Goal: Task Accomplishment & Management: Use online tool/utility

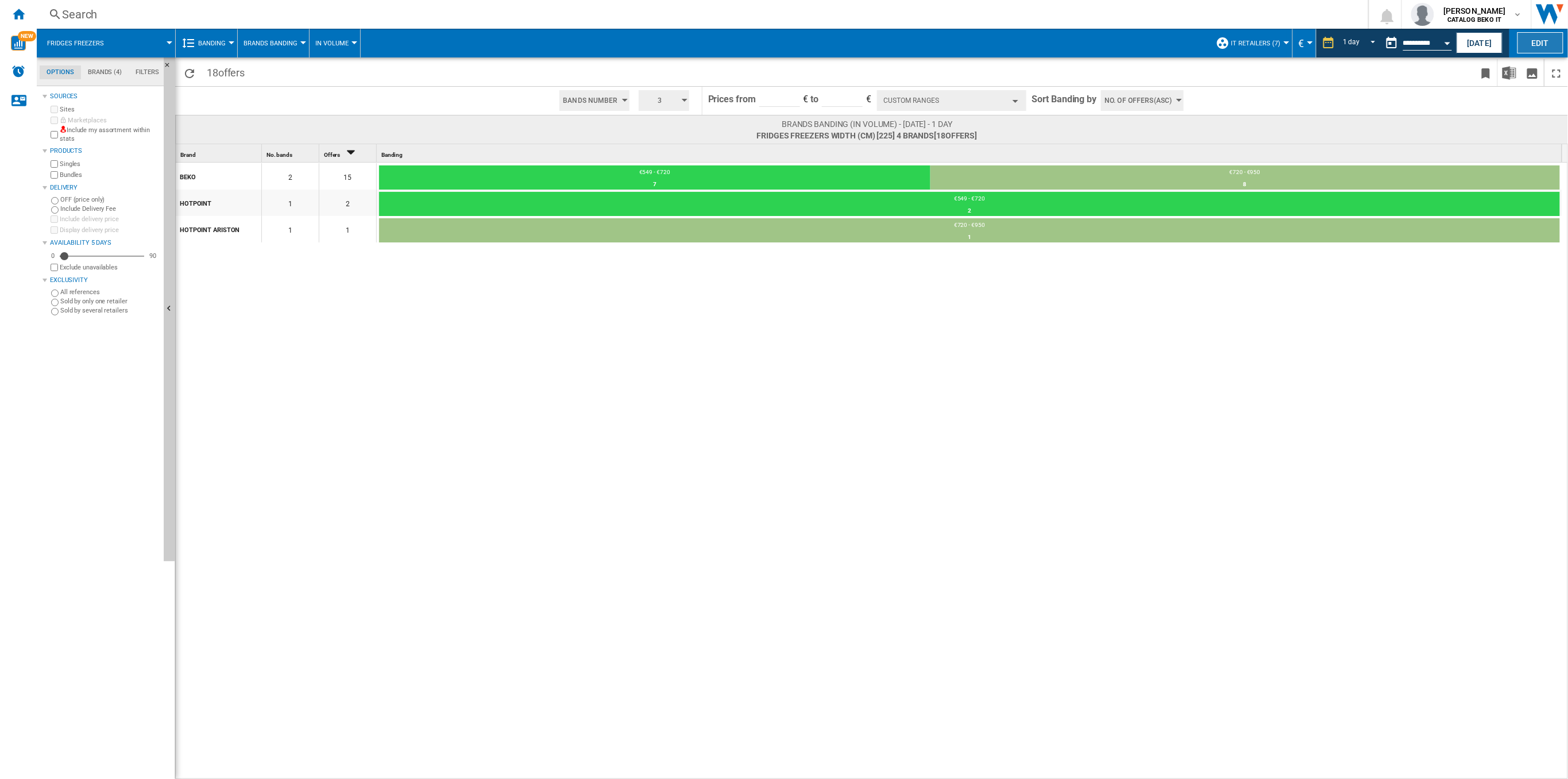
click at [1531, 41] on button "Edit" at bounding box center [1541, 43] width 46 height 21
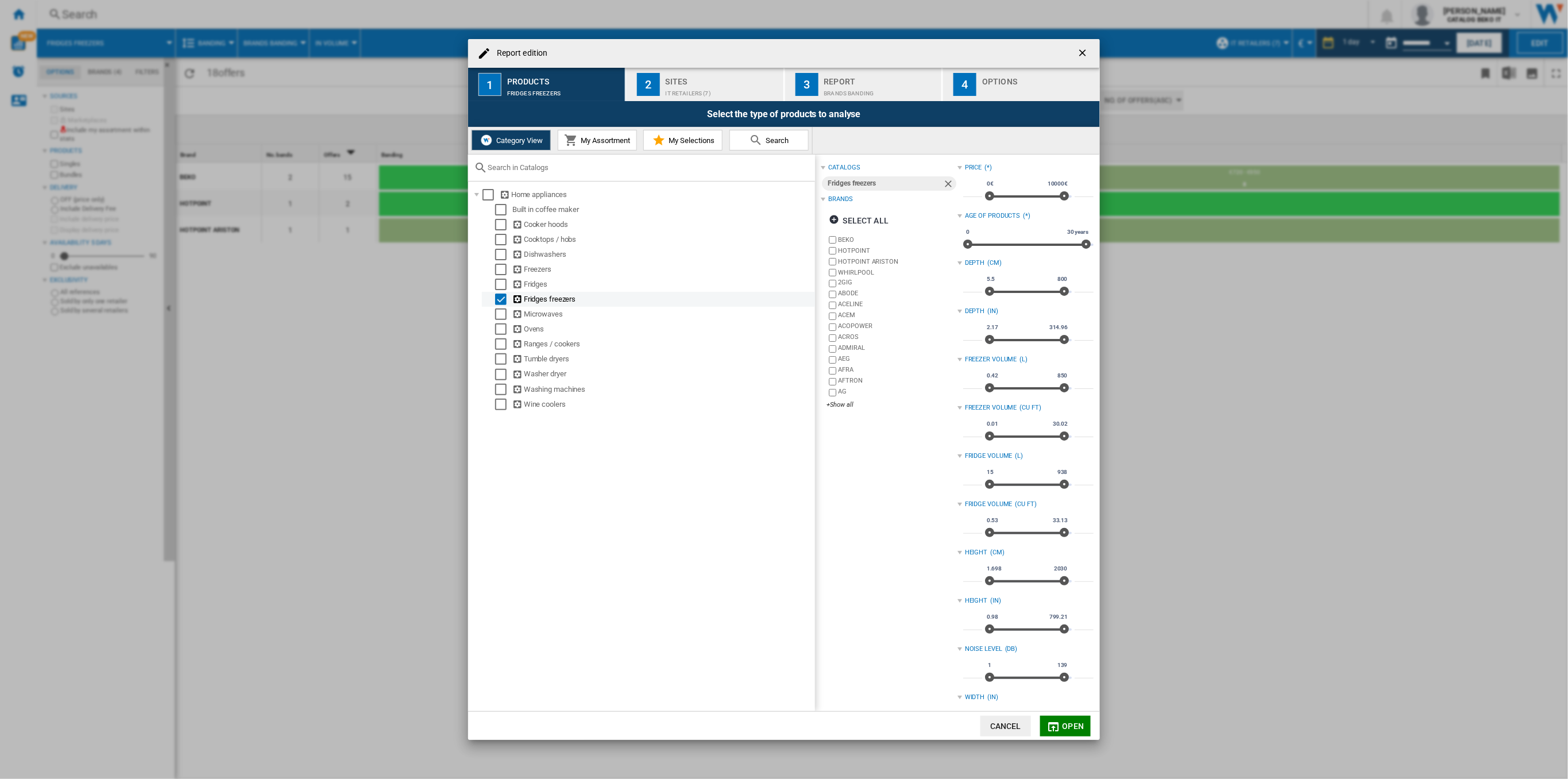
click at [507, 297] on md-checkbox "Select" at bounding box center [503, 299] width 17 height 12
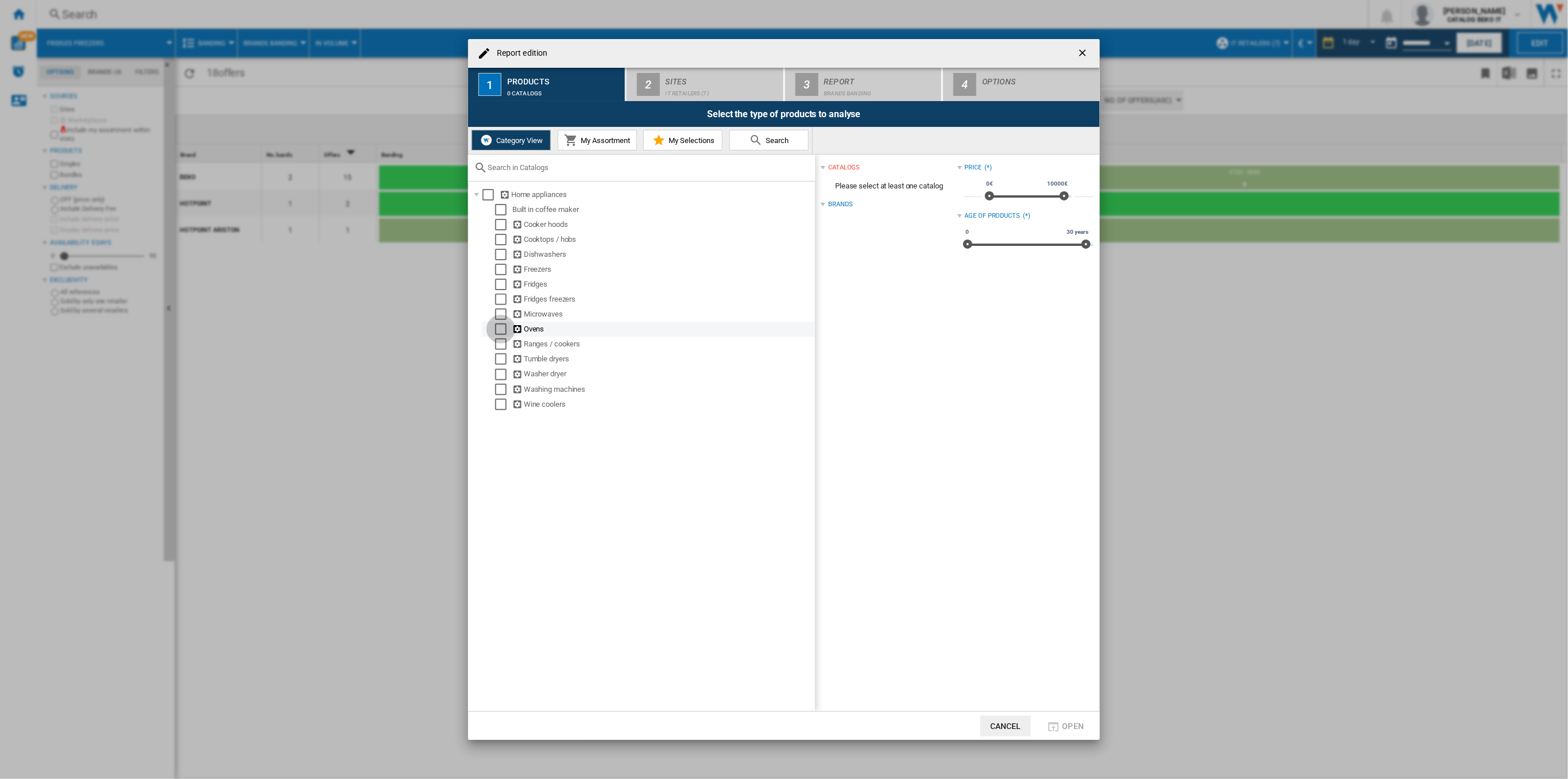
click at [506, 334] on div "Select" at bounding box center [501, 329] width 12 height 12
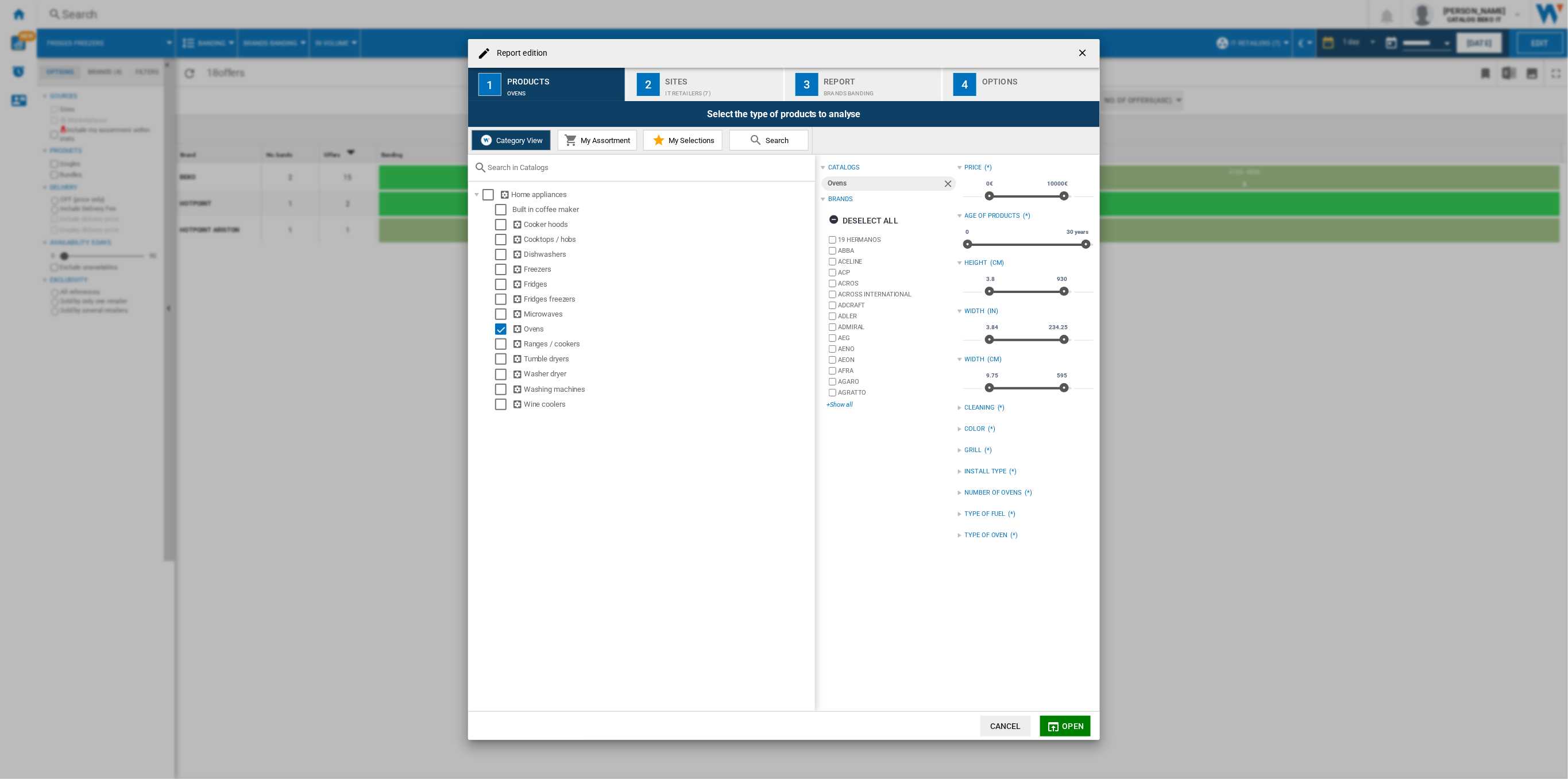
click at [838, 403] on div "+Show all" at bounding box center [892, 404] width 130 height 8
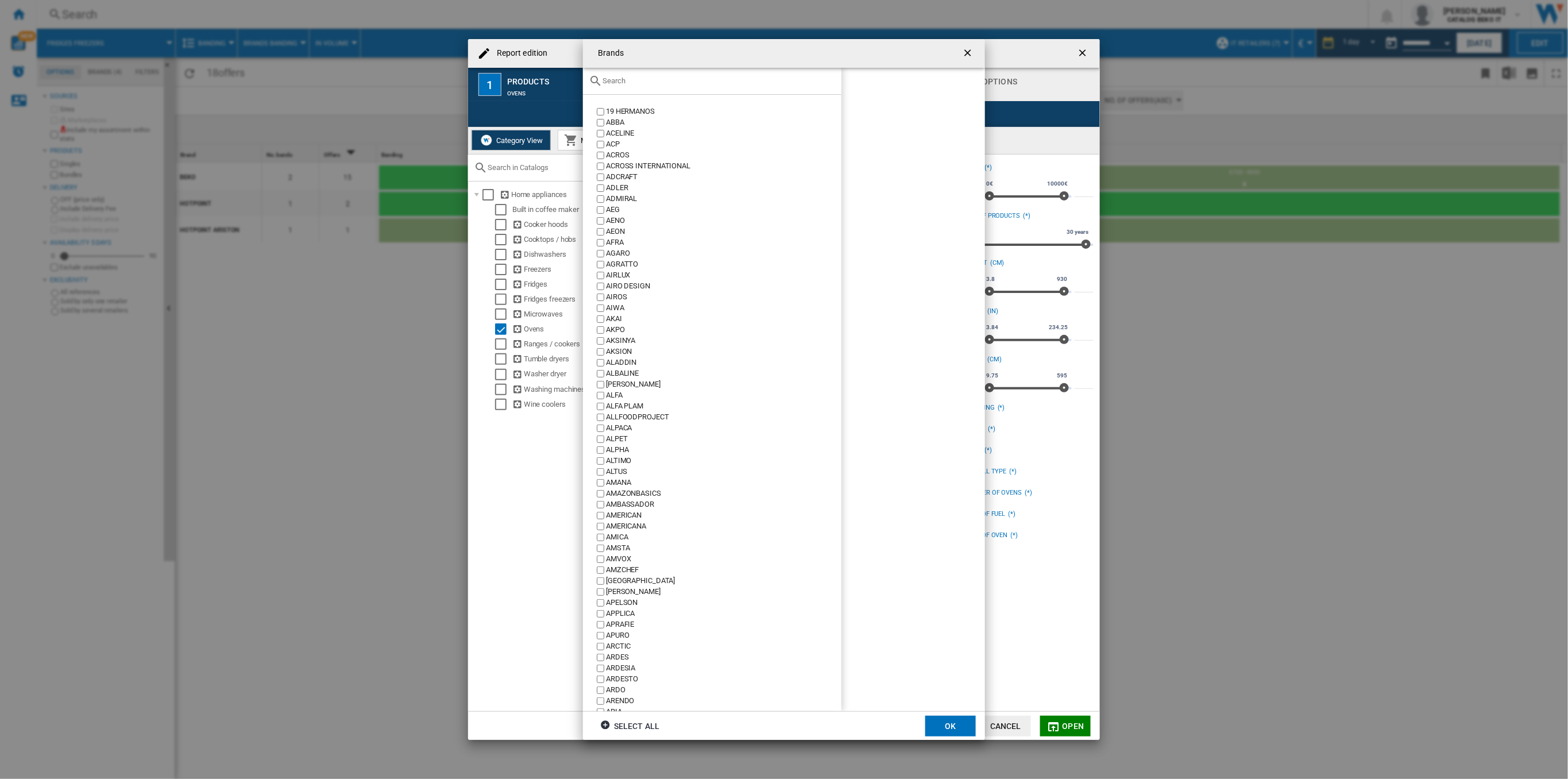
click at [656, 77] on input "text" at bounding box center [719, 81] width 233 height 8
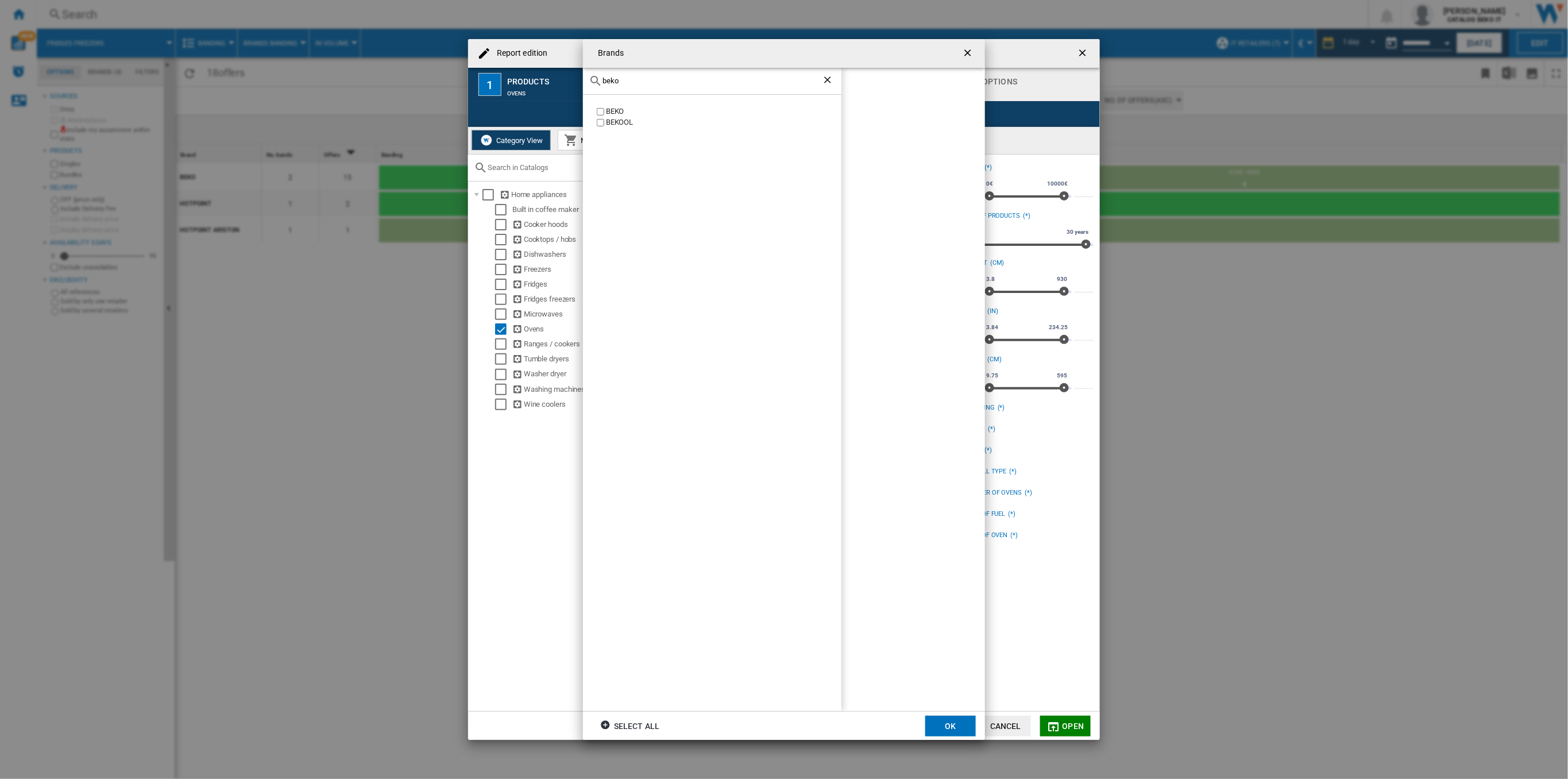
click at [604, 104] on div "BEKO [GEOGRAPHIC_DATA]" at bounding box center [712, 403] width 259 height 616
click at [604, 111] on label "BEKO" at bounding box center [718, 111] width 247 height 11
drag, startPoint x: 627, startPoint y: 79, endPoint x: 524, endPoint y: 82, distance: 103.0
click at [530, 92] on div "Brands beko BEKO [GEOGRAPHIC_DATA] BEKO Select all OK" at bounding box center [784, 390] width 1568 height 779
click at [600, 114] on label "WHIRLPOOL" at bounding box center [718, 111] width 247 height 11
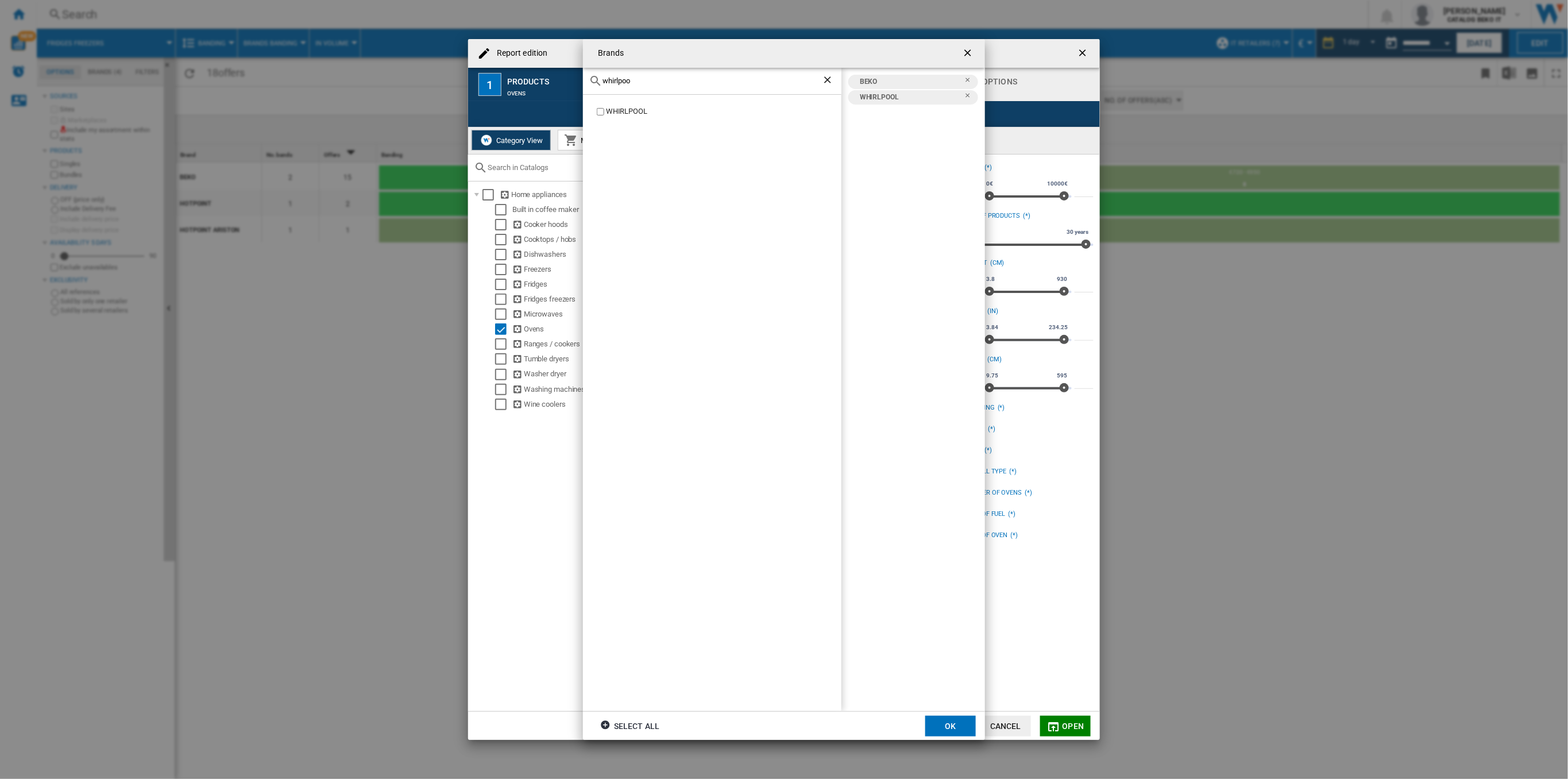
drag, startPoint x: 634, startPoint y: 79, endPoint x: 559, endPoint y: 99, distance: 77.6
click at [562, 98] on div "Brands [GEOGRAPHIC_DATA] WHIRLPOOL BEKO WHIRLPOOL Select all OK" at bounding box center [784, 390] width 1568 height 779
type input "hotpo"
click at [604, 124] on label "HOTPOINT ARISTON" at bounding box center [718, 122] width 247 height 11
click at [604, 124] on label "HOTPOINT ARISTON" at bounding box center [718, 122] width 247 height 11
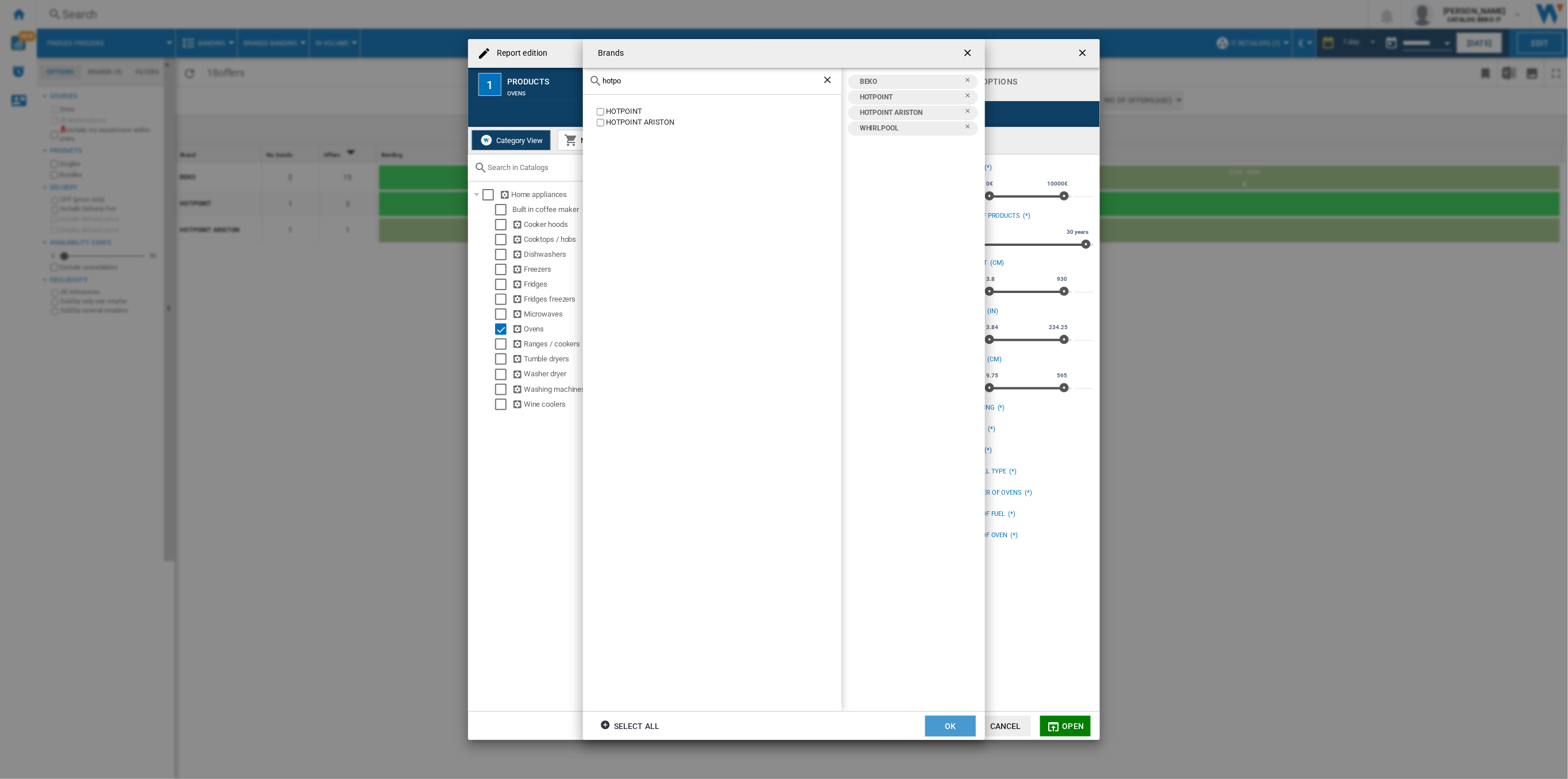
click at [938, 716] on button "OK" at bounding box center [950, 725] width 50 height 21
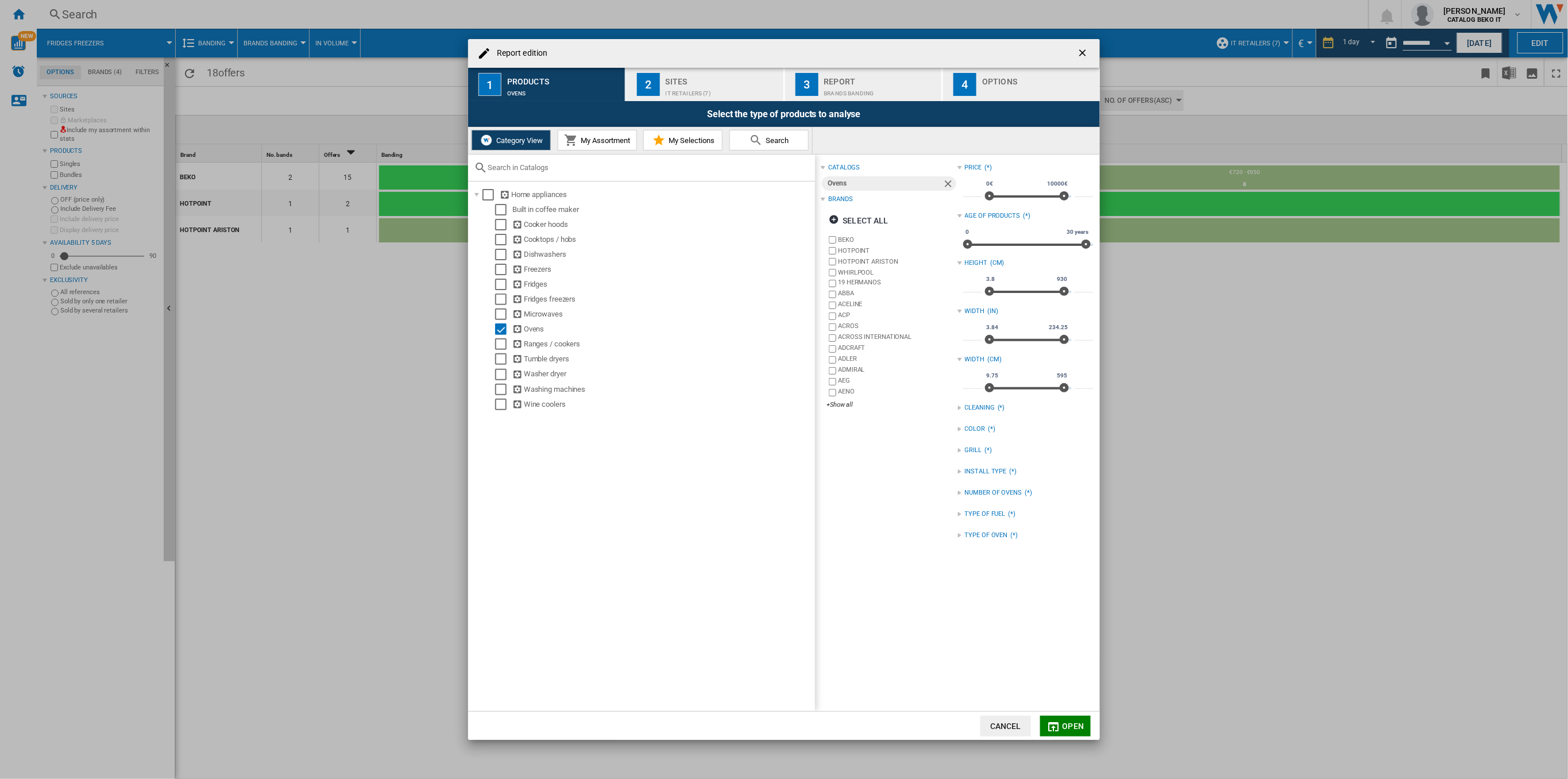
click at [965, 467] on div "INSTALL TYPE" at bounding box center [986, 471] width 42 height 9
click at [973, 478] on div "INSTALL TYPE (*)" at bounding box center [1025, 472] width 136 height 15
click at [970, 473] on div "INSTALL TYPE" at bounding box center [986, 471] width 42 height 9
click at [683, 86] on div "IT Retailers (7)" at bounding box center [721, 91] width 113 height 12
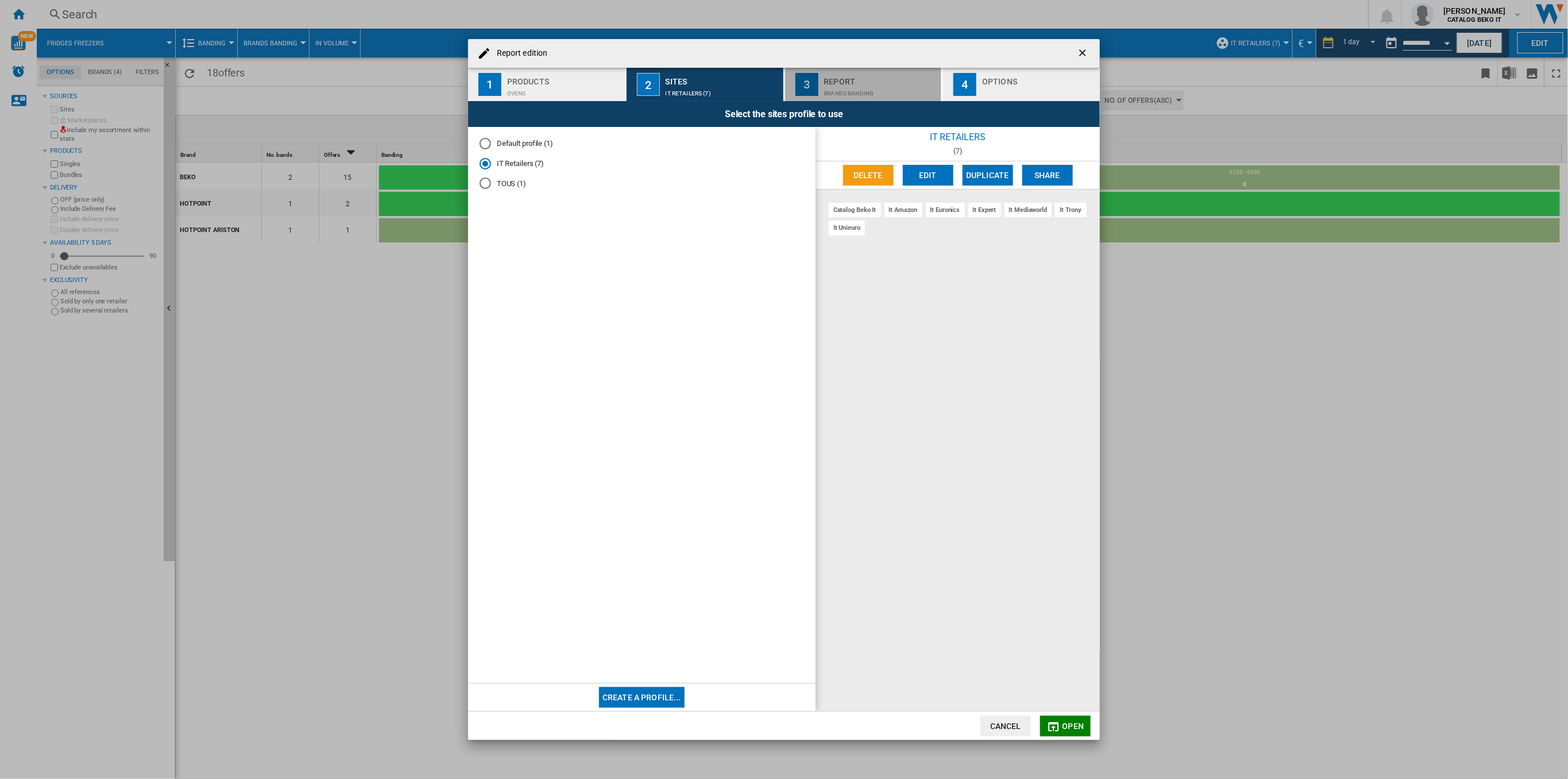
click at [875, 93] on div "Brands banding" at bounding box center [880, 91] width 113 height 12
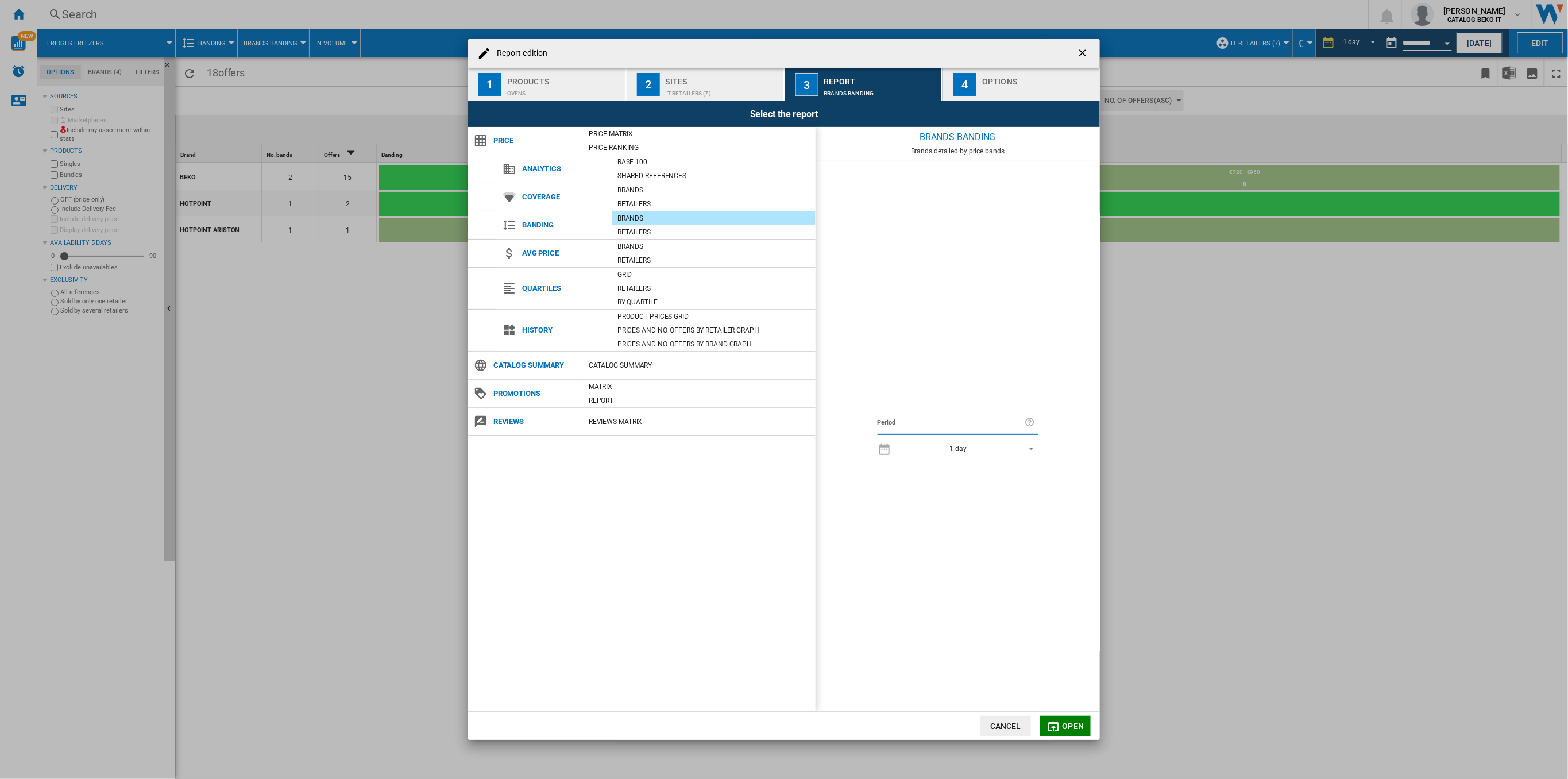
click at [981, 82] on button "4 Options" at bounding box center [1021, 84] width 156 height 33
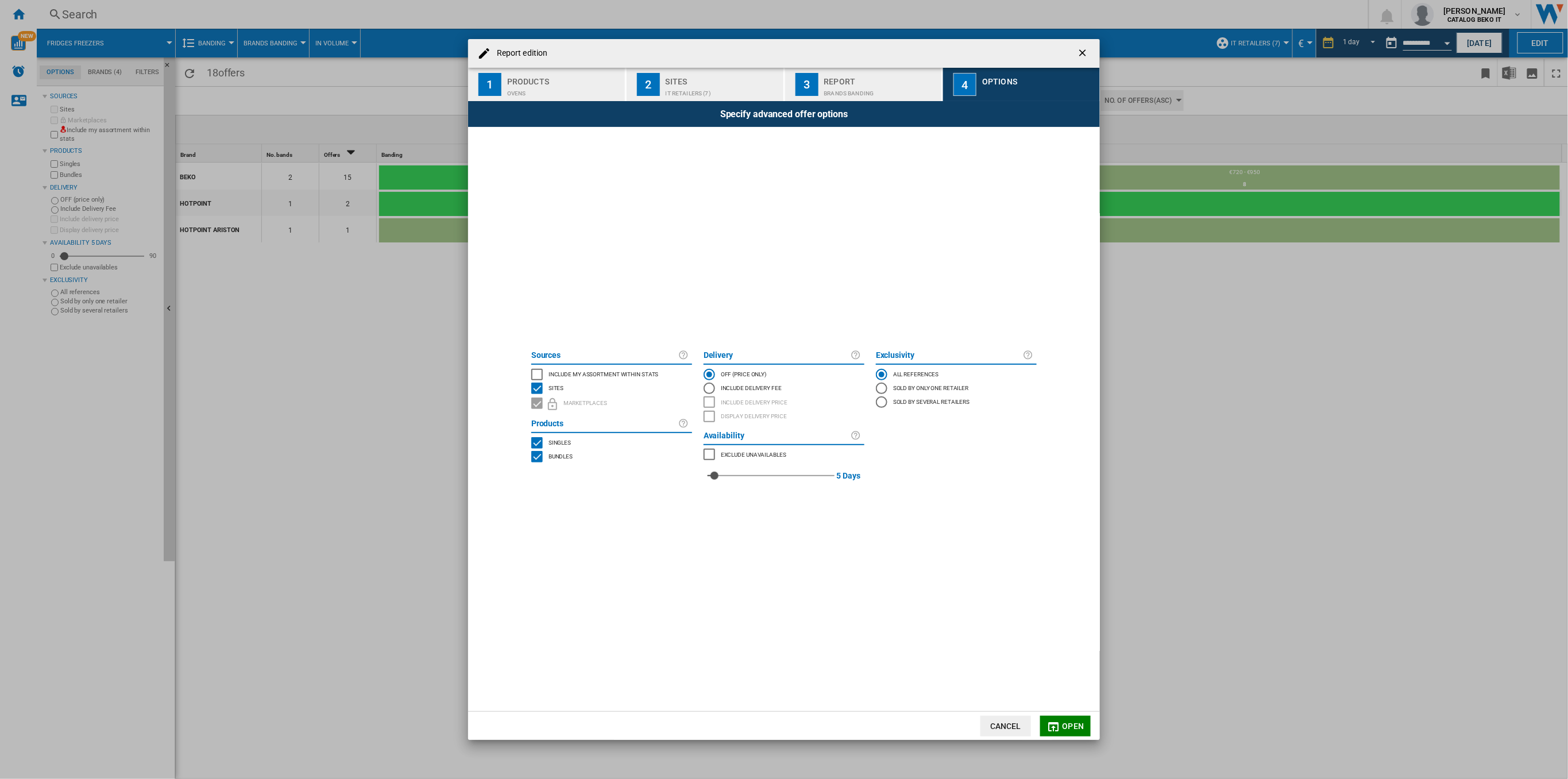
click at [1066, 735] on button "Open" at bounding box center [1065, 725] width 50 height 21
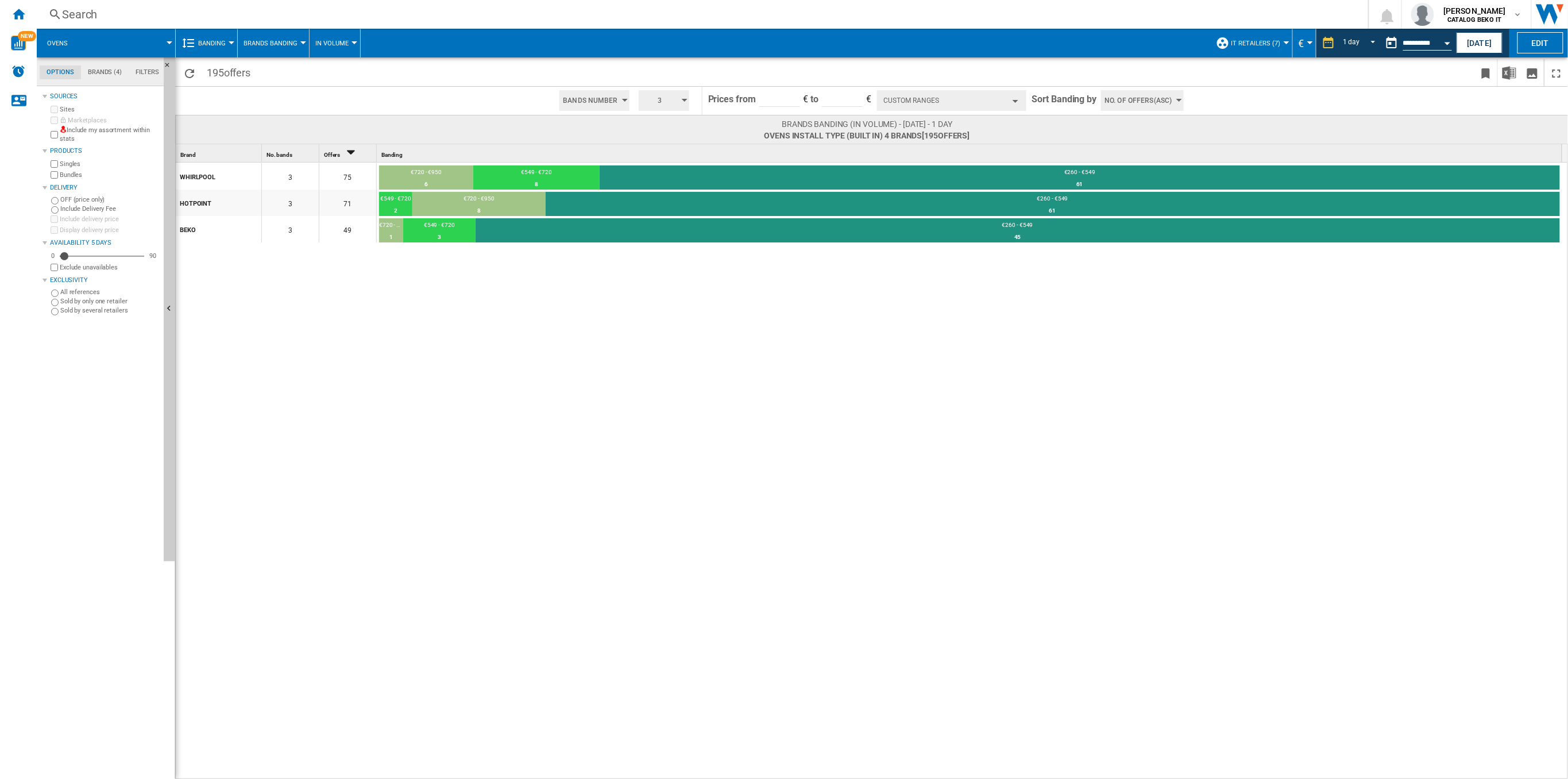
click at [992, 105] on button "Custom Ranges" at bounding box center [951, 100] width 149 height 21
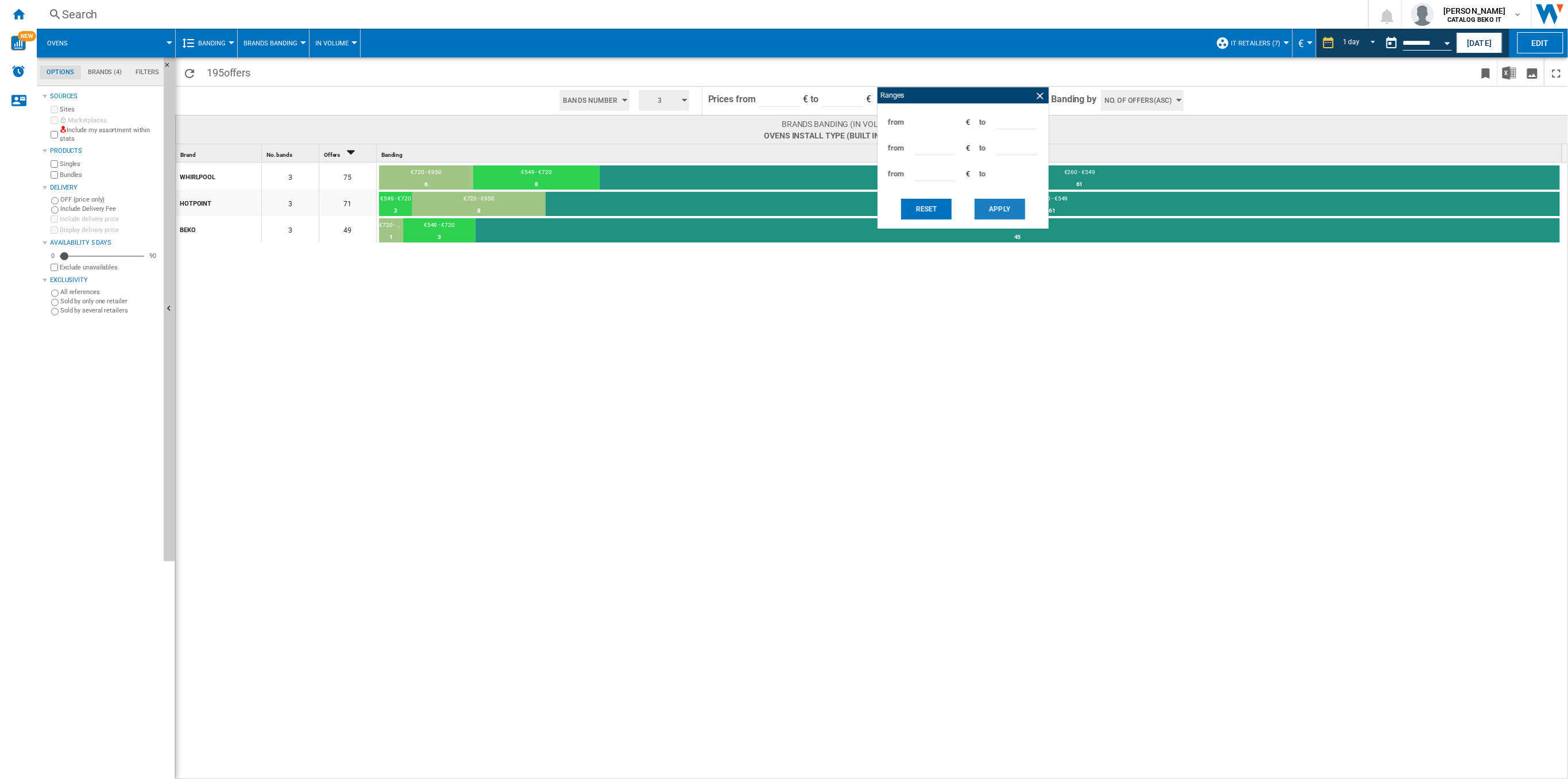
click at [1000, 205] on button "Apply" at bounding box center [1000, 208] width 50 height 21
click at [1000, 216] on button "Apply" at bounding box center [1000, 208] width 50 height 21
click at [1043, 92] on ng-md-icon at bounding box center [1040, 96] width 12 height 12
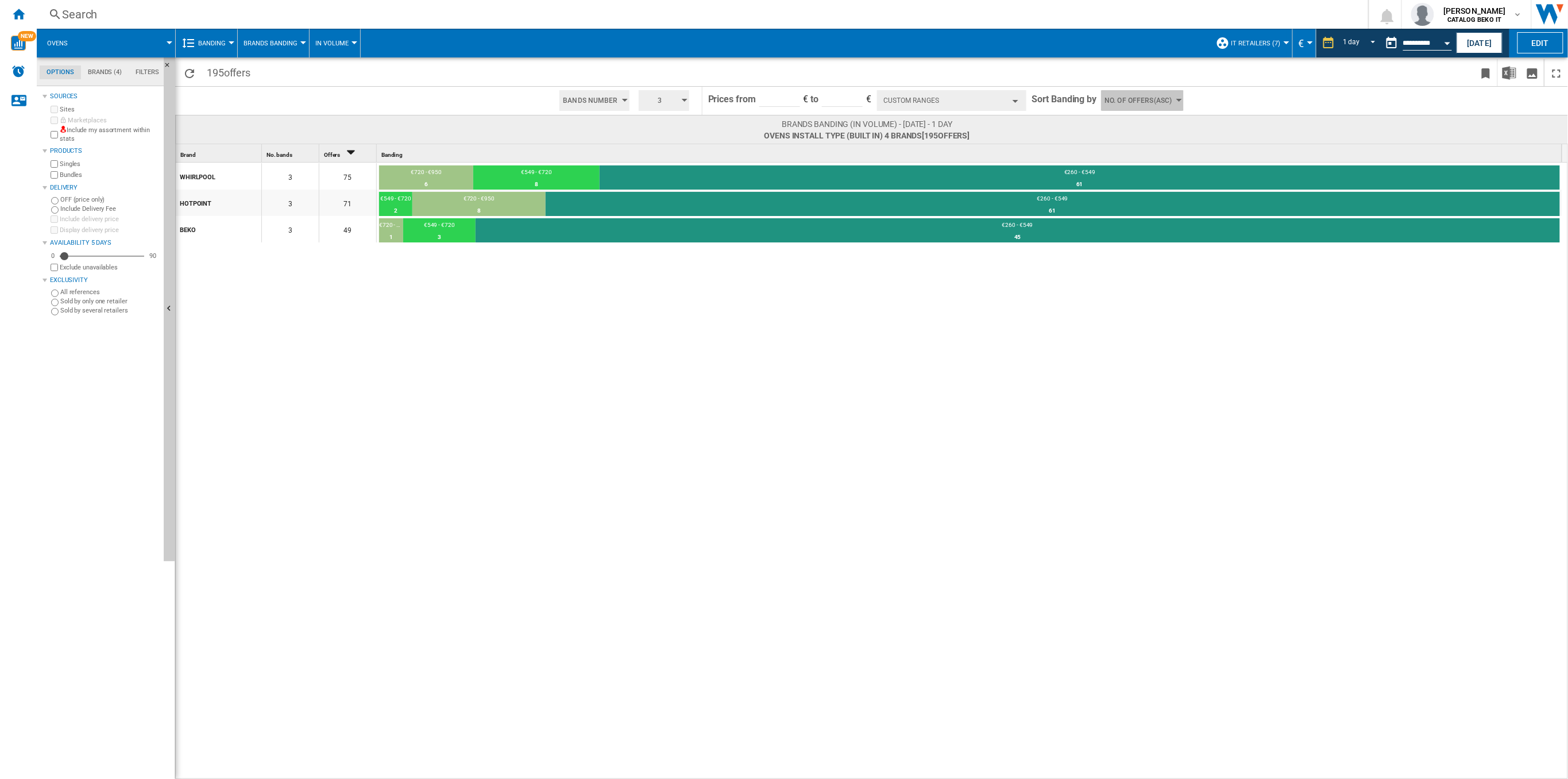
click at [1159, 106] on span "No. of offers(Asc)" at bounding box center [1138, 100] width 68 height 21
click at [1150, 139] on button "Price(Asc)" at bounding box center [1136, 144] width 71 height 12
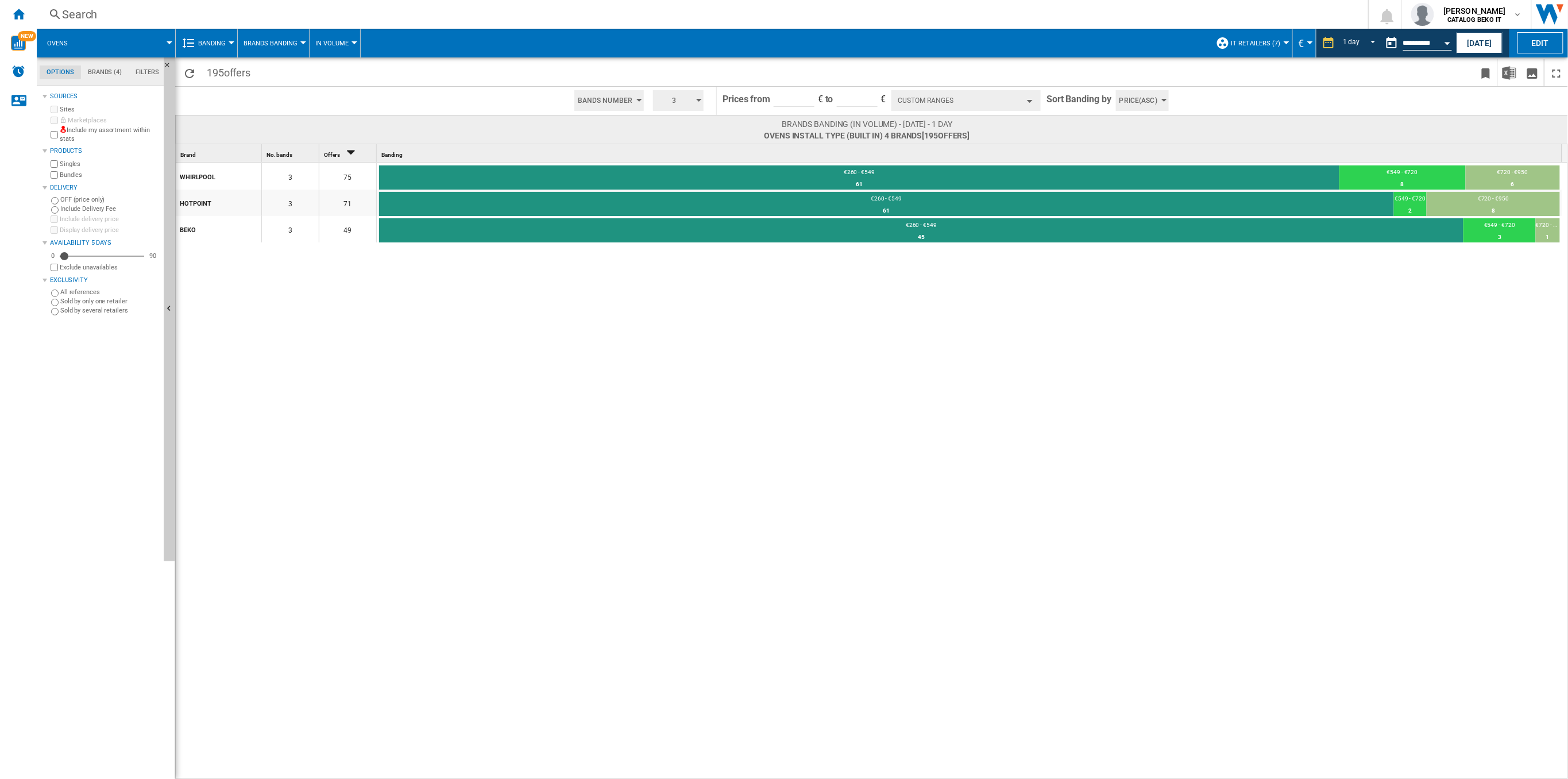
click at [1025, 104] on button "Custom Ranges" at bounding box center [965, 100] width 149 height 21
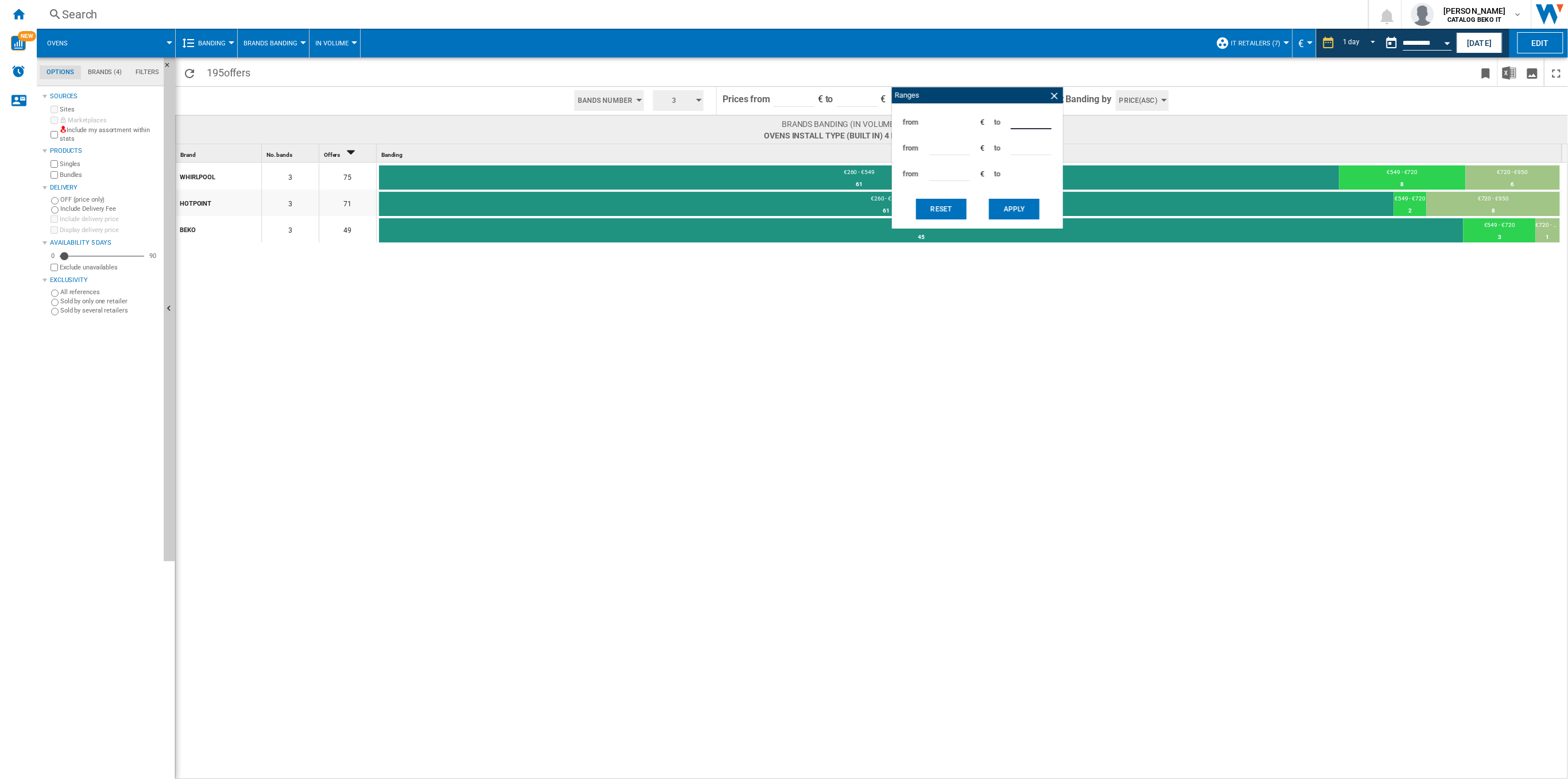
drag, startPoint x: 1024, startPoint y: 119, endPoint x: 986, endPoint y: 119, distance: 38.0
click at [986, 119] on div "from *** € to ***" at bounding box center [978, 122] width 160 height 26
type input "***"
click at [939, 147] on input "***" at bounding box center [950, 146] width 41 height 17
type input "*"
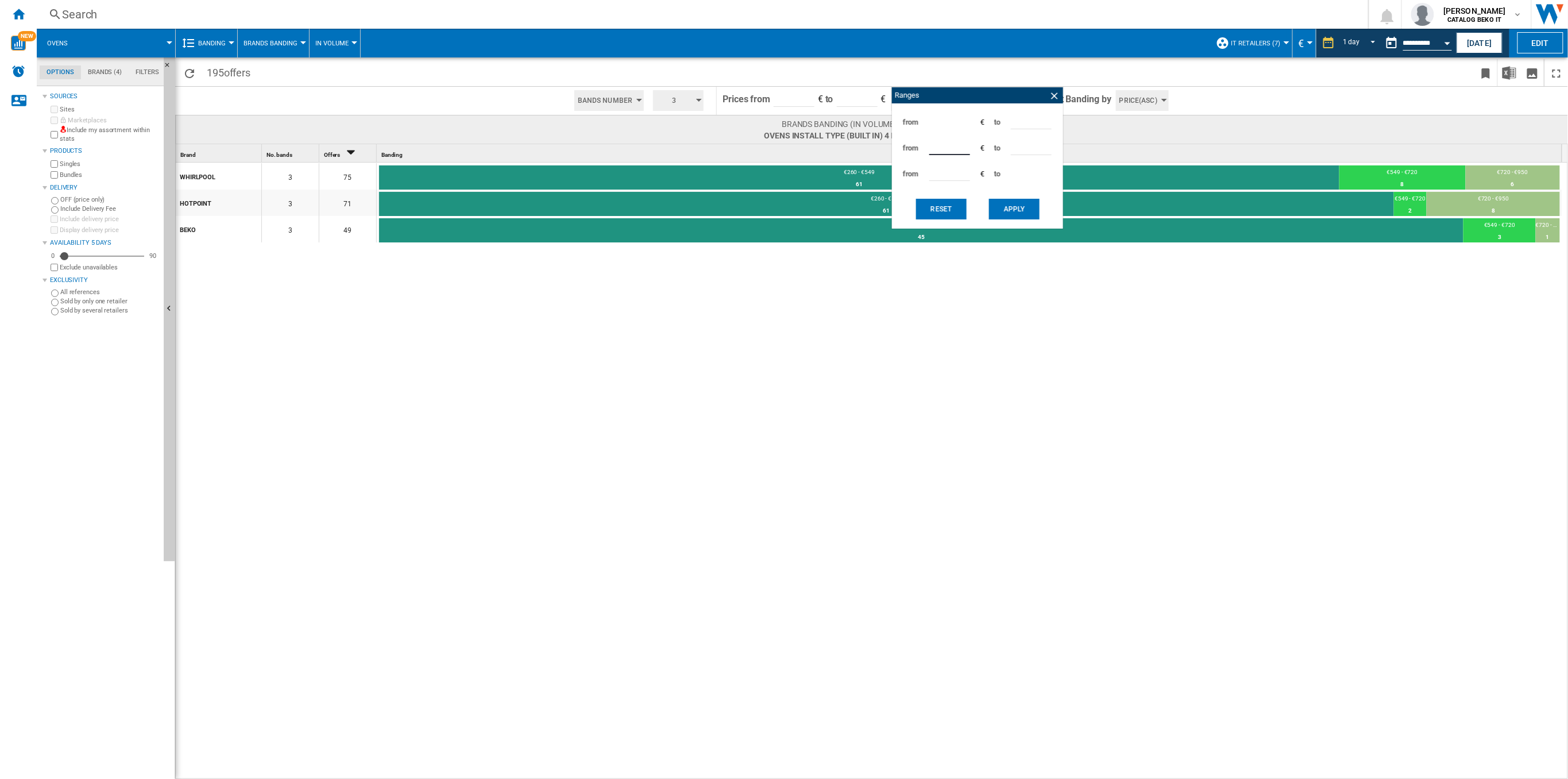
type input "***"
click at [1011, 198] on button "Apply" at bounding box center [1014, 208] width 50 height 21
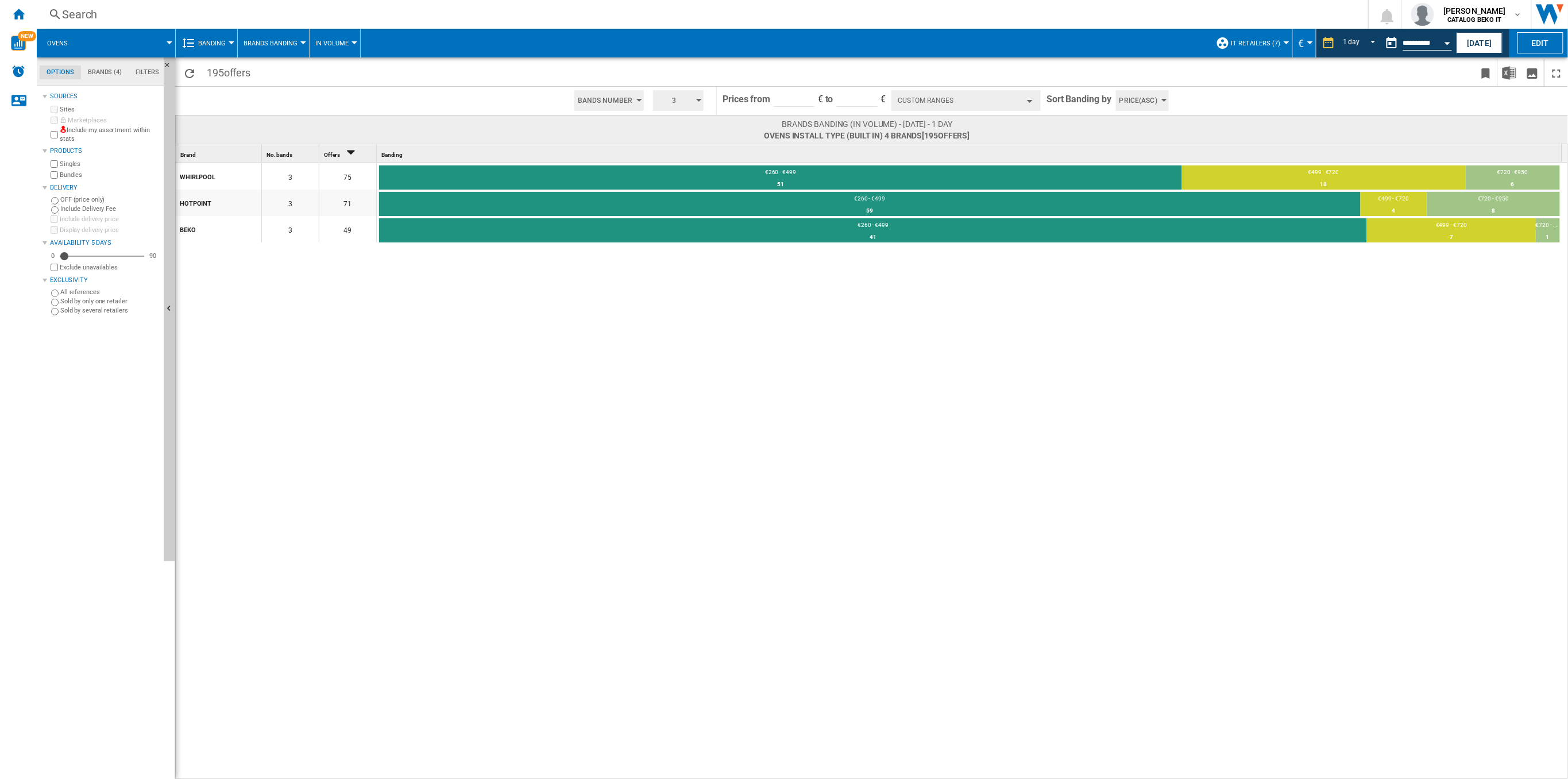
click at [173, 44] on md-menu "Ovens" at bounding box center [106, 43] width 139 height 29
click at [168, 43] on div at bounding box center [169, 42] width 6 height 2
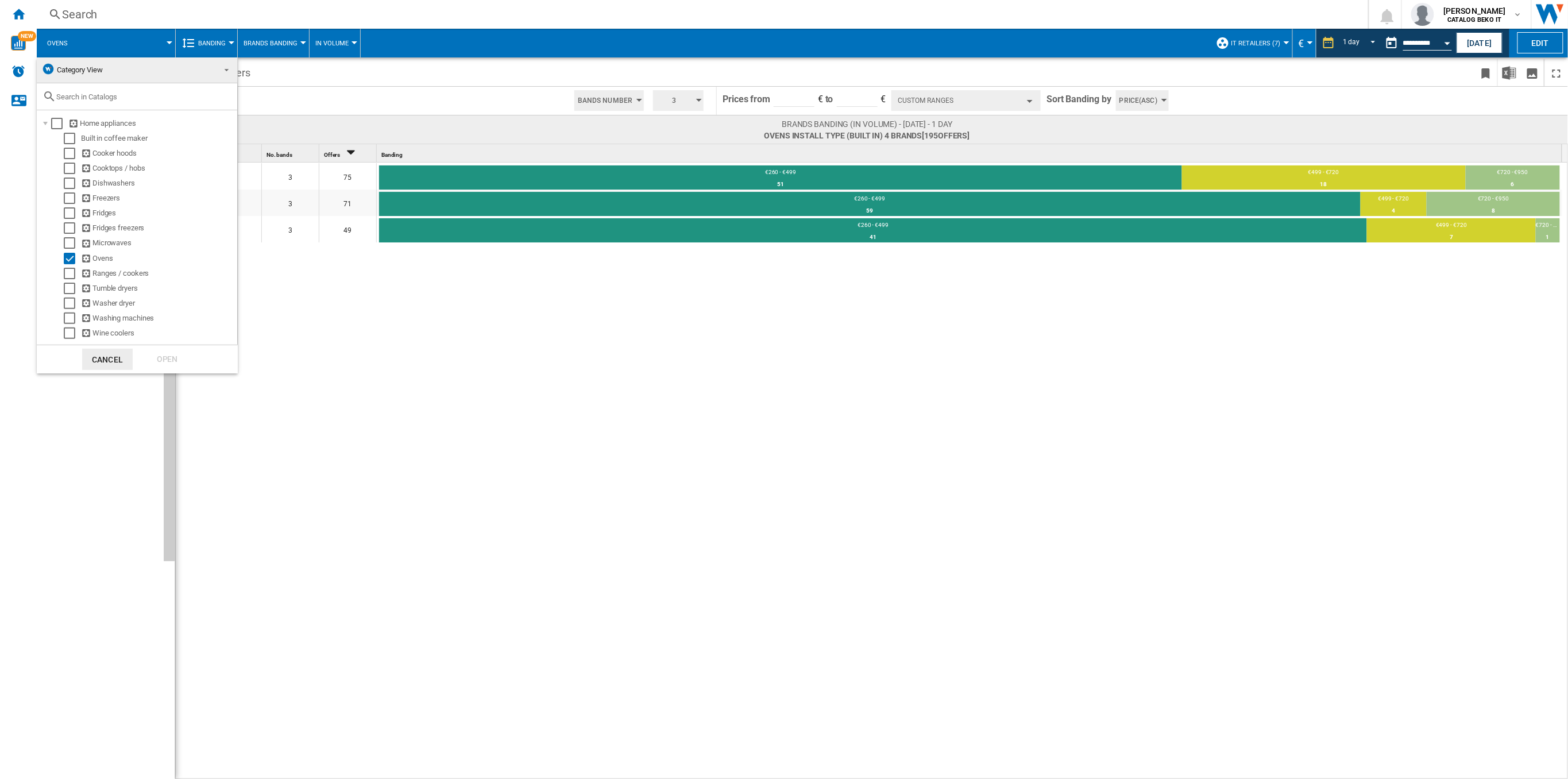
click at [1532, 39] on md-backdrop at bounding box center [784, 390] width 1568 height 779
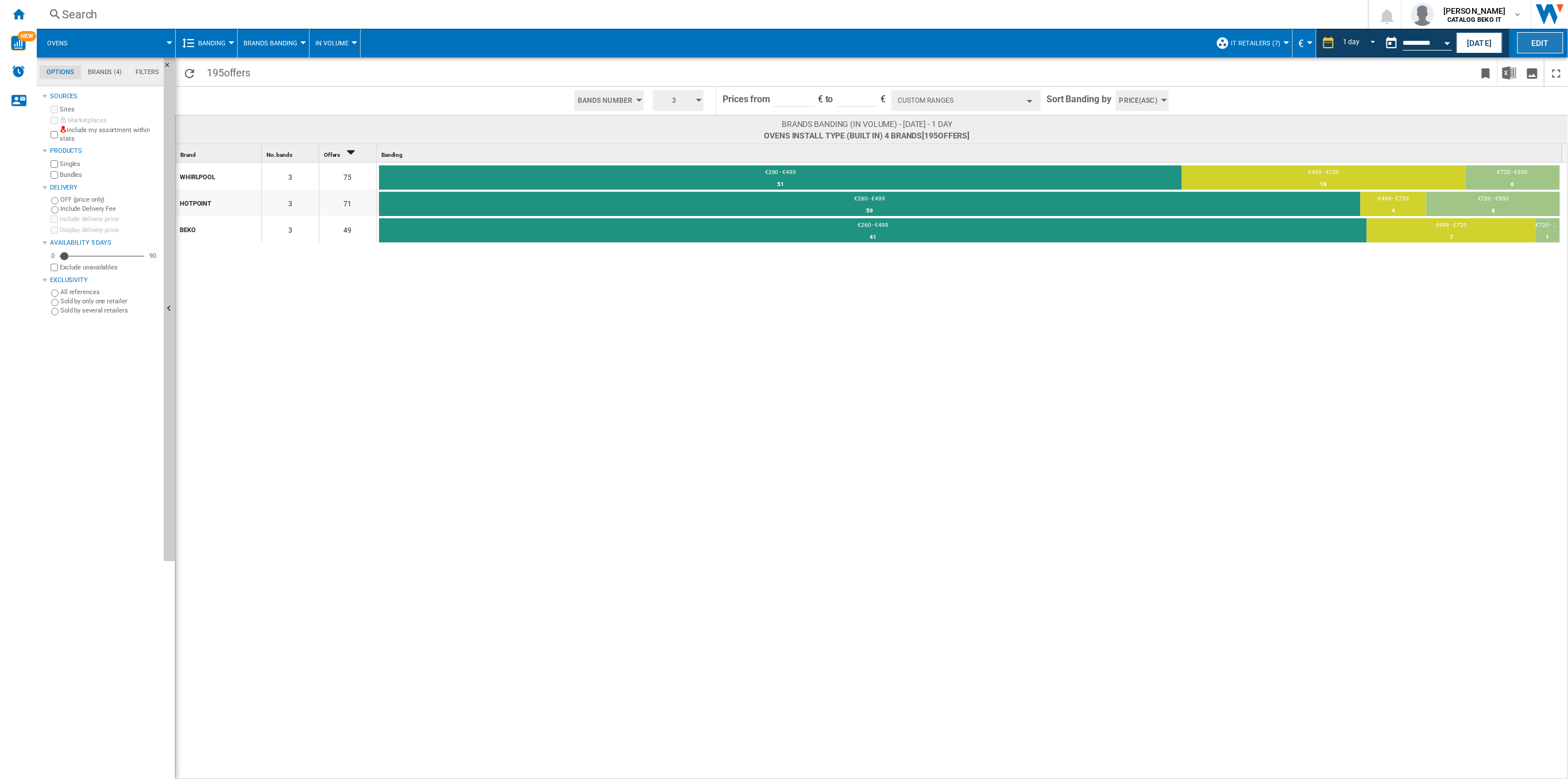
click at [1545, 48] on button "Edit" at bounding box center [1541, 43] width 46 height 21
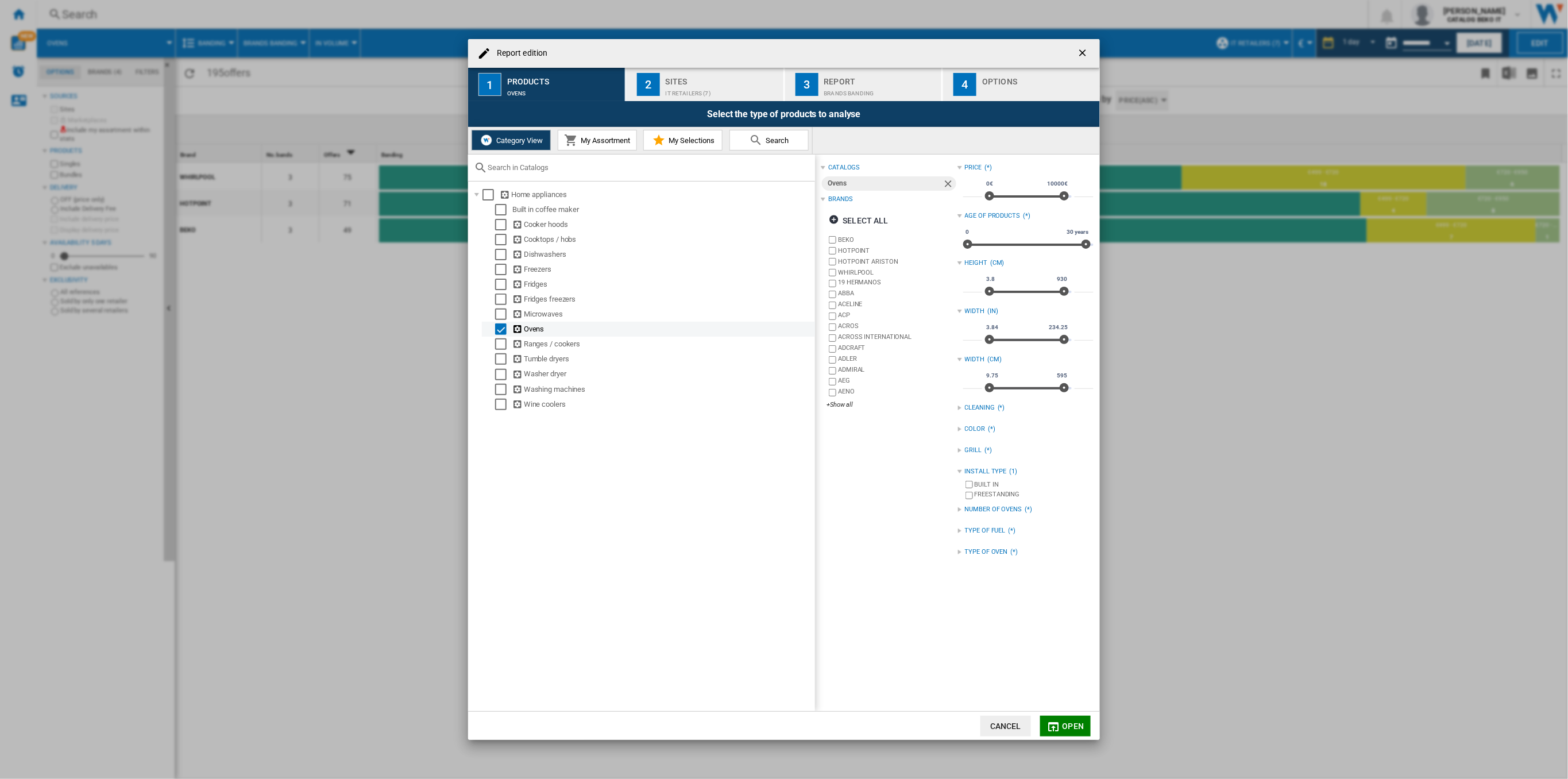
click at [504, 333] on div "Select" at bounding box center [501, 329] width 12 height 12
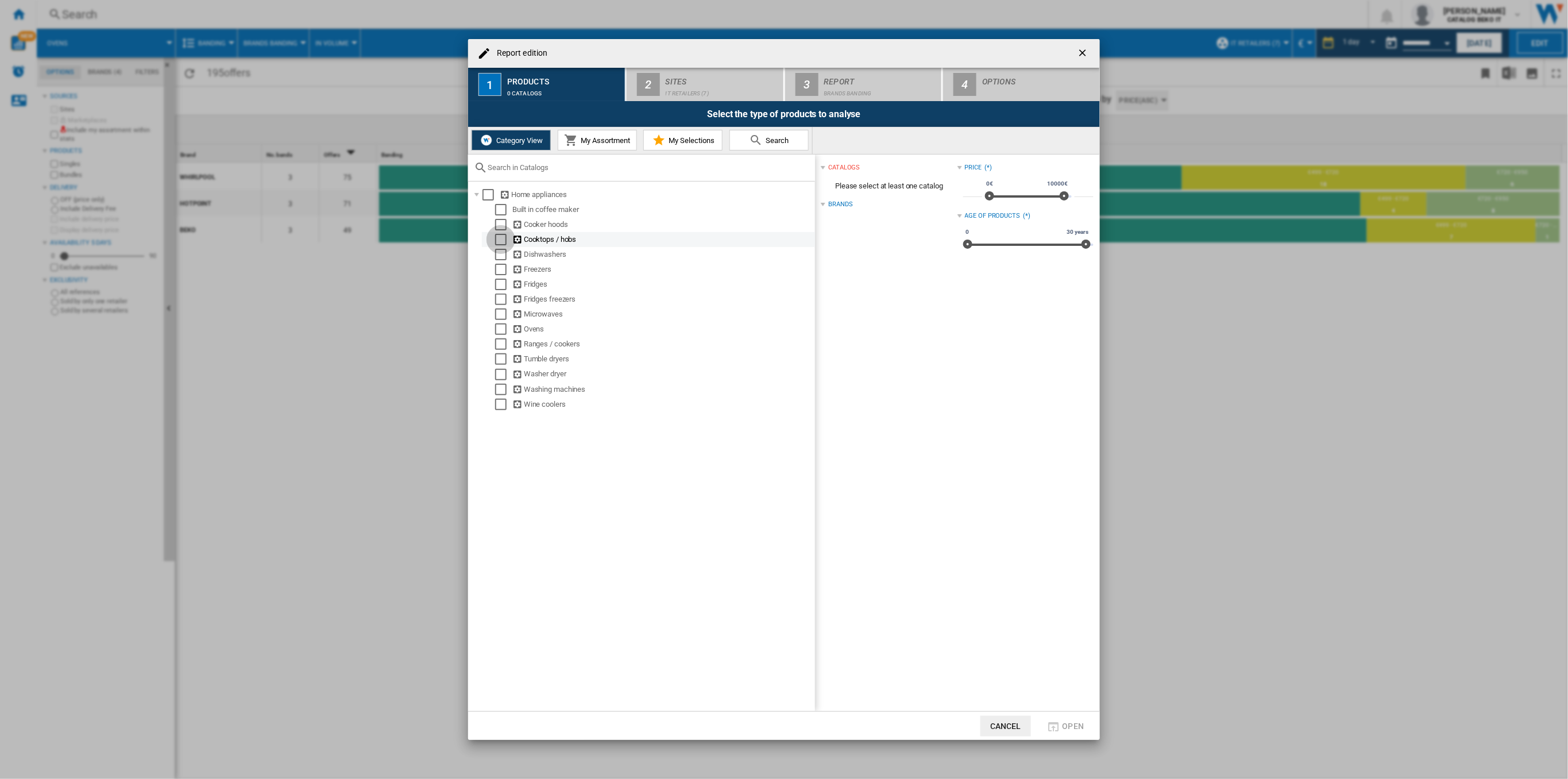
click at [504, 240] on div "Select" at bounding box center [501, 240] width 12 height 12
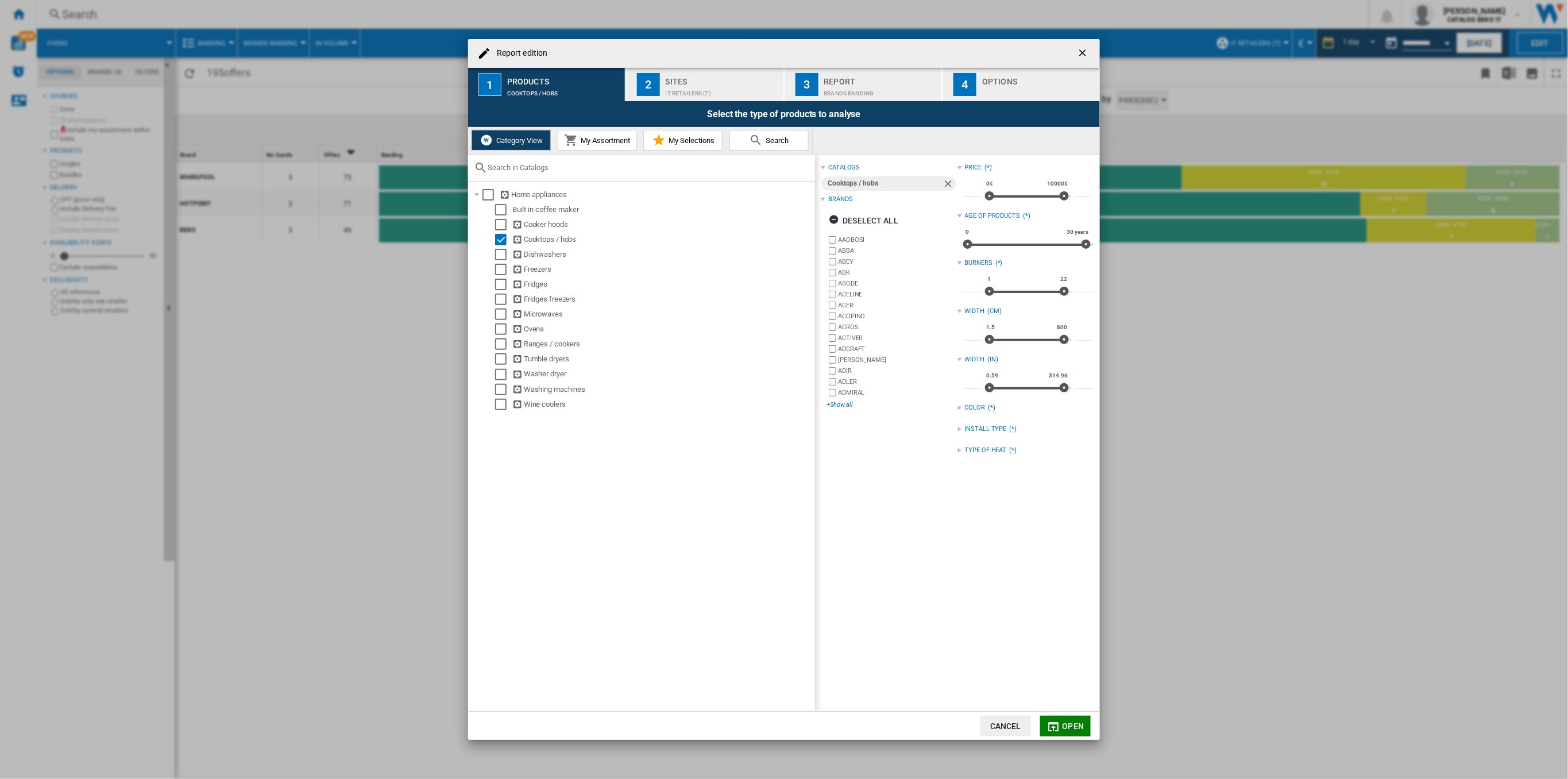
click at [833, 403] on div "+Show all" at bounding box center [892, 404] width 130 height 8
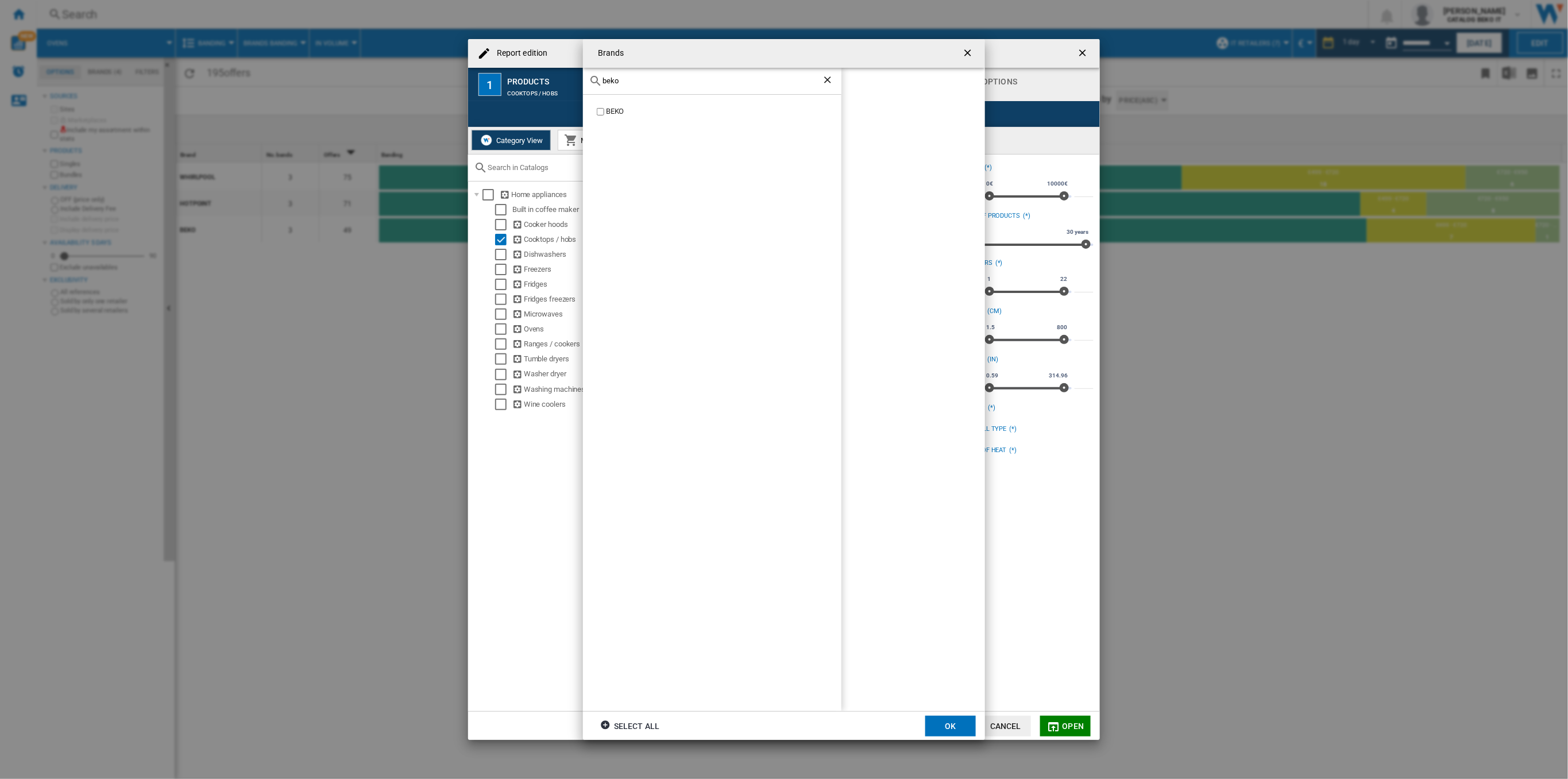
click at [606, 110] on div "BEKO" at bounding box center [724, 111] width 236 height 11
drag, startPoint x: 623, startPoint y: 85, endPoint x: 583, endPoint y: 88, distance: 40.1
click at [583, 88] on div "beko" at bounding box center [712, 81] width 259 height 27
drag, startPoint x: 653, startPoint y: 75, endPoint x: 632, endPoint y: 82, distance: 22.1
click at [632, 82] on div "whirlpool" at bounding box center [712, 81] width 259 height 27
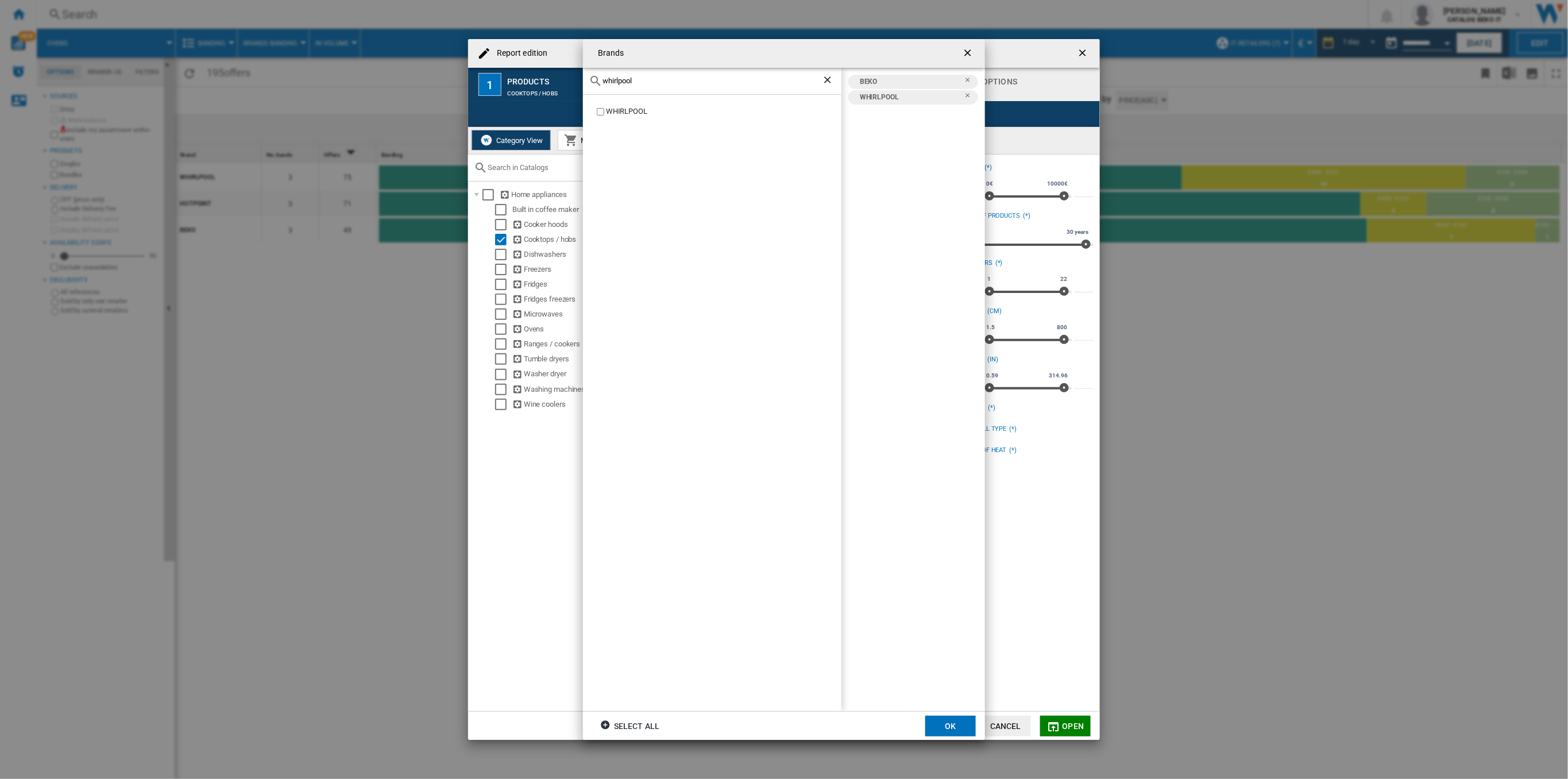
drag, startPoint x: 634, startPoint y: 82, endPoint x: 590, endPoint y: 82, distance: 44.0
click at [590, 82] on div "whirlpool" at bounding box center [712, 81] width 259 height 27
type input "hotpoint"
click at [604, 121] on label "HOTPOINT ARISTON" at bounding box center [718, 122] width 247 height 11
click at [946, 721] on button "OK" at bounding box center [950, 725] width 50 height 21
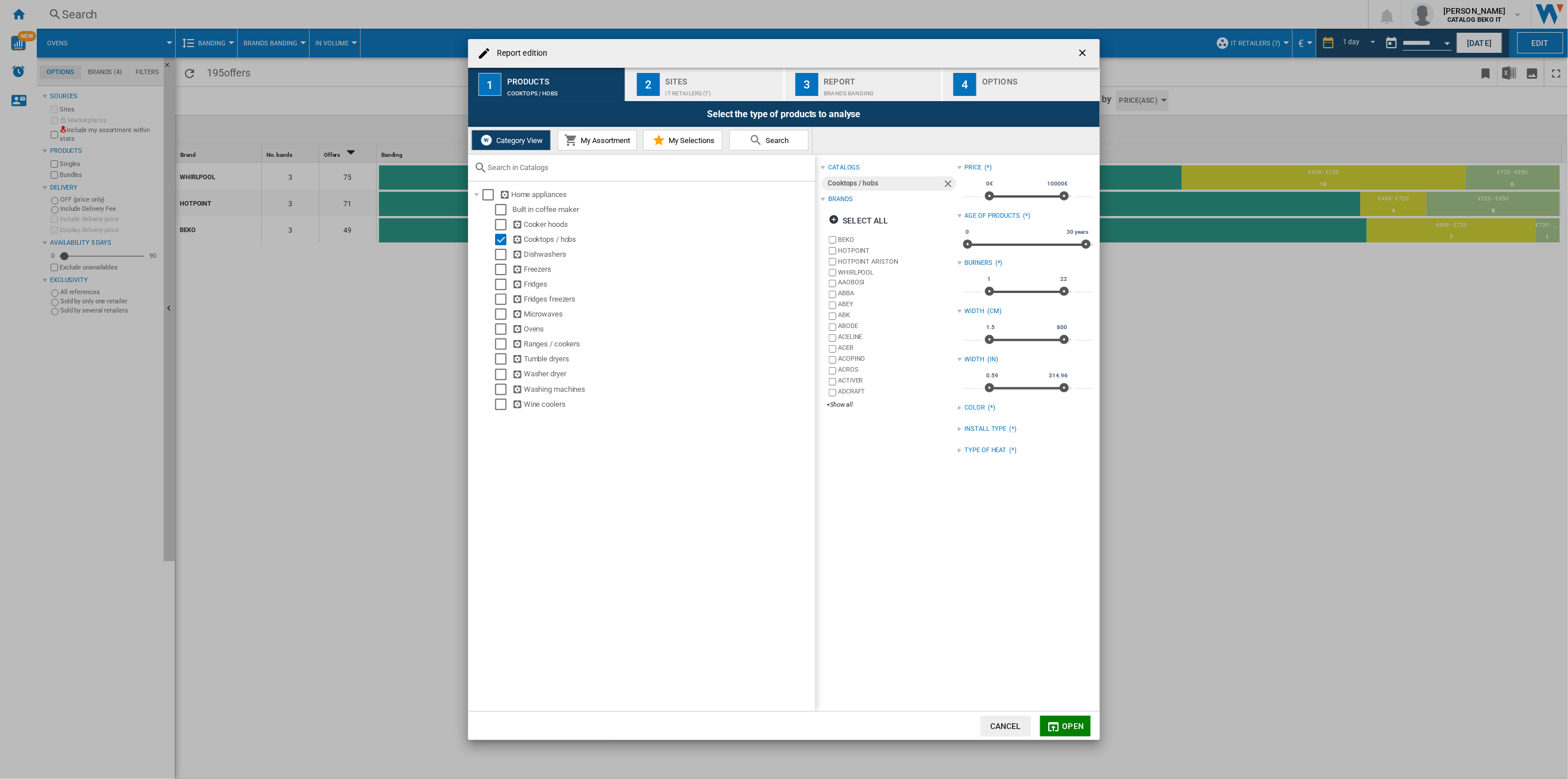
click at [958, 430] on div "Report edition ..." at bounding box center [960, 429] width 5 height 5
click at [1072, 716] on button "Open" at bounding box center [1065, 725] width 50 height 21
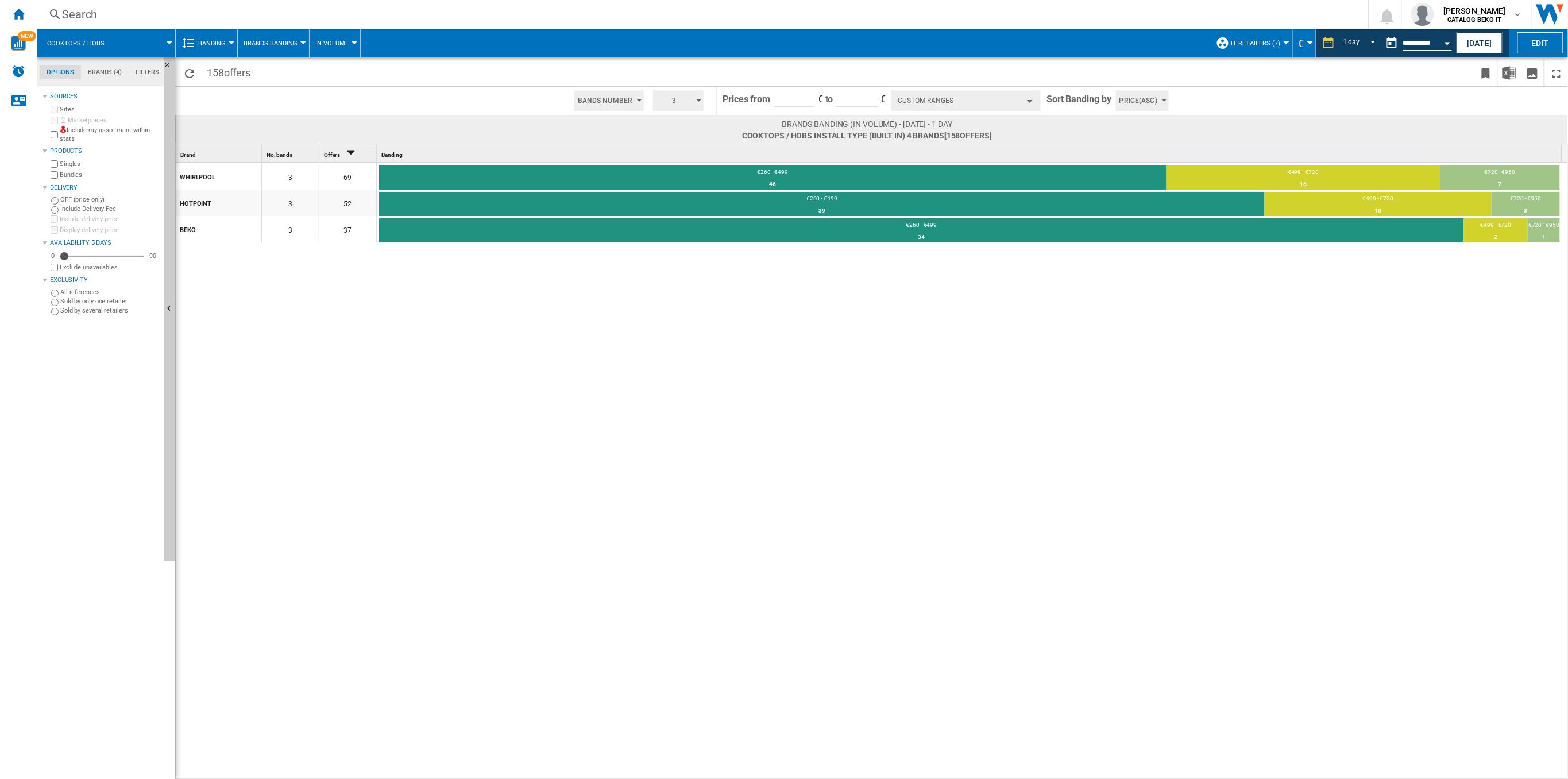
click at [1032, 106] on button "Custom Ranges" at bounding box center [965, 100] width 149 height 21
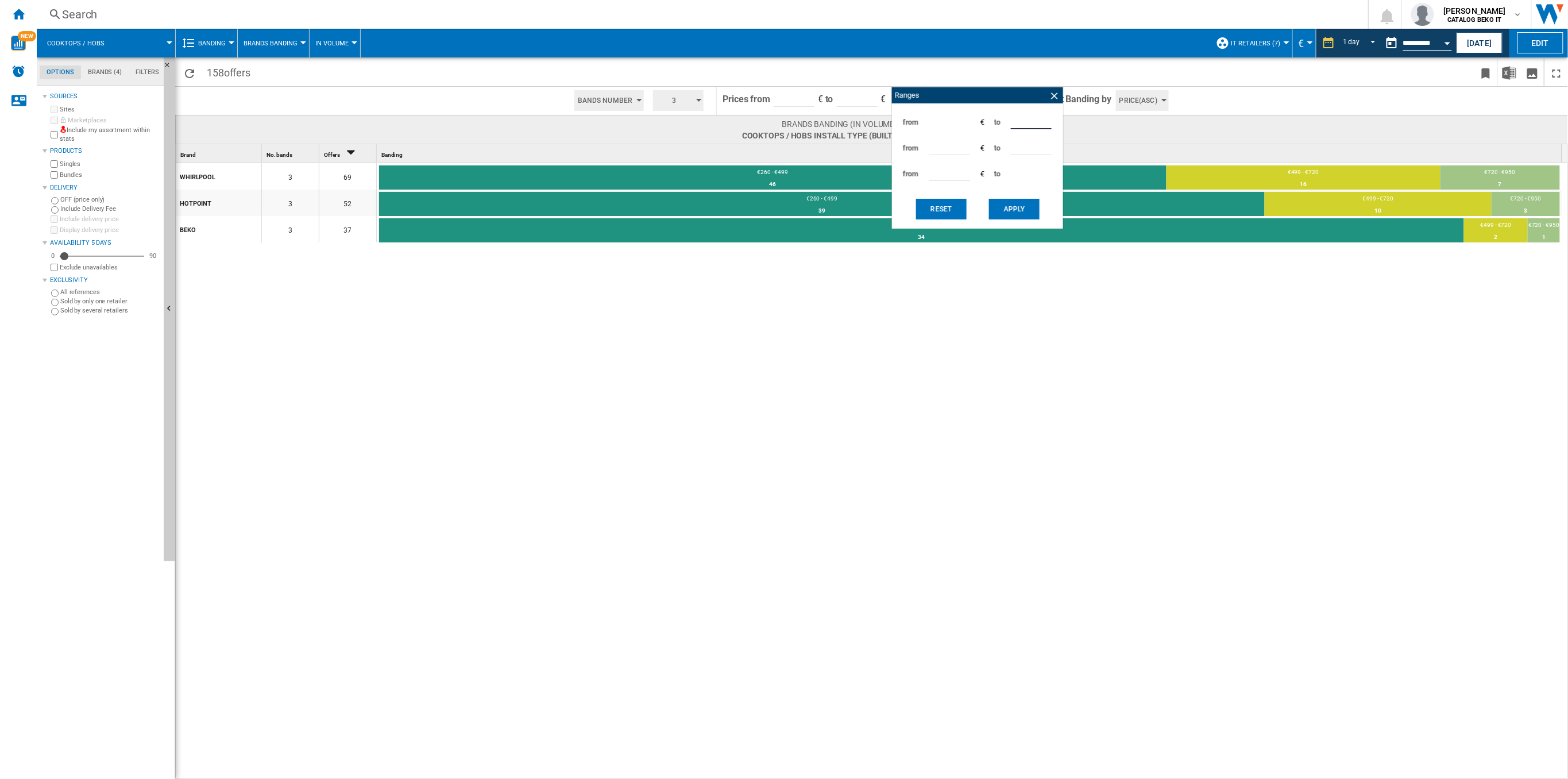
click at [953, 121] on div "from *** € to ***" at bounding box center [978, 122] width 160 height 26
type input "***"
drag, startPoint x: 948, startPoint y: 147, endPoint x: 855, endPoint y: 147, distance: 93.0
click at [855, 147] on div "158 offers Bands Number Bands Number Bands Amount 3 3 4 5 6 7 8 9 10" at bounding box center [871, 418] width 1393 height 721
type input "***"
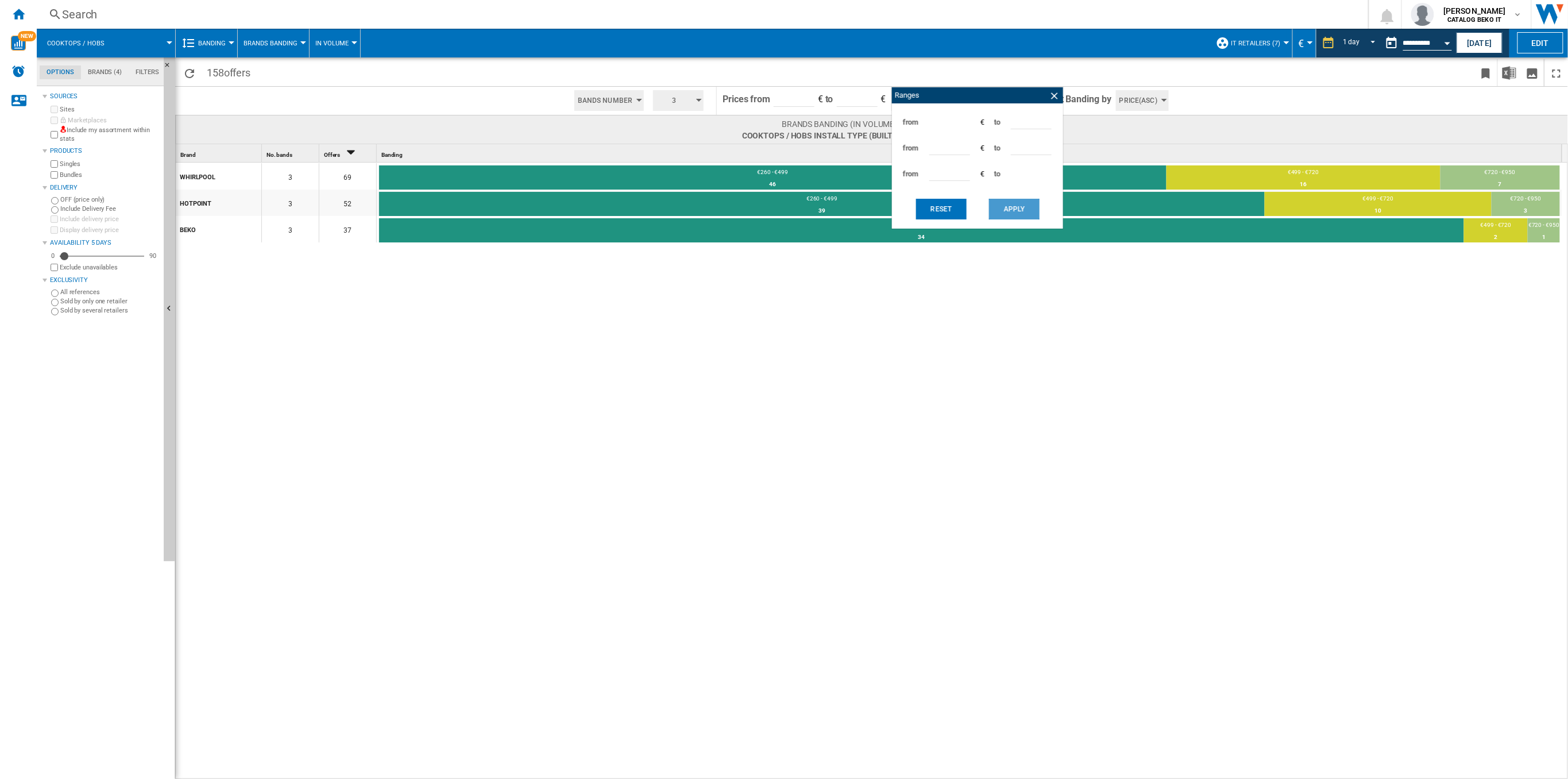
click at [1020, 209] on button "Apply" at bounding box center [1014, 208] width 50 height 21
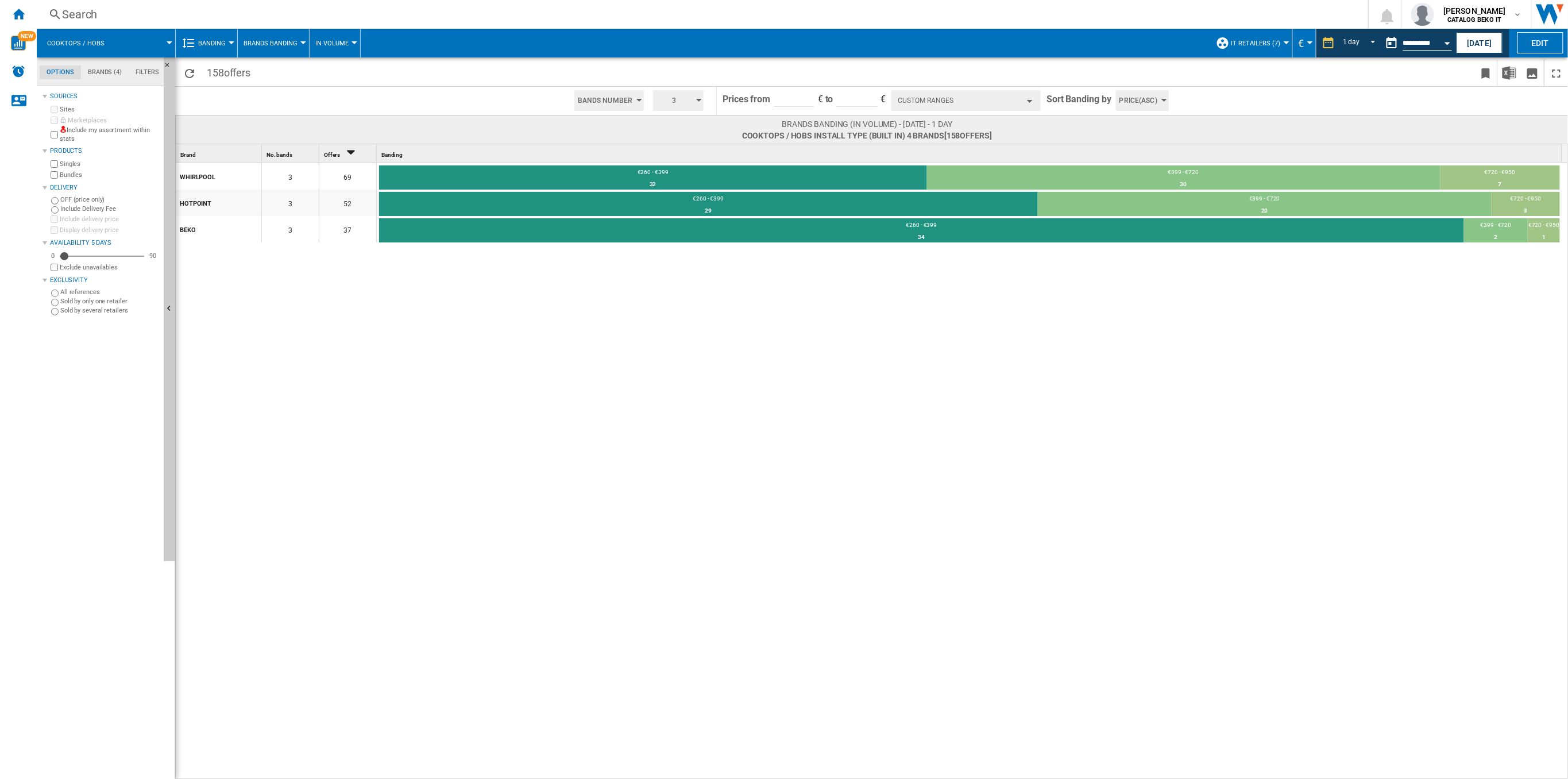
click at [1019, 100] on button "Custom Ranges" at bounding box center [965, 100] width 149 height 21
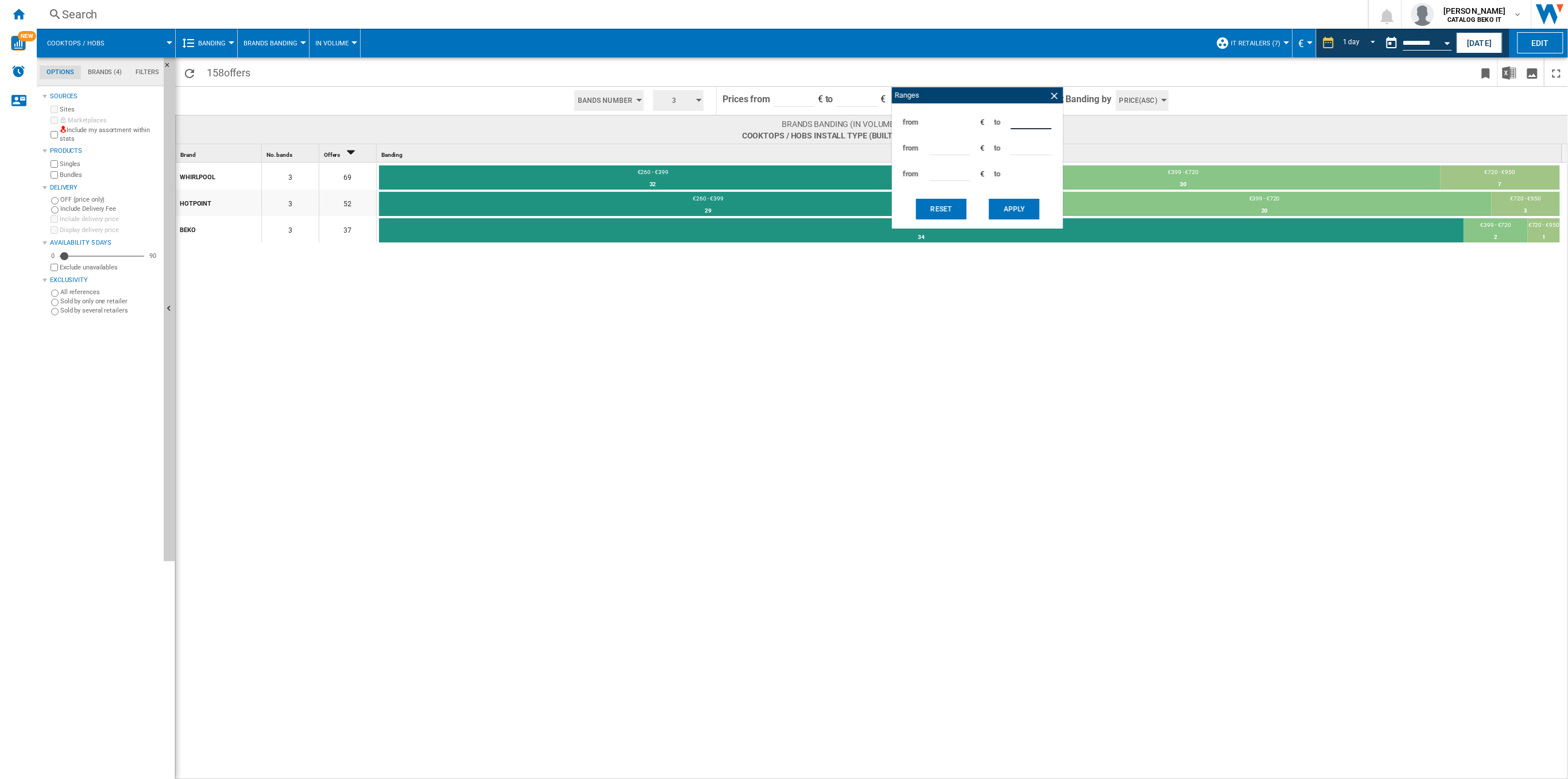
drag, startPoint x: 1020, startPoint y: 123, endPoint x: 1000, endPoint y: 124, distance: 20.0
click at [1000, 124] on div "from *** € to ***" at bounding box center [978, 122] width 160 height 26
click at [1019, 125] on input "***" at bounding box center [1031, 120] width 41 height 17
drag, startPoint x: 1028, startPoint y: 121, endPoint x: 998, endPoint y: 124, distance: 30.1
click at [998, 124] on div "from *** € to ***" at bounding box center [978, 122] width 160 height 26
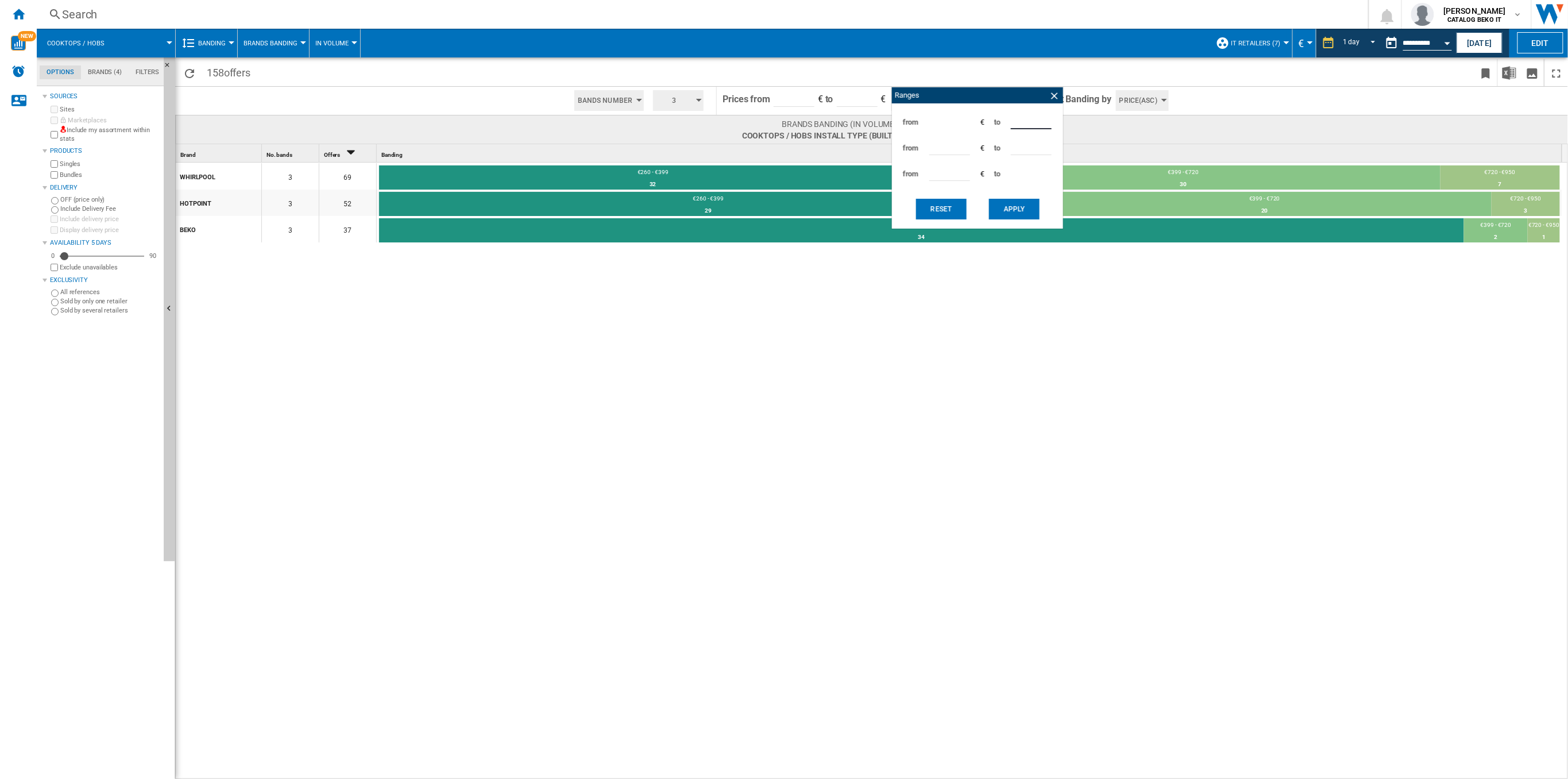
type input "***"
drag, startPoint x: 950, startPoint y: 149, endPoint x: 884, endPoint y: 151, distance: 66.0
click at [884, 151] on div "158 offers Bands Number Bands Number Bands Amount 3 3 4 5 6 7 8 9 10" at bounding box center [871, 418] width 1393 height 721
type input "***"
click at [1015, 219] on button "Apply" at bounding box center [1014, 208] width 50 height 21
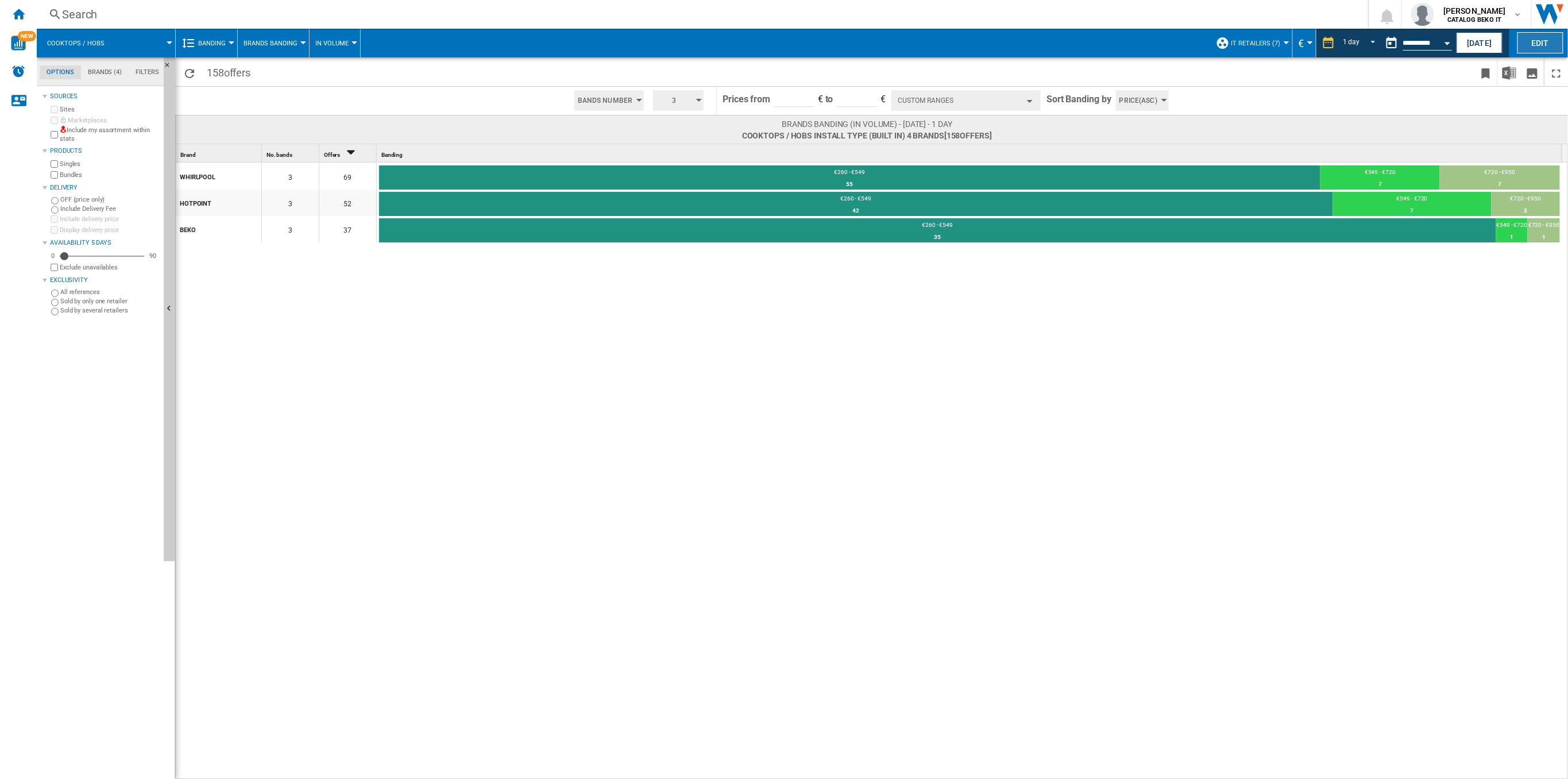
click at [1536, 47] on button "Edit" at bounding box center [1541, 43] width 46 height 21
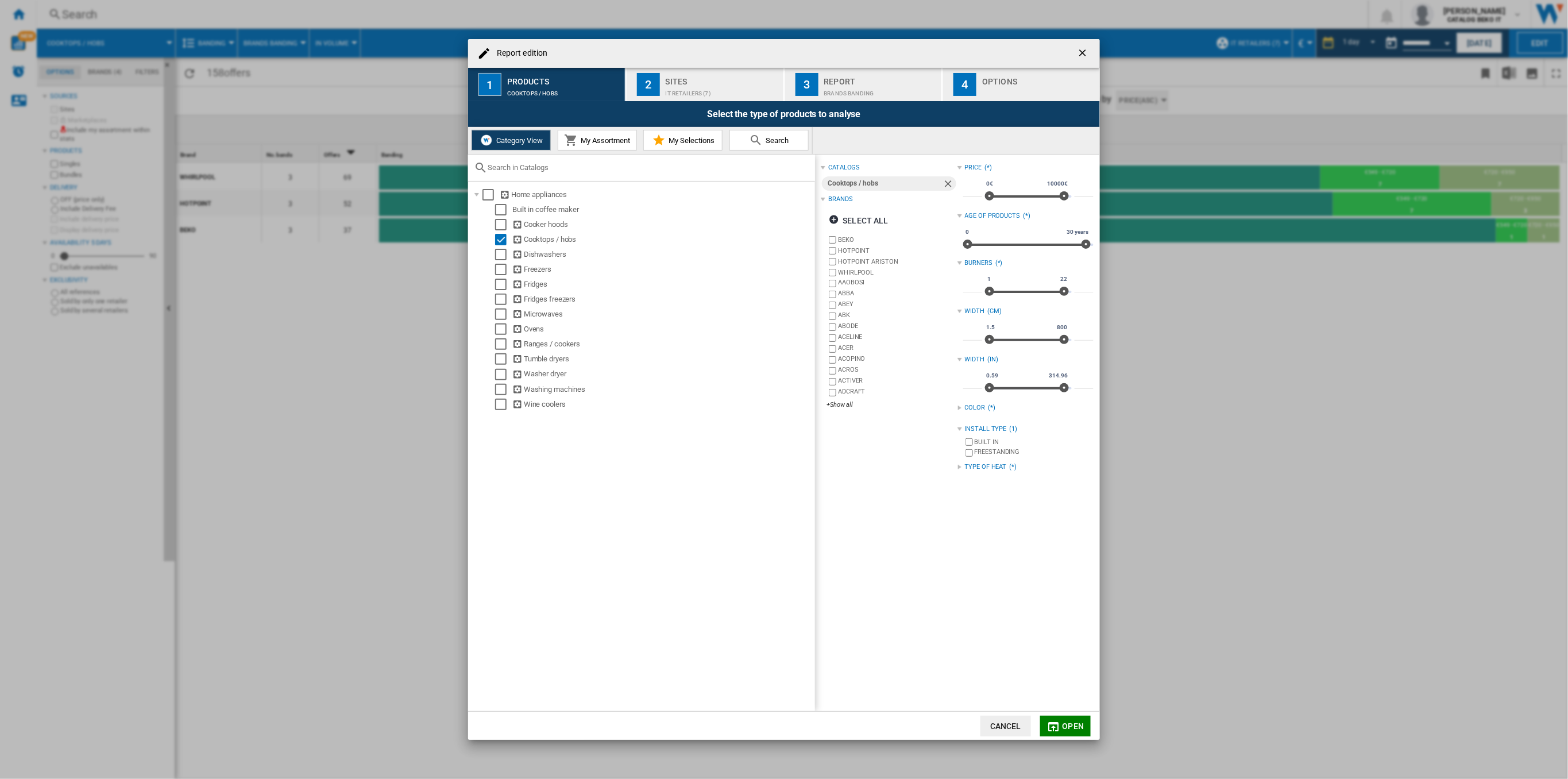
drag, startPoint x: 1184, startPoint y: 472, endPoint x: 1099, endPoint y: 250, distance: 237.7
click at [1184, 472] on div "Report edition 1 Products Cooktops / hobs 2 Sites IT Retailers (7) 3 Report Bra…" at bounding box center [784, 390] width 1568 height 779
click at [1083, 53] on ng-md-icon "getI18NText('BUTTONS.CLOSE_DIALOG')" at bounding box center [1084, 54] width 14 height 14
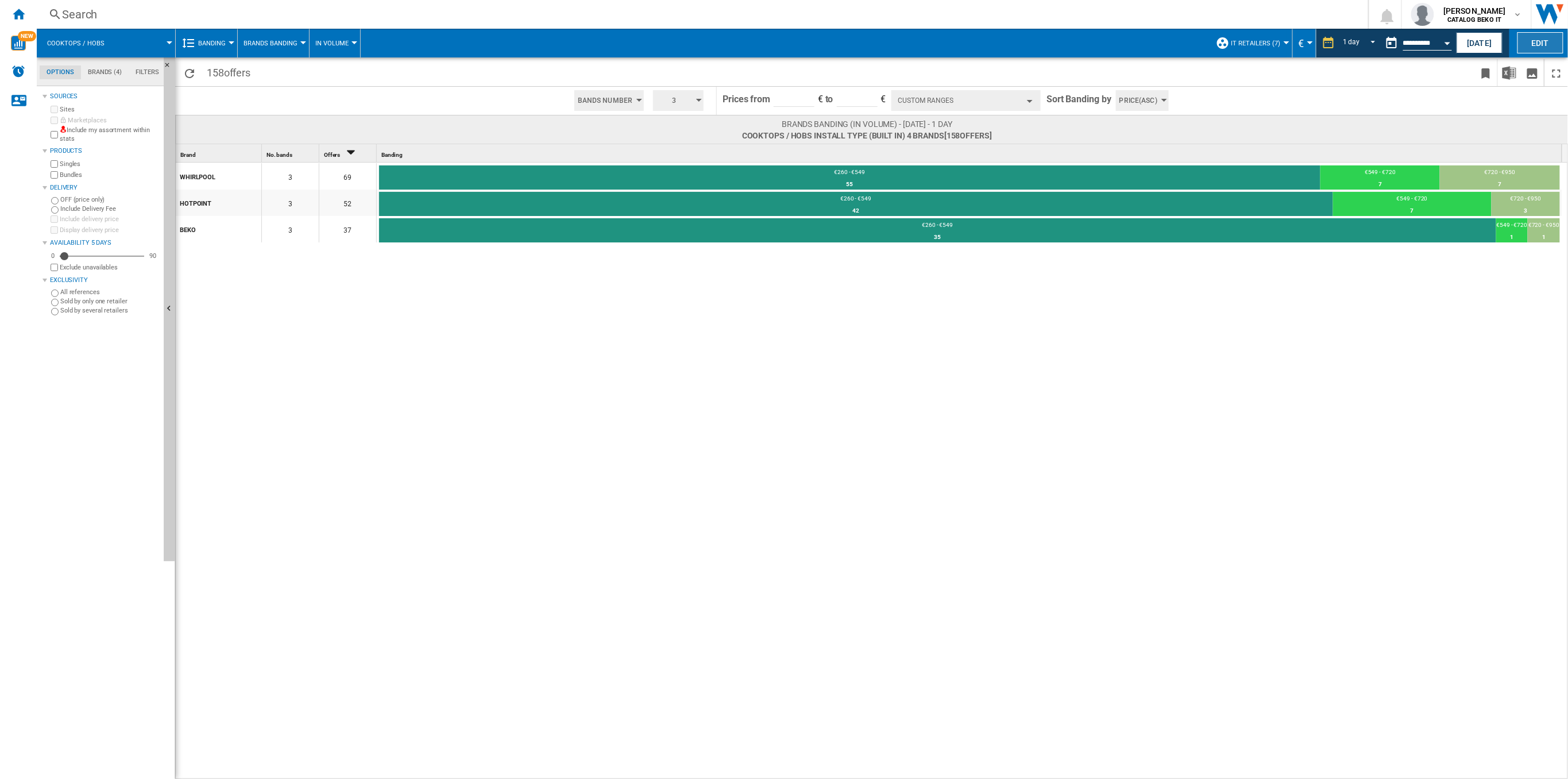
click at [1556, 44] on button "Edit" at bounding box center [1541, 43] width 46 height 21
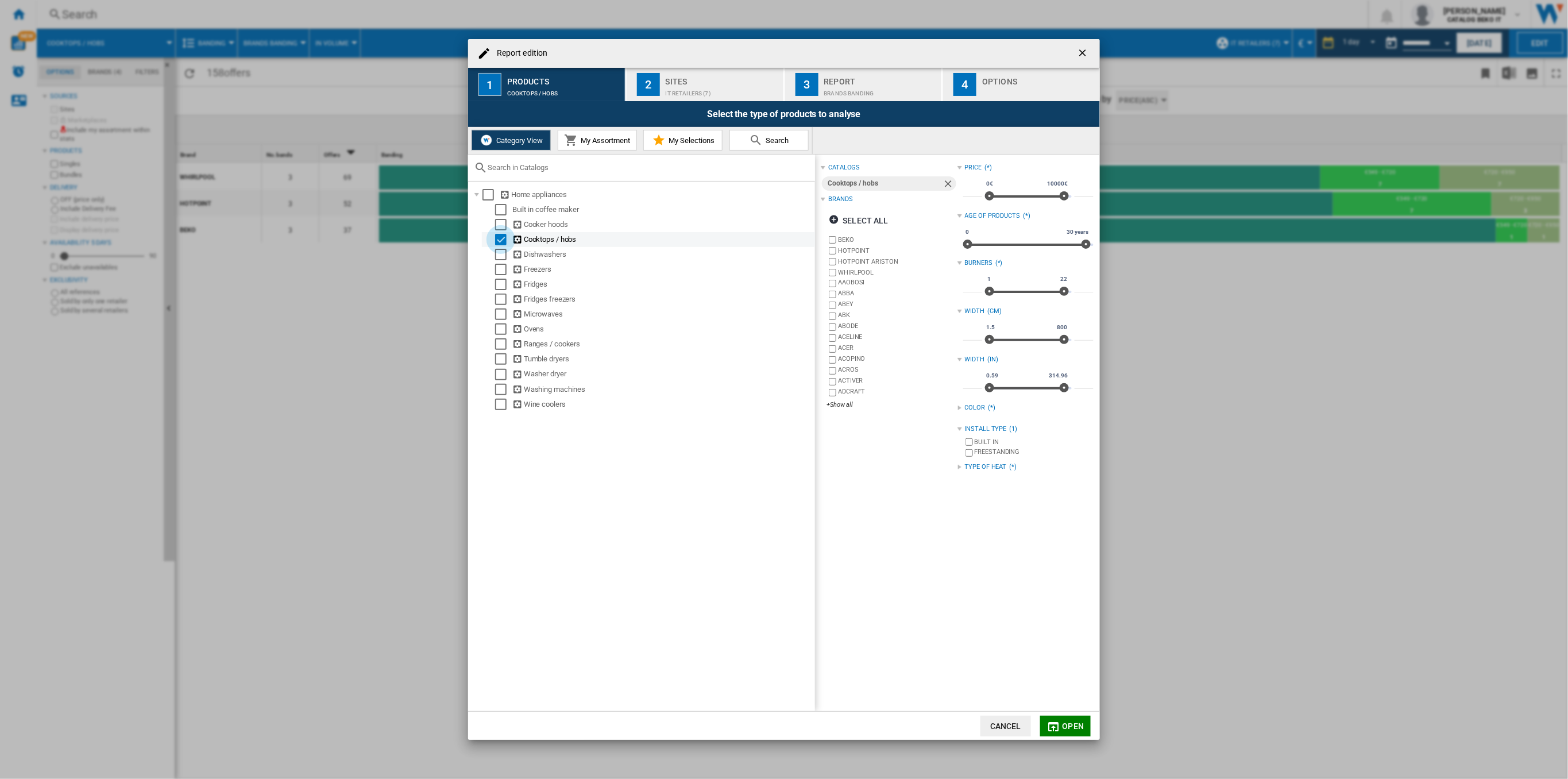
click at [498, 242] on div "Select" at bounding box center [501, 240] width 12 height 12
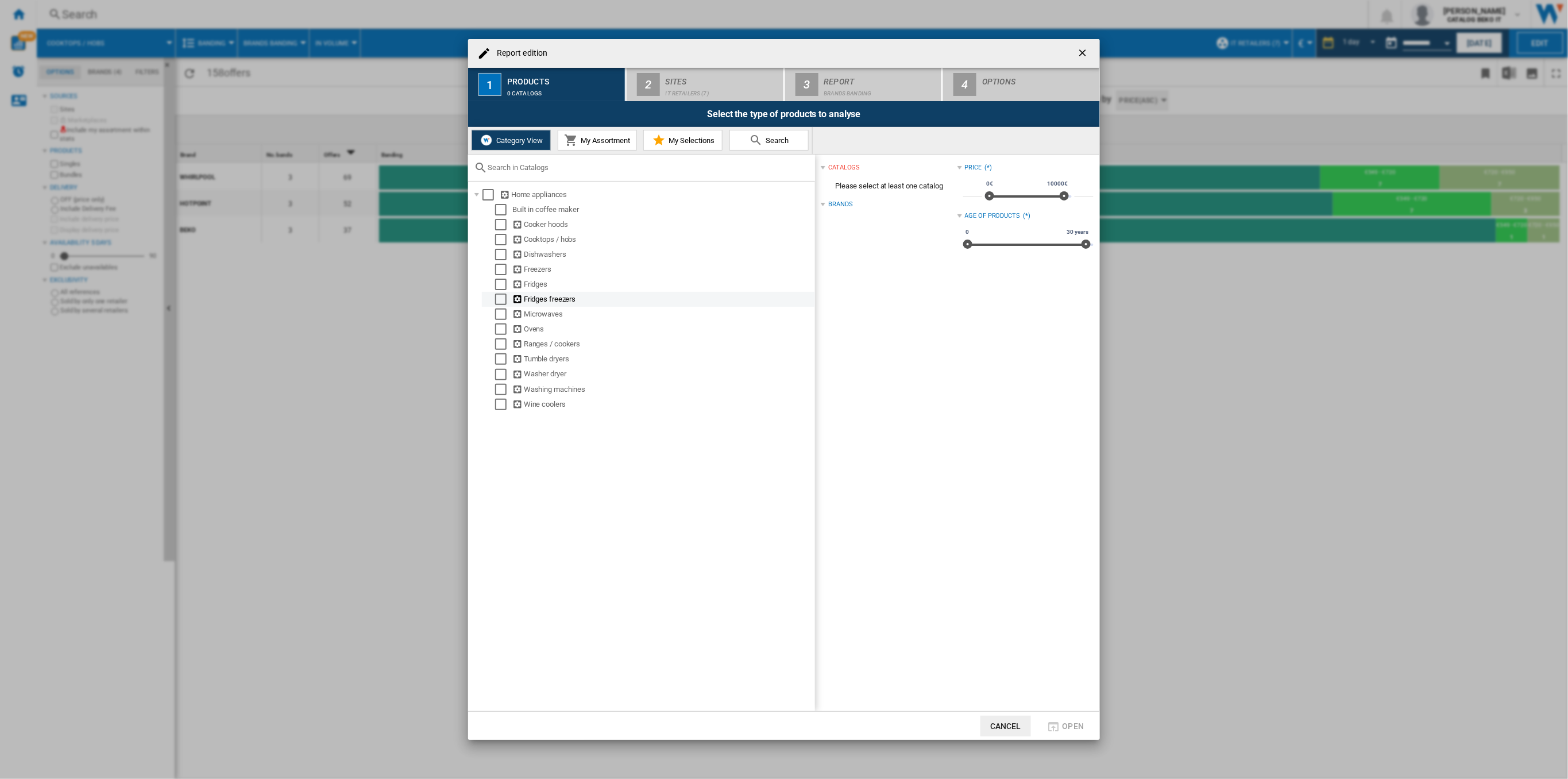
click at [502, 292] on div "Fridges freezers" at bounding box center [648, 299] width 334 height 15
drag, startPoint x: 501, startPoint y: 284, endPoint x: 504, endPoint y: 297, distance: 13.3
click at [502, 291] on ol "Built in coffee maker Cooker hoods Cooktops / hobs Dishwashers Freezers Fridges…" at bounding box center [642, 306] width 346 height 210
click at [498, 286] on div "Select" at bounding box center [501, 284] width 12 height 12
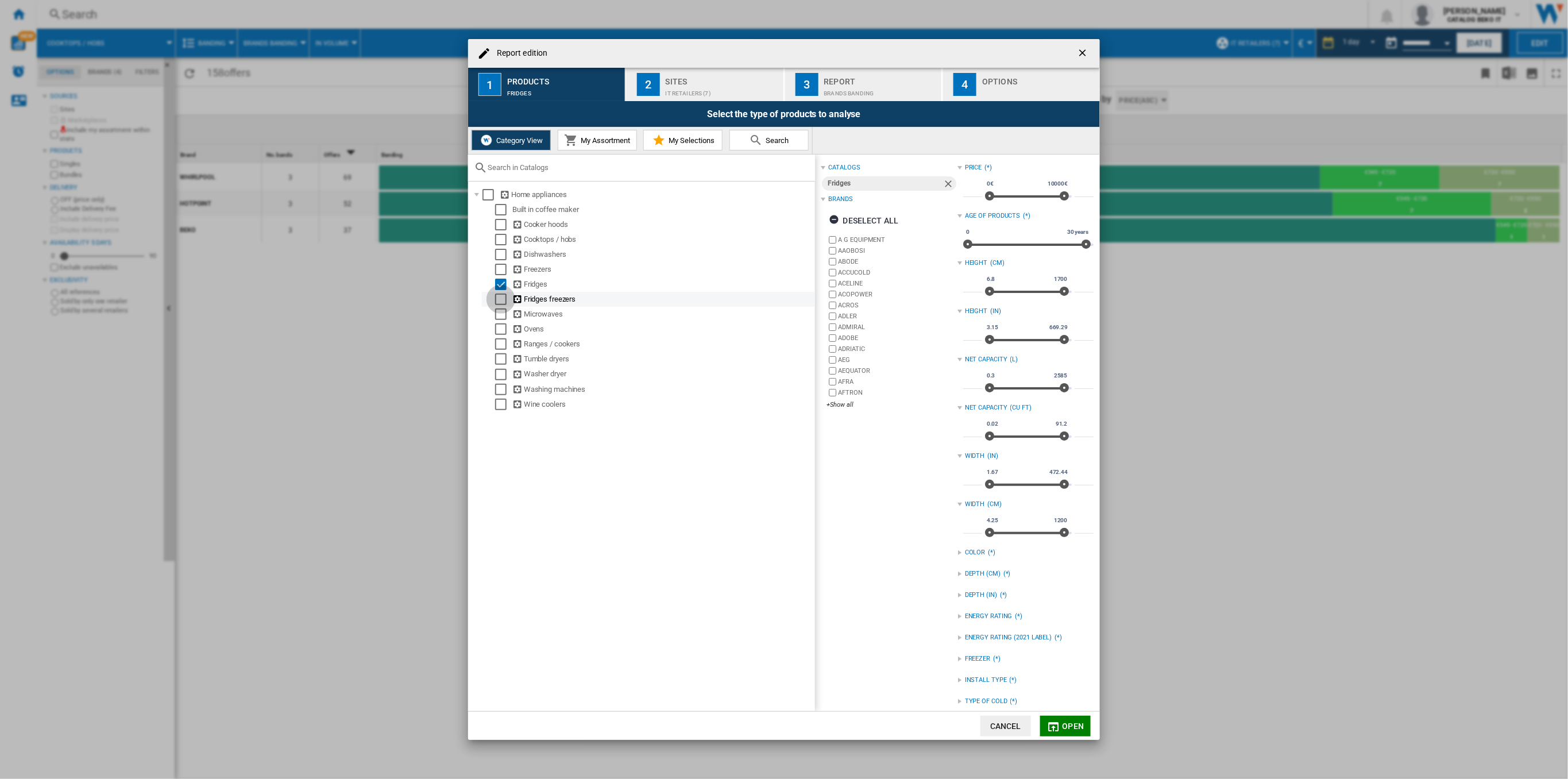
click at [498, 297] on div "Select" at bounding box center [501, 299] width 12 height 12
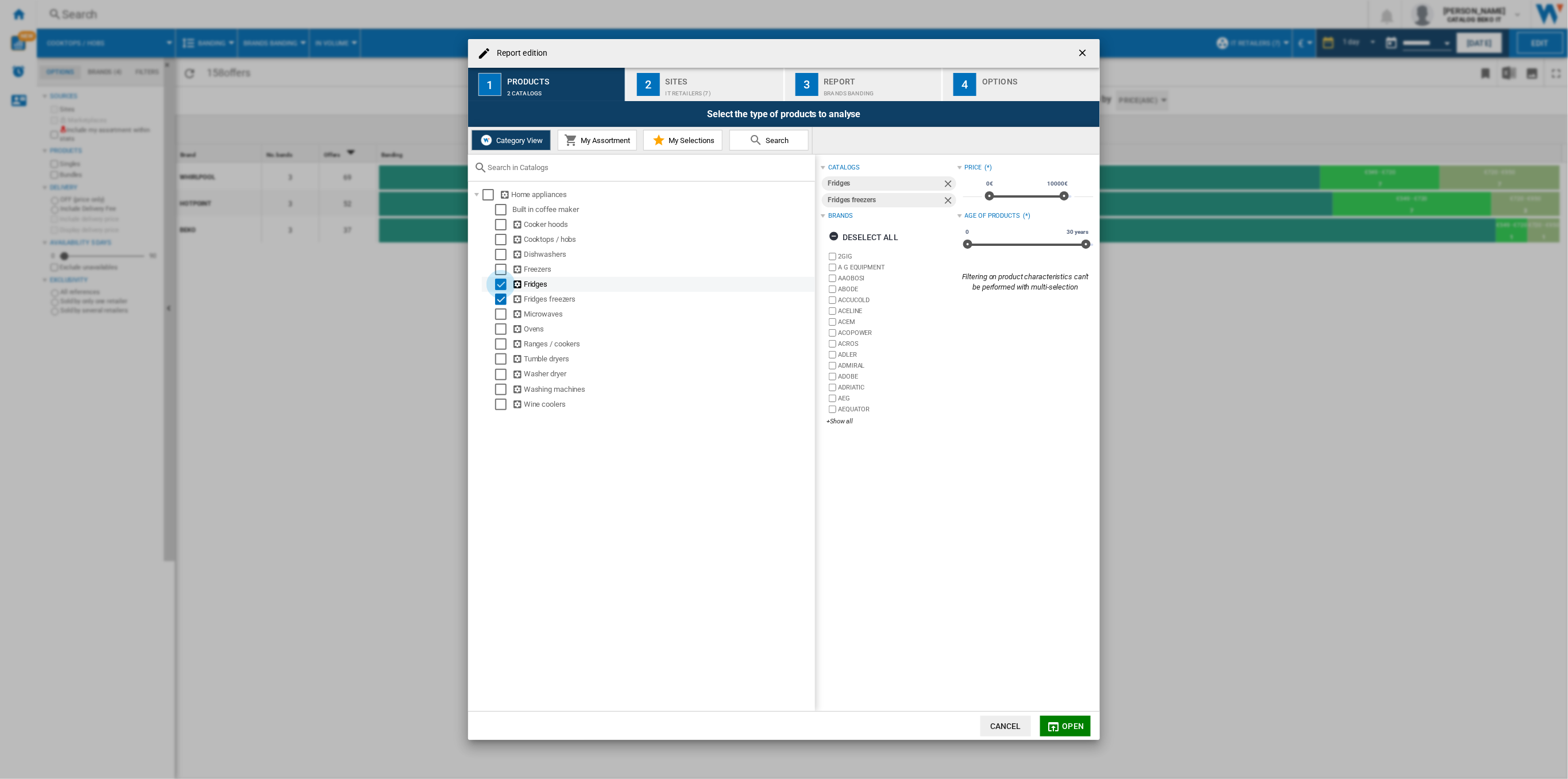
click at [501, 284] on div "Select" at bounding box center [501, 284] width 12 height 12
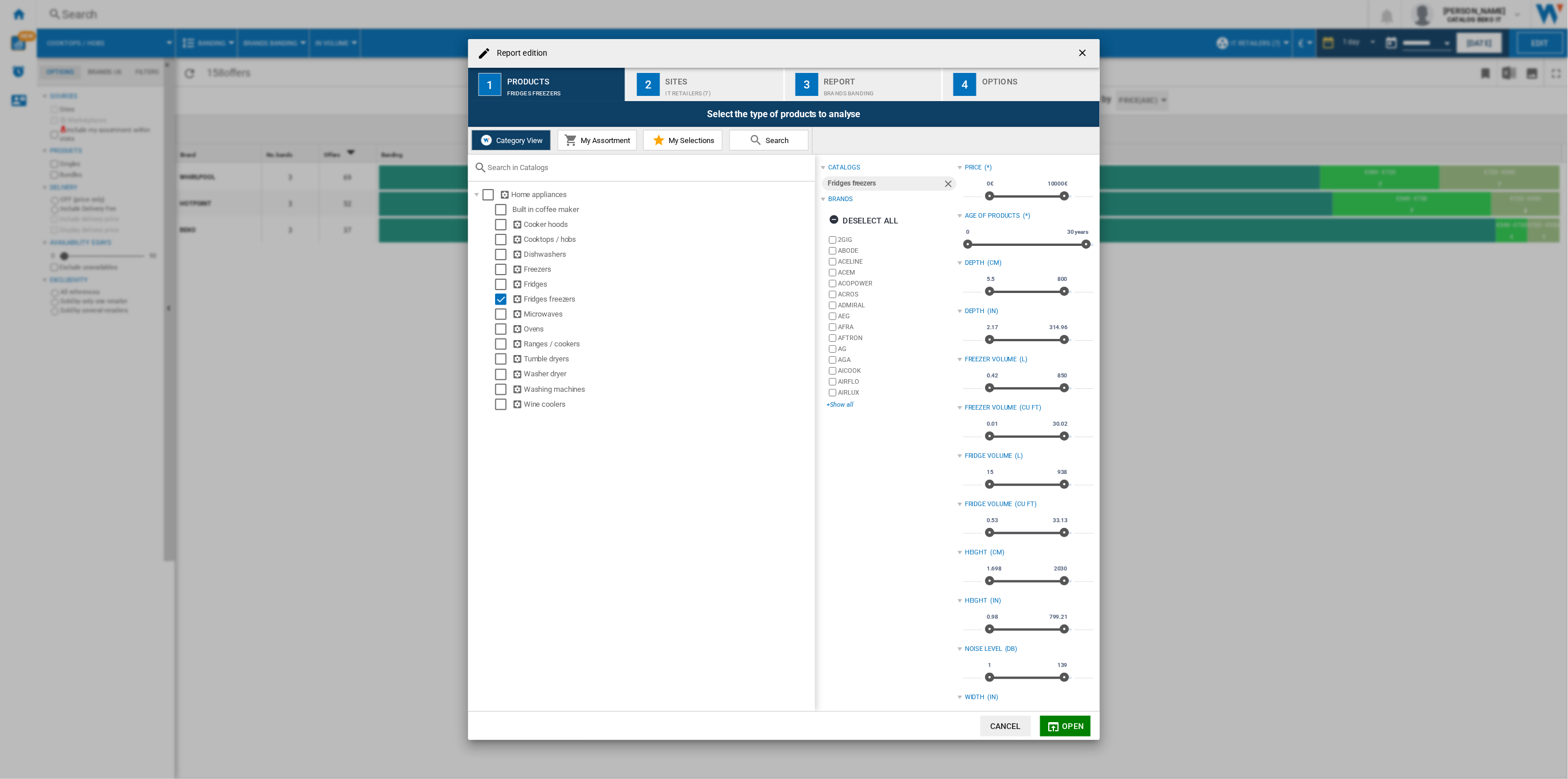
click at [844, 405] on div "+Show all" at bounding box center [892, 404] width 130 height 8
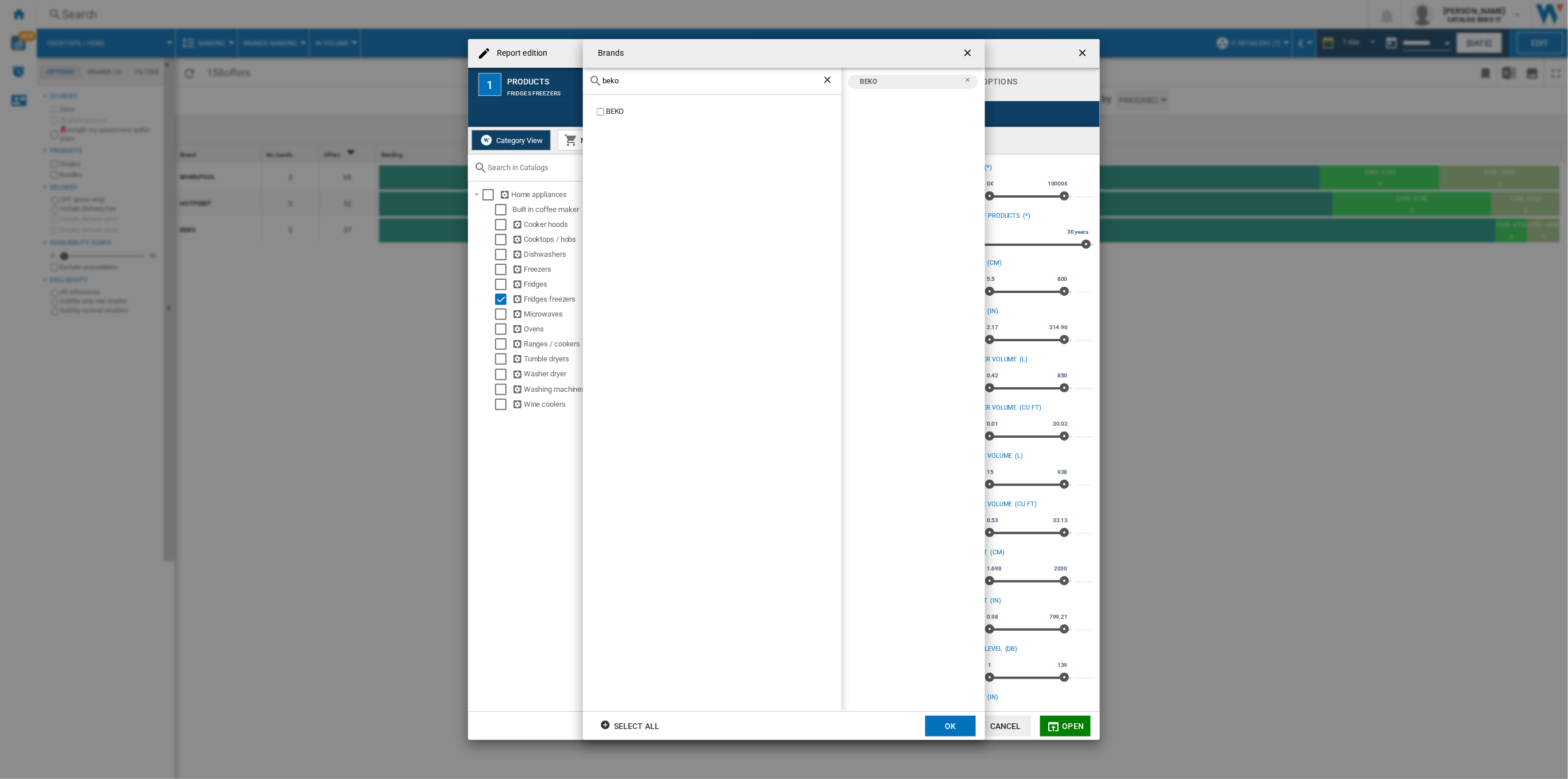
drag, startPoint x: 625, startPoint y: 87, endPoint x: 616, endPoint y: 74, distance: 15.8
click at [581, 82] on div "Brands beko BEKO BEKO Select all OK" at bounding box center [784, 390] width 1568 height 779
drag, startPoint x: 628, startPoint y: 73, endPoint x: 622, endPoint y: 77, distance: 7.2
click at [627, 75] on div "beko" at bounding box center [712, 81] width 259 height 27
drag, startPoint x: 618, startPoint y: 81, endPoint x: 576, endPoint y: 86, distance: 42.3
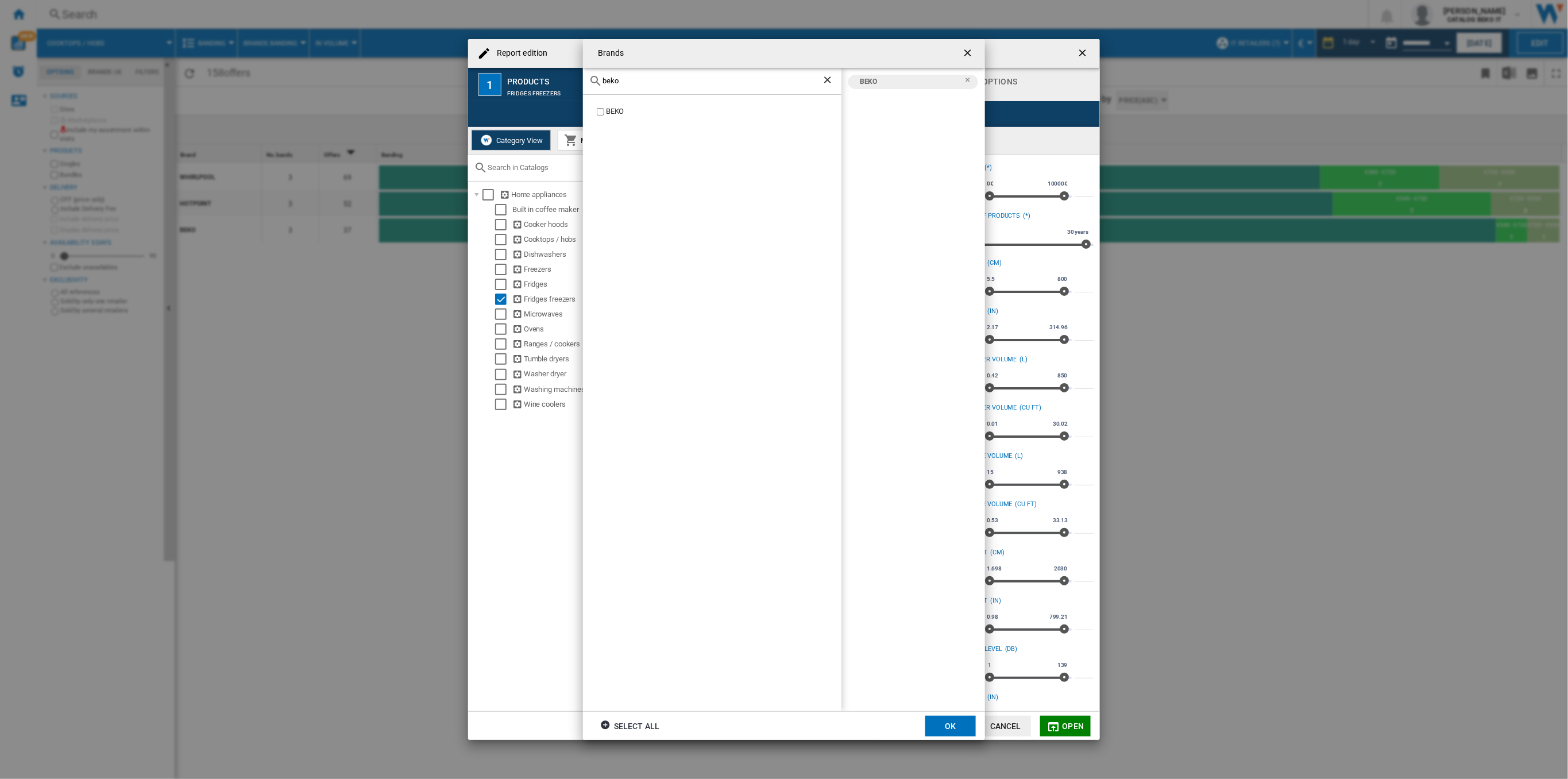
click at [576, 86] on div "Brands beko BEKO BEKO Select all OK" at bounding box center [784, 390] width 1568 height 779
drag, startPoint x: 633, startPoint y: 82, endPoint x: 565, endPoint y: 96, distance: 69.4
click at [567, 94] on div "Brands [GEOGRAPHIC_DATA] WHIRLPOOL BEKO WHIRLPOOL Select all OK" at bounding box center [784, 390] width 1568 height 779
type input "hotpoi"
click at [604, 112] on label "HOTPOINT" at bounding box center [718, 111] width 247 height 11
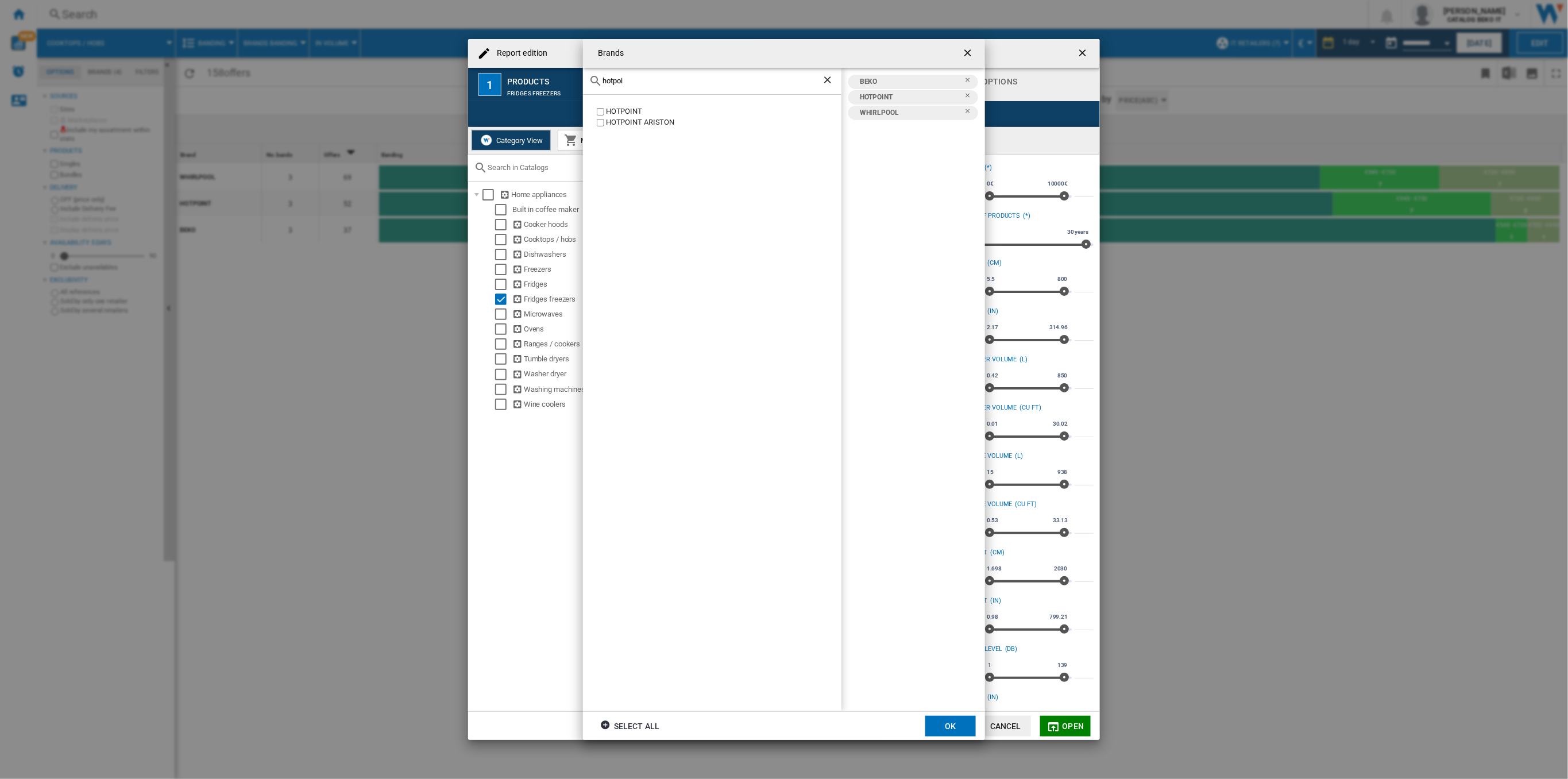
click at [604, 124] on label "HOTPOINT ARISTON" at bounding box center [718, 122] width 247 height 11
click at [950, 724] on button "OK" at bounding box center [950, 725] width 50 height 21
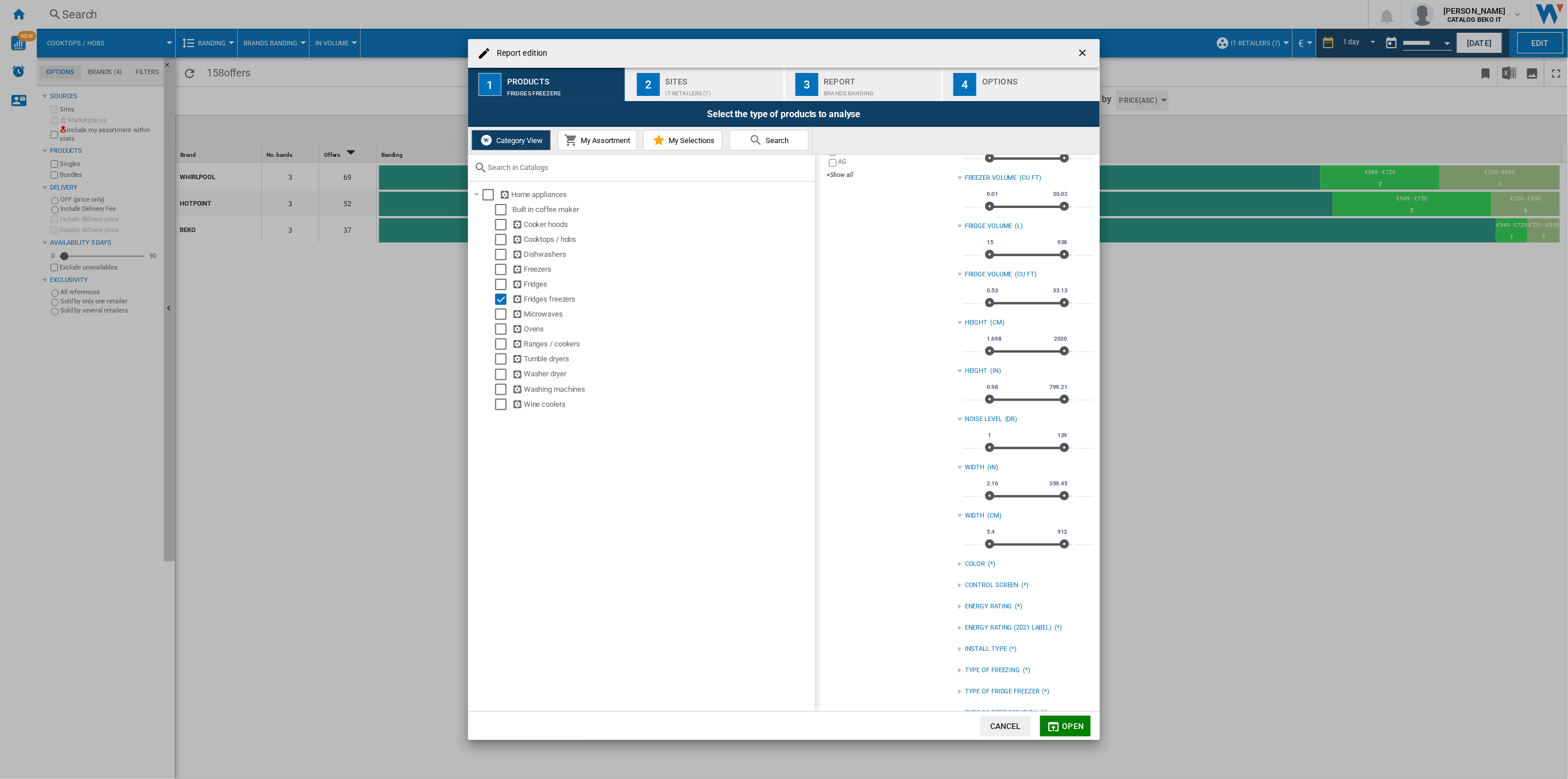
scroll to position [250, 0]
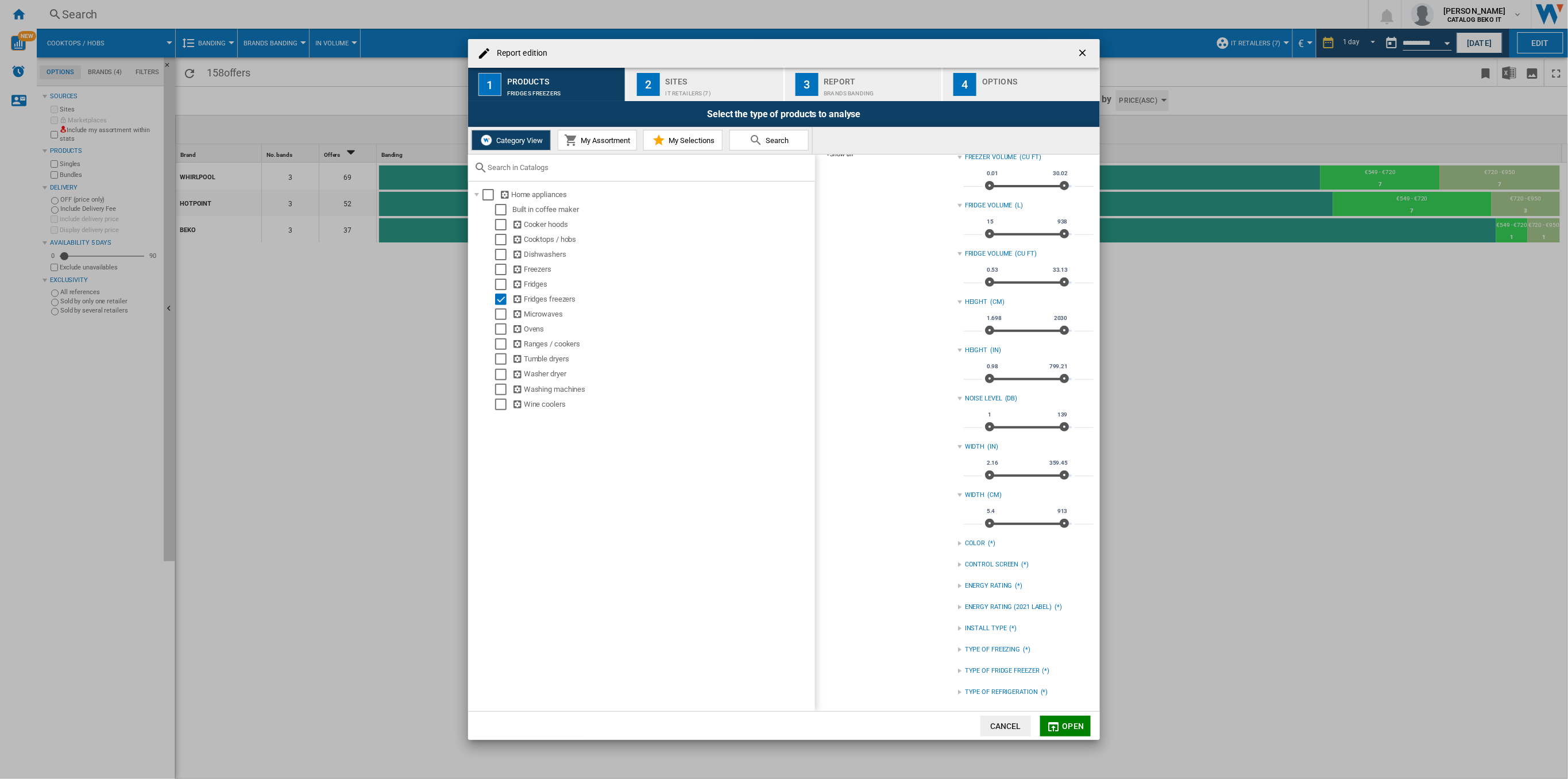
click at [965, 622] on div "INSTALL TYPE (*)" at bounding box center [1025, 628] width 136 height 15
click at [969, 641] on label "BUILT IN" at bounding box center [1029, 641] width 130 height 11
click at [1061, 720] on button "Open" at bounding box center [1065, 725] width 50 height 21
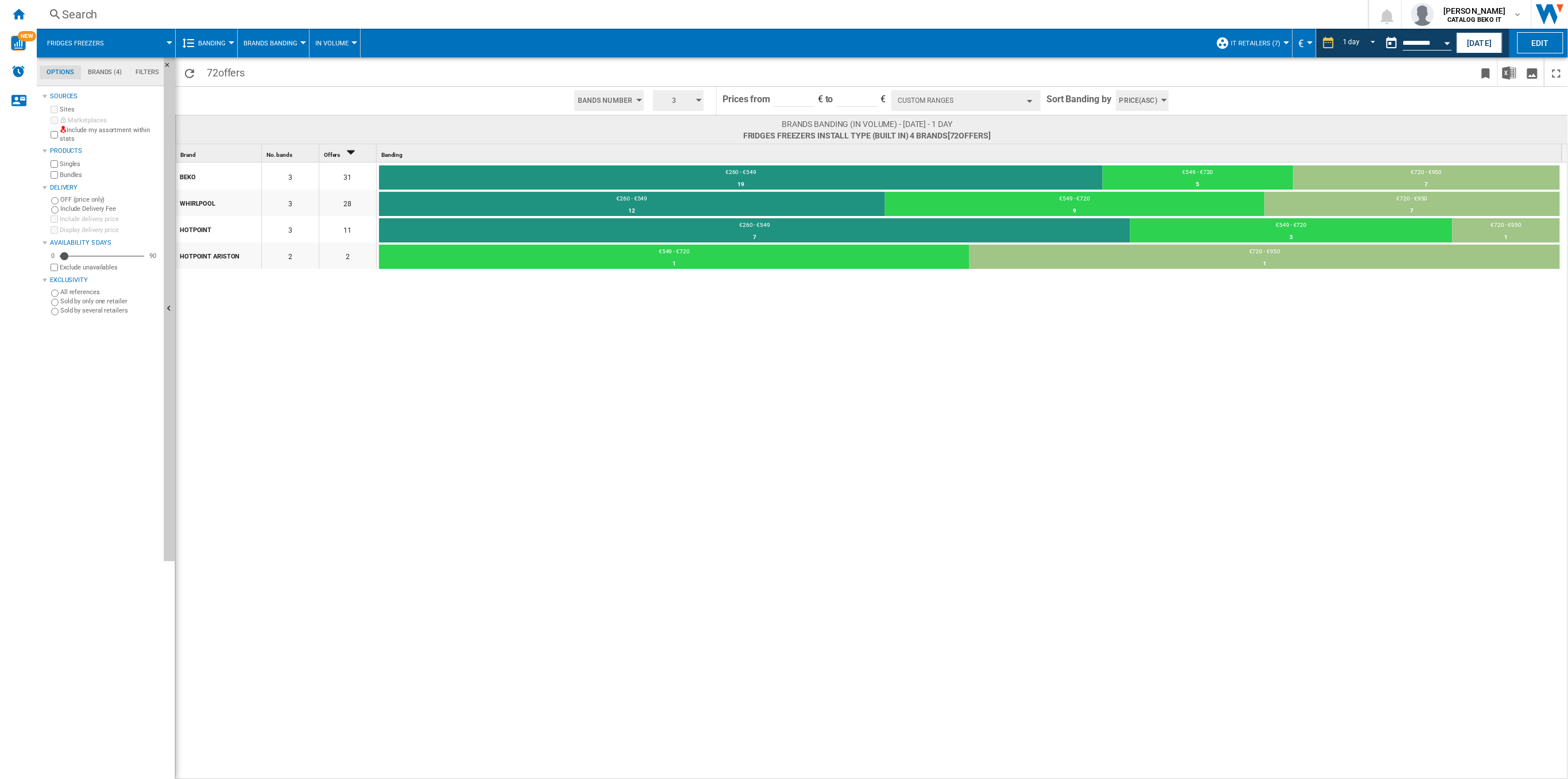
click at [1028, 105] on button "Custom Ranges" at bounding box center [965, 100] width 149 height 21
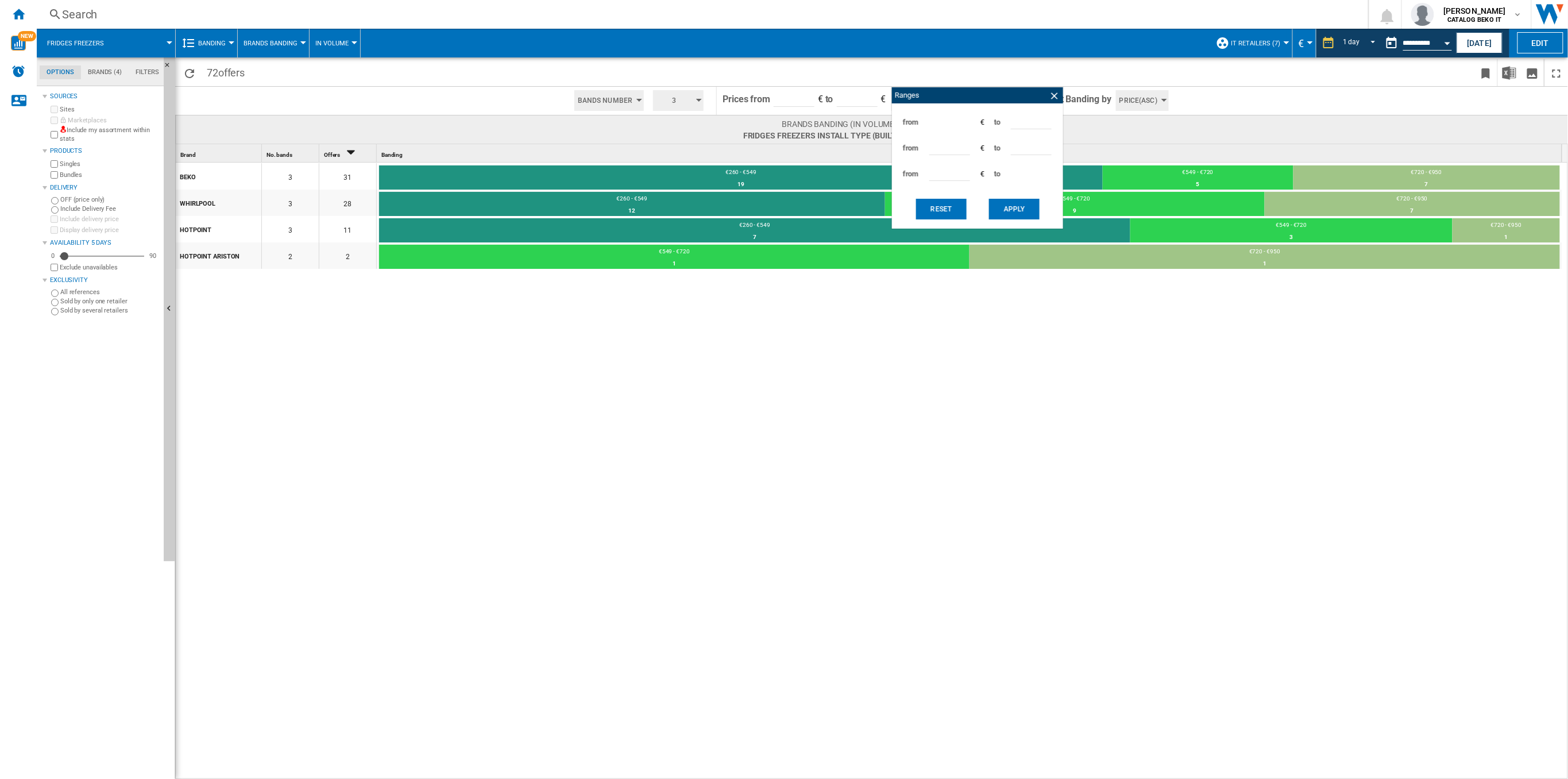
click at [1030, 122] on input "***" at bounding box center [1031, 120] width 41 height 17
type input "***"
click at [951, 149] on input "***" at bounding box center [950, 146] width 41 height 17
type input "***"
click at [1014, 214] on button "Apply" at bounding box center [1014, 208] width 50 height 21
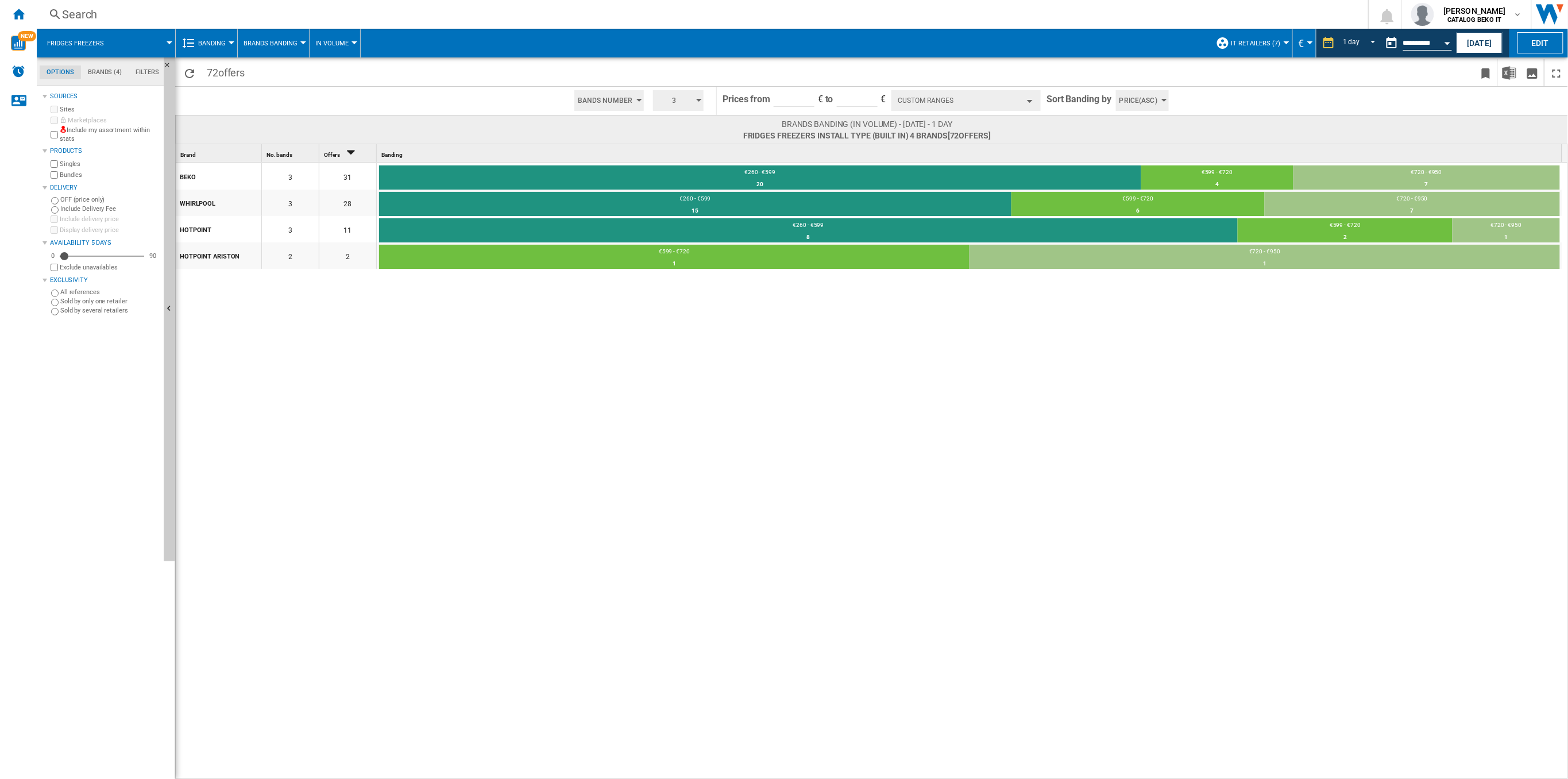
click at [1000, 106] on button "Custom Ranges" at bounding box center [965, 100] width 149 height 21
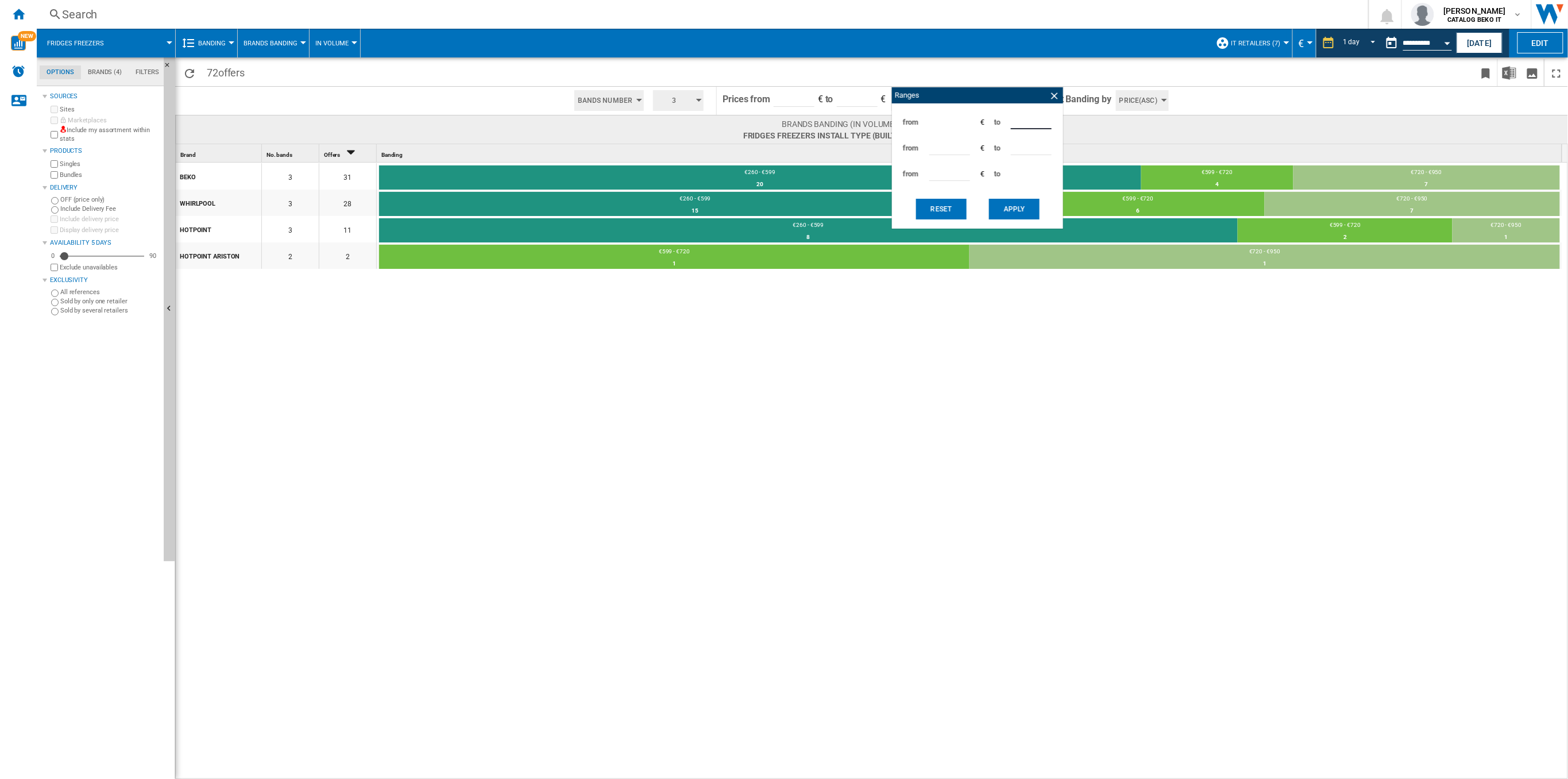
click at [966, 124] on div "from *** € to ***" at bounding box center [978, 122] width 160 height 26
type input "***"
drag, startPoint x: 954, startPoint y: 148, endPoint x: 896, endPoint y: 154, distance: 58.3
click at [896, 154] on div "from *** € to *** from *** € to *** from *** € to *** Reset Apply" at bounding box center [978, 166] width 171 height 125
type input "***"
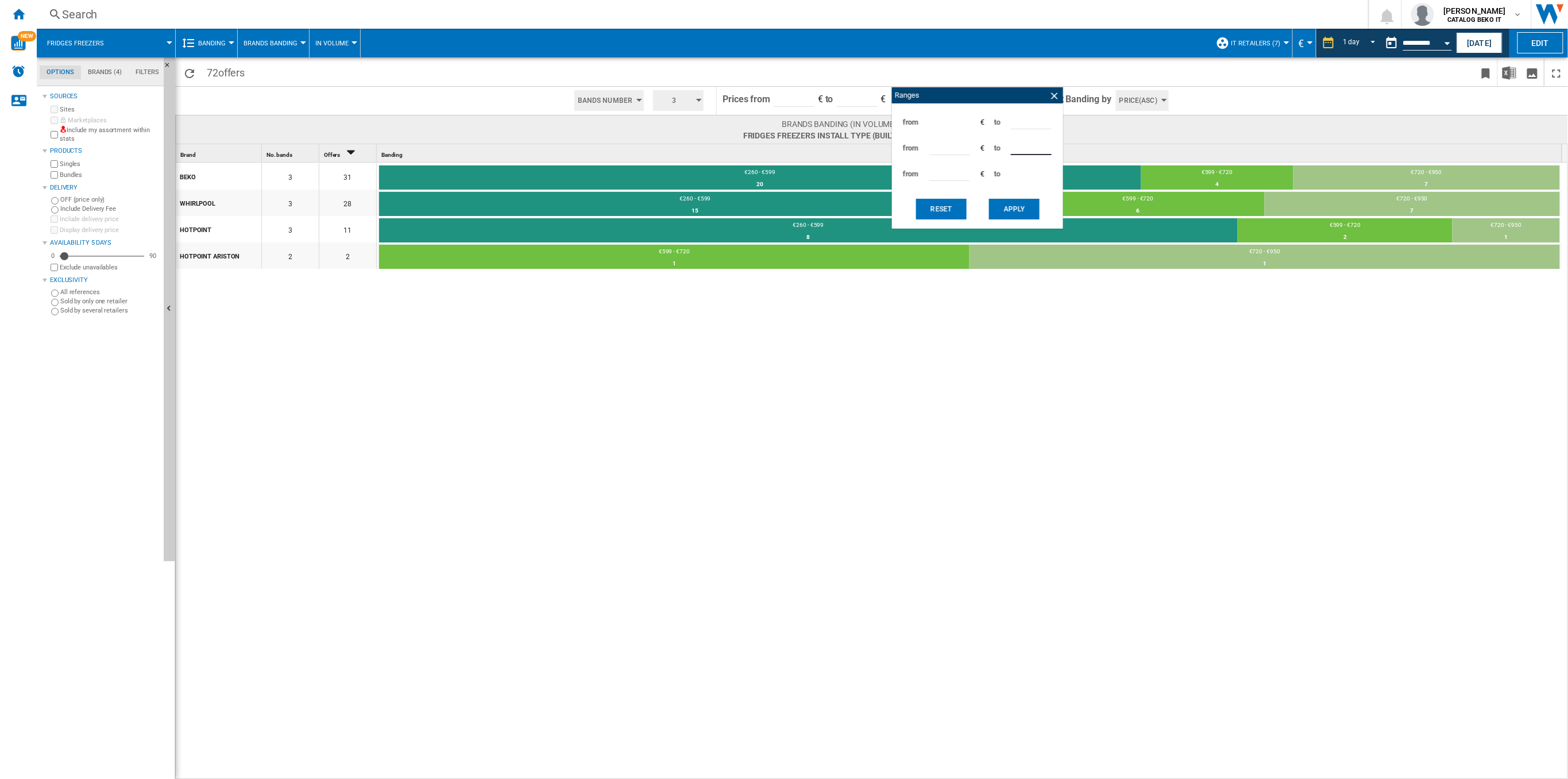
drag, startPoint x: 1024, startPoint y: 150, endPoint x: 1000, endPoint y: 153, distance: 24.2
click at [1000, 153] on div "from *** € to ***" at bounding box center [978, 147] width 160 height 26
type input "***"
drag, startPoint x: 945, startPoint y: 169, endPoint x: 910, endPoint y: 175, distance: 35.5
click at [910, 175] on div "from *** € to ***" at bounding box center [978, 173] width 160 height 26
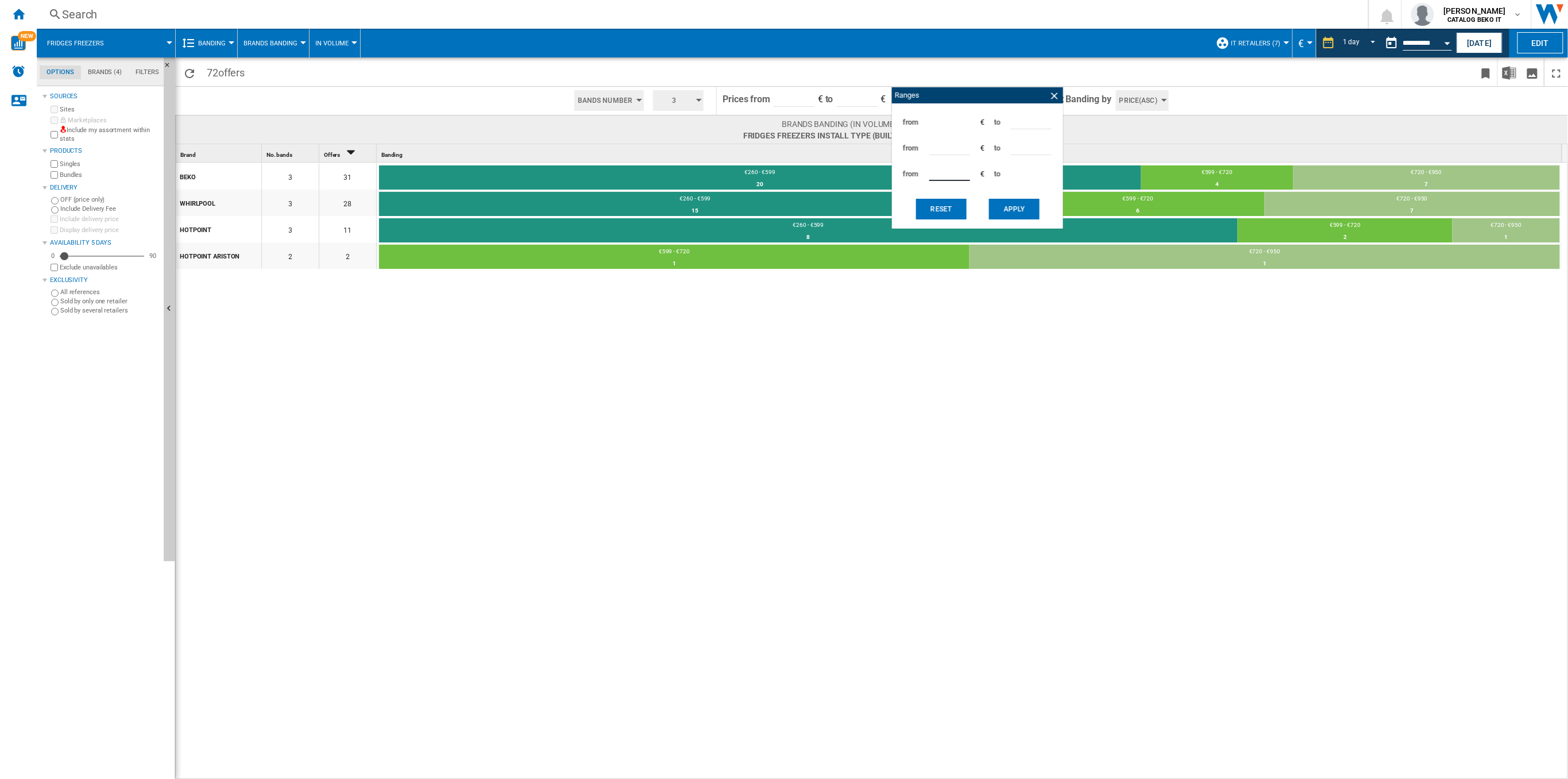
type input "***"
click at [1028, 215] on button "Apply" at bounding box center [1014, 208] width 50 height 21
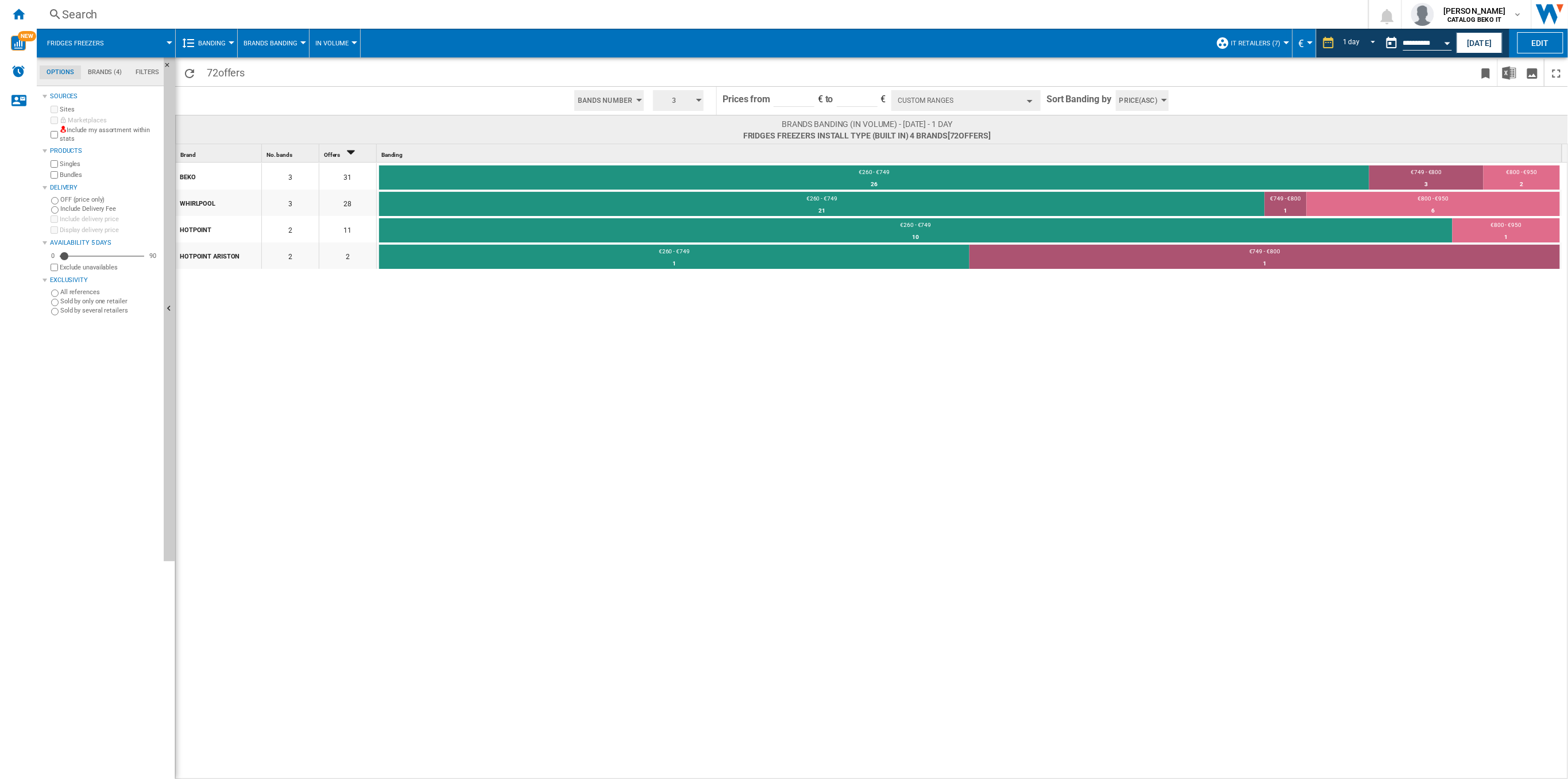
click at [1024, 103] on button "Custom Ranges" at bounding box center [965, 100] width 149 height 21
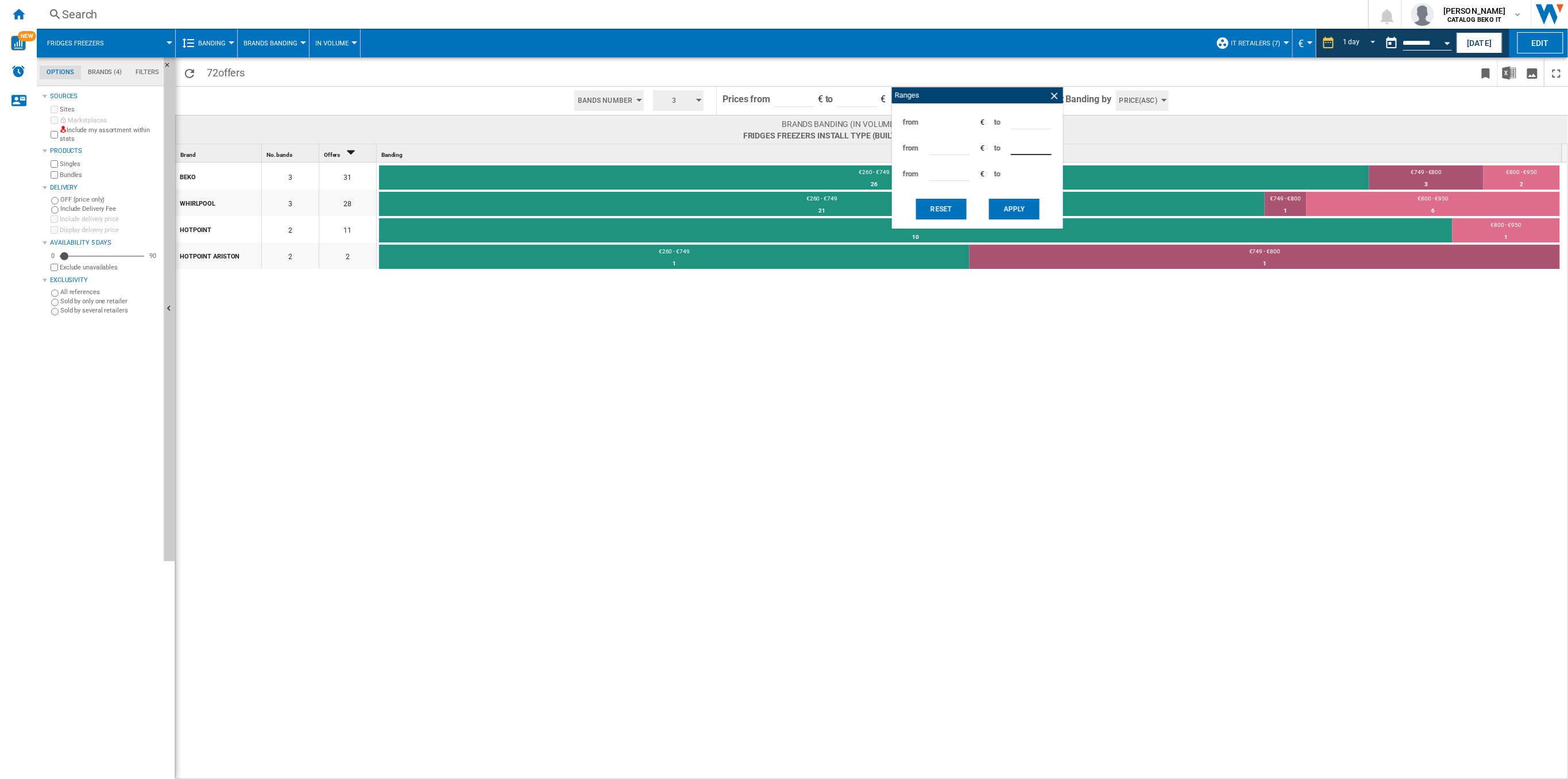
drag, startPoint x: 1024, startPoint y: 143, endPoint x: 996, endPoint y: 145, distance: 28.1
click at [996, 145] on div "from *** € to ***" at bounding box center [978, 147] width 160 height 26
type input "***"
drag, startPoint x: 954, startPoint y: 179, endPoint x: 920, endPoint y: 174, distance: 34.4
click at [922, 173] on div "from *** € to ***" at bounding box center [978, 173] width 160 height 26
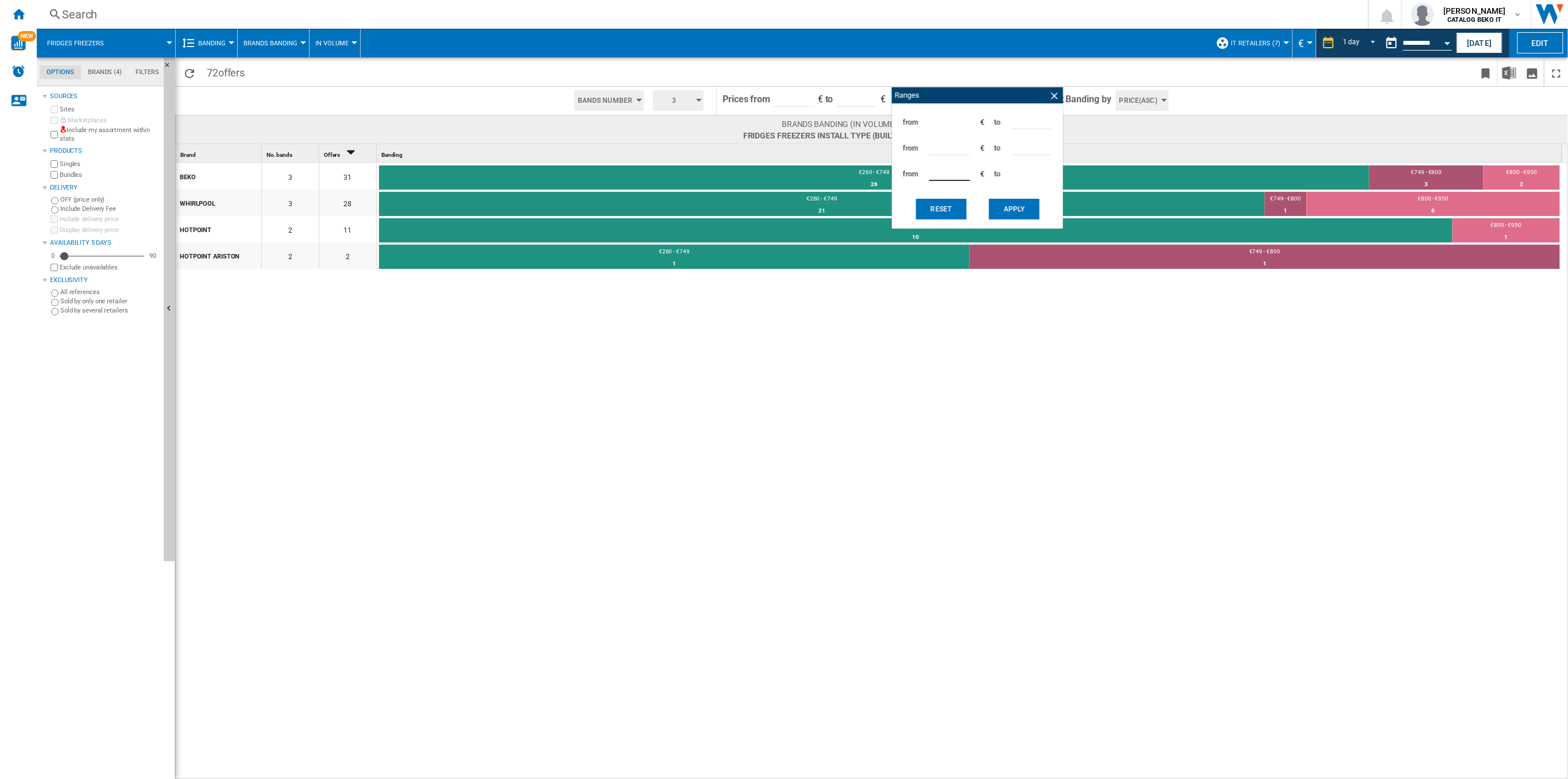
type input "***"
click at [1015, 206] on button "Apply" at bounding box center [1014, 208] width 50 height 21
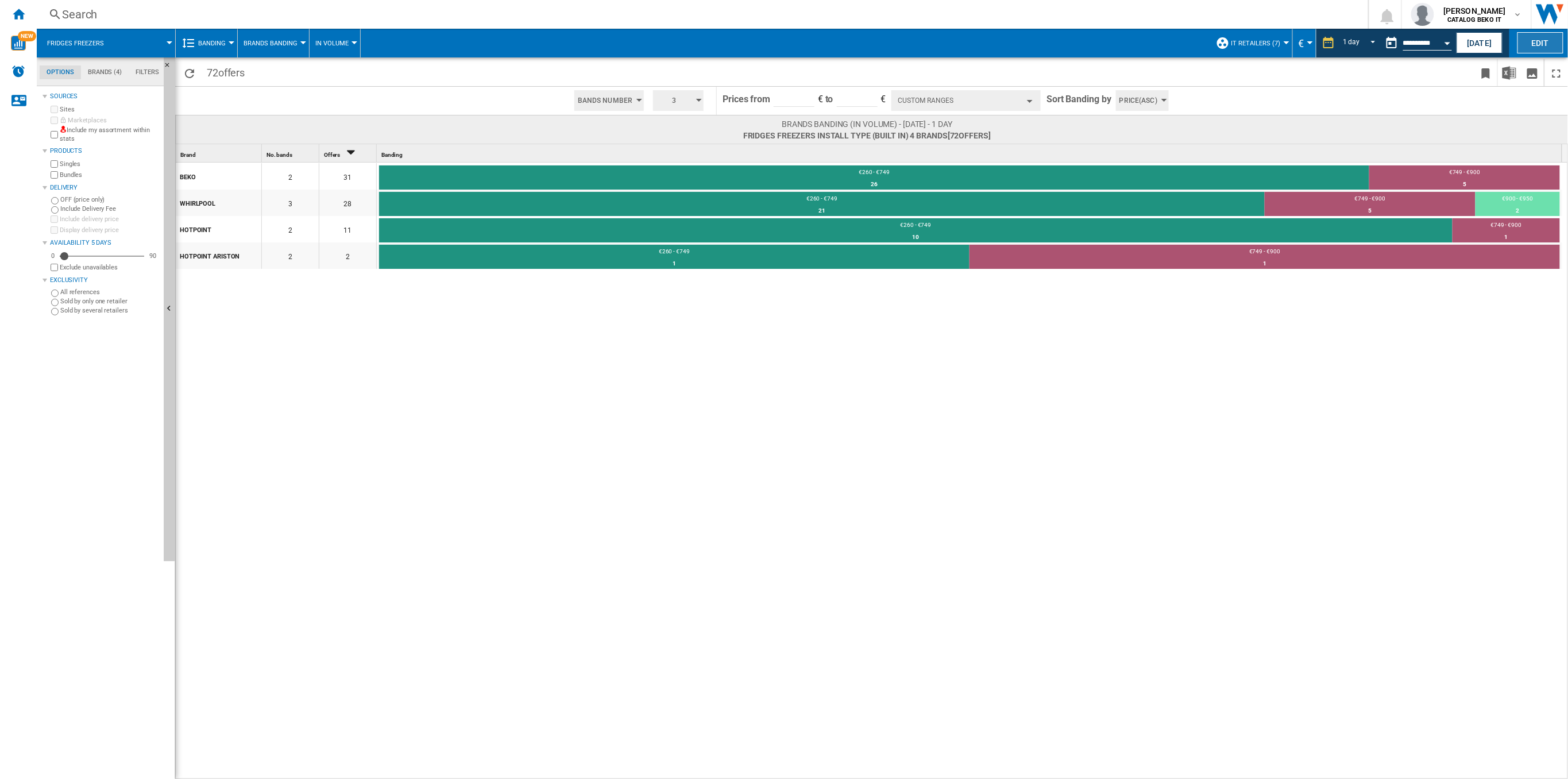
click at [1530, 46] on button "Edit" at bounding box center [1541, 43] width 46 height 21
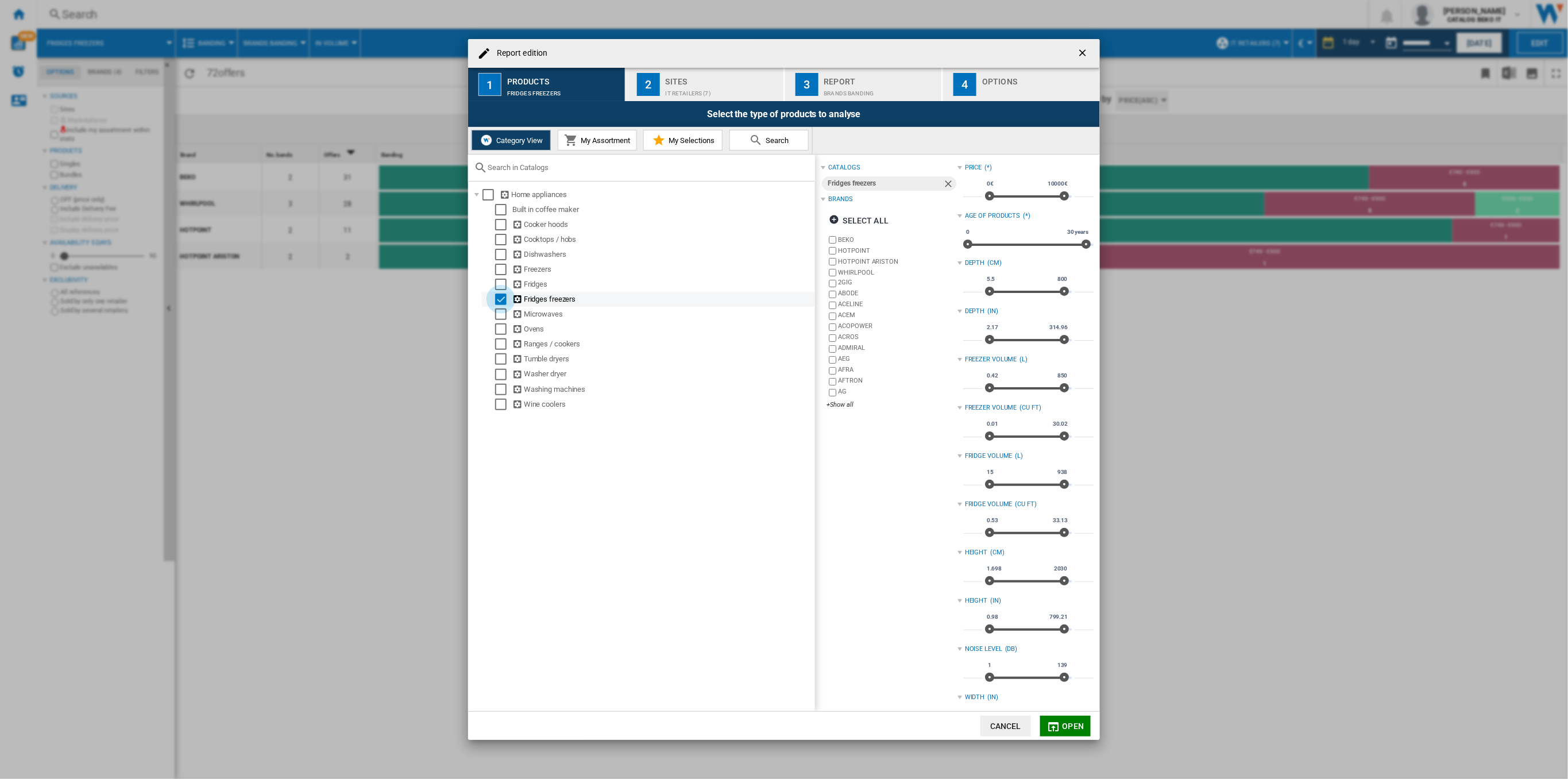
click at [500, 299] on div "Select" at bounding box center [501, 299] width 12 height 12
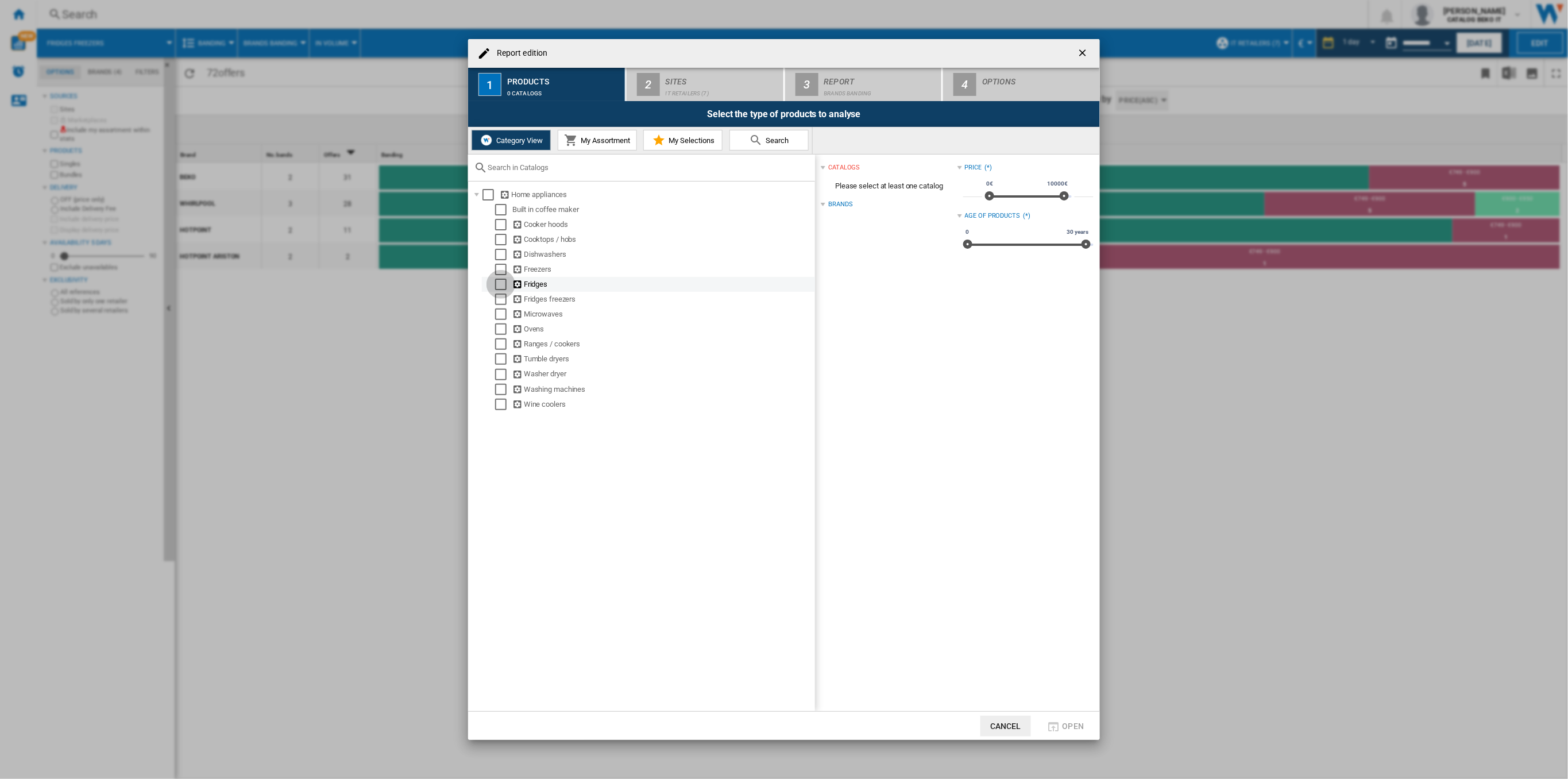
click at [502, 284] on div "Select" at bounding box center [501, 284] width 12 height 12
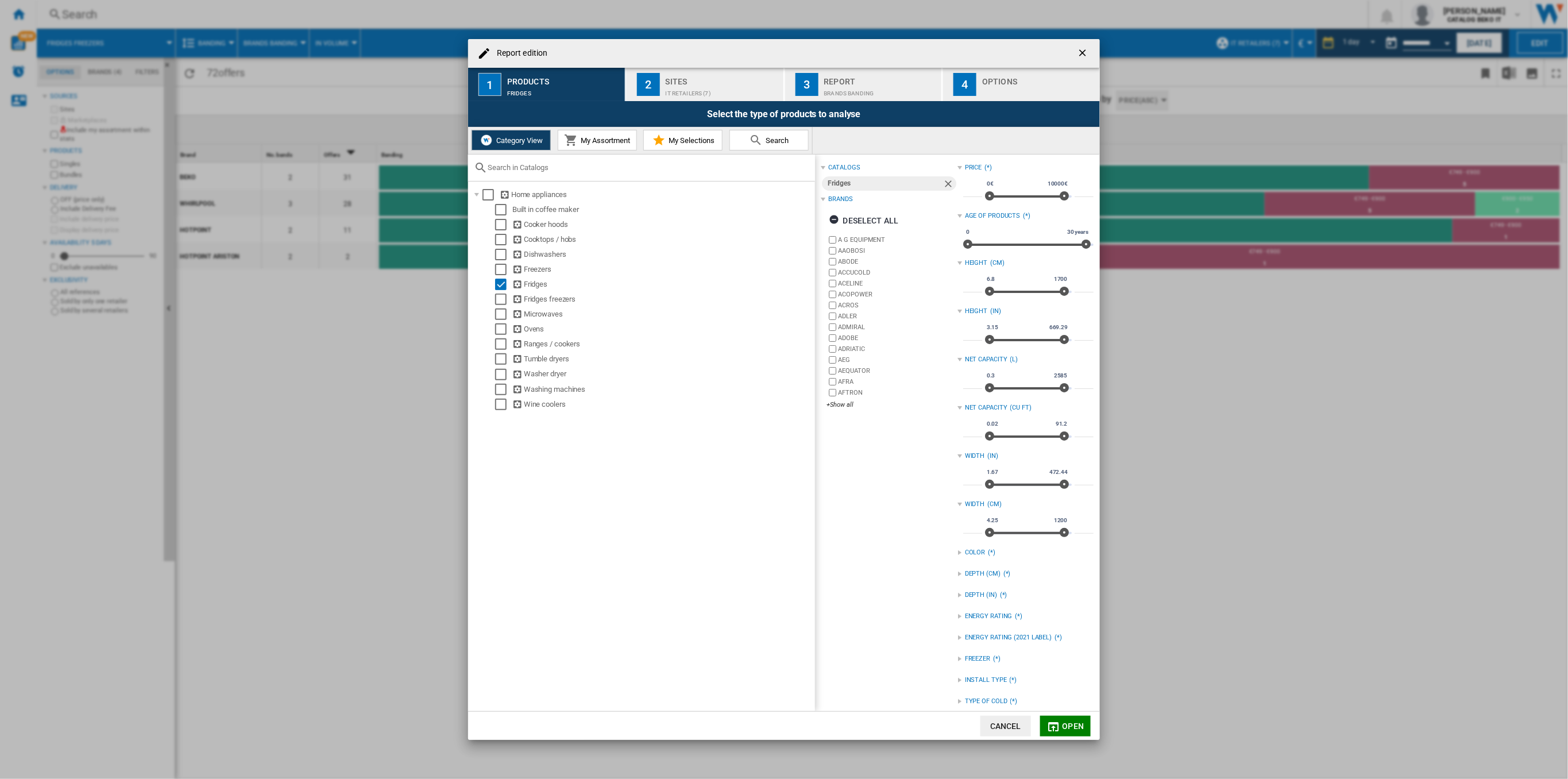
click at [988, 674] on div "INSTALL TYPE (*)" at bounding box center [1025, 680] width 136 height 15
click at [986, 694] on div "BUILT IN" at bounding box center [1034, 693] width 119 height 11
click at [846, 403] on div "+Show all" at bounding box center [892, 404] width 130 height 8
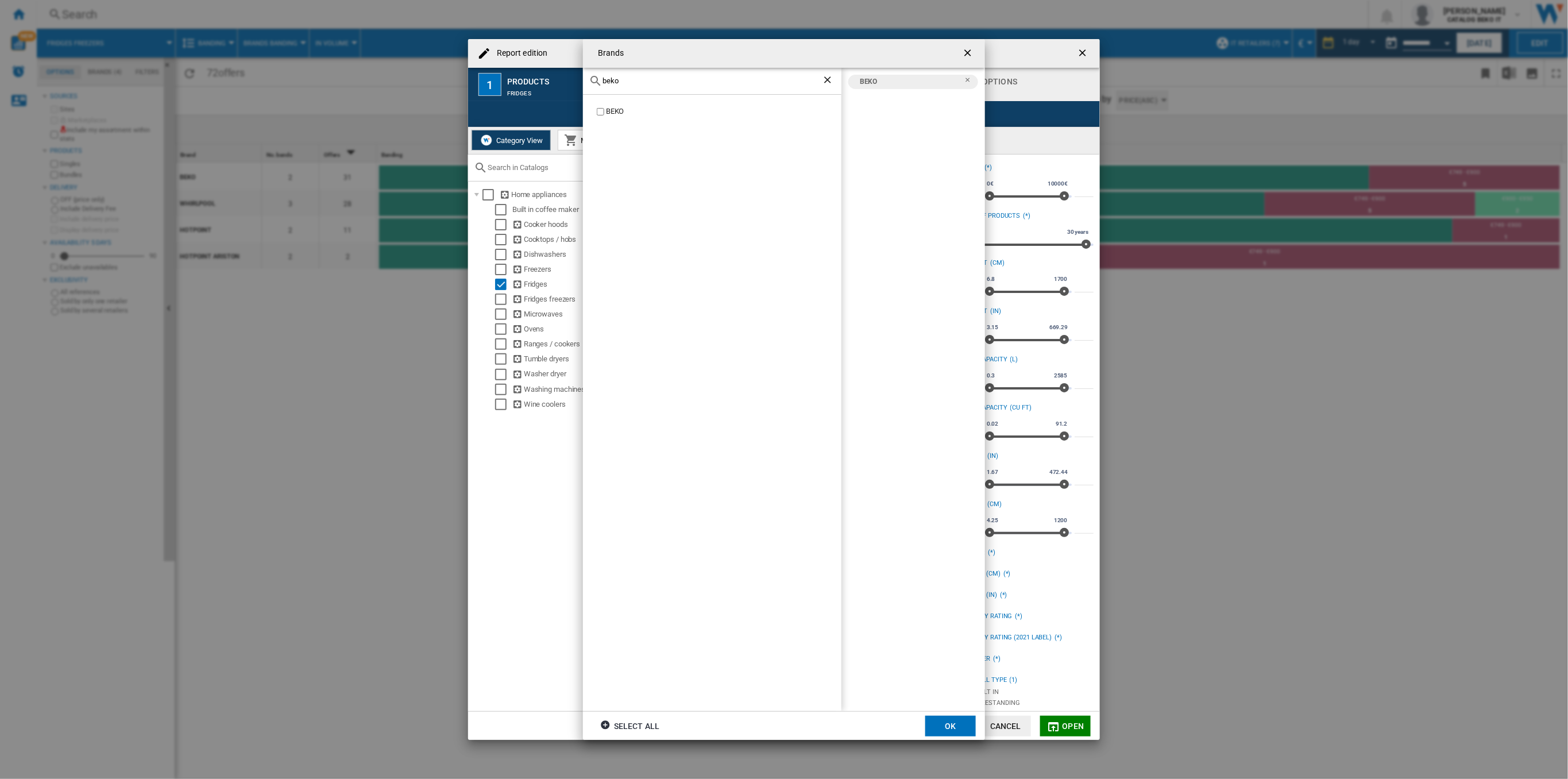
drag, startPoint x: 632, startPoint y: 85, endPoint x: 586, endPoint y: 74, distance: 47.3
click at [586, 74] on div "beko" at bounding box center [712, 81] width 259 height 27
click at [610, 111] on div "WHIRLPOOL" at bounding box center [724, 111] width 236 height 11
drag, startPoint x: 618, startPoint y: 82, endPoint x: 589, endPoint y: 81, distance: 29.0
click at [589, 81] on div "whirl" at bounding box center [712, 81] width 259 height 27
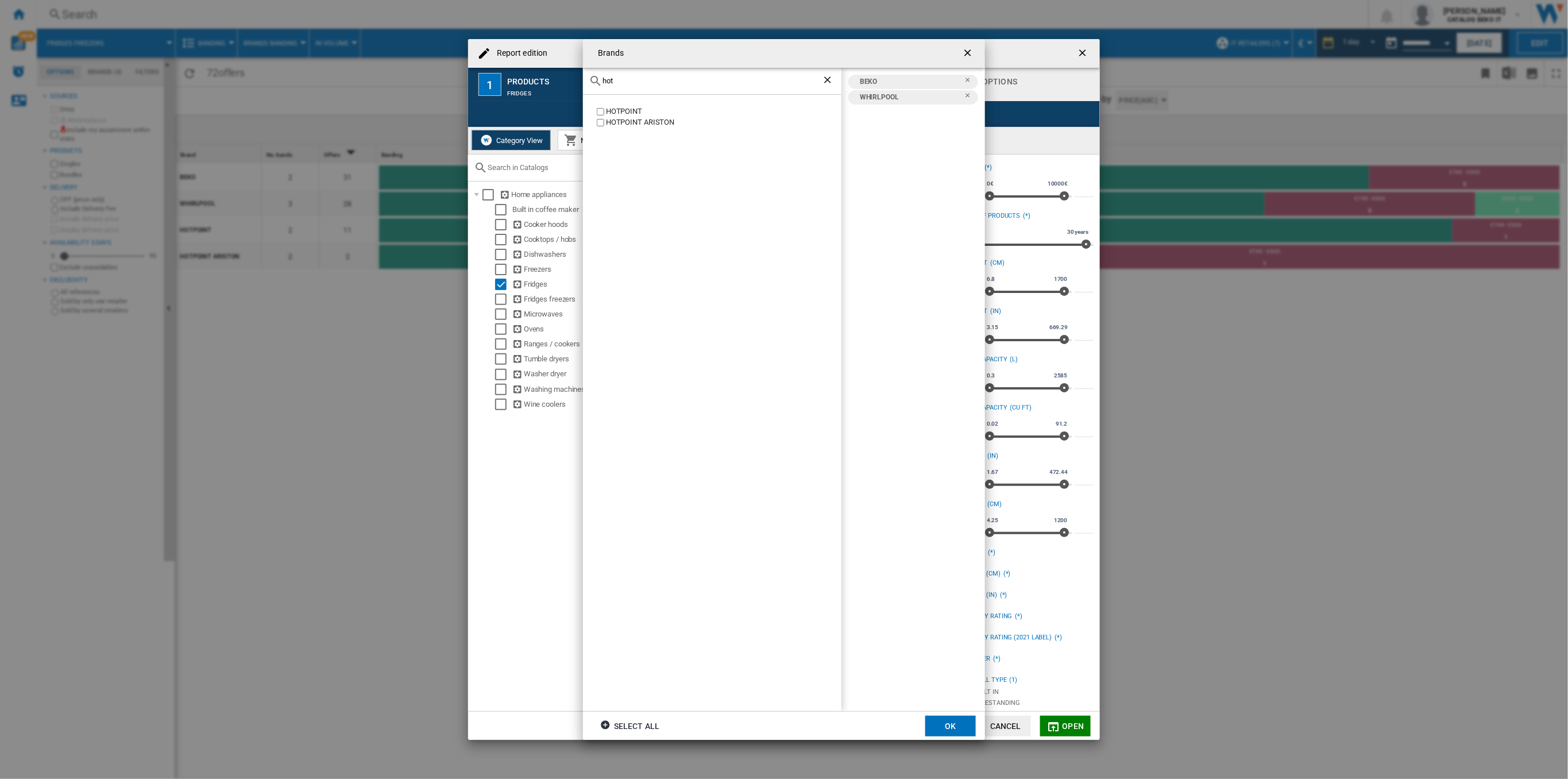
type input "hot"
click at [612, 110] on div "HOTPOINT" at bounding box center [724, 111] width 236 height 11
drag, startPoint x: 613, startPoint y: 122, endPoint x: 667, endPoint y: 180, distance: 79.2
click at [616, 124] on div "HOTPOINT ARISTON" at bounding box center [724, 122] width 236 height 11
drag, startPoint x: 948, startPoint y: 730, endPoint x: 832, endPoint y: 682, distance: 125.5
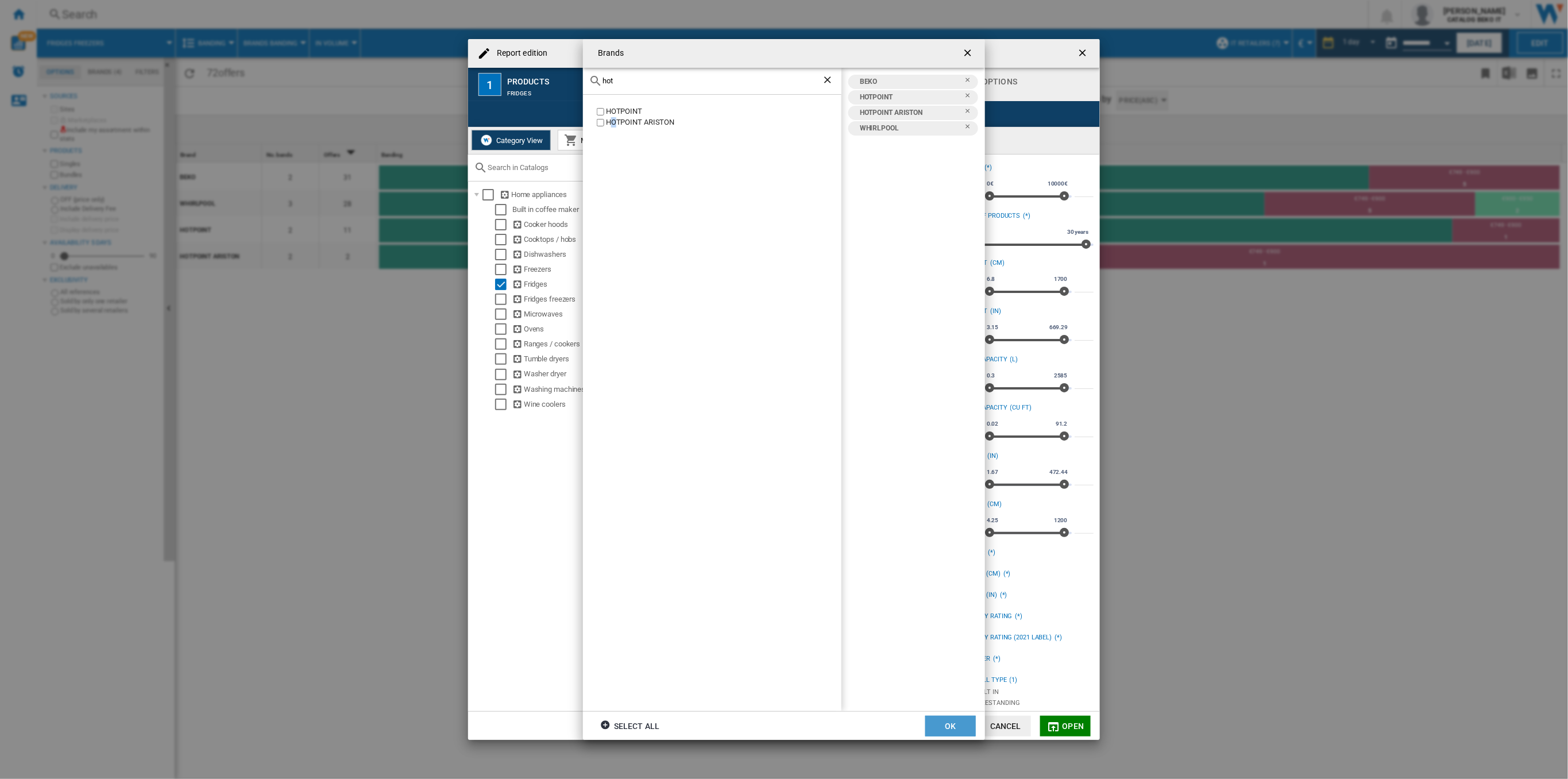
click at [948, 732] on button "OK" at bounding box center [950, 725] width 50 height 21
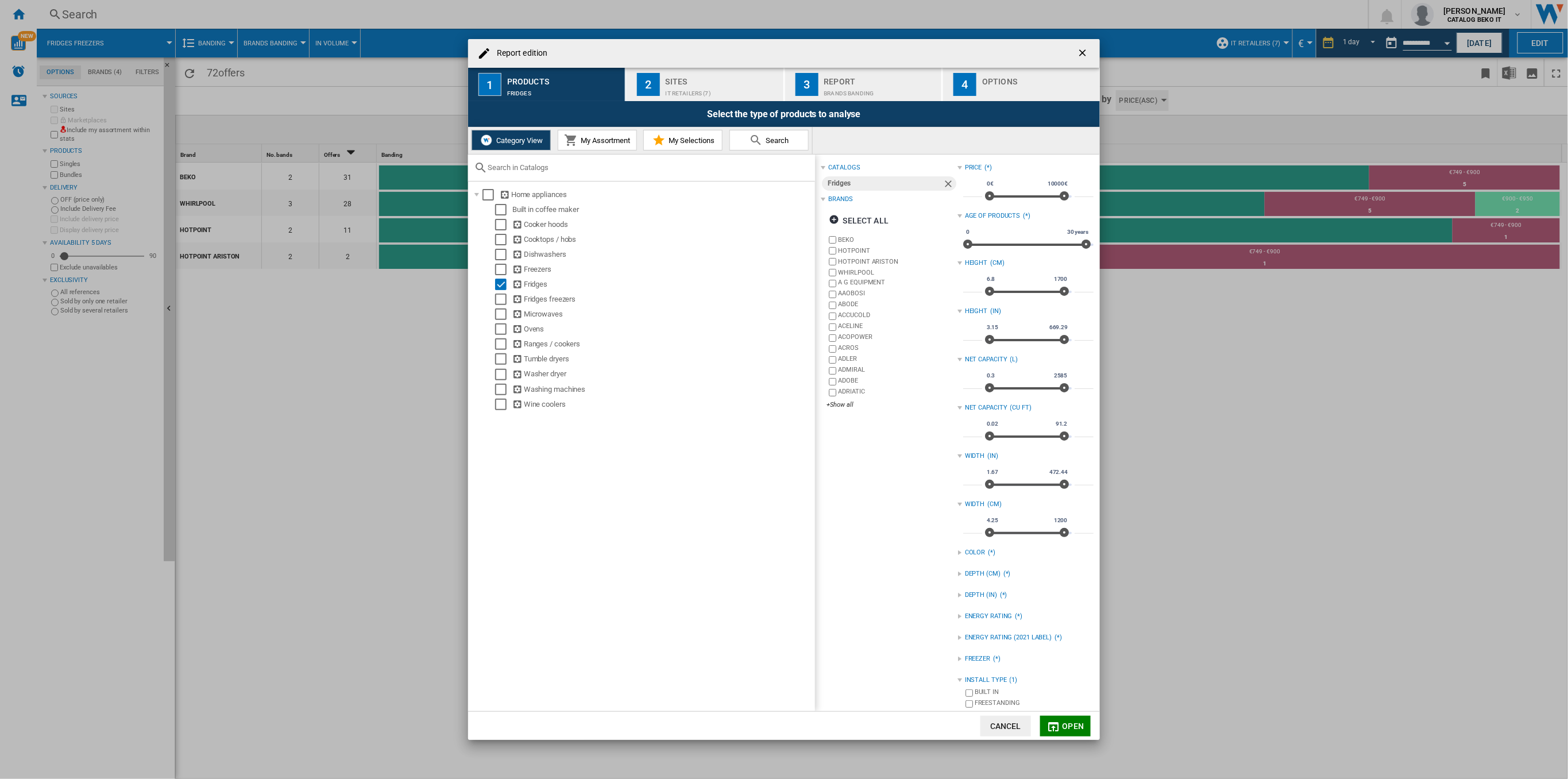
click at [1067, 721] on span "Open" at bounding box center [1073, 725] width 22 height 9
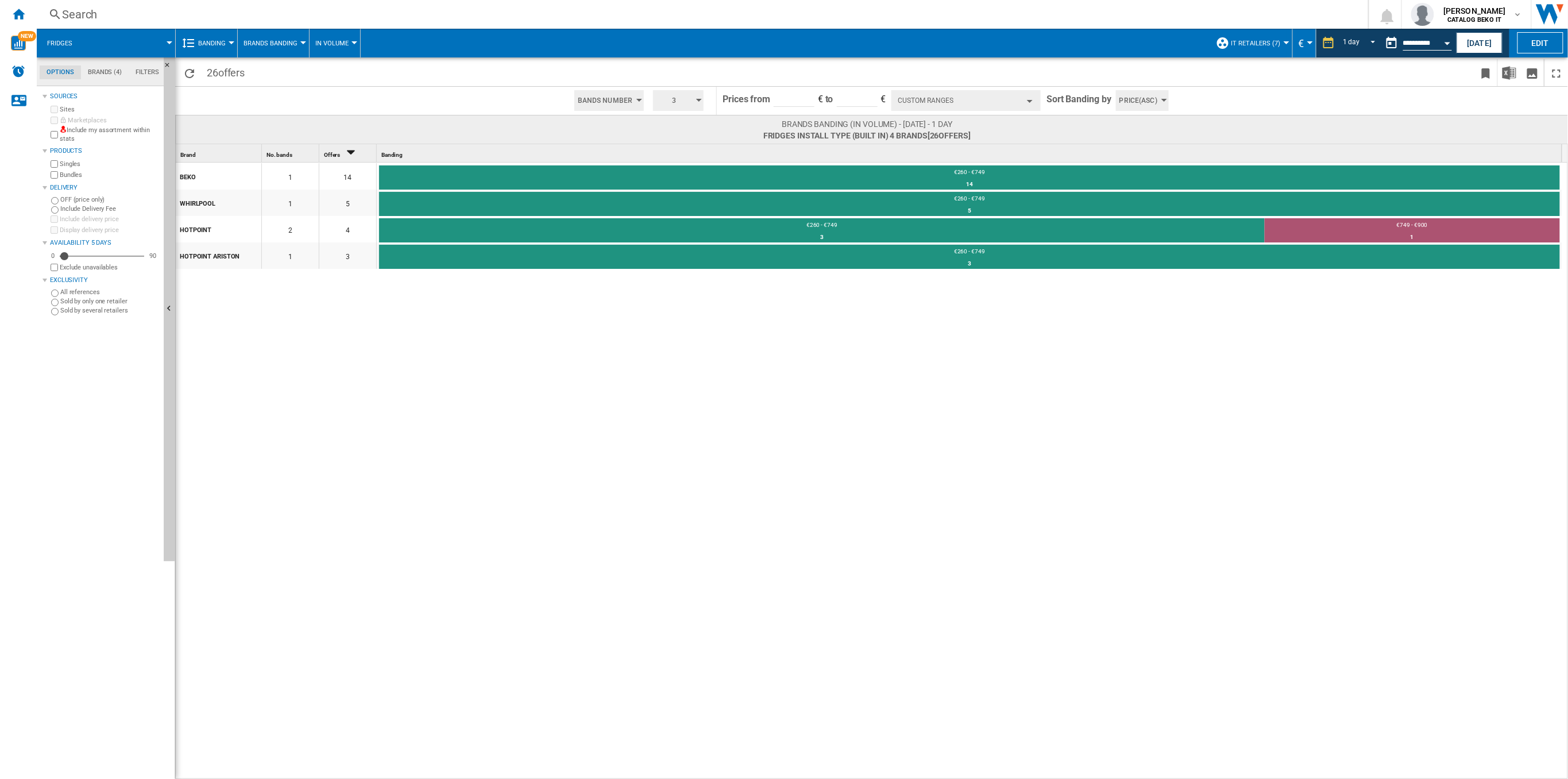
click at [1009, 95] on button "Custom Ranges" at bounding box center [965, 100] width 149 height 21
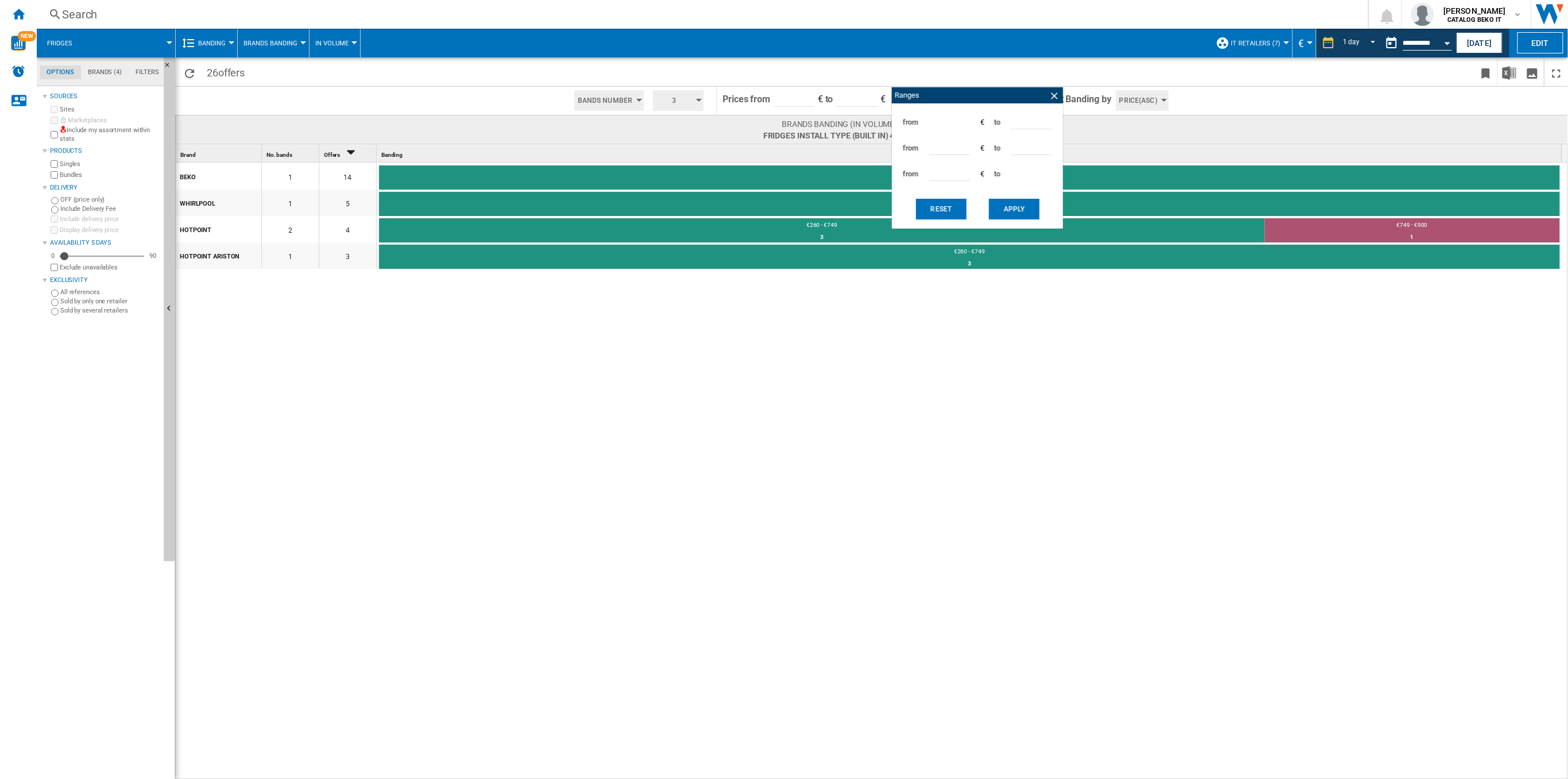
click at [1020, 213] on button "Apply" at bounding box center [1014, 208] width 50 height 21
click at [1016, 208] on button "Apply" at bounding box center [1014, 208] width 50 height 21
click at [1058, 94] on ng-md-icon at bounding box center [1055, 96] width 12 height 12
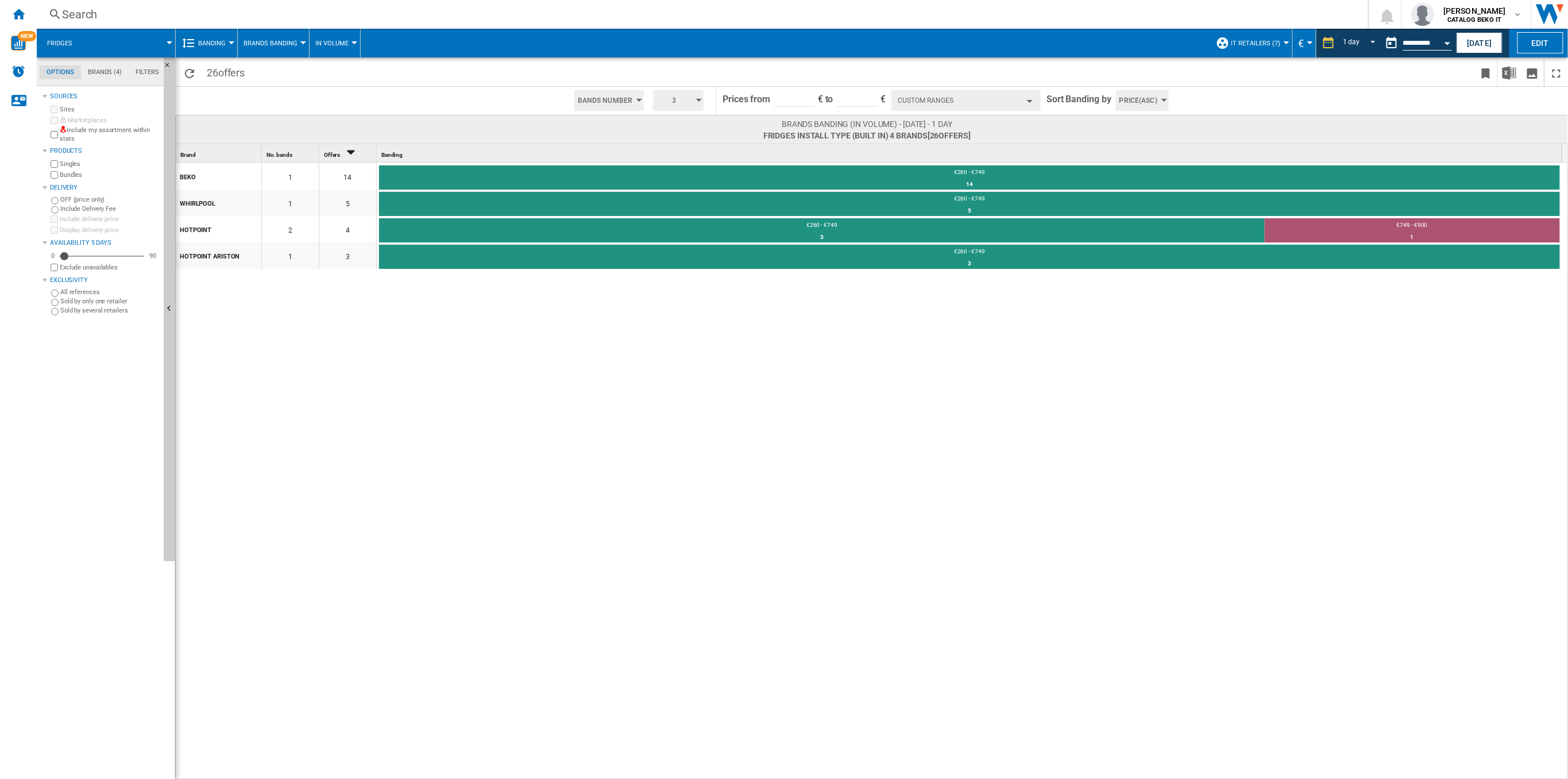
click at [1028, 105] on button "Custom Ranges" at bounding box center [965, 100] width 149 height 21
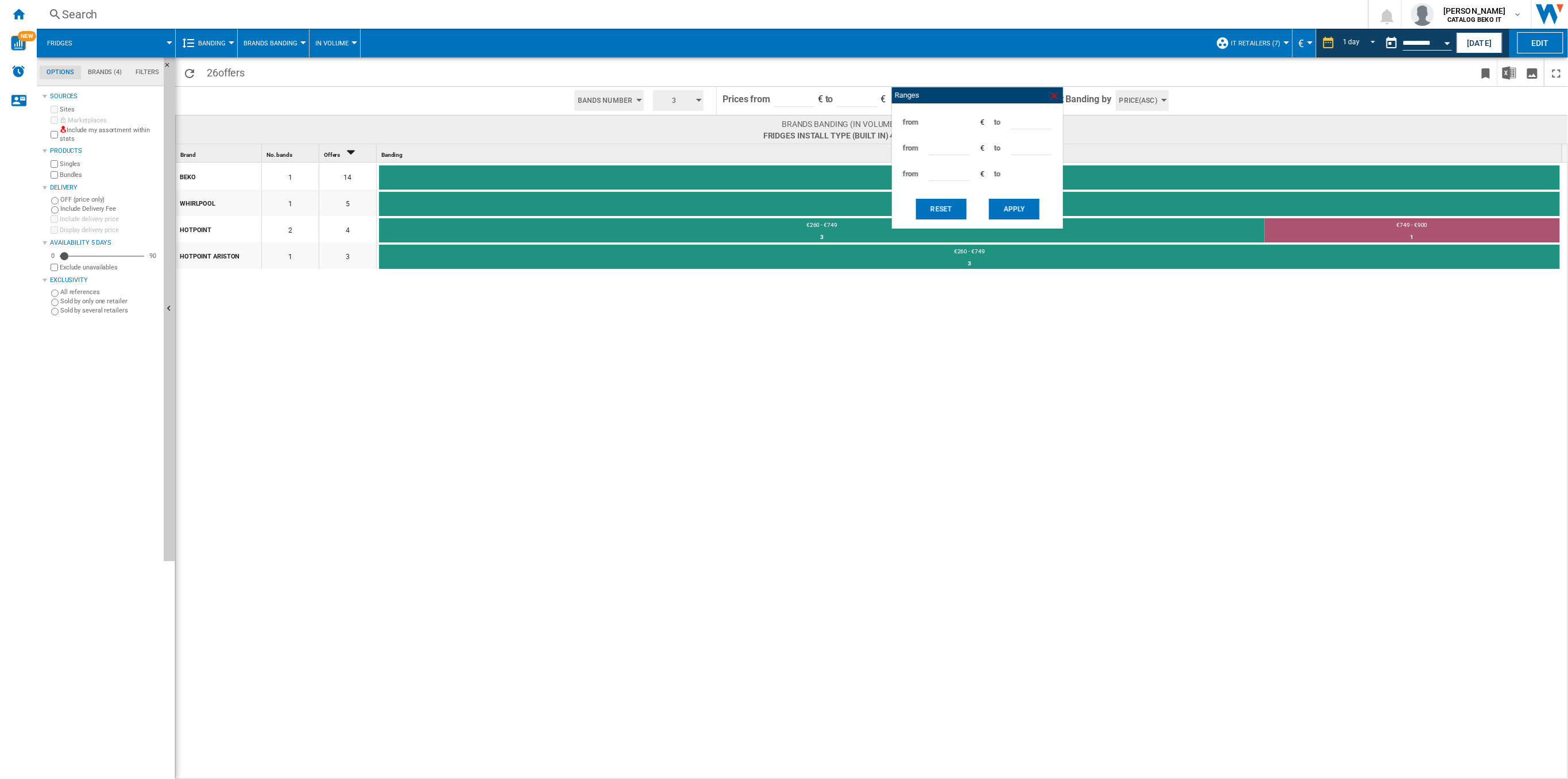
click at [1052, 93] on ng-md-icon at bounding box center [1055, 96] width 12 height 12
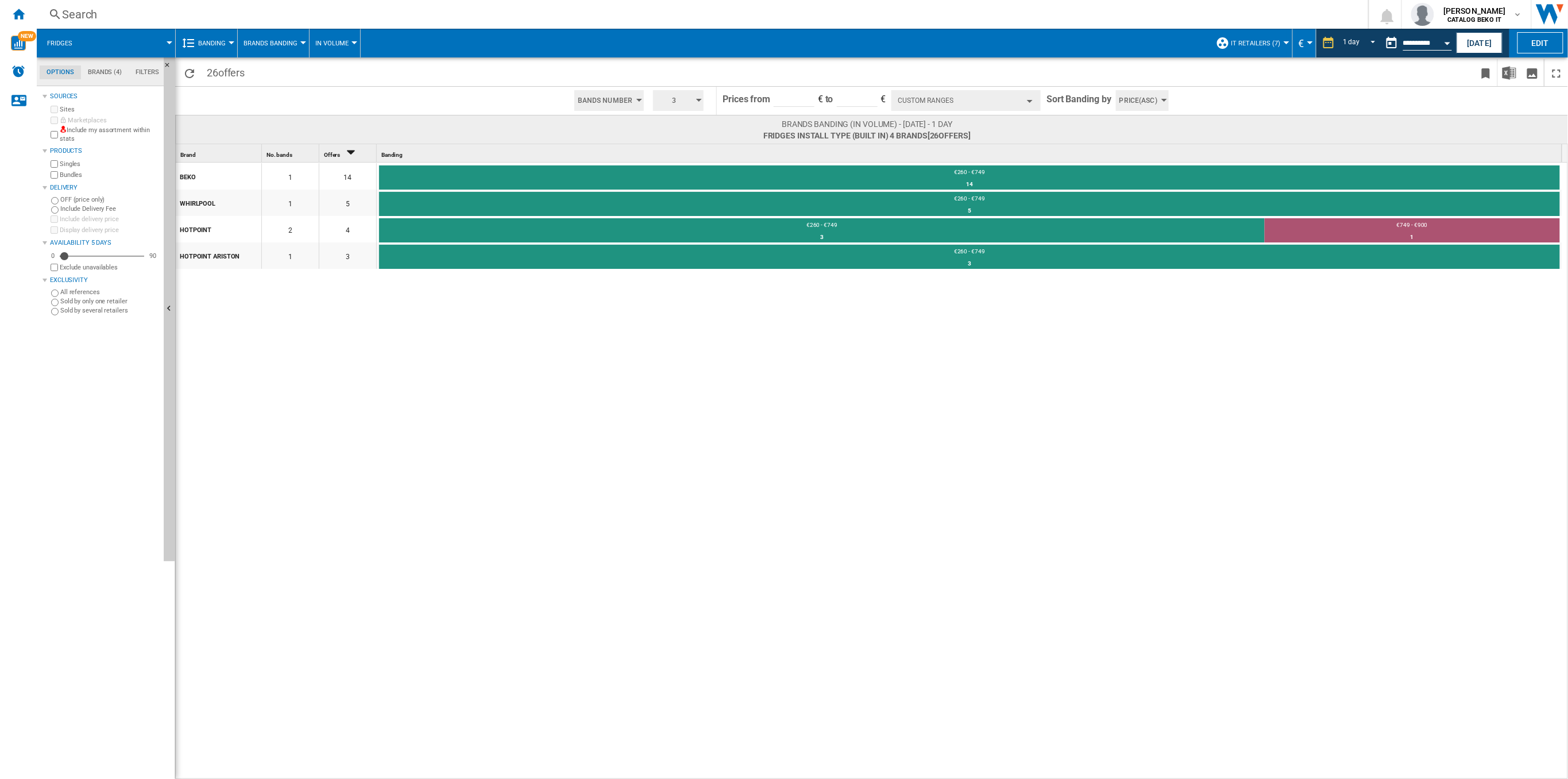
click at [1018, 98] on button "Custom Ranges" at bounding box center [965, 100] width 149 height 21
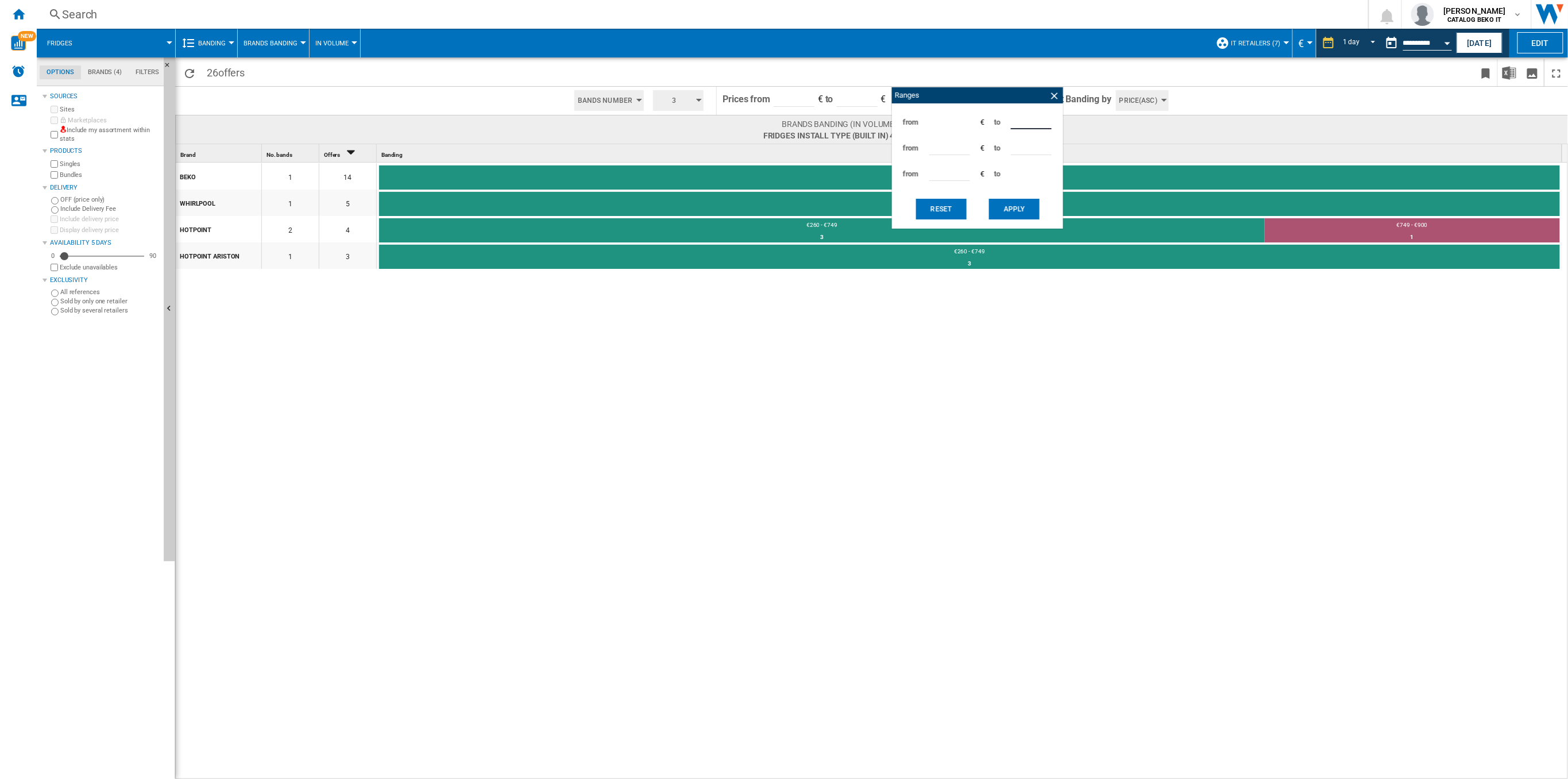
drag, startPoint x: 1039, startPoint y: 121, endPoint x: 981, endPoint y: 124, distance: 58.1
click at [981, 124] on div "from *** € to ***" at bounding box center [978, 122] width 160 height 26
type input "***"
drag, startPoint x: 956, startPoint y: 139, endPoint x: 913, endPoint y: 142, distance: 43.1
click at [913, 142] on div "from *** € to ***" at bounding box center [978, 147] width 160 height 26
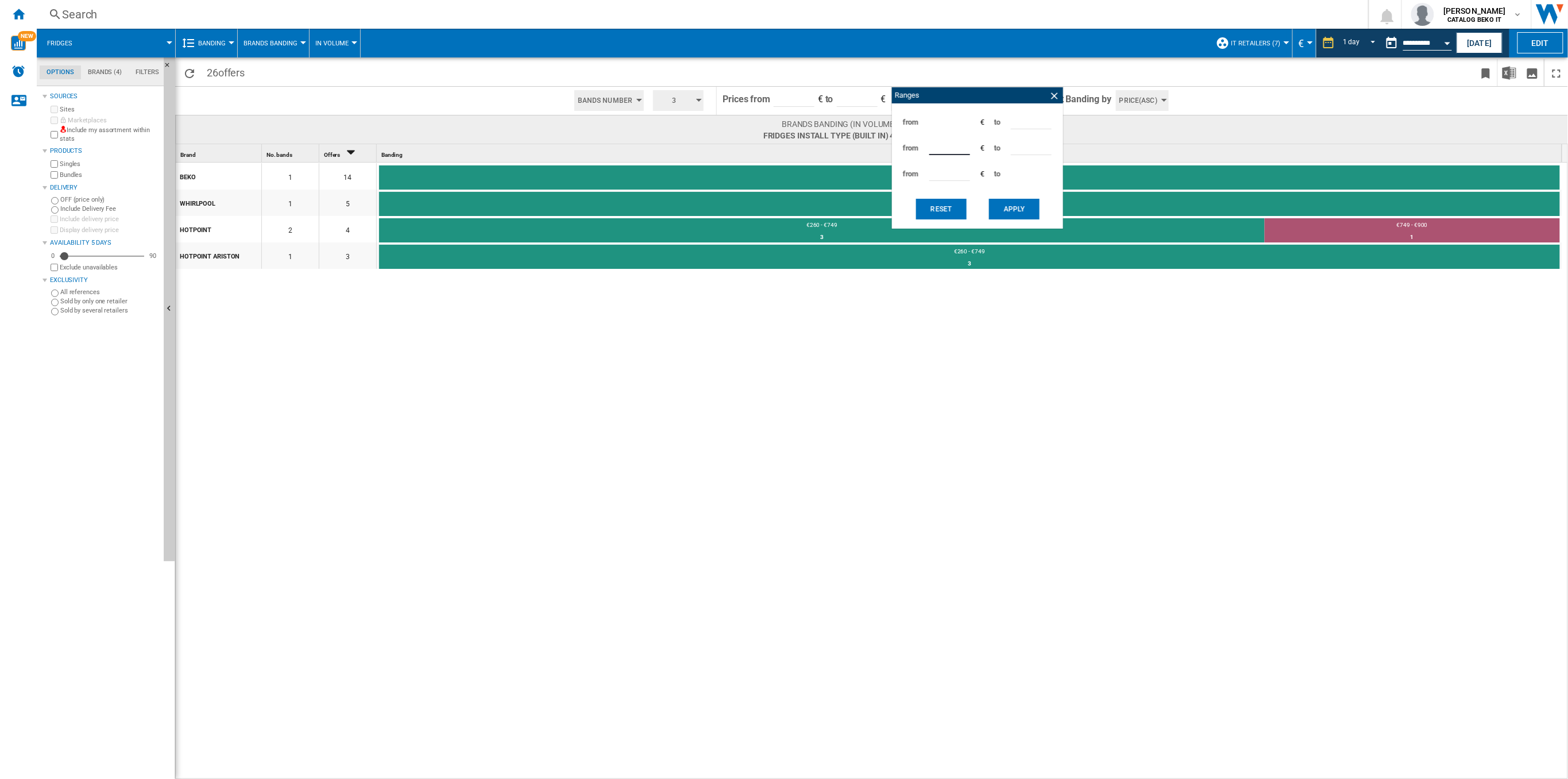
type input "***"
click at [1022, 207] on button "Apply" at bounding box center [1014, 208] width 50 height 21
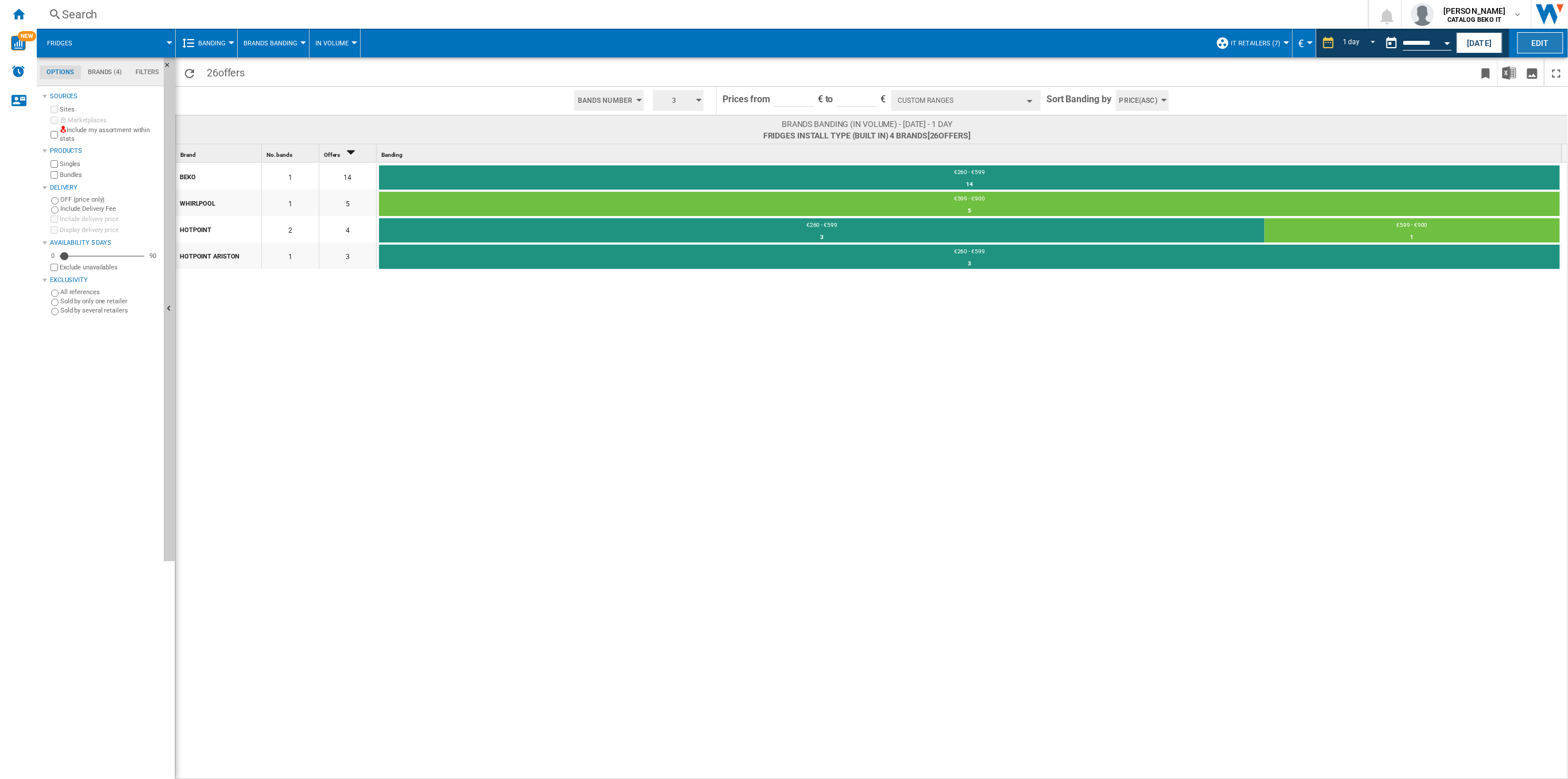
click at [1544, 48] on button "Edit" at bounding box center [1541, 43] width 46 height 21
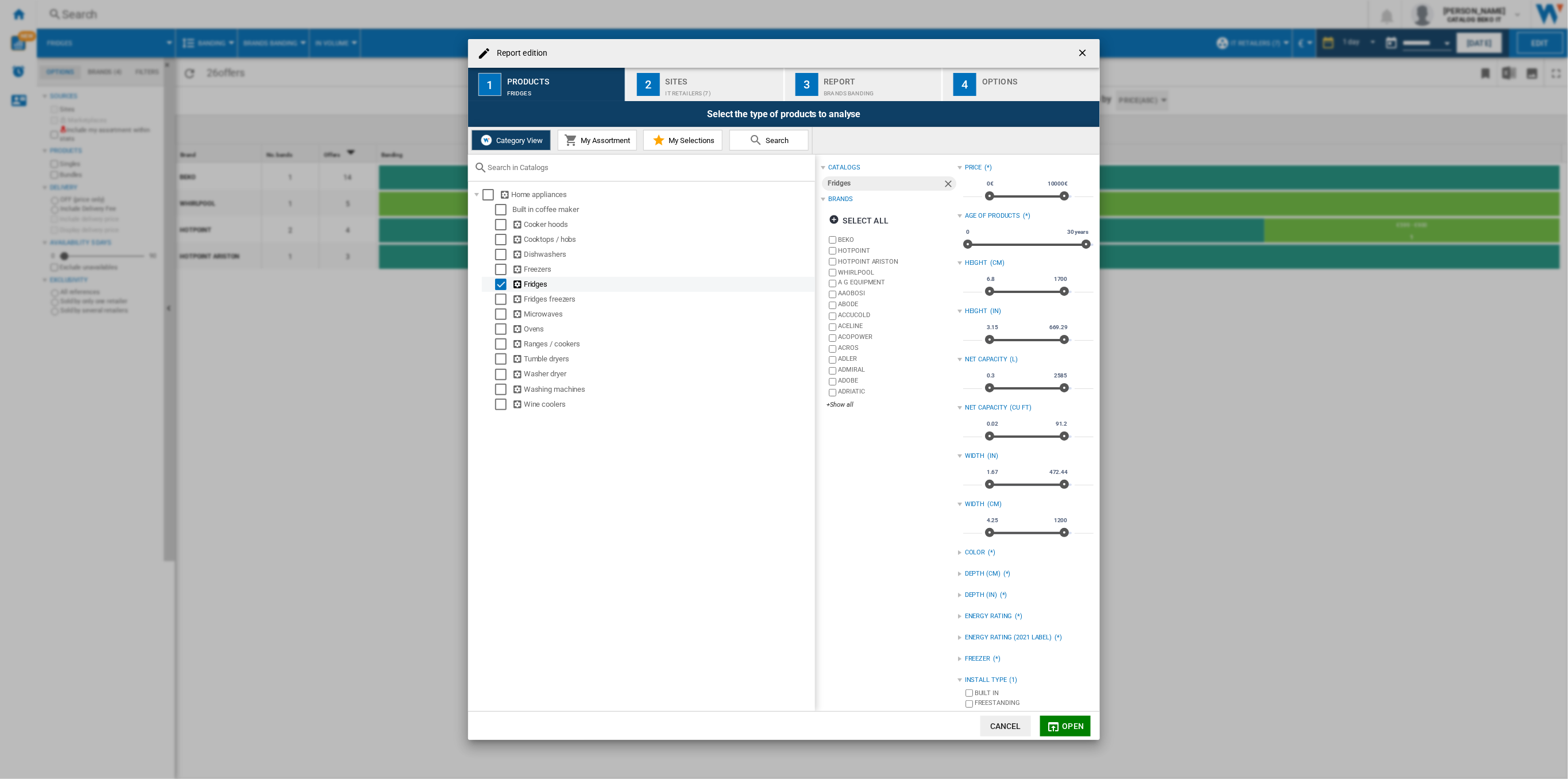
click at [503, 283] on div "Select" at bounding box center [501, 284] width 12 height 12
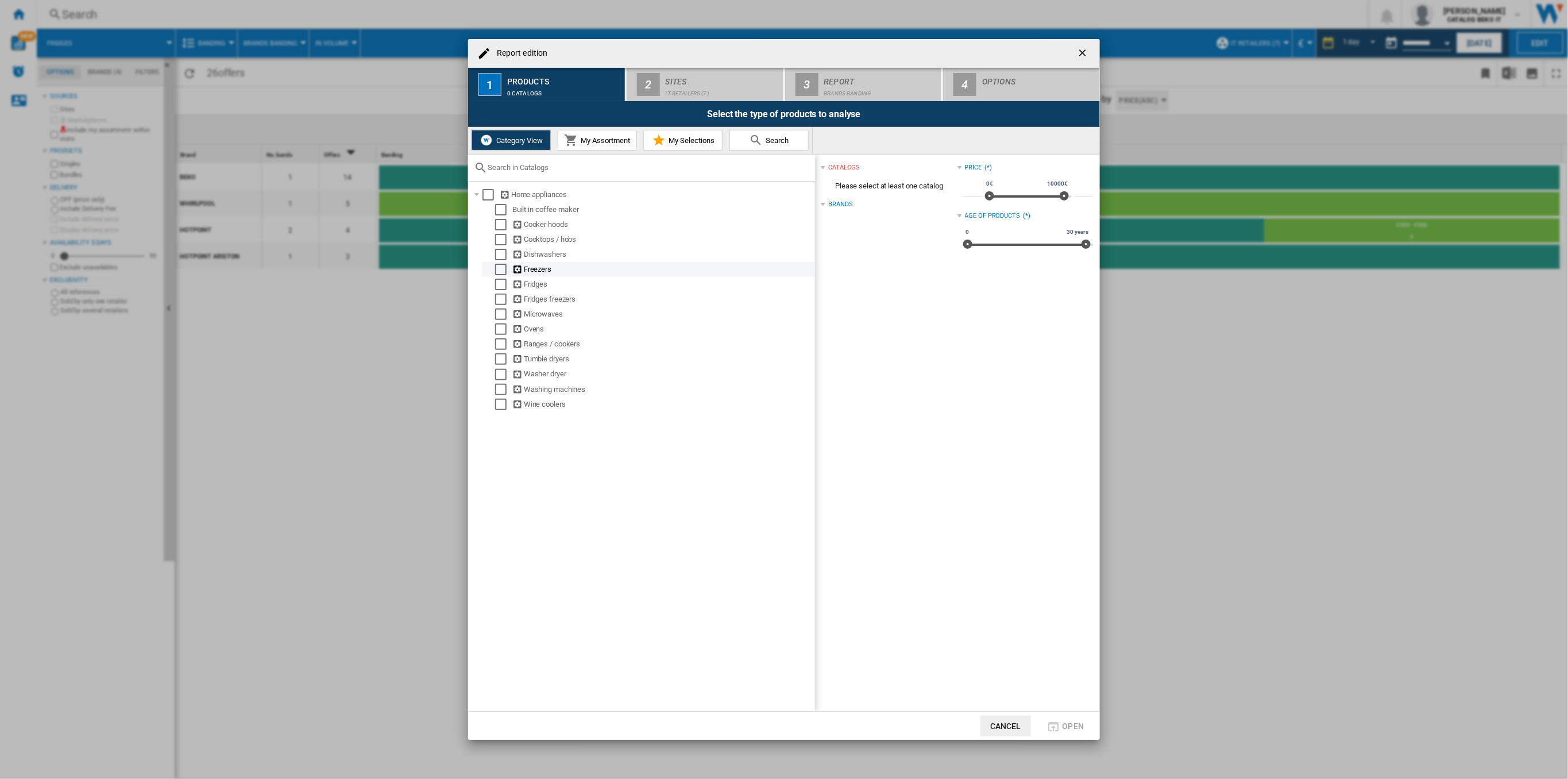
click at [500, 274] on div "Select" at bounding box center [501, 269] width 12 height 12
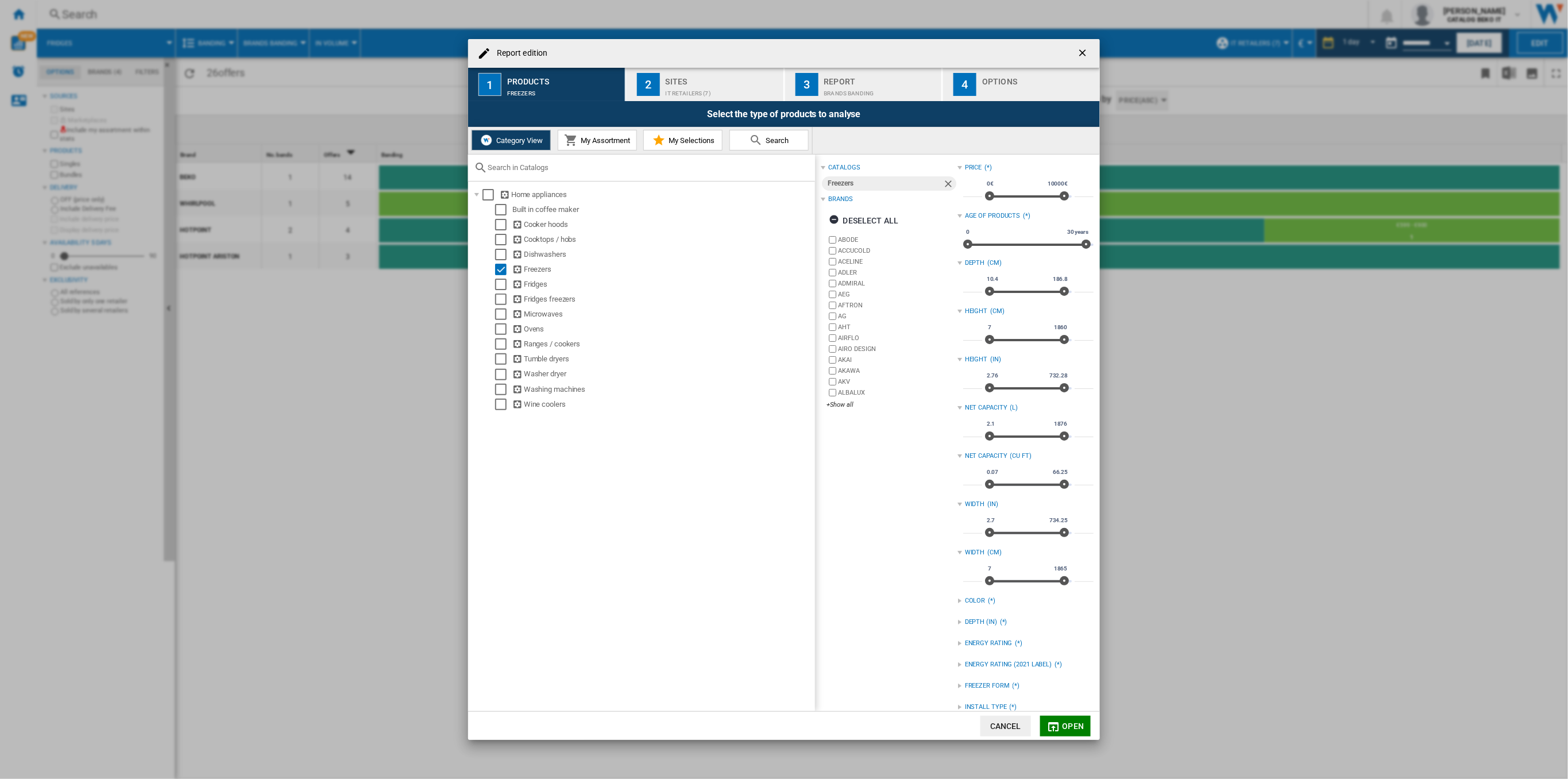
scroll to position [35, 0]
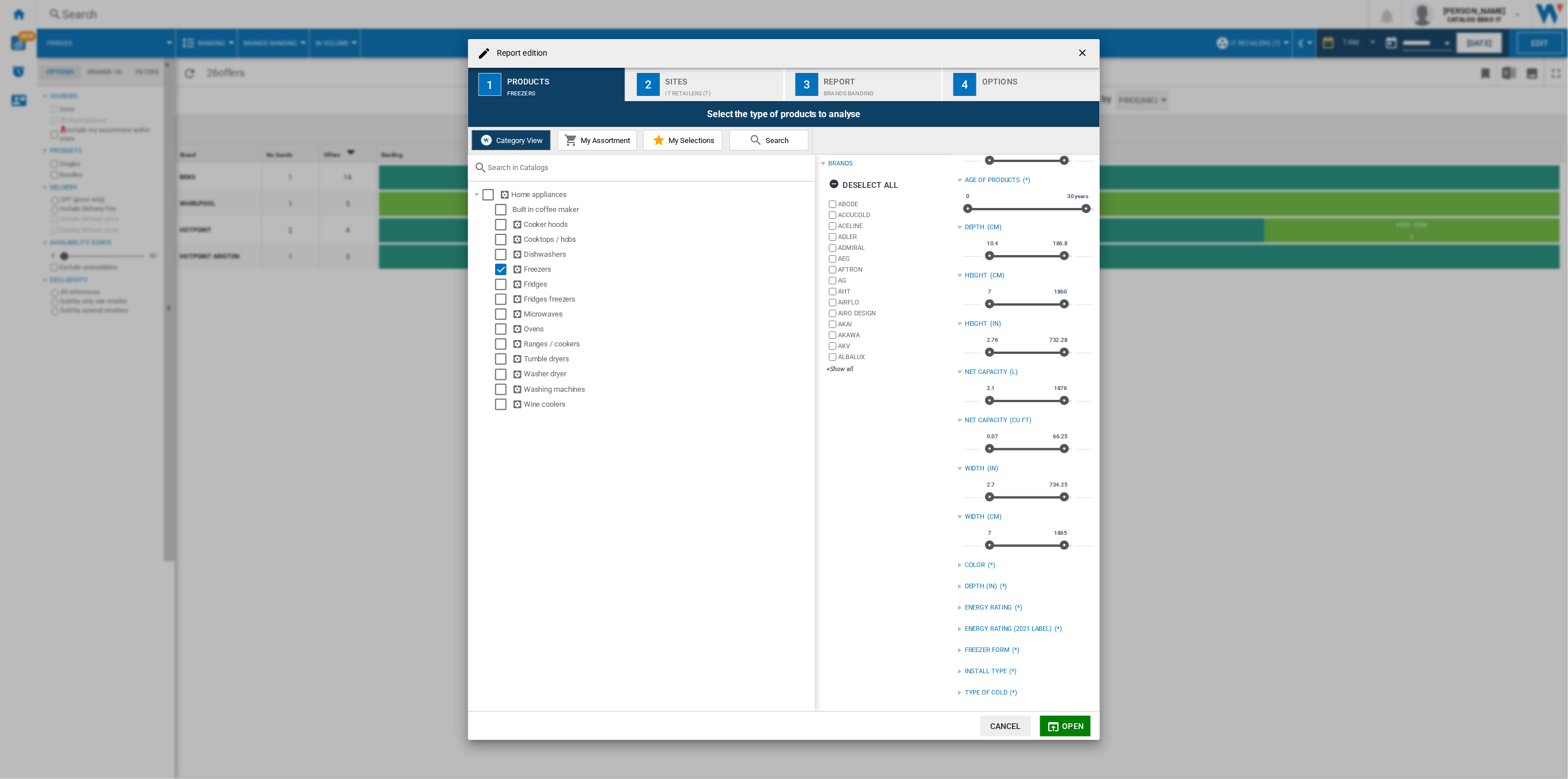
click at [1001, 667] on div "INSTALL TYPE" at bounding box center [986, 671] width 42 height 9
click at [996, 683] on div "BUILT IN" at bounding box center [1034, 683] width 119 height 11
click at [842, 371] on div "+Show all" at bounding box center [892, 369] width 130 height 8
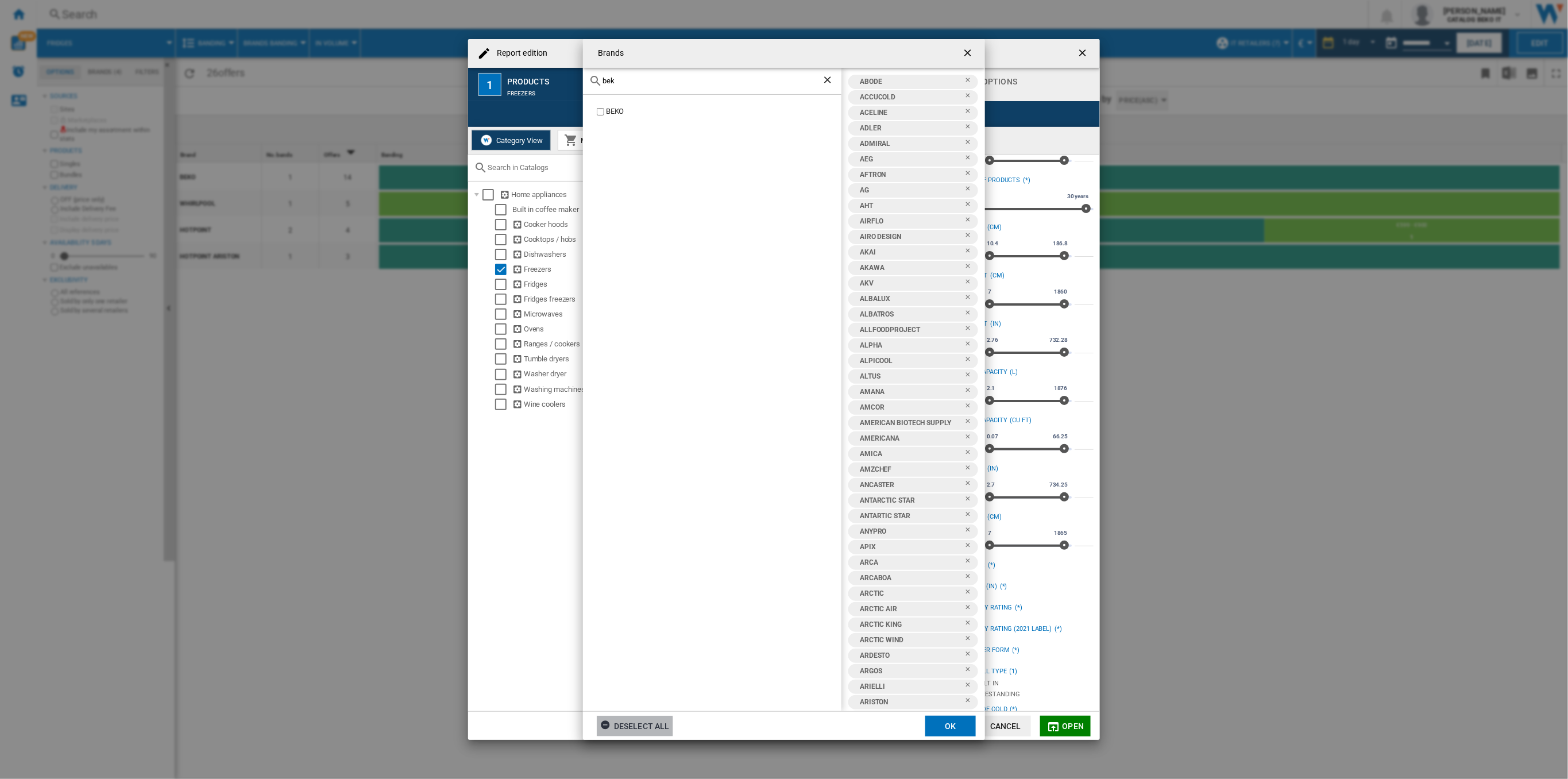
click at [606, 721] on div "Deselect all" at bounding box center [635, 725] width 69 height 21
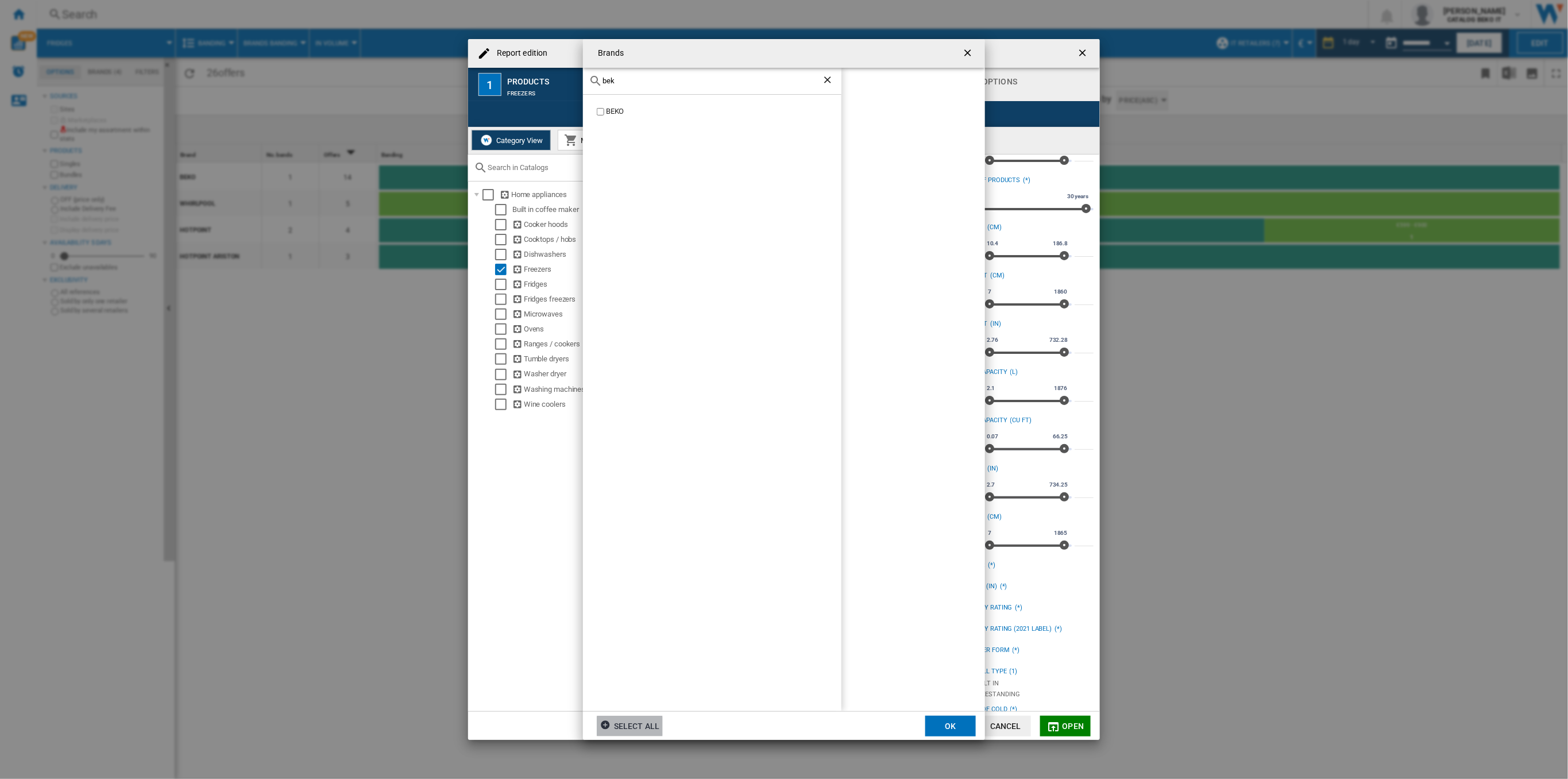
click at [607, 722] on ng-md-icon "Brands ABODE ..." at bounding box center [607, 726] width 14 height 14
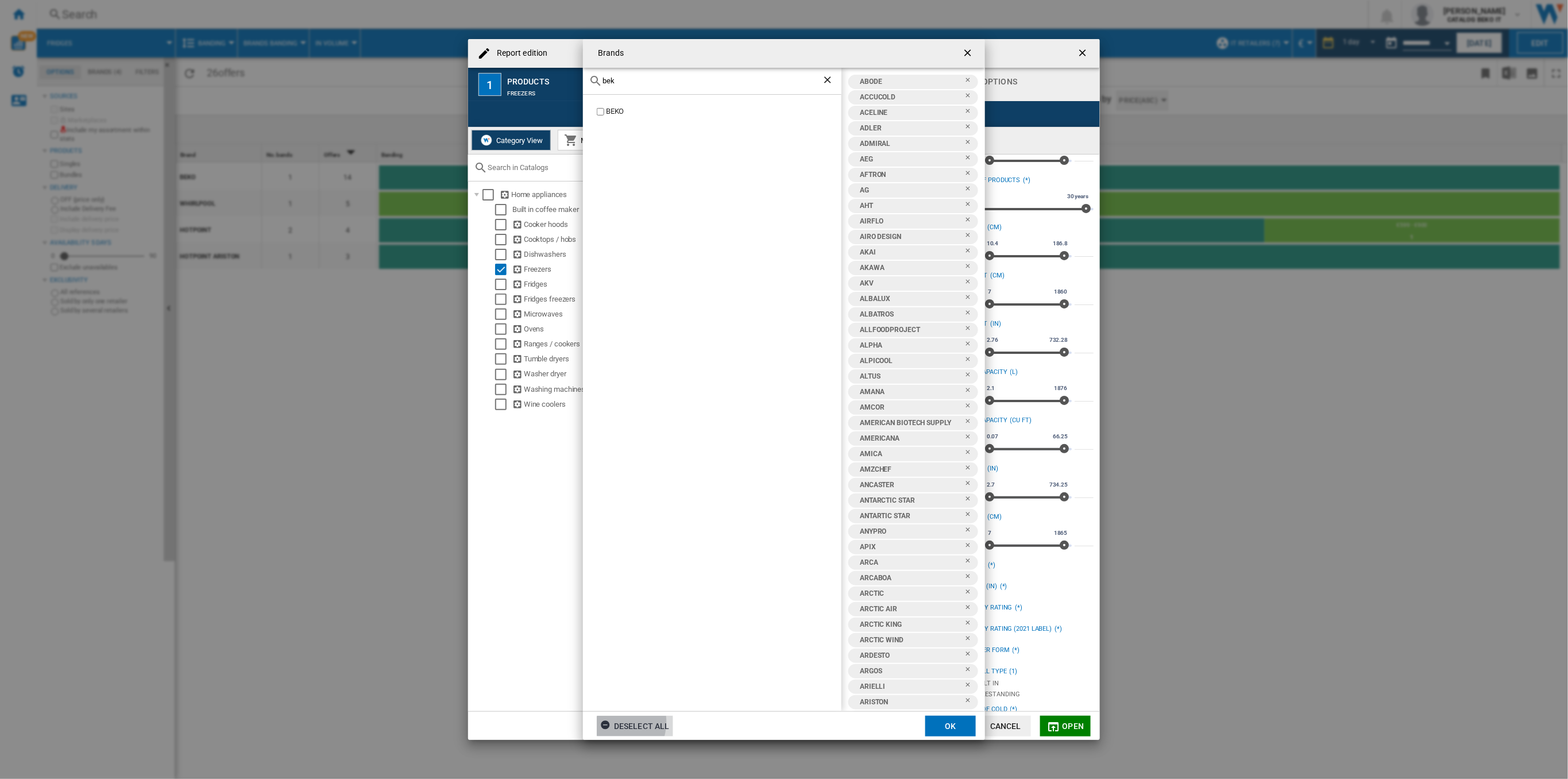
click at [604, 728] on ng-md-icon "Brands ABODE ..." at bounding box center [607, 726] width 14 height 14
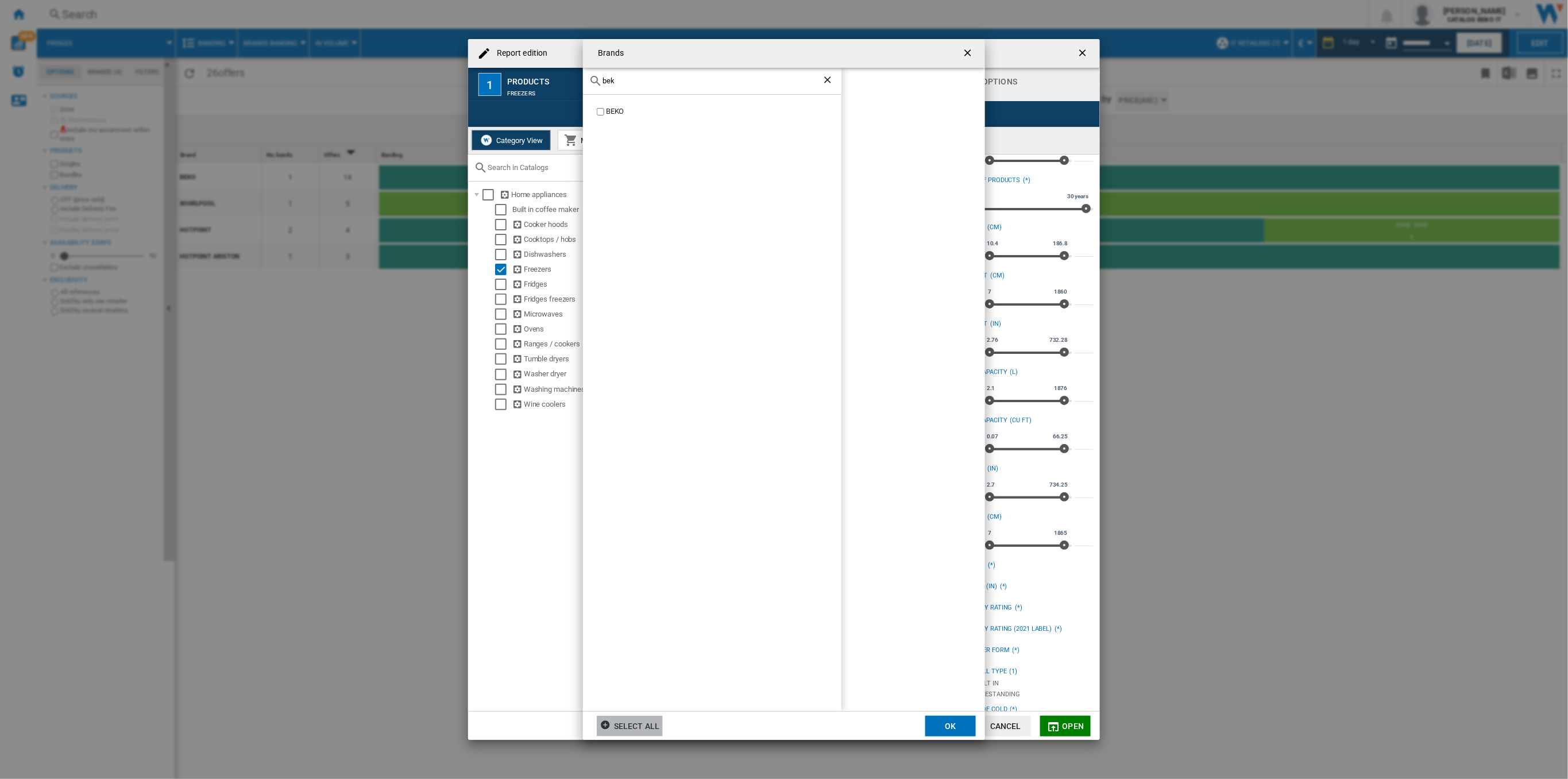
click at [607, 111] on div "BEKO" at bounding box center [724, 111] width 236 height 11
drag, startPoint x: 622, startPoint y: 73, endPoint x: 616, endPoint y: 81, distance: 10.0
click at [599, 81] on div "bek" at bounding box center [712, 81] width 259 height 27
drag, startPoint x: 616, startPoint y: 81, endPoint x: 577, endPoint y: 90, distance: 40.0
click at [580, 90] on div "Brands bek BEKO BEKO Select all OK" at bounding box center [784, 390] width 1568 height 779
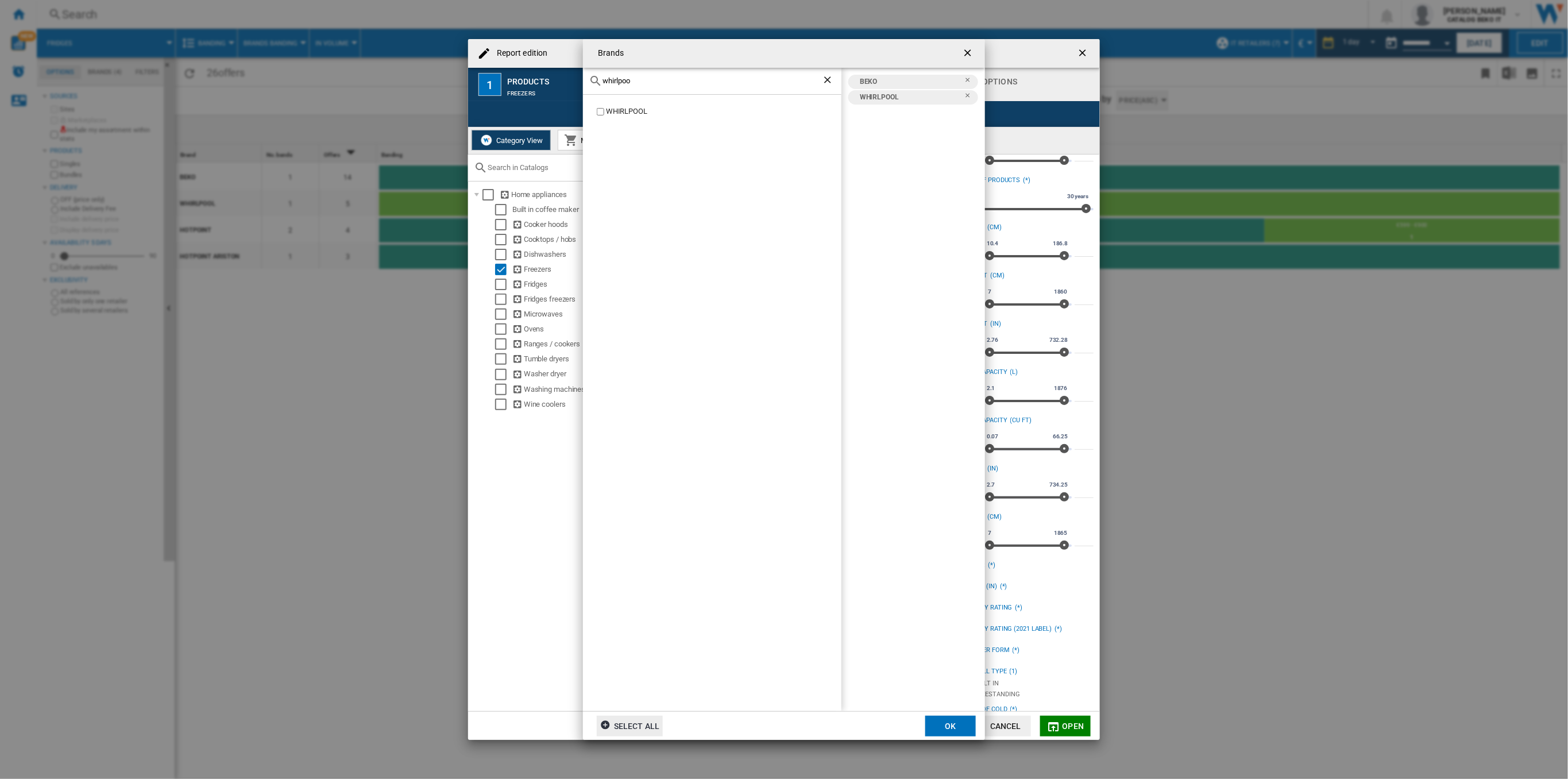
drag, startPoint x: 645, startPoint y: 81, endPoint x: 561, endPoint y: 77, distance: 84.1
click at [561, 78] on div "Brands [GEOGRAPHIC_DATA] WHIRLPOOL BEKO WHIRLPOOL Select all OK" at bounding box center [784, 390] width 1568 height 779
type input "hotpoi"
click at [601, 114] on label "HOTPOINT" at bounding box center [718, 111] width 247 height 11
click at [925, 713] on md-dialog-actions "Select all OK" at bounding box center [784, 725] width 402 height 29
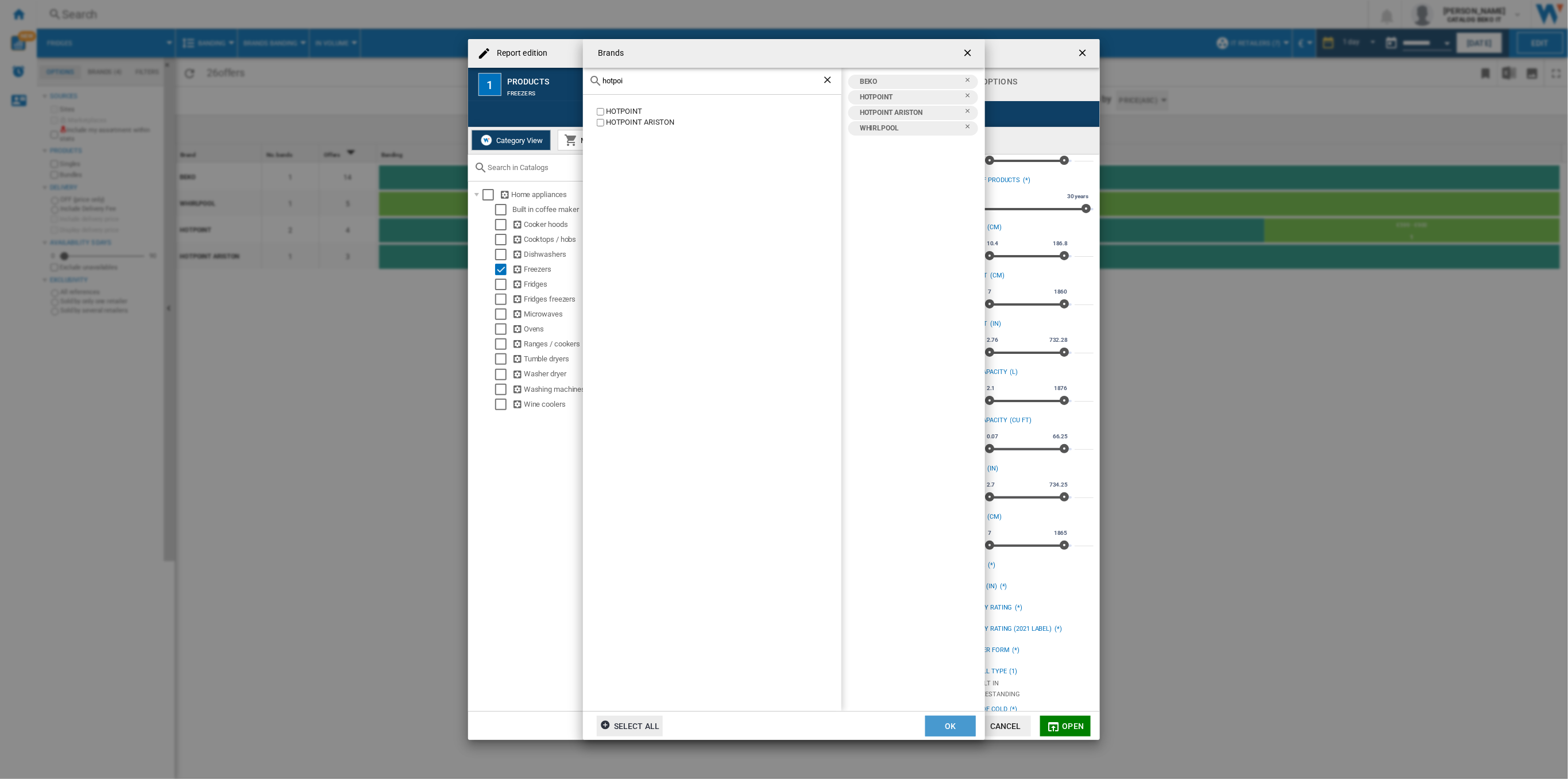
click at [932, 721] on button "OK" at bounding box center [950, 725] width 50 height 21
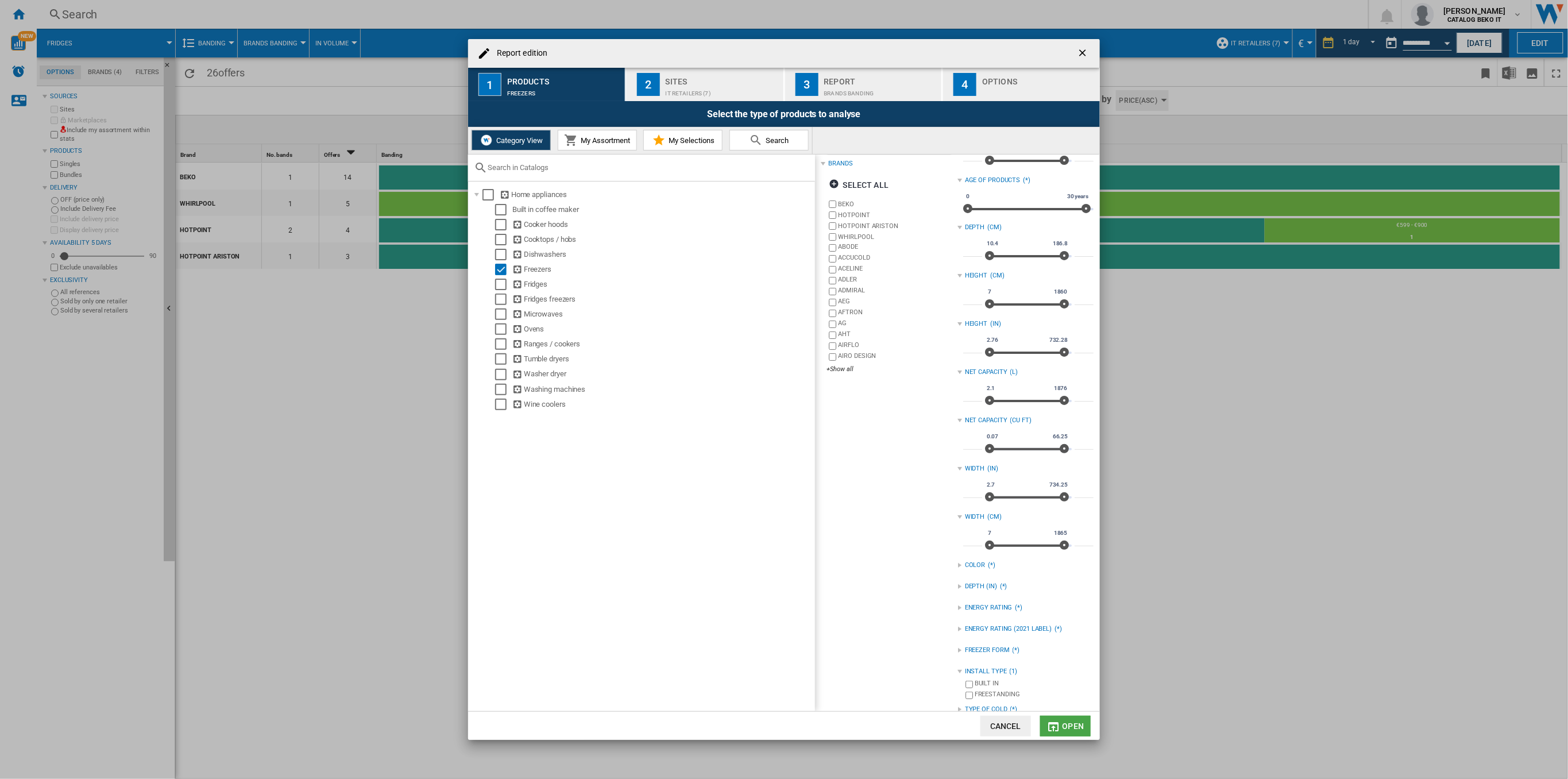
click at [1046, 725] on button "Open" at bounding box center [1065, 725] width 50 height 21
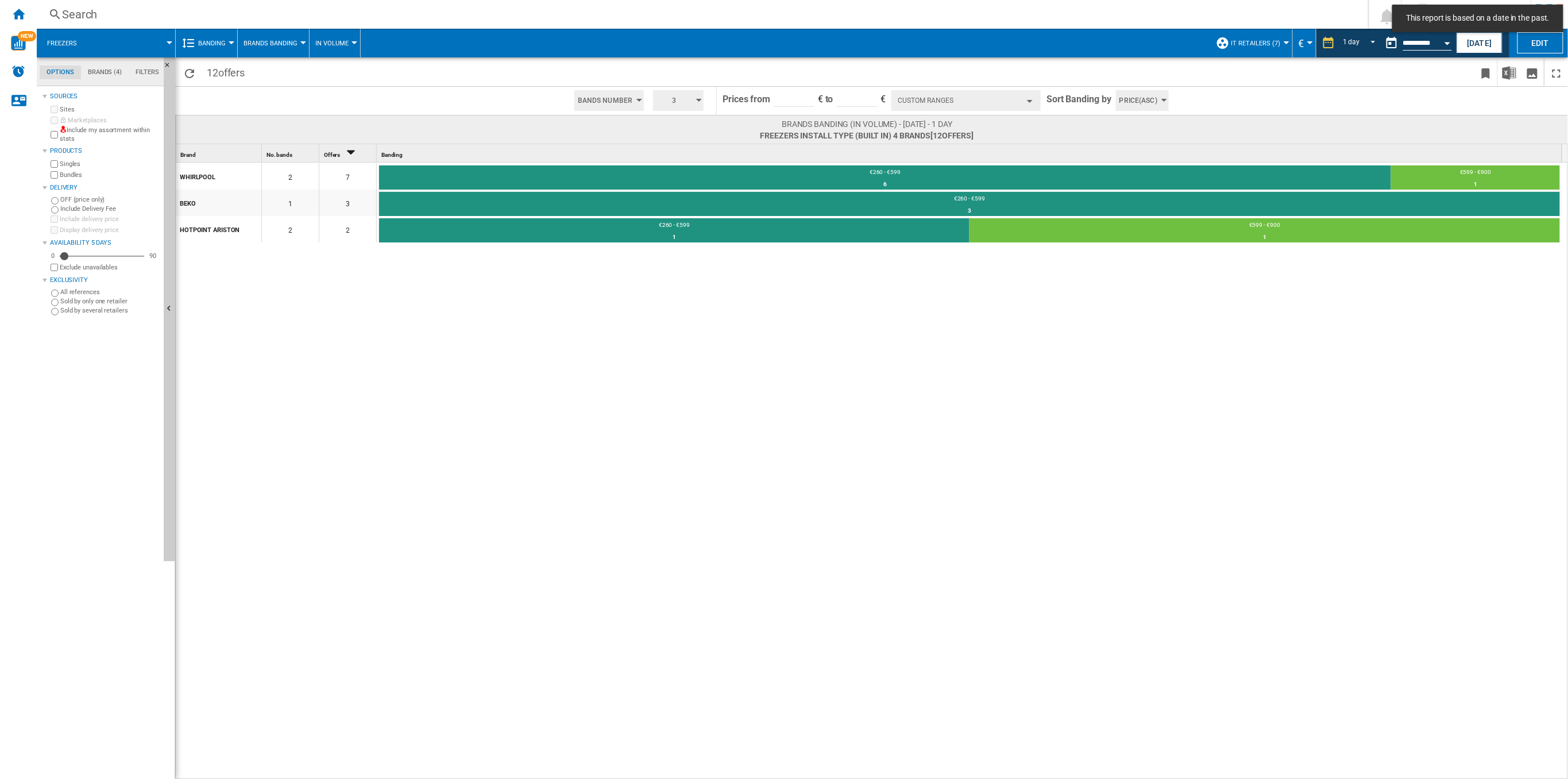
click at [1023, 96] on button "Custom Ranges" at bounding box center [965, 100] width 149 height 21
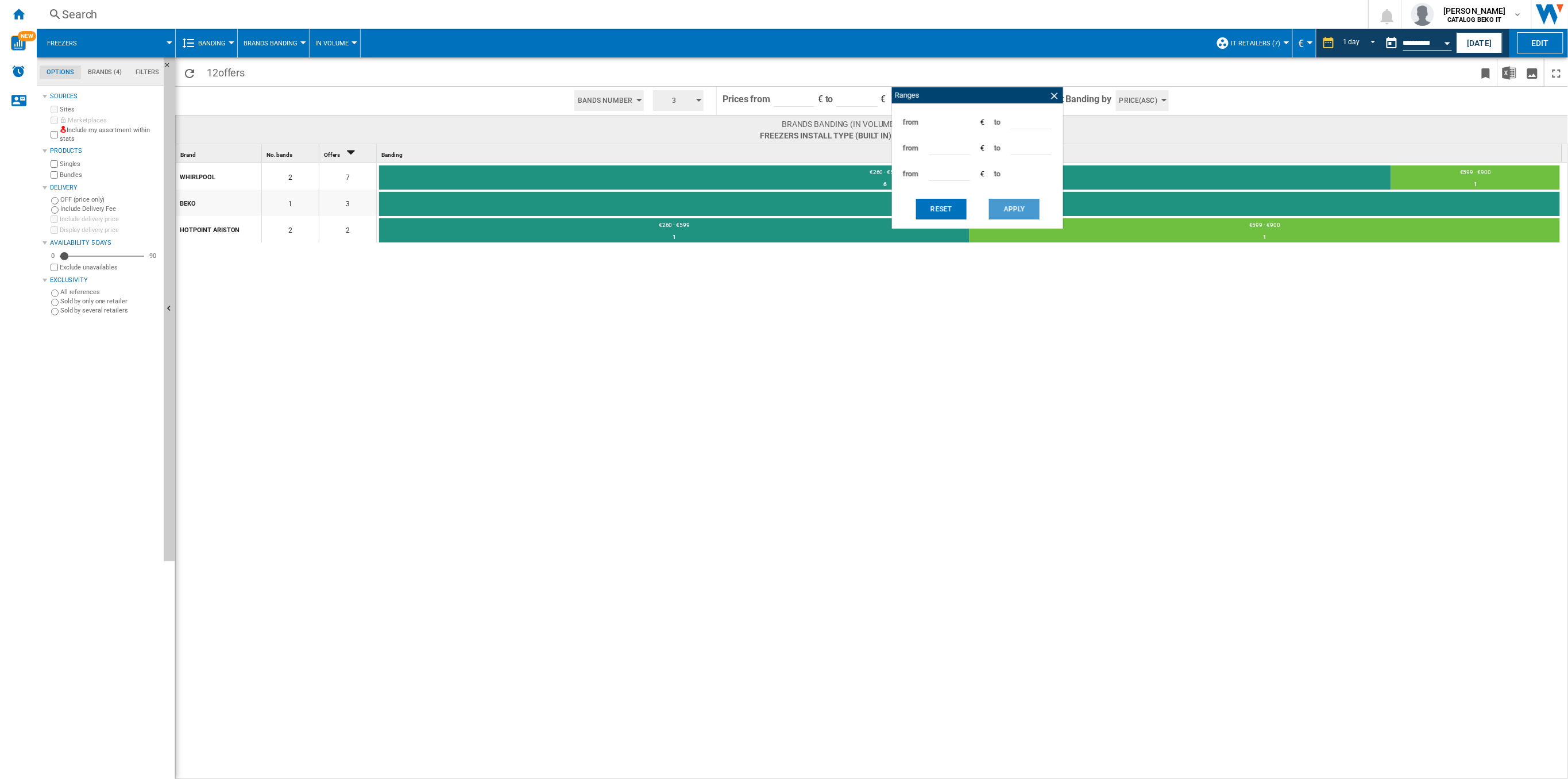
click at [1003, 198] on button "Apply" at bounding box center [1014, 208] width 50 height 21
click at [1018, 215] on button "Apply" at bounding box center [1014, 208] width 50 height 21
click at [1006, 207] on button "Apply" at bounding box center [1014, 208] width 50 height 21
click at [1012, 214] on button "Apply" at bounding box center [1014, 208] width 50 height 21
click at [1053, 93] on ng-md-icon at bounding box center [1055, 96] width 12 height 12
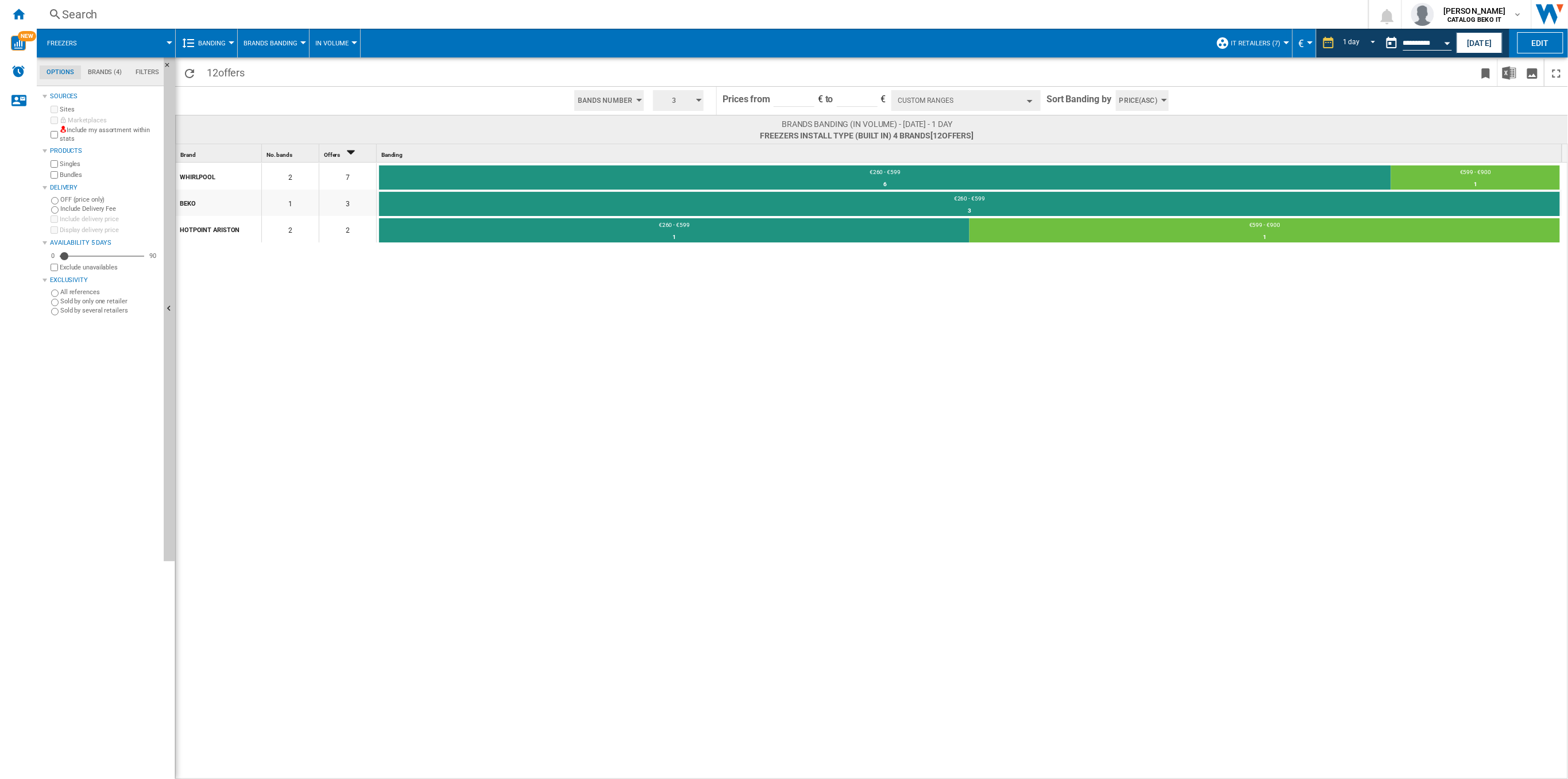
click at [1007, 100] on button "Custom Ranges" at bounding box center [965, 100] width 149 height 21
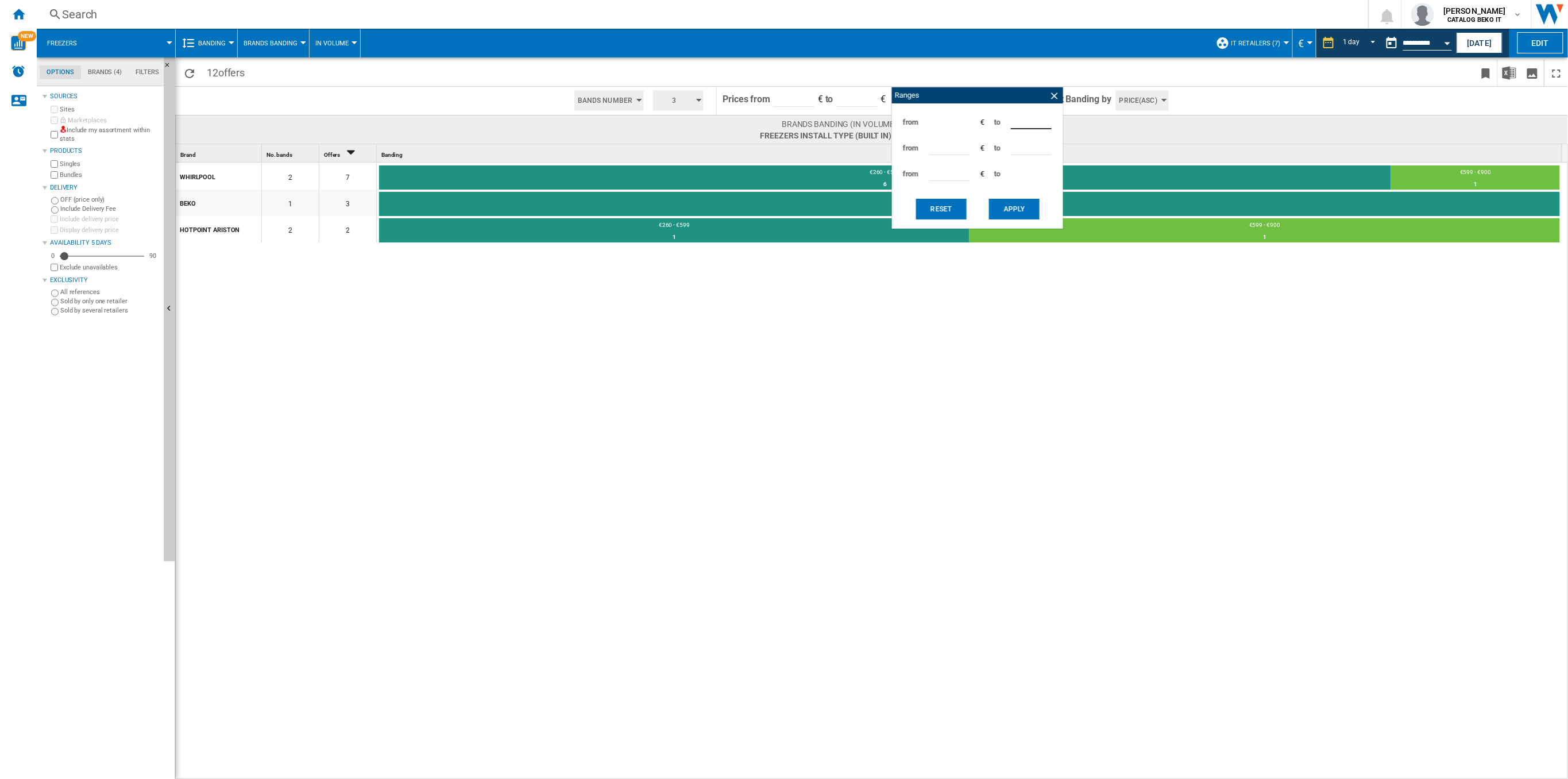
drag, startPoint x: 1033, startPoint y: 118, endPoint x: 992, endPoint y: 123, distance: 41.3
click at [992, 123] on div "from *** € to ***" at bounding box center [978, 122] width 160 height 26
type input "***"
drag, startPoint x: 945, startPoint y: 143, endPoint x: 903, endPoint y: 143, distance: 42.0
click at [903, 143] on div "from *** € to ***" at bounding box center [978, 147] width 160 height 26
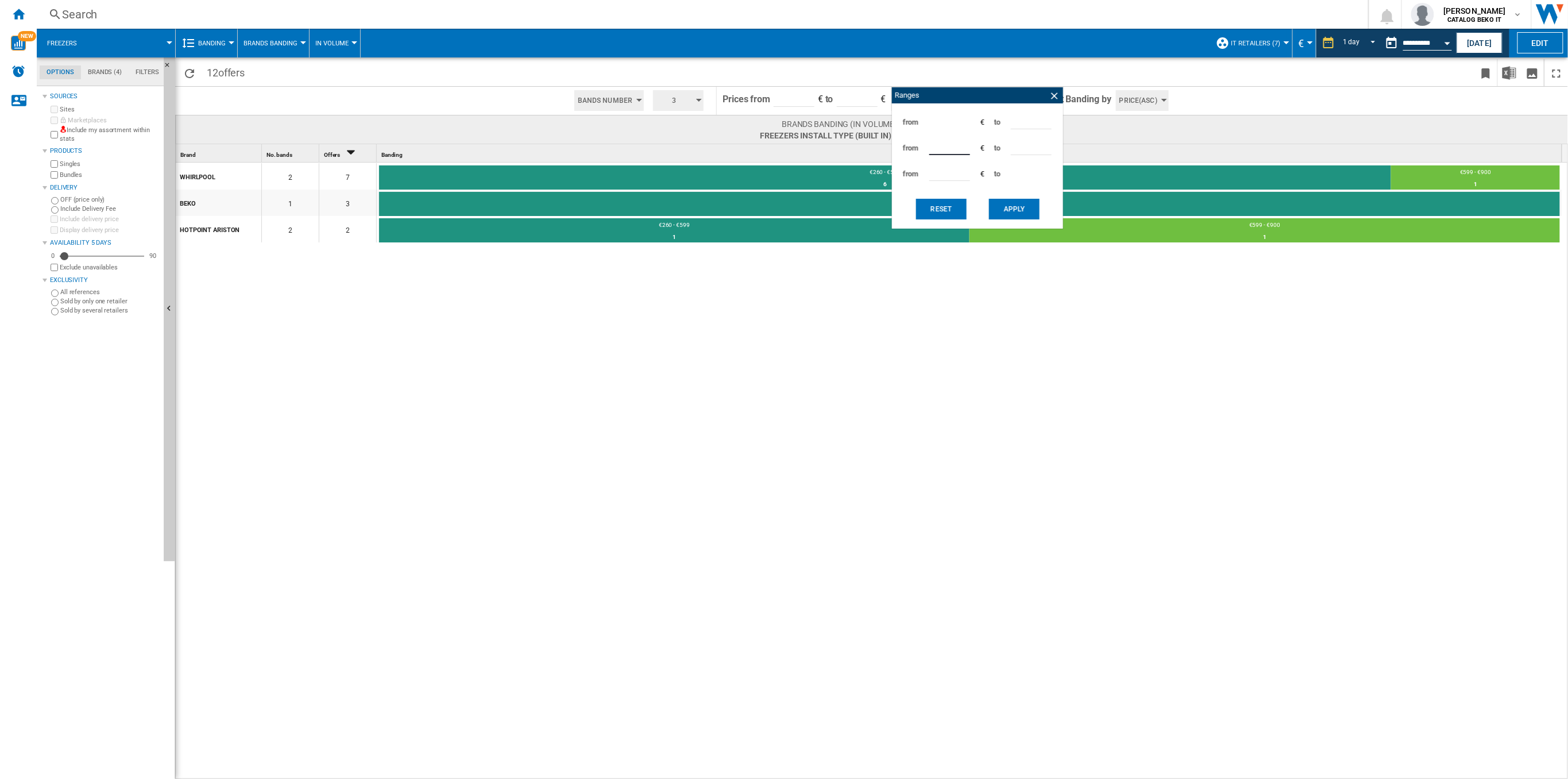
type input "***"
click at [1000, 211] on button "Apply" at bounding box center [1014, 208] width 50 height 21
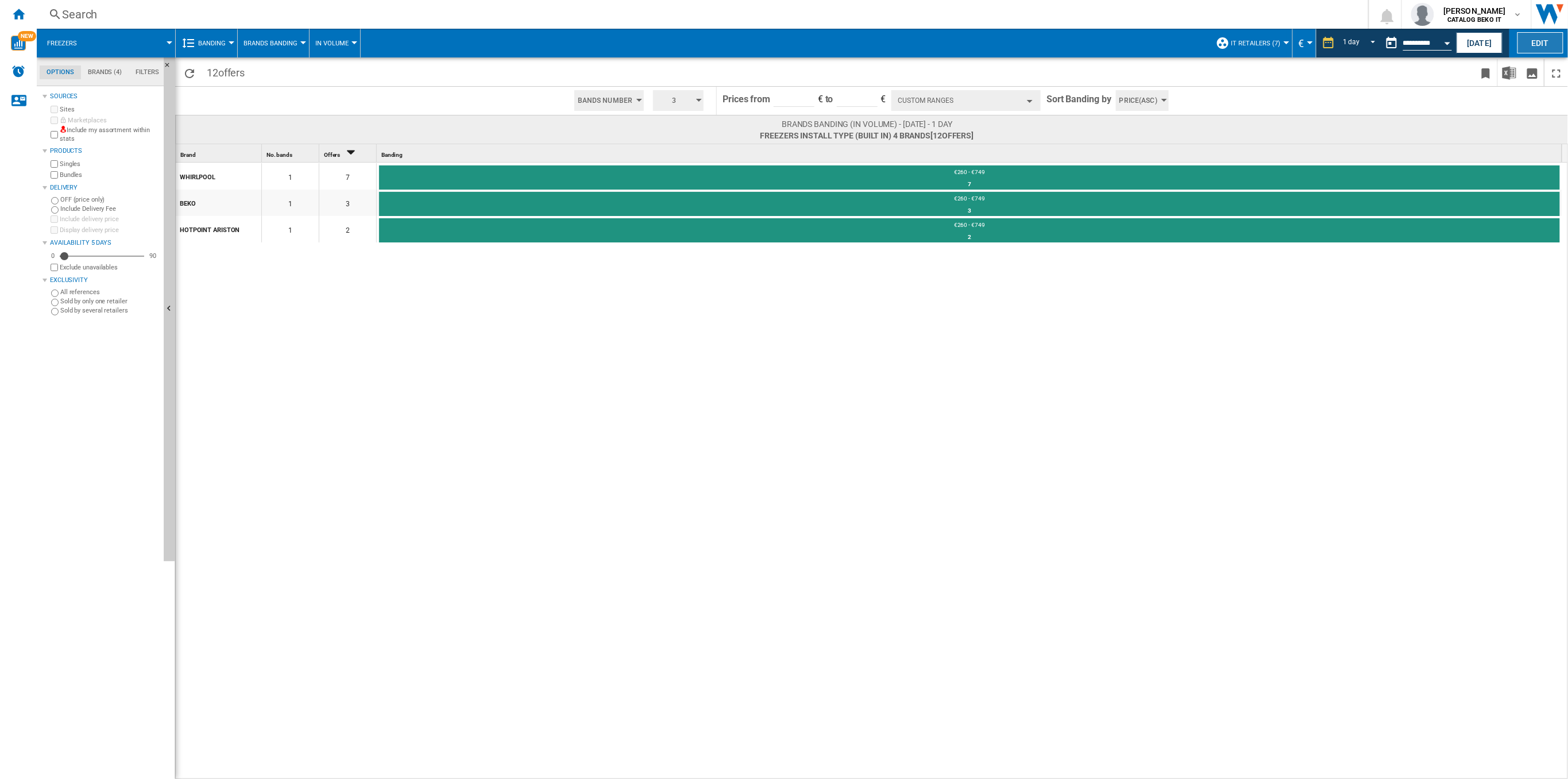
click at [1538, 43] on button "Edit" at bounding box center [1541, 43] width 46 height 21
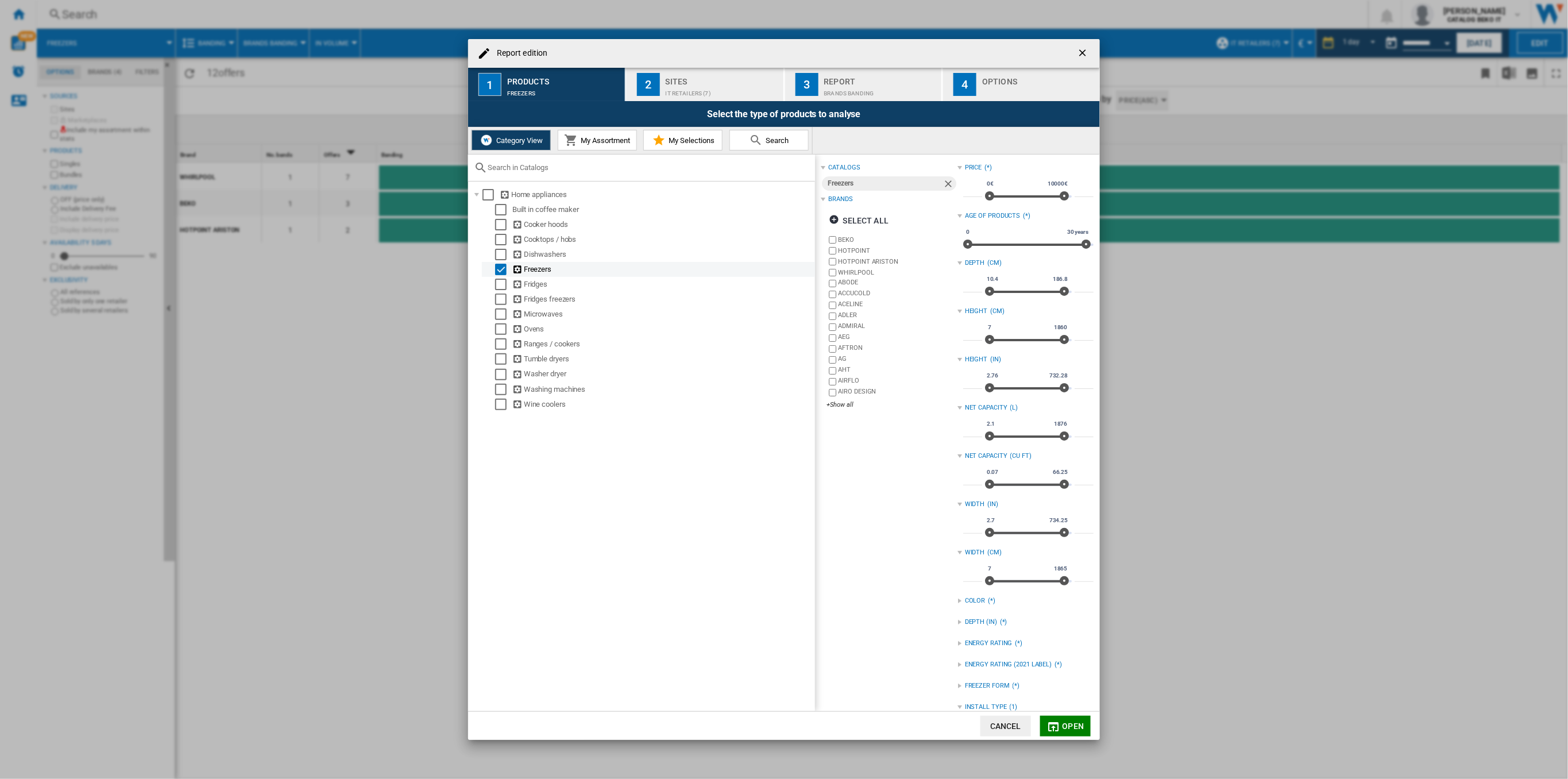
click at [501, 271] on div "Select" at bounding box center [501, 269] width 12 height 12
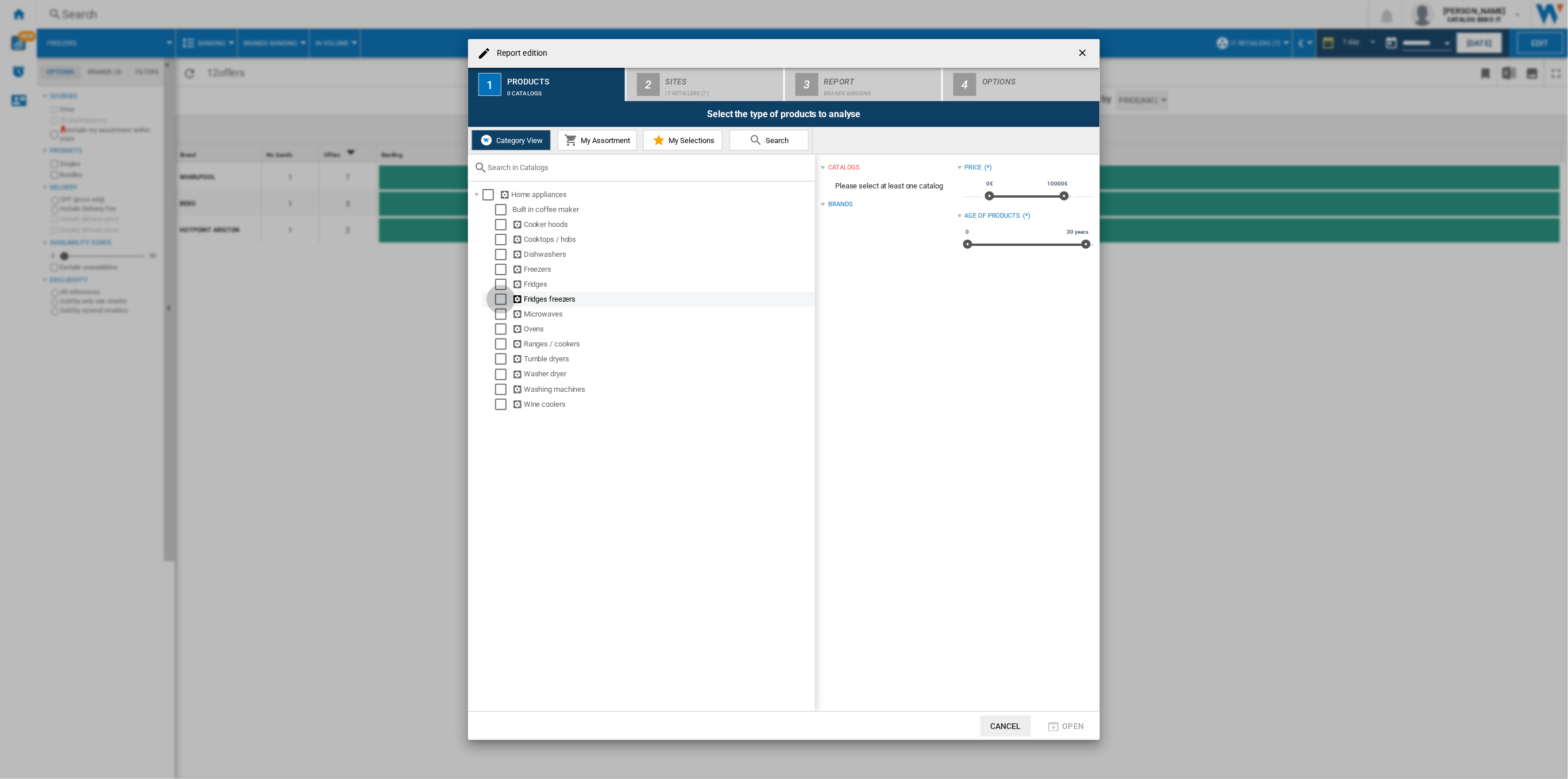
click at [499, 300] on div "Select" at bounding box center [501, 299] width 12 height 12
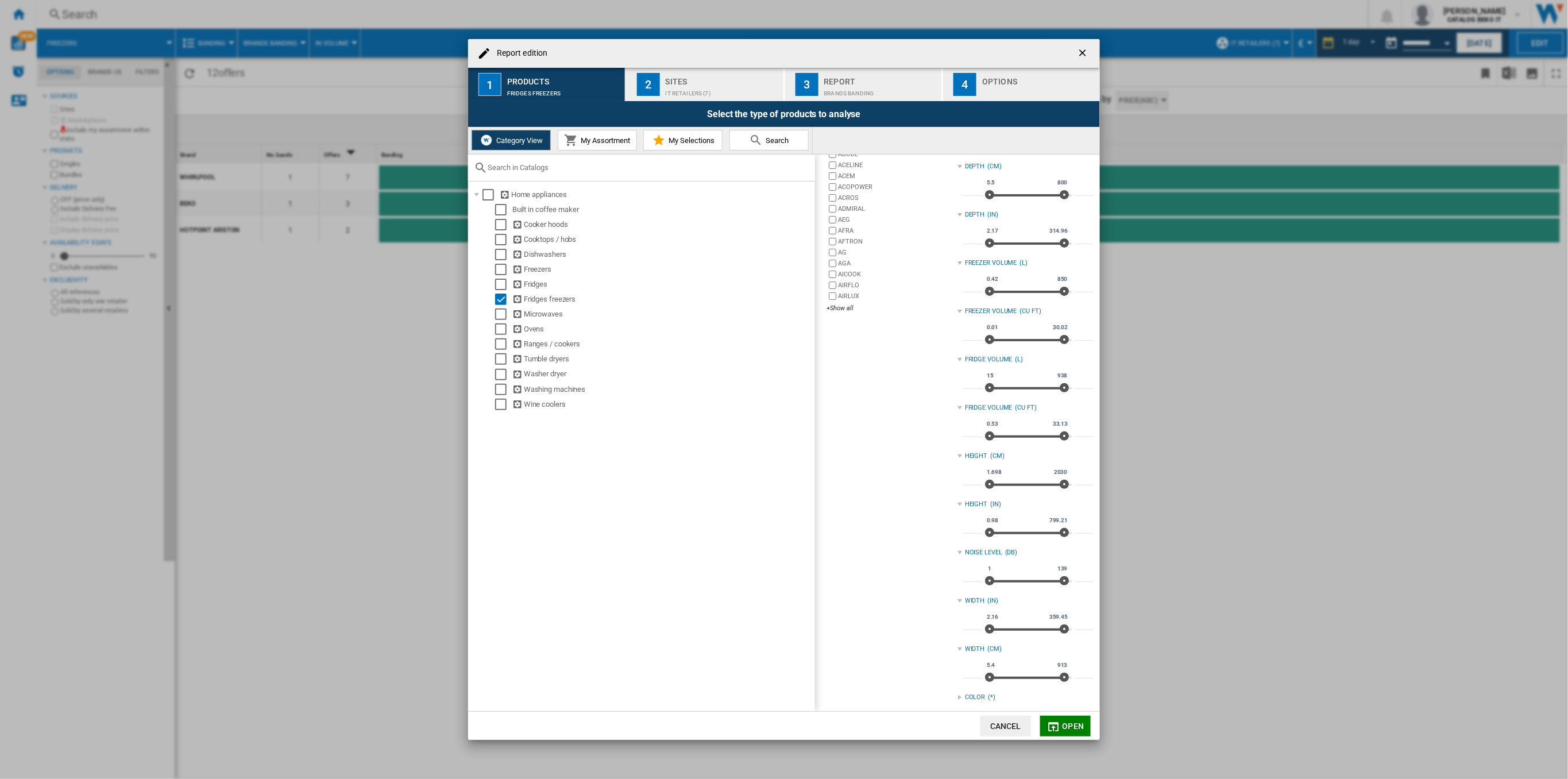
scroll to position [250, 0]
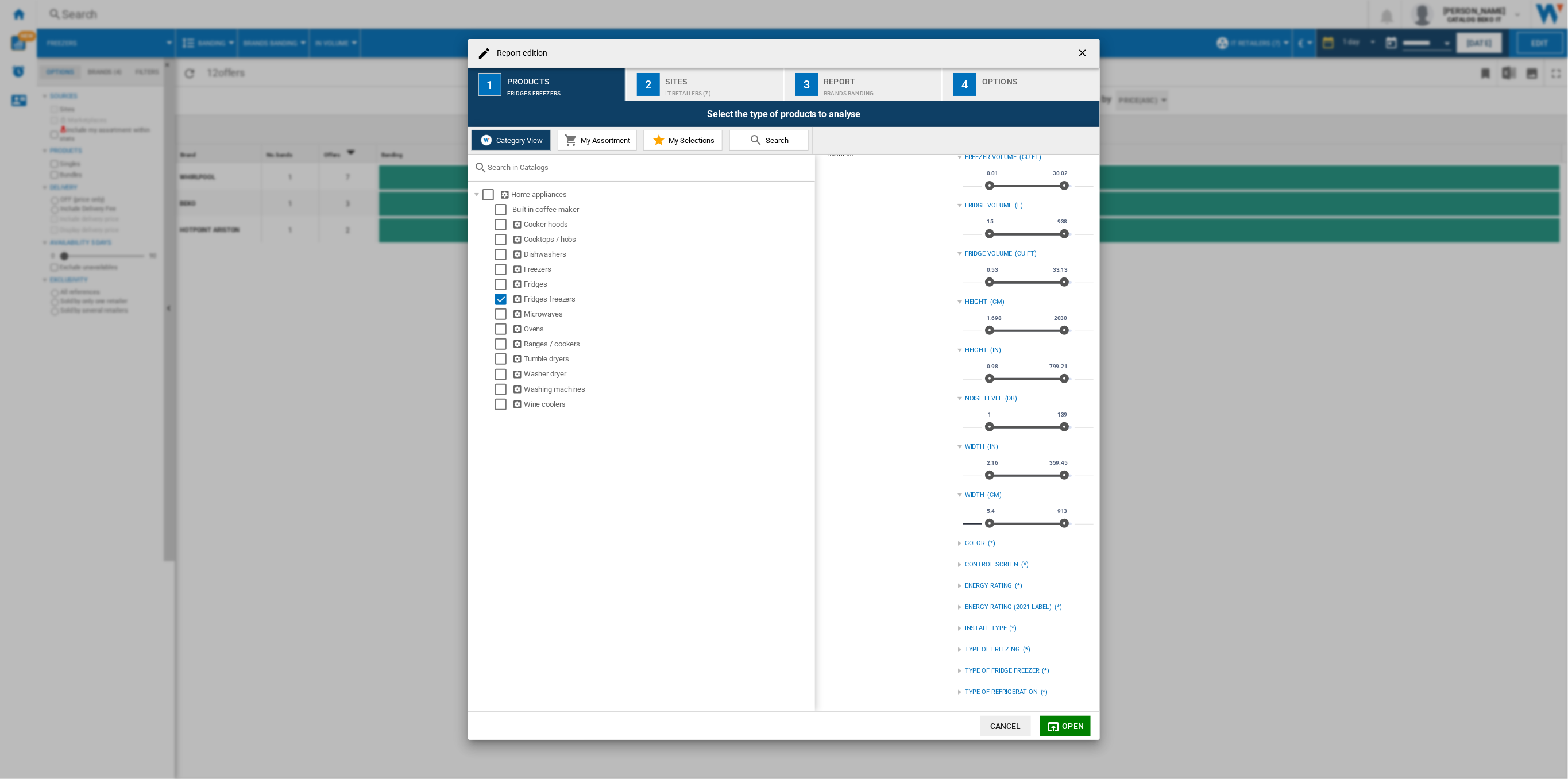
click at [970, 518] on input "***" at bounding box center [973, 519] width 19 height 12
type input "**"
click at [670, 431] on div "Home appliances Built in coffee maker Cooker hoods Cooktops / hobs Dishwashers …" at bounding box center [641, 445] width 347 height 529
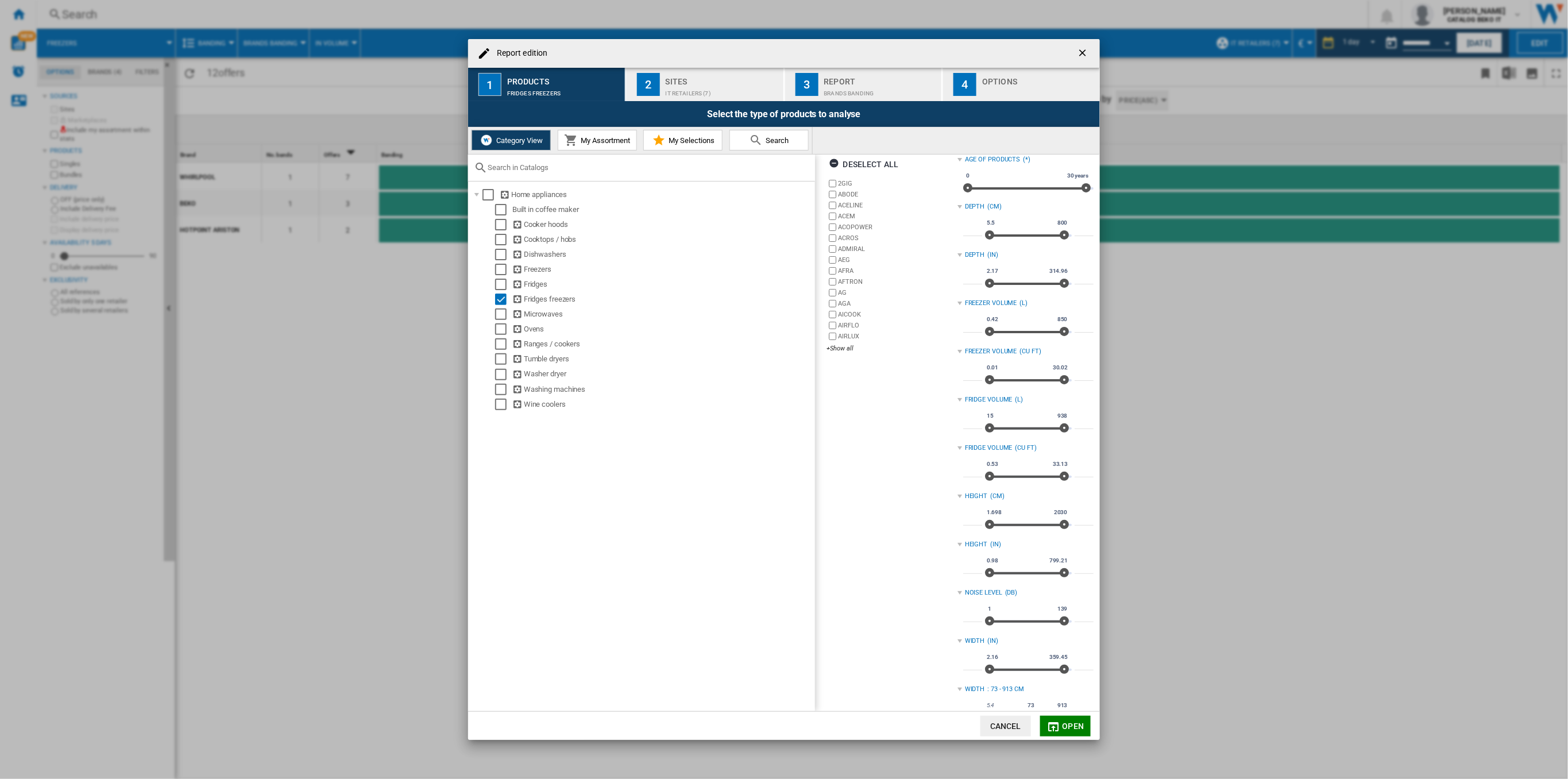
scroll to position [0, 0]
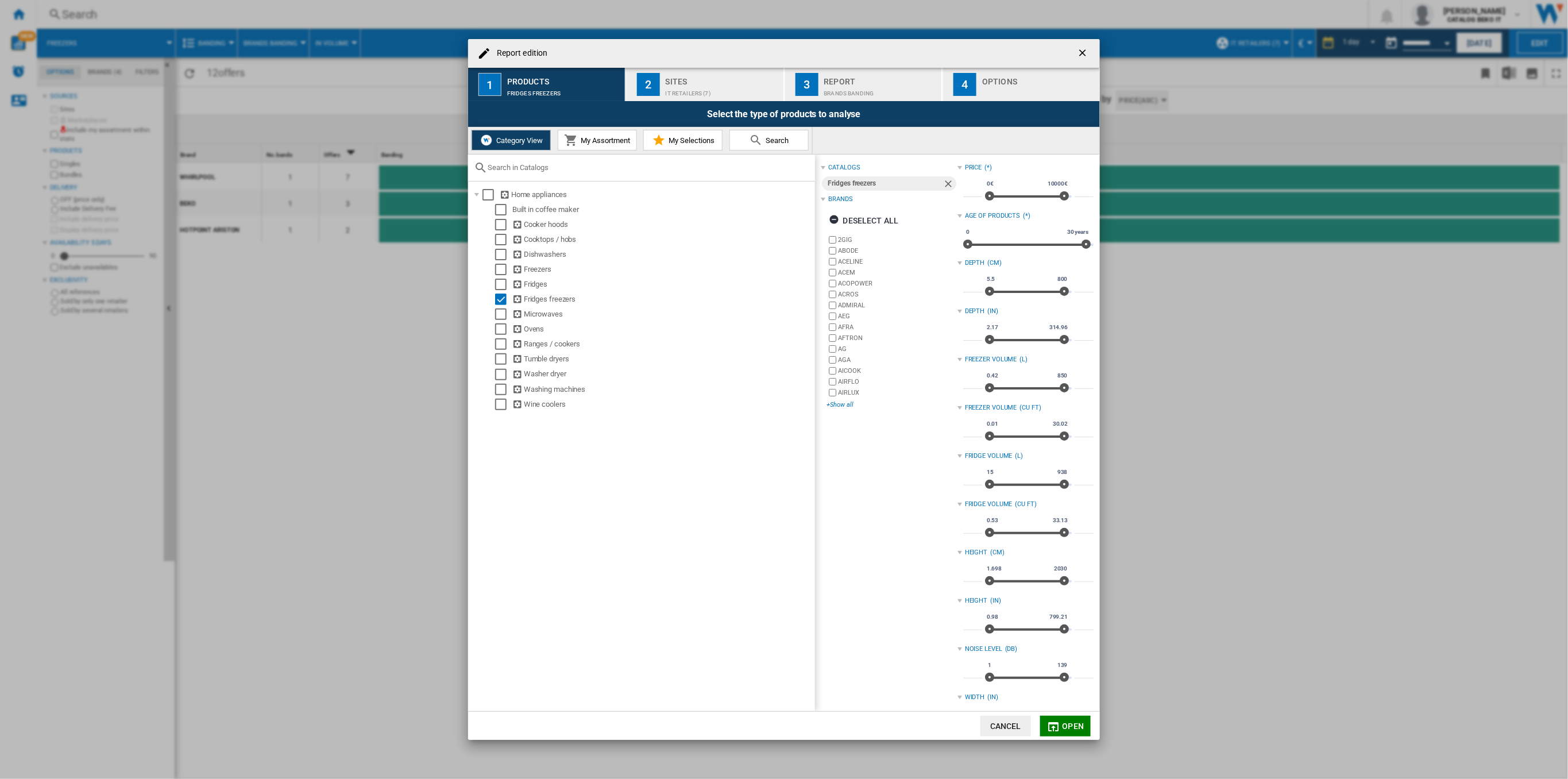
click at [843, 407] on div "+Show all" at bounding box center [892, 404] width 130 height 8
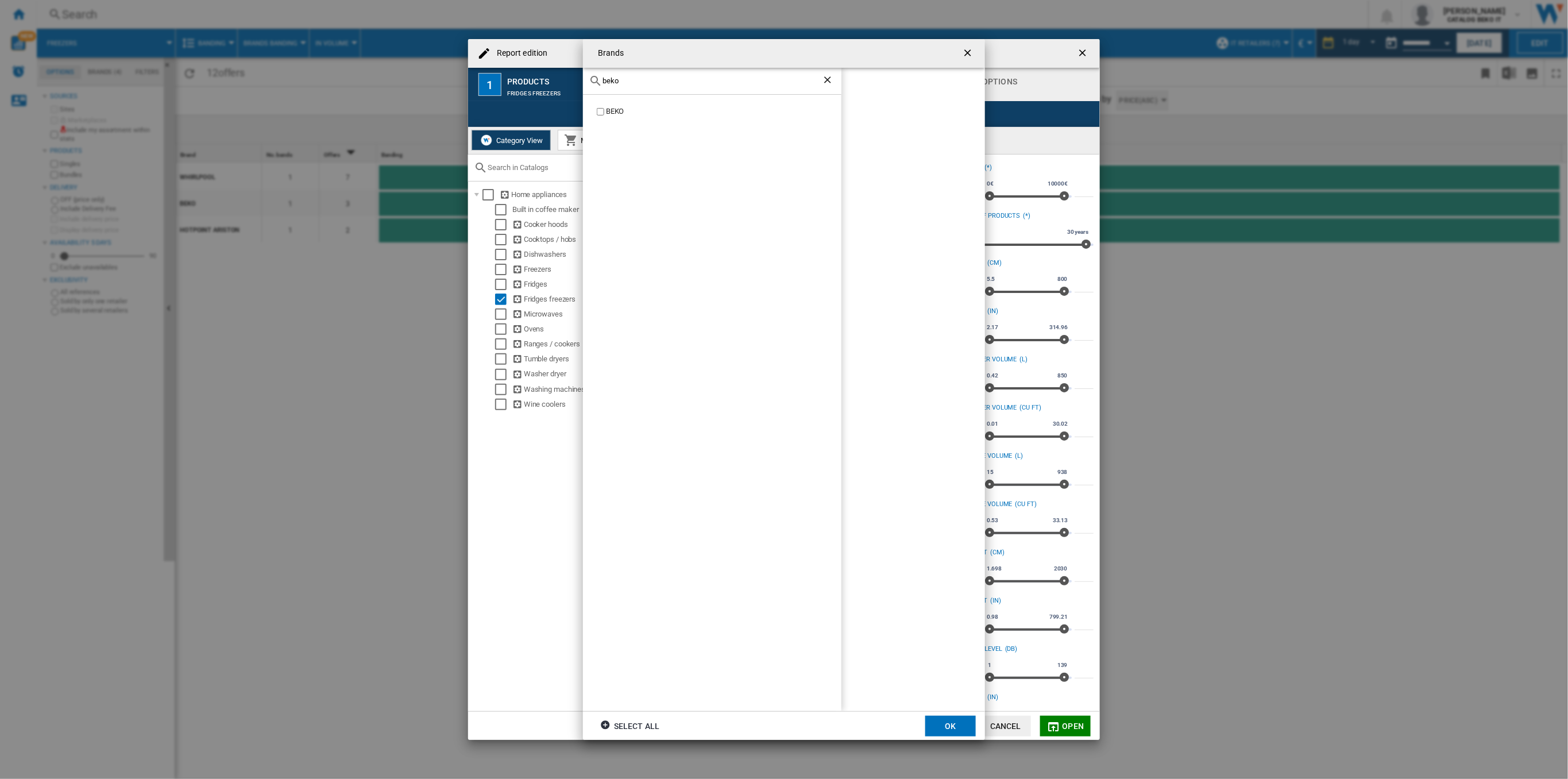
click at [604, 111] on label "BEKO" at bounding box center [718, 111] width 247 height 11
click at [628, 73] on div "beko" at bounding box center [712, 81] width 259 height 27
drag, startPoint x: 621, startPoint y: 81, endPoint x: 562, endPoint y: 85, distance: 59.1
click at [562, 85] on div "Brands beko BEKO BEKO Select all OK" at bounding box center [784, 390] width 1568 height 779
click at [628, 75] on div "whirl" at bounding box center [712, 81] width 259 height 27
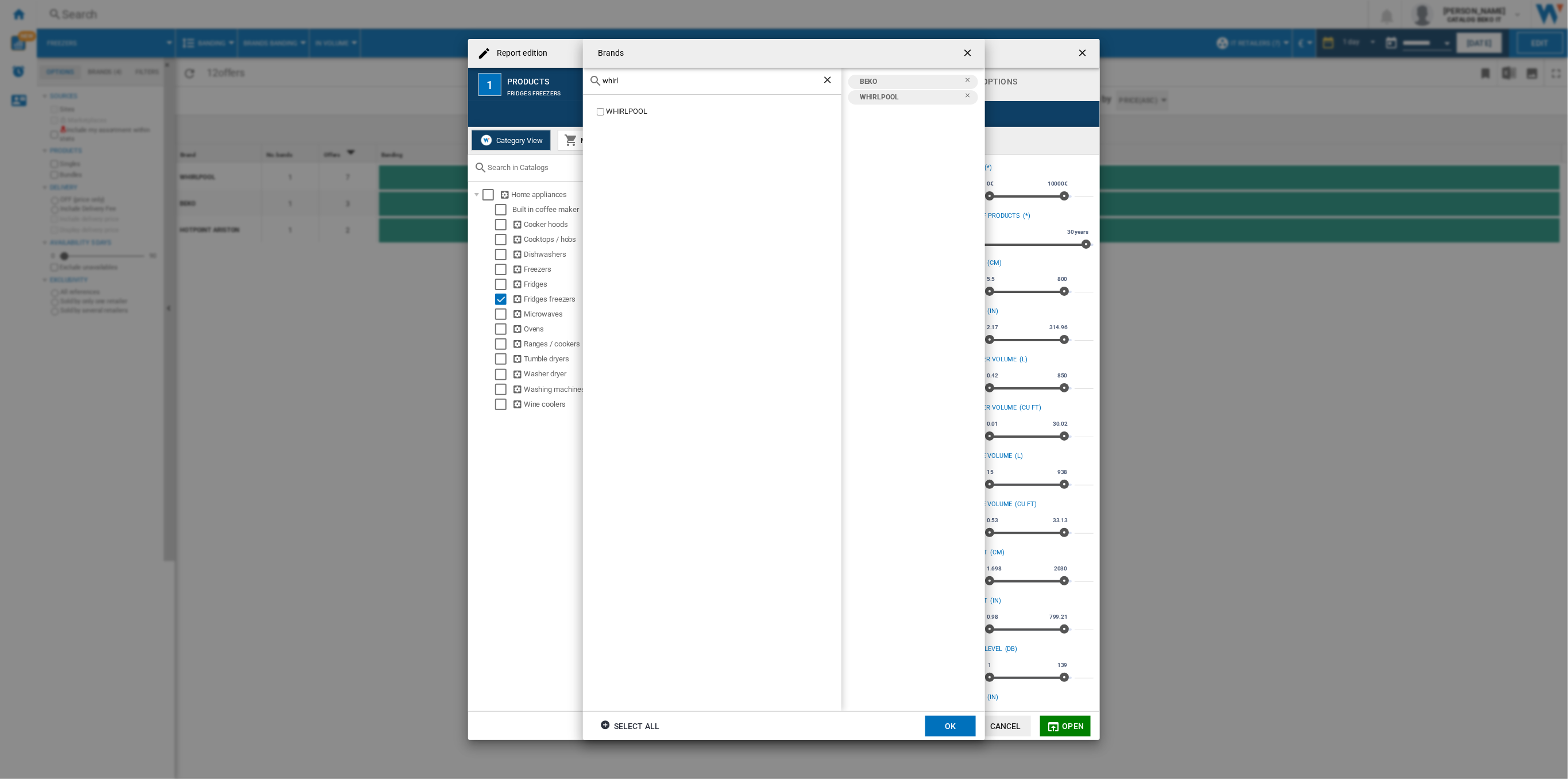
drag, startPoint x: 622, startPoint y: 81, endPoint x: 577, endPoint y: 82, distance: 45.0
click at [577, 82] on div "Brands whirl WHIRLPOOL BEKO WHIRLPOOL Select all OK" at bounding box center [784, 390] width 1568 height 779
type input "hot"
click at [609, 107] on div "HOTPOINT" at bounding box center [724, 111] width 236 height 11
click at [939, 729] on button "OK" at bounding box center [950, 725] width 50 height 21
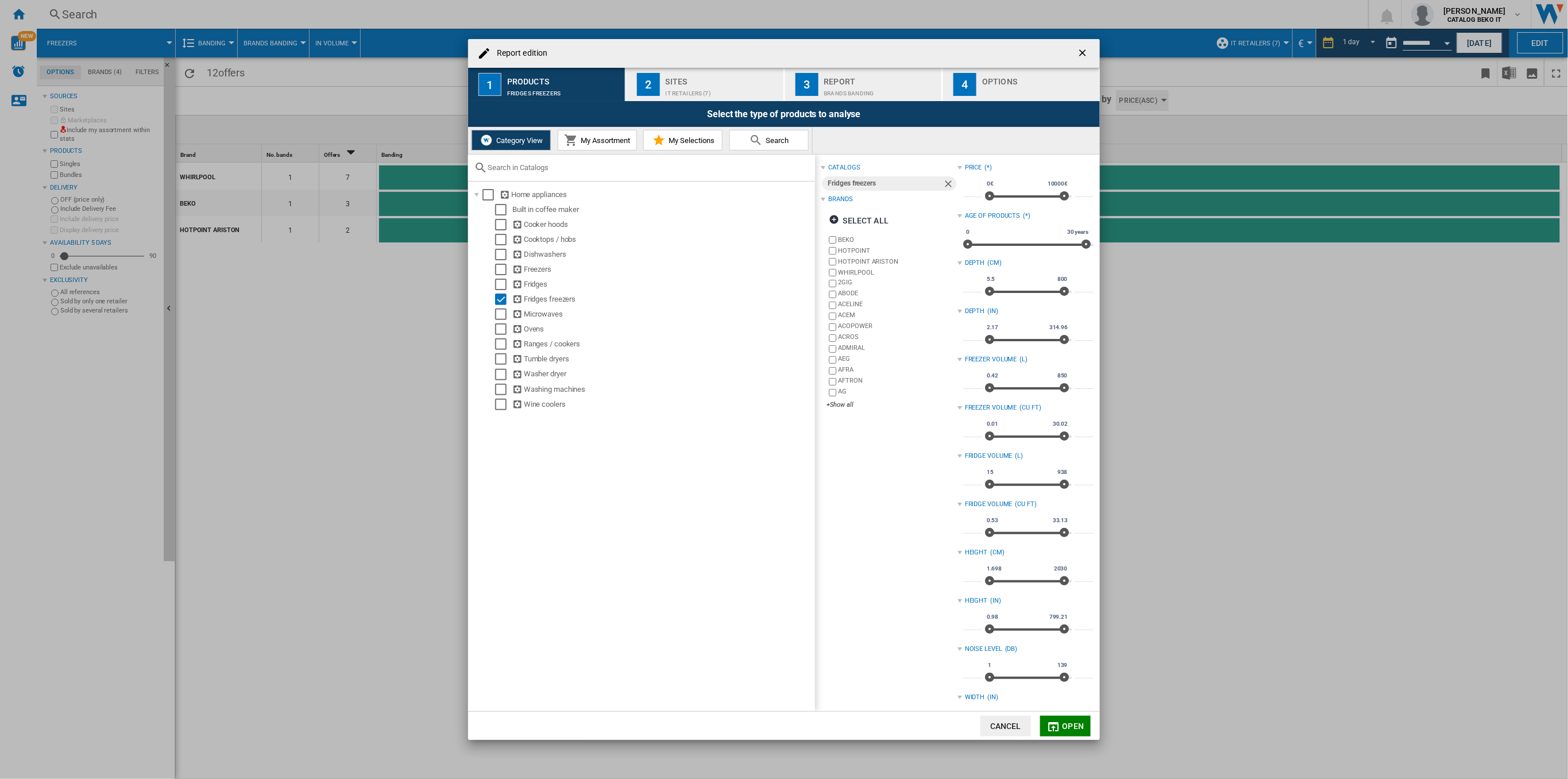
click at [1076, 729] on span "Open" at bounding box center [1073, 725] width 22 height 9
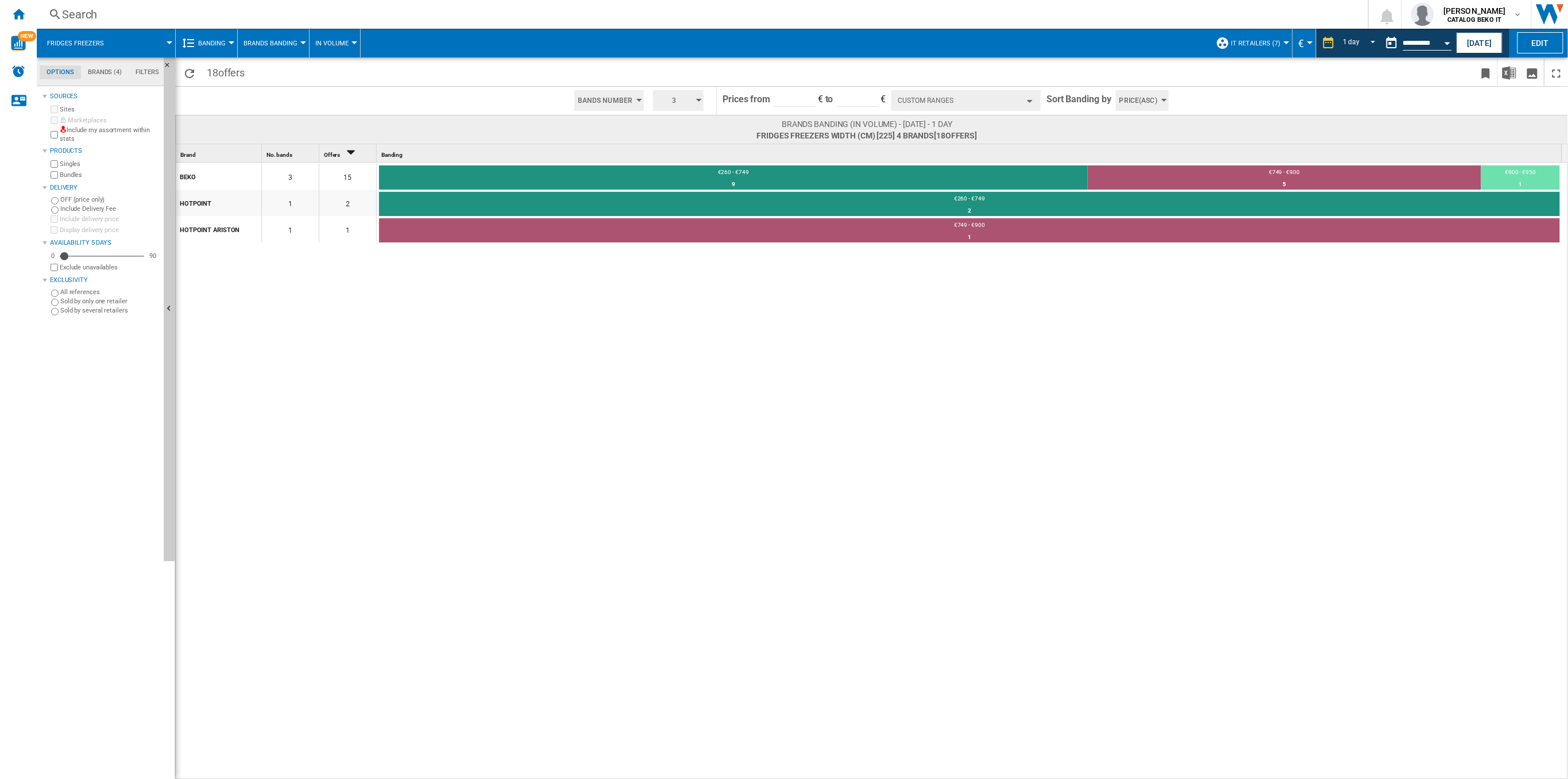
click at [1015, 95] on button "Custom Ranges" at bounding box center [965, 100] width 149 height 21
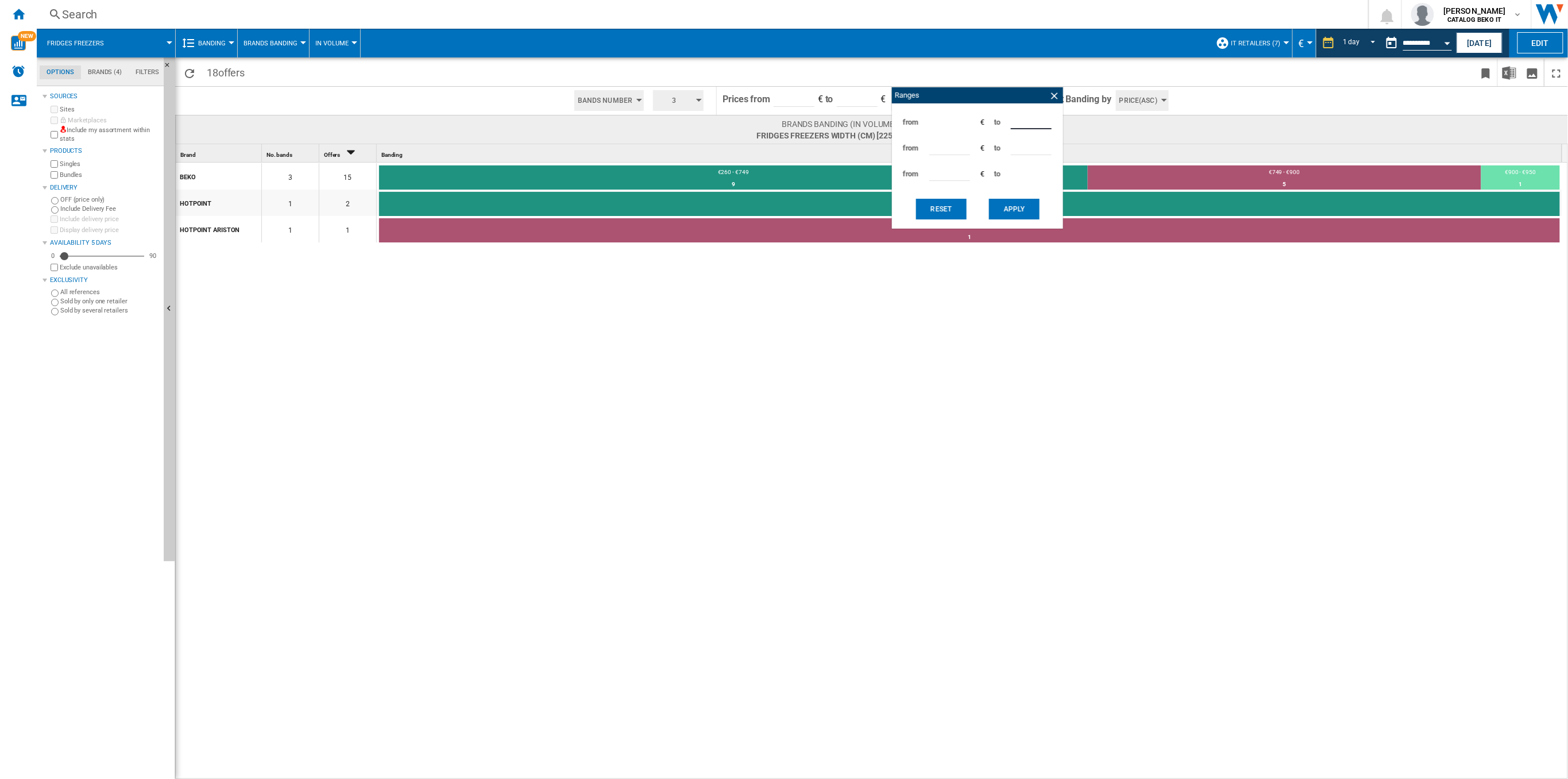
drag, startPoint x: 1024, startPoint y: 123, endPoint x: 1007, endPoint y: 124, distance: 17.0
click at [1007, 124] on div "from *** € to ***" at bounding box center [978, 122] width 160 height 26
type input "***"
drag, startPoint x: 952, startPoint y: 142, endPoint x: 876, endPoint y: 145, distance: 76.1
click at [878, 145] on div "18 offers Bands Number Bands Number Bands Amount 3 3 4 5 6 7 8 9 10" at bounding box center [871, 418] width 1393 height 721
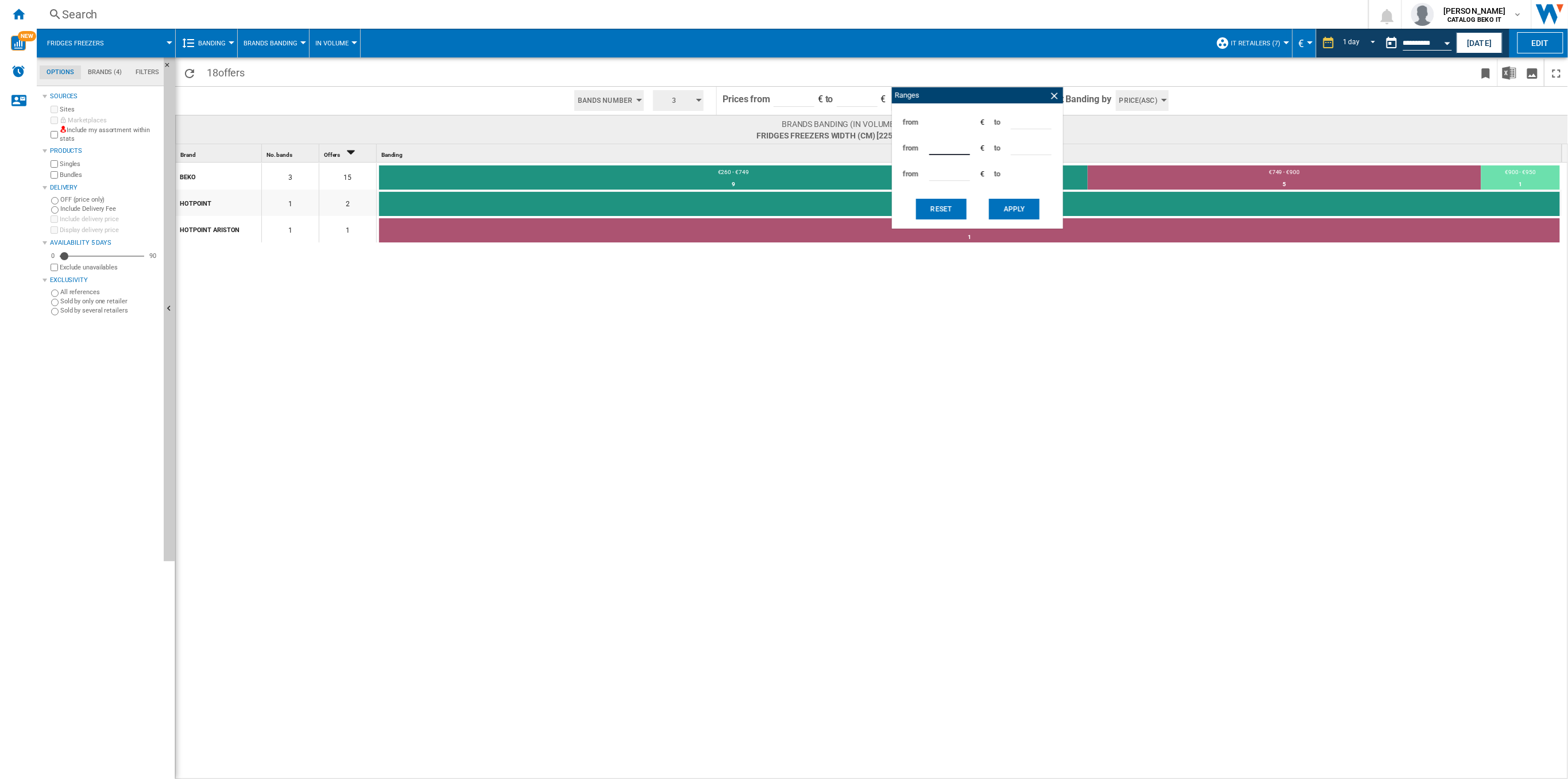
type input "***"
click at [1019, 217] on button "Apply" at bounding box center [1014, 208] width 50 height 21
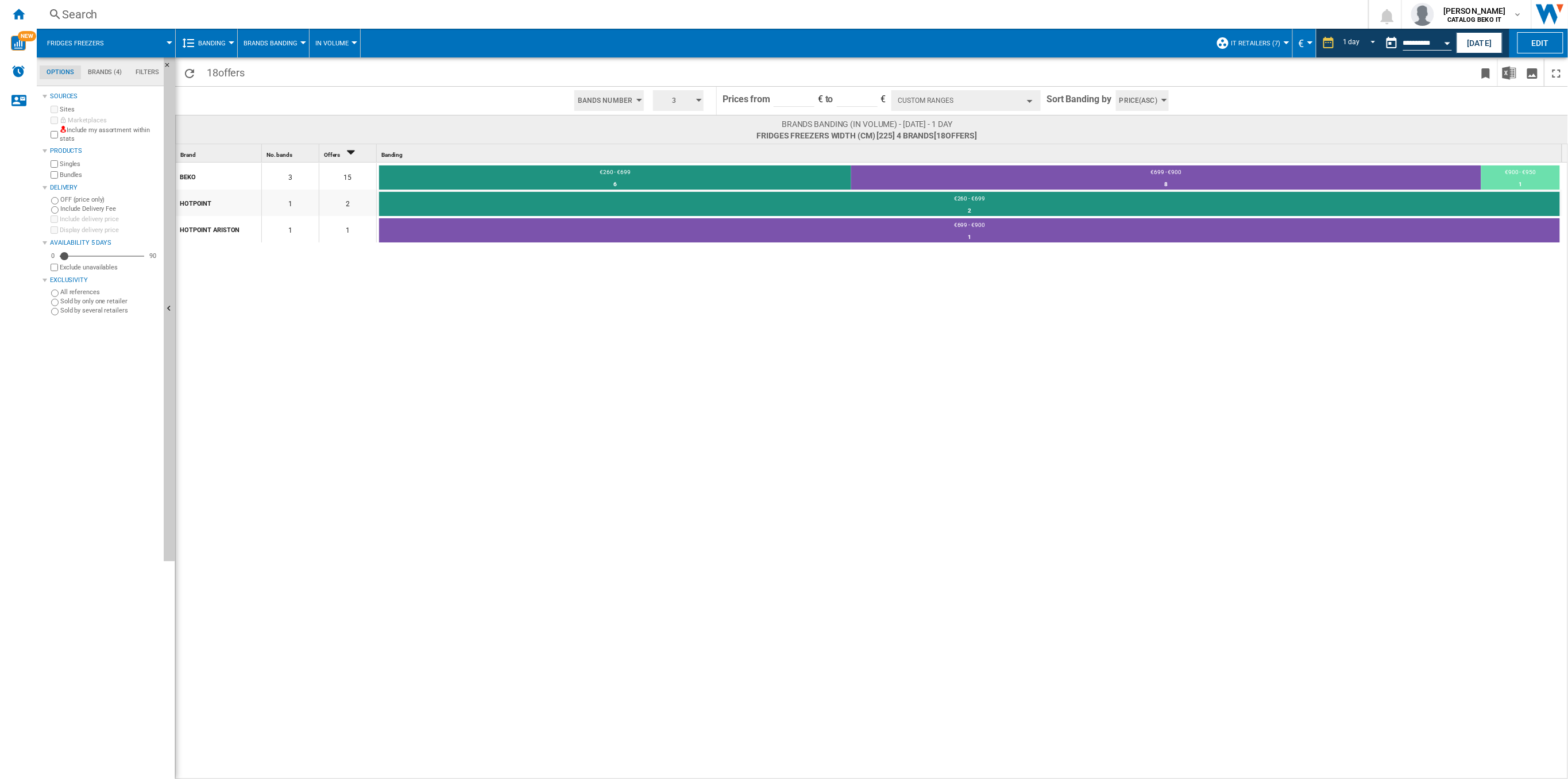
click at [1015, 101] on button "Custom Ranges" at bounding box center [965, 100] width 149 height 21
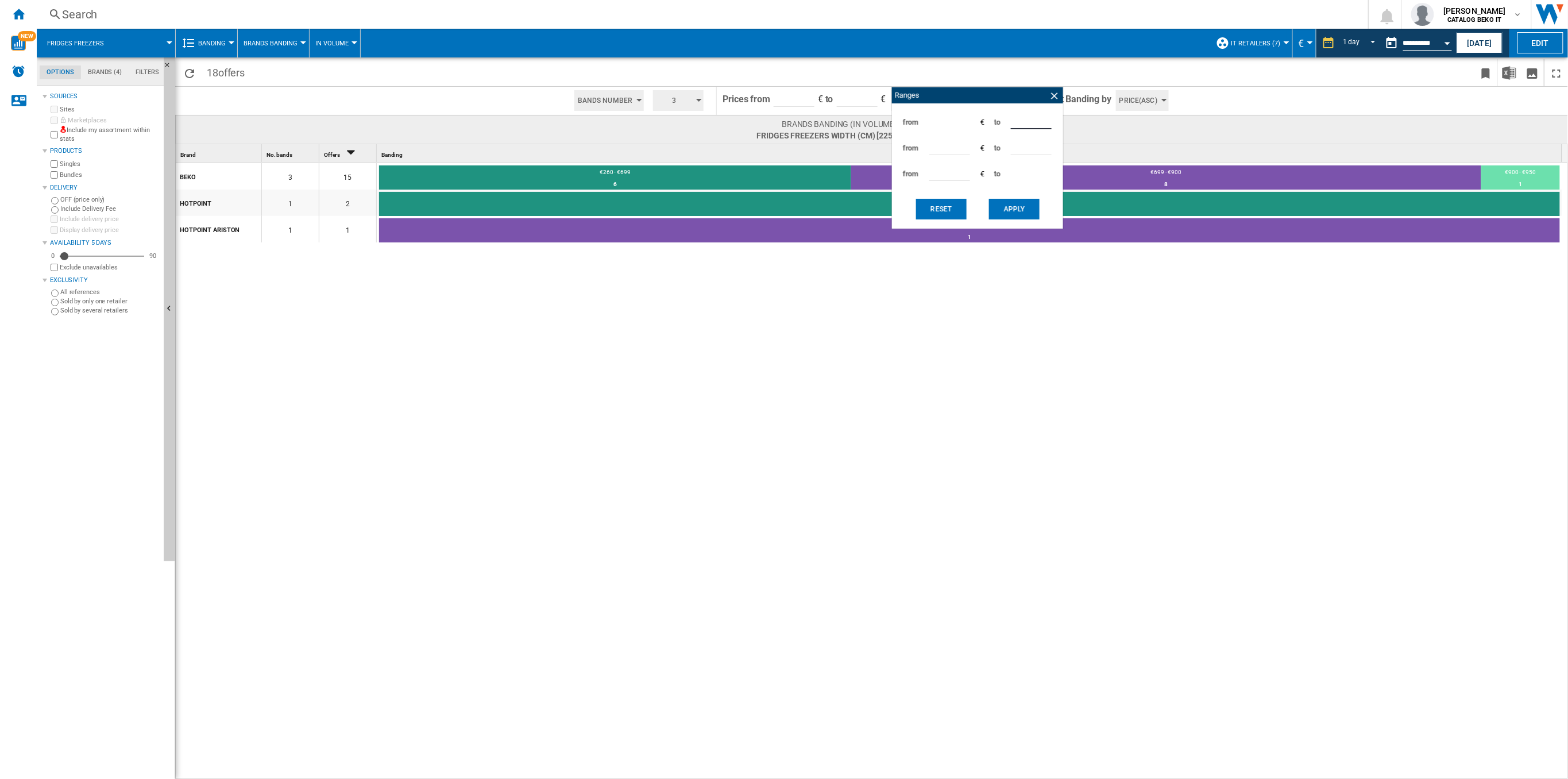
drag, startPoint x: 1031, startPoint y: 124, endPoint x: 988, endPoint y: 127, distance: 43.1
click at [988, 127] on div "from *** € to ***" at bounding box center [978, 122] width 160 height 26
type input "***"
drag, startPoint x: 945, startPoint y: 147, endPoint x: 890, endPoint y: 149, distance: 55.0
click at [891, 149] on div "Ranges from *** € to *** from *** € to *** from *** € to *** Reset Apply" at bounding box center [977, 157] width 172 height 142
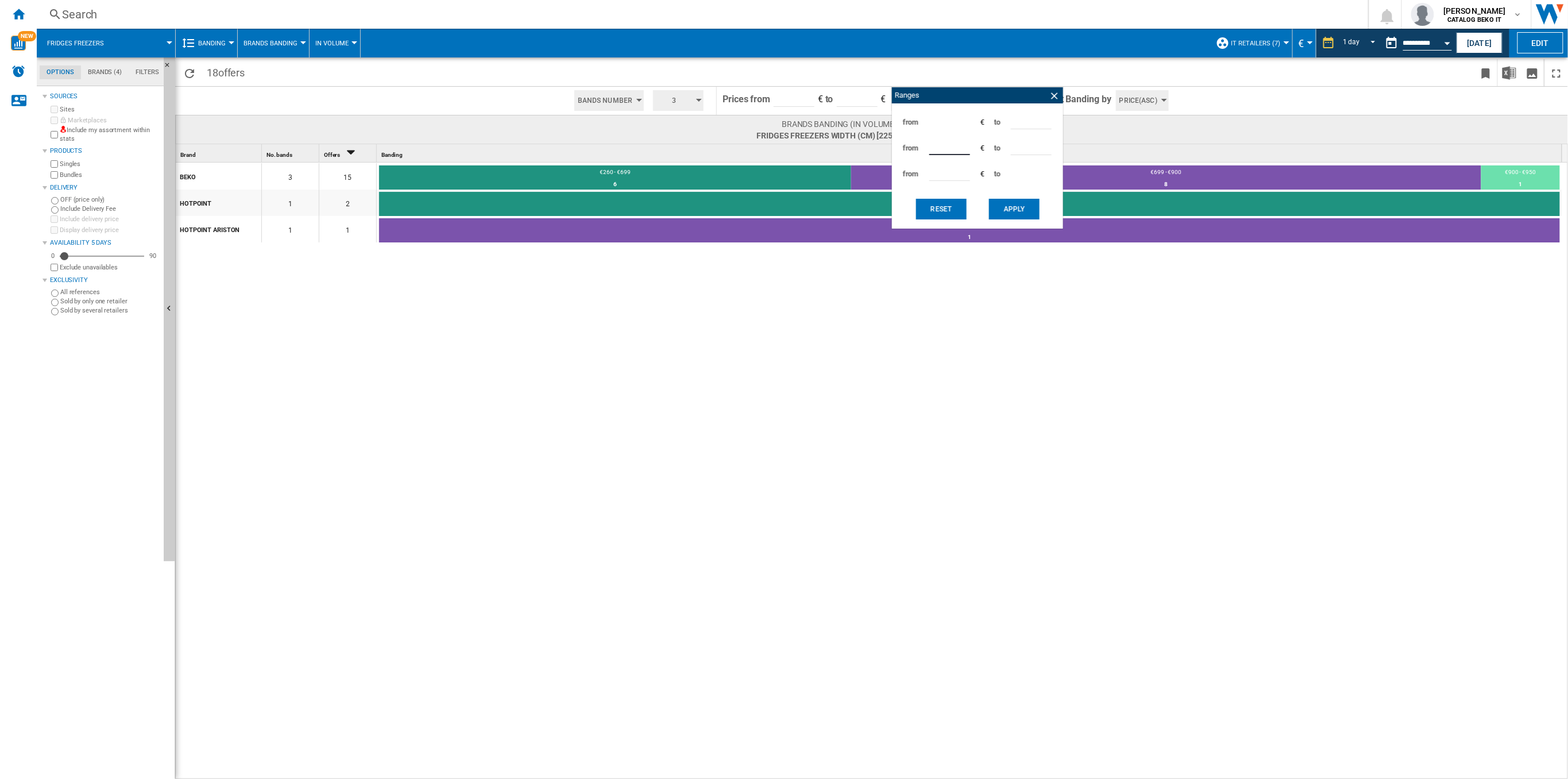
type input "***"
click at [1013, 210] on button "Apply" at bounding box center [1014, 208] width 50 height 21
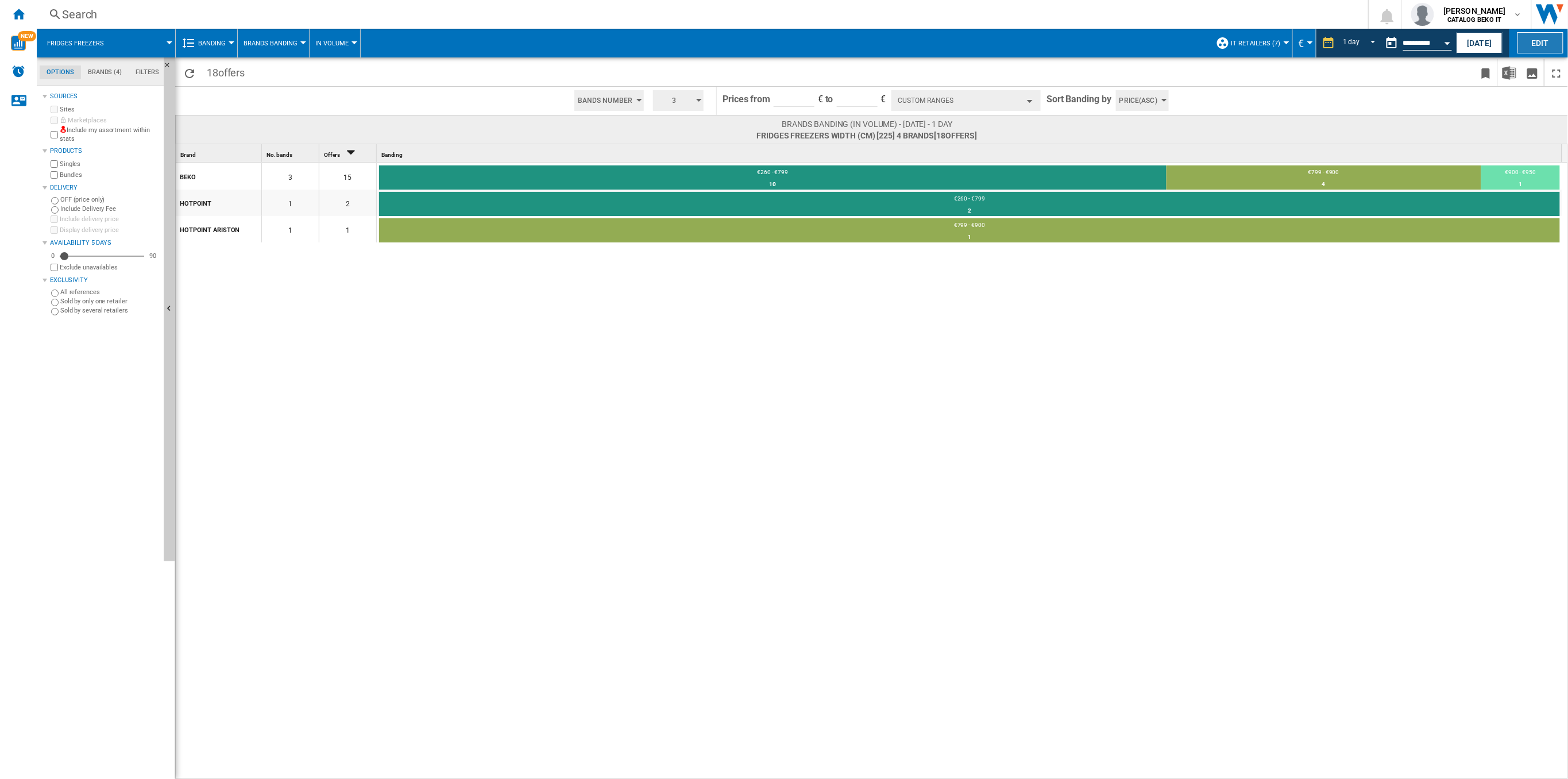
click at [1545, 43] on button "Edit" at bounding box center [1541, 43] width 46 height 21
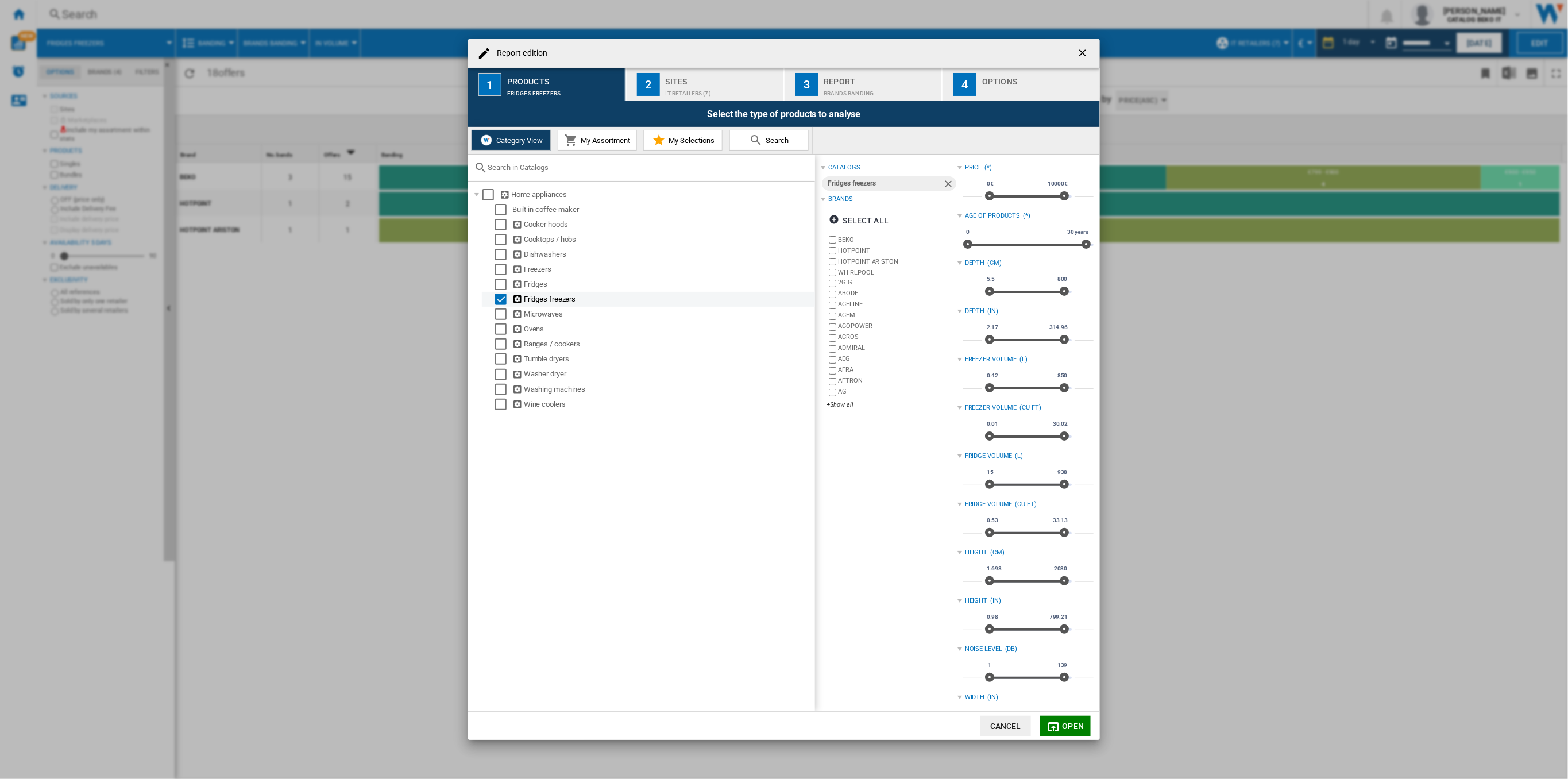
click at [494, 299] on div "Report edition ..." at bounding box center [489, 299] width 12 height 12
click at [499, 297] on div "Select" at bounding box center [501, 299] width 12 height 12
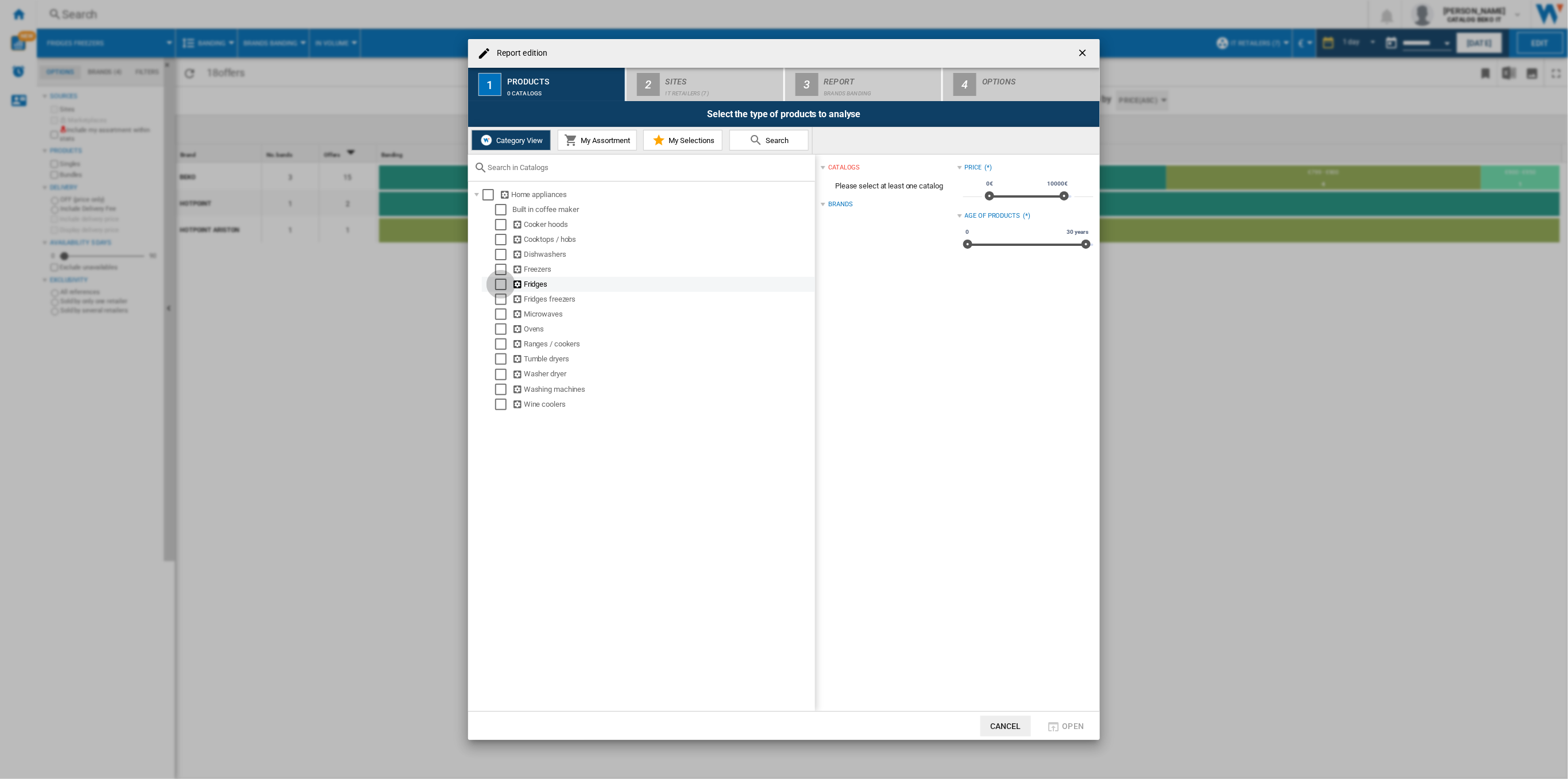
click at [499, 286] on div "Select" at bounding box center [501, 284] width 12 height 12
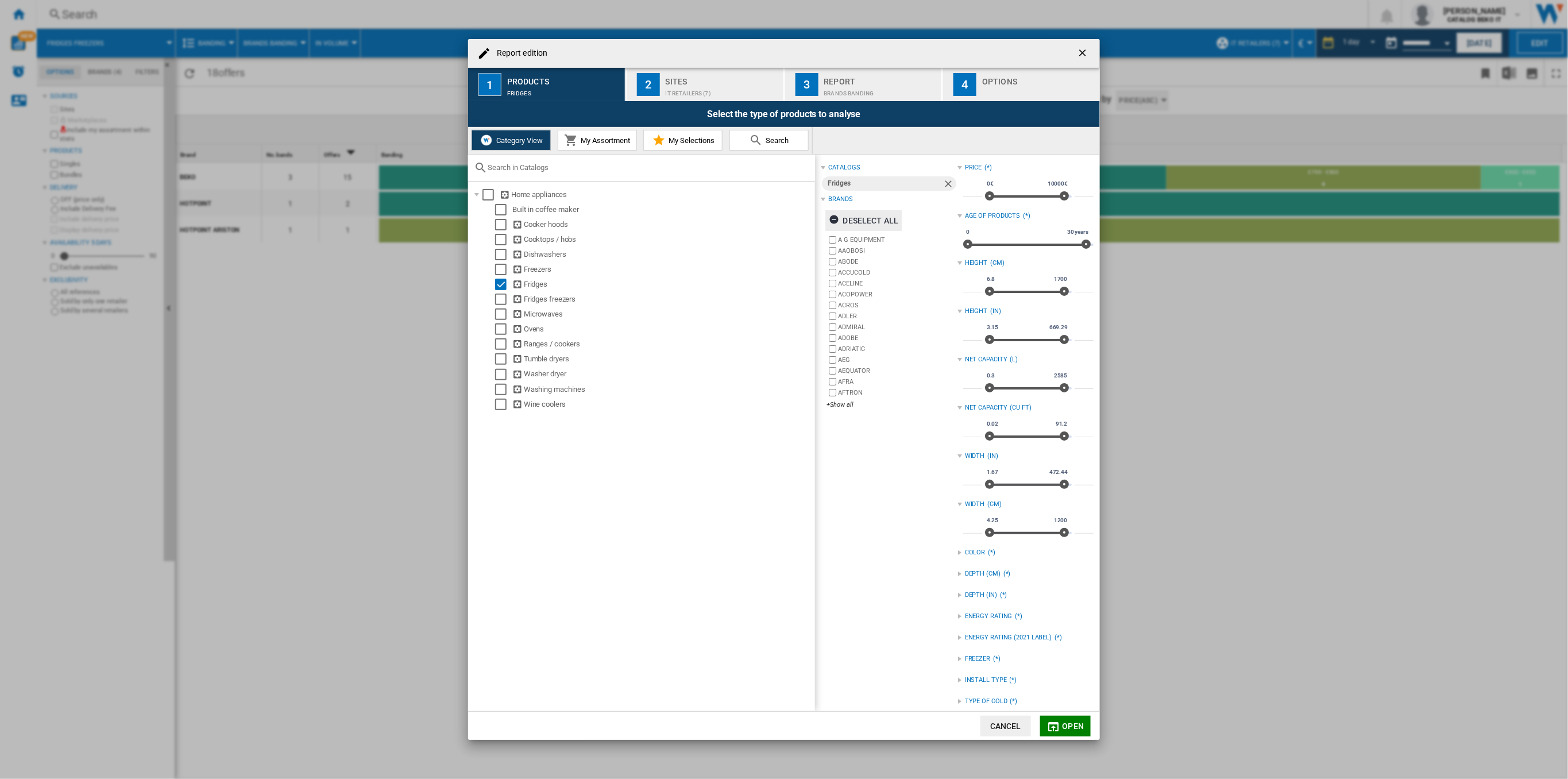
click at [832, 222] on ng-md-icon "Report edition ..." at bounding box center [835, 221] width 14 height 14
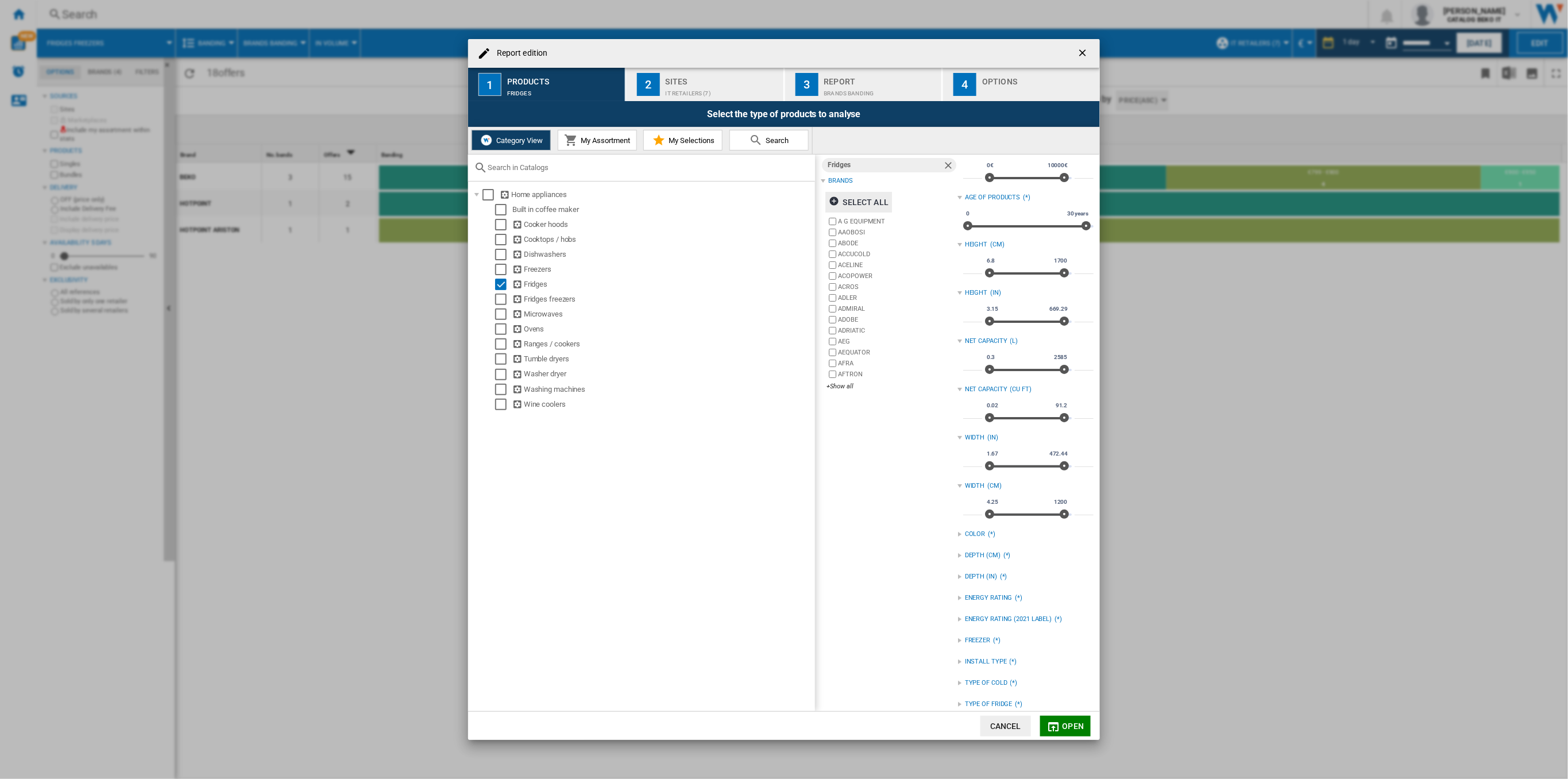
scroll to position [30, 0]
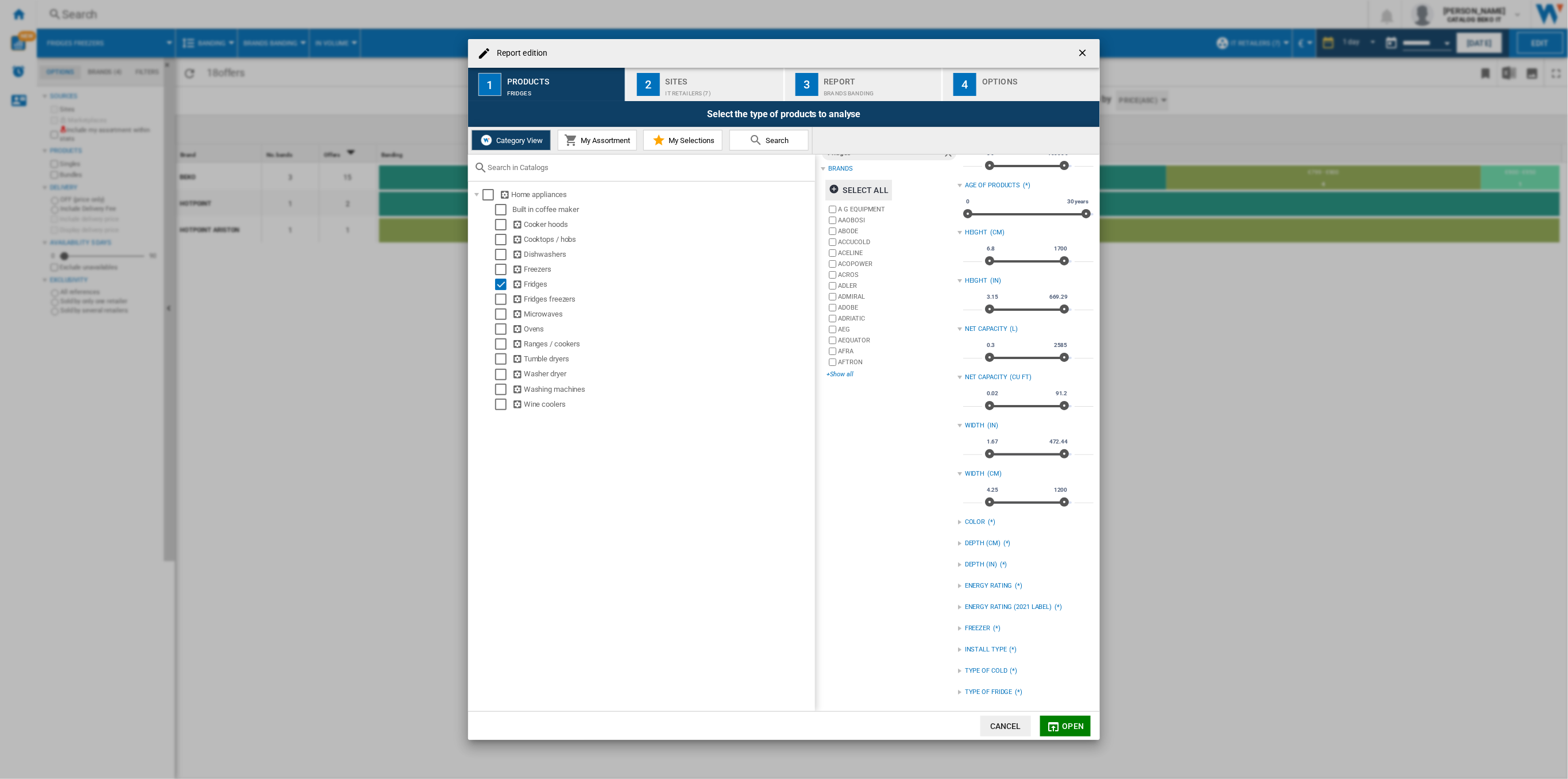
click at [842, 371] on div "+Show all" at bounding box center [892, 374] width 130 height 8
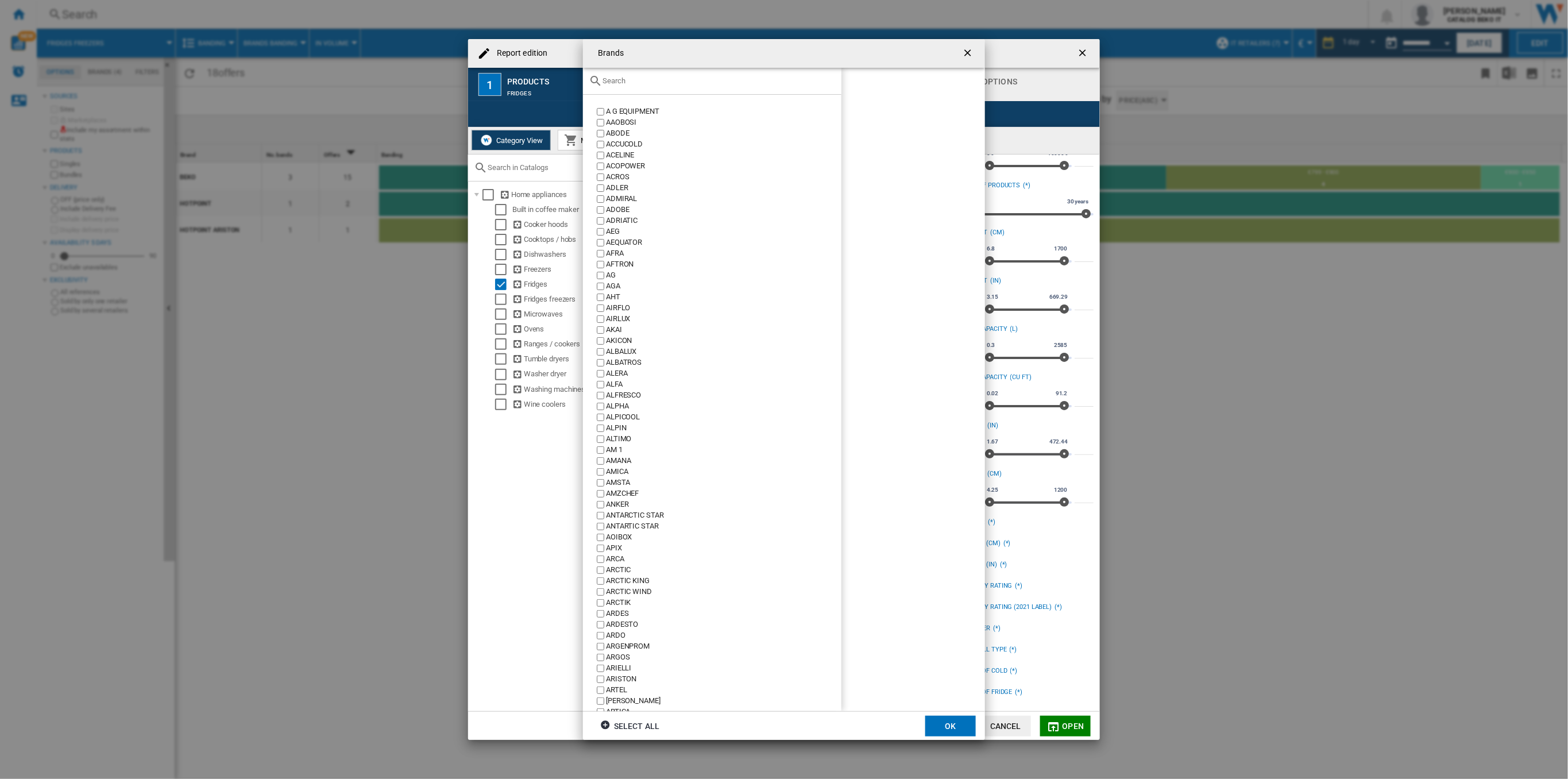
click at [608, 79] on input "Brands A ..." at bounding box center [719, 81] width 233 height 8
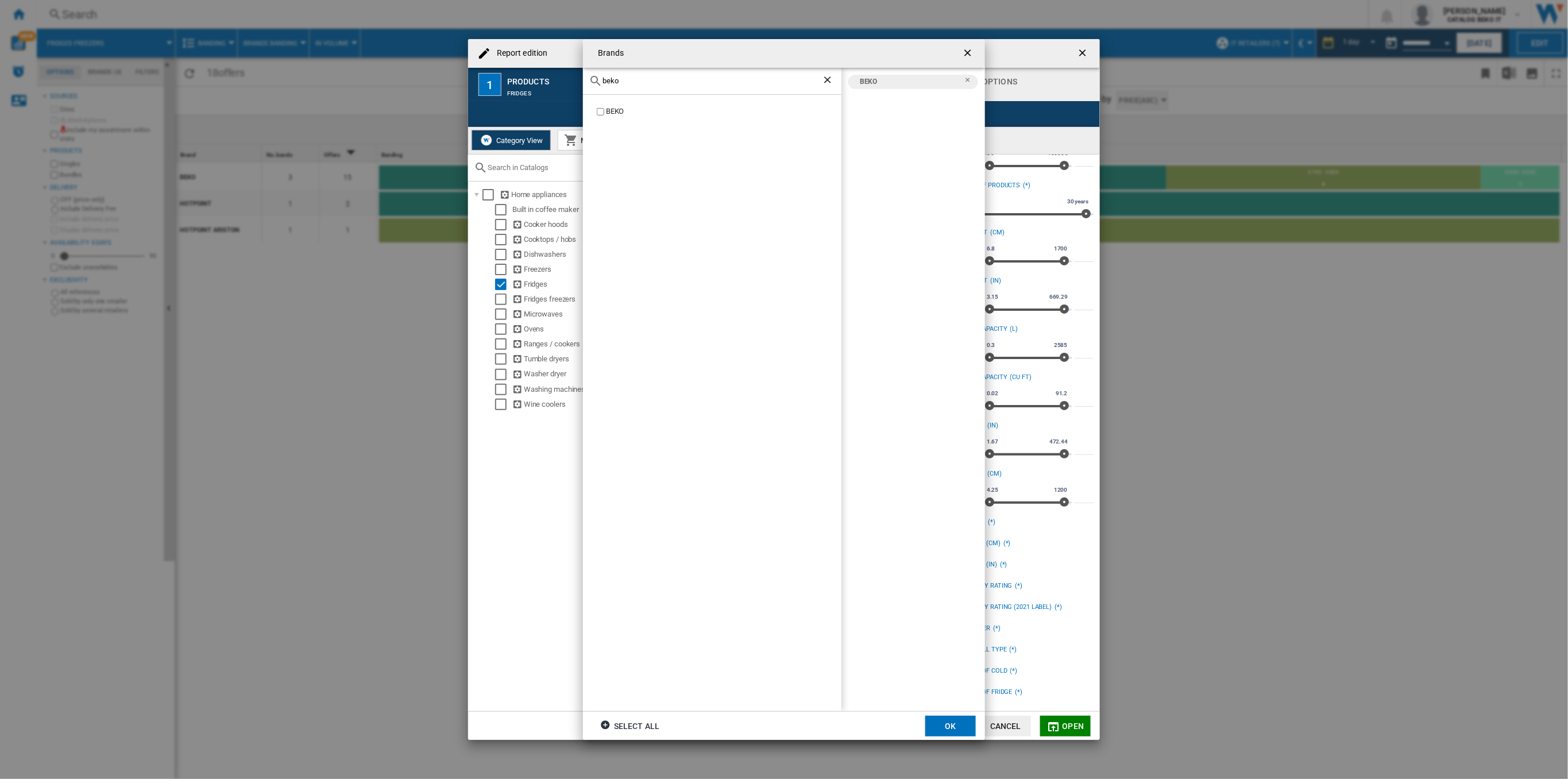
drag, startPoint x: 635, startPoint y: 78, endPoint x: 586, endPoint y: 78, distance: 49.0
click at [586, 78] on div "beko" at bounding box center [712, 81] width 259 height 27
click at [604, 110] on label "HOTPOINT" at bounding box center [718, 111] width 247 height 11
drag, startPoint x: 618, startPoint y: 75, endPoint x: 595, endPoint y: 79, distance: 23.3
click at [595, 79] on div "hot" at bounding box center [712, 81] width 259 height 27
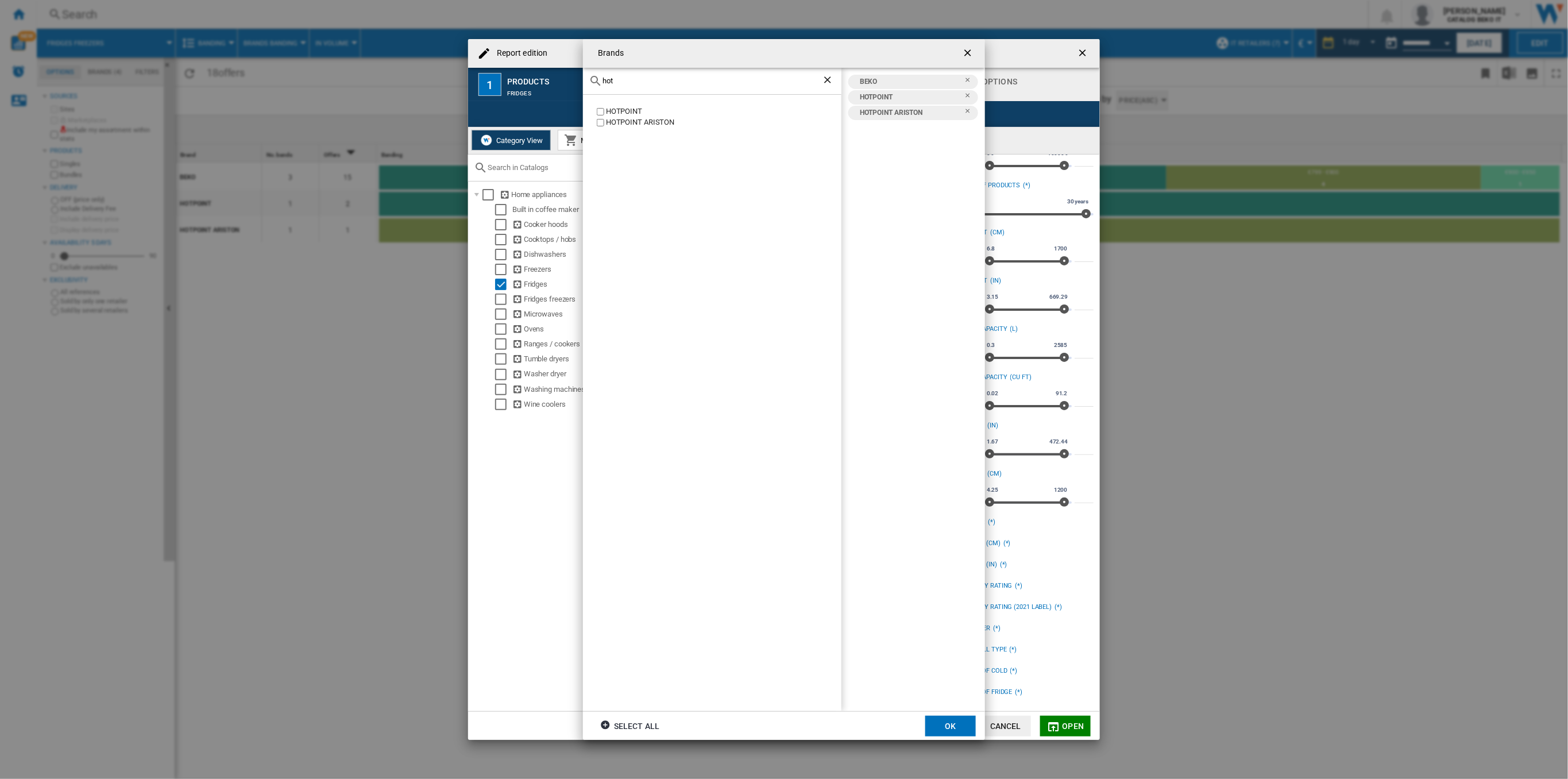
drag, startPoint x: 616, startPoint y: 82, endPoint x: 582, endPoint y: 82, distance: 34.0
click at [582, 82] on div "Brands hot [GEOGRAPHIC_DATA] [GEOGRAPHIC_DATA] BEKO [GEOGRAPHIC_DATA] [GEOGRAPH…" at bounding box center [784, 390] width 1568 height 779
type input "whirlp"
click at [954, 721] on button "OK" at bounding box center [950, 725] width 50 height 21
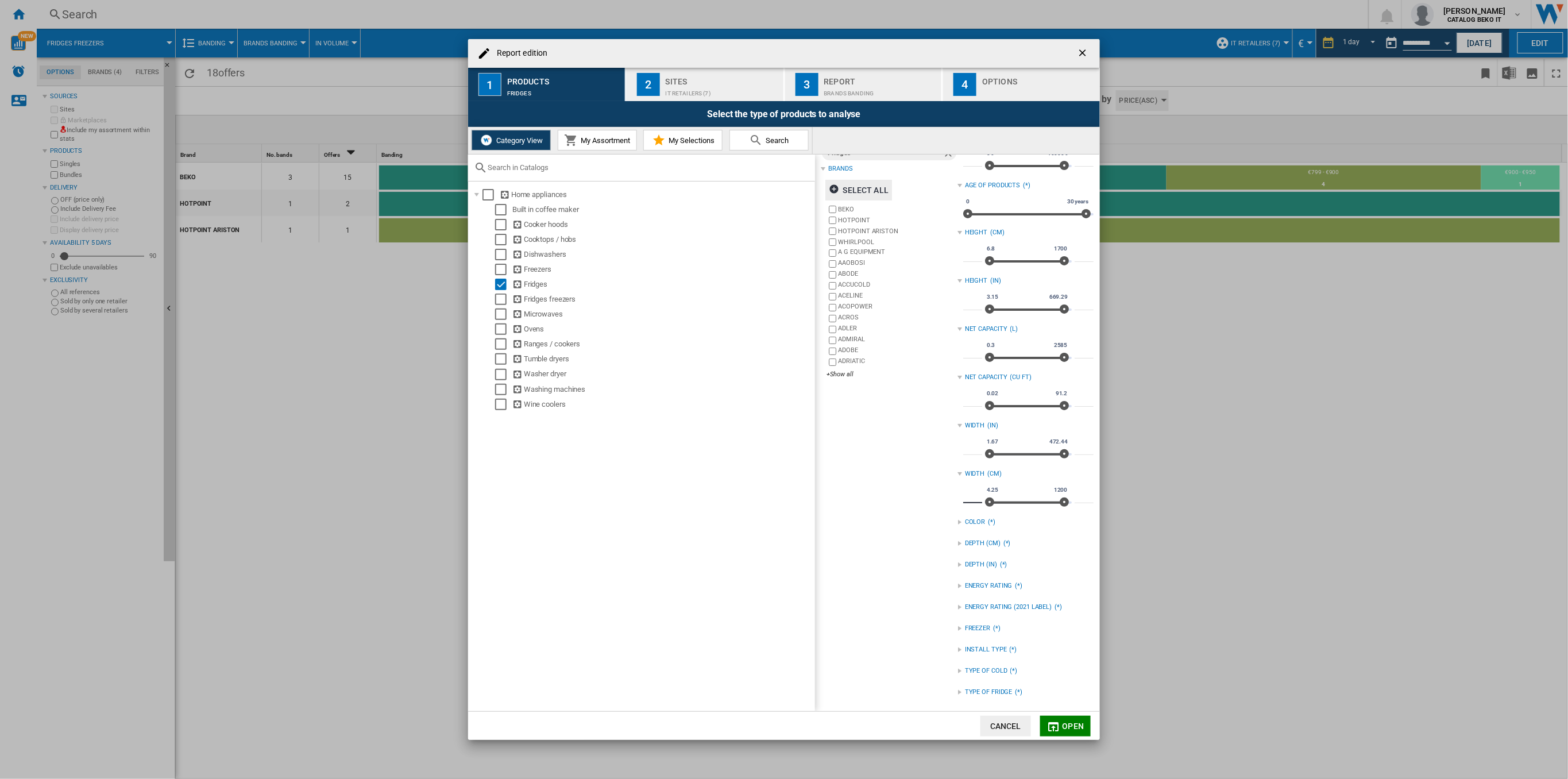
click at [971, 496] on input "****" at bounding box center [973, 497] width 19 height 12
type input "**"
click at [882, 568] on div "catalogs Fridges Brands Select all BEKO [GEOGRAPHIC_DATA] [GEOGRAPHIC_DATA] WHI…" at bounding box center [889, 418] width 136 height 576
click at [1065, 735] on button "Open" at bounding box center [1065, 725] width 50 height 21
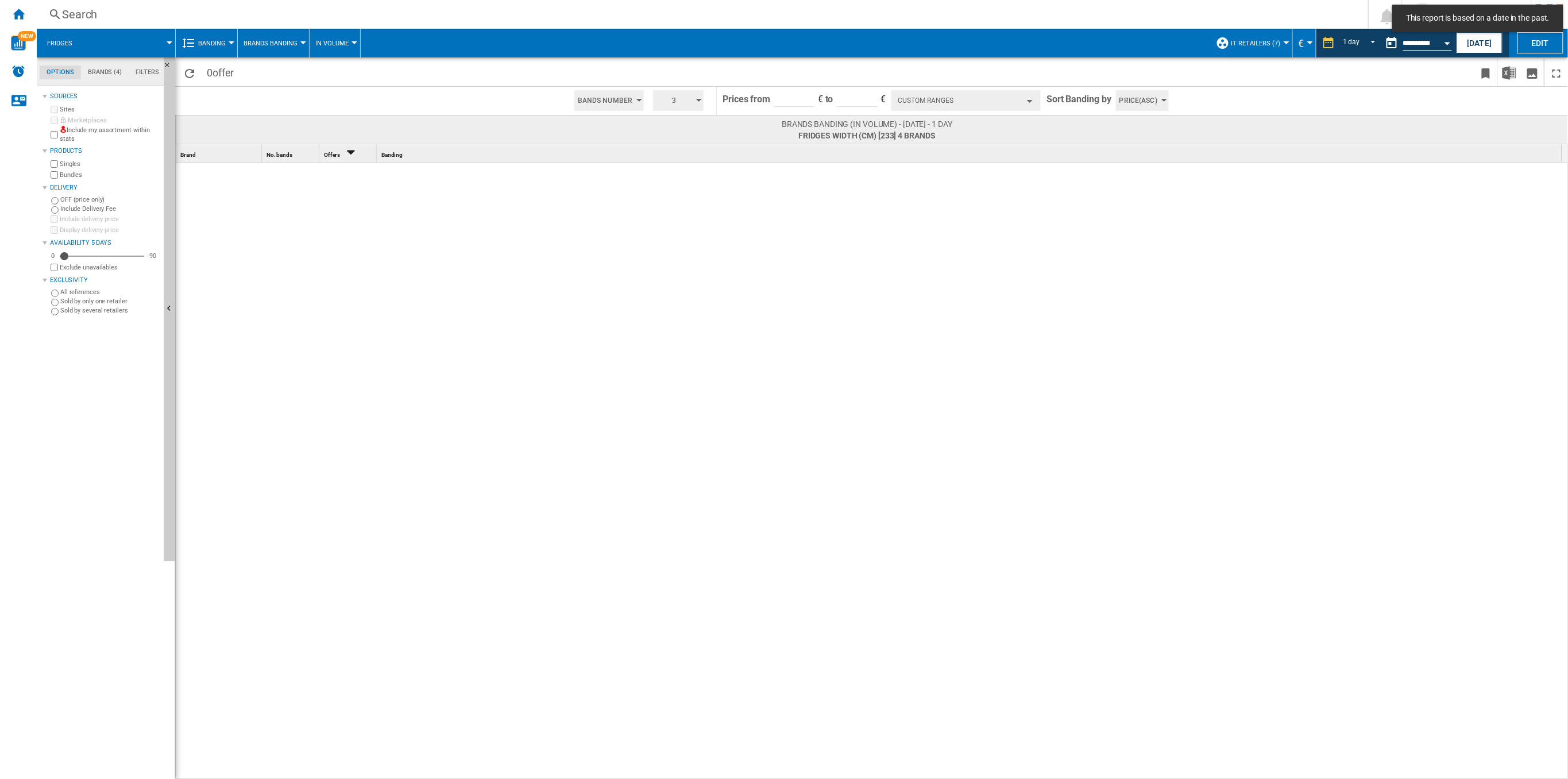
click at [1038, 95] on button "Custom Ranges" at bounding box center [965, 100] width 149 height 21
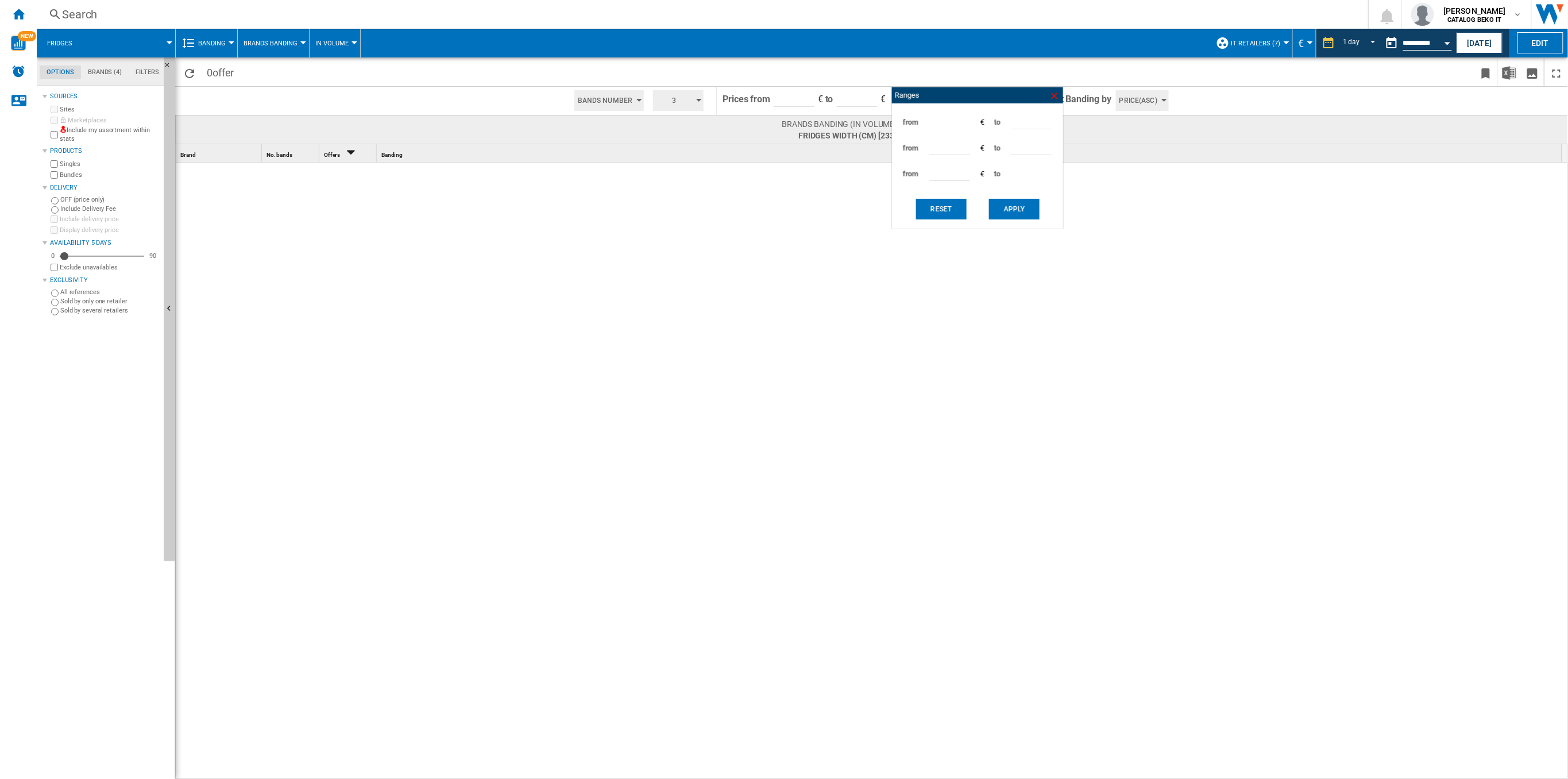
click at [1056, 96] on ng-md-icon at bounding box center [1055, 96] width 12 height 12
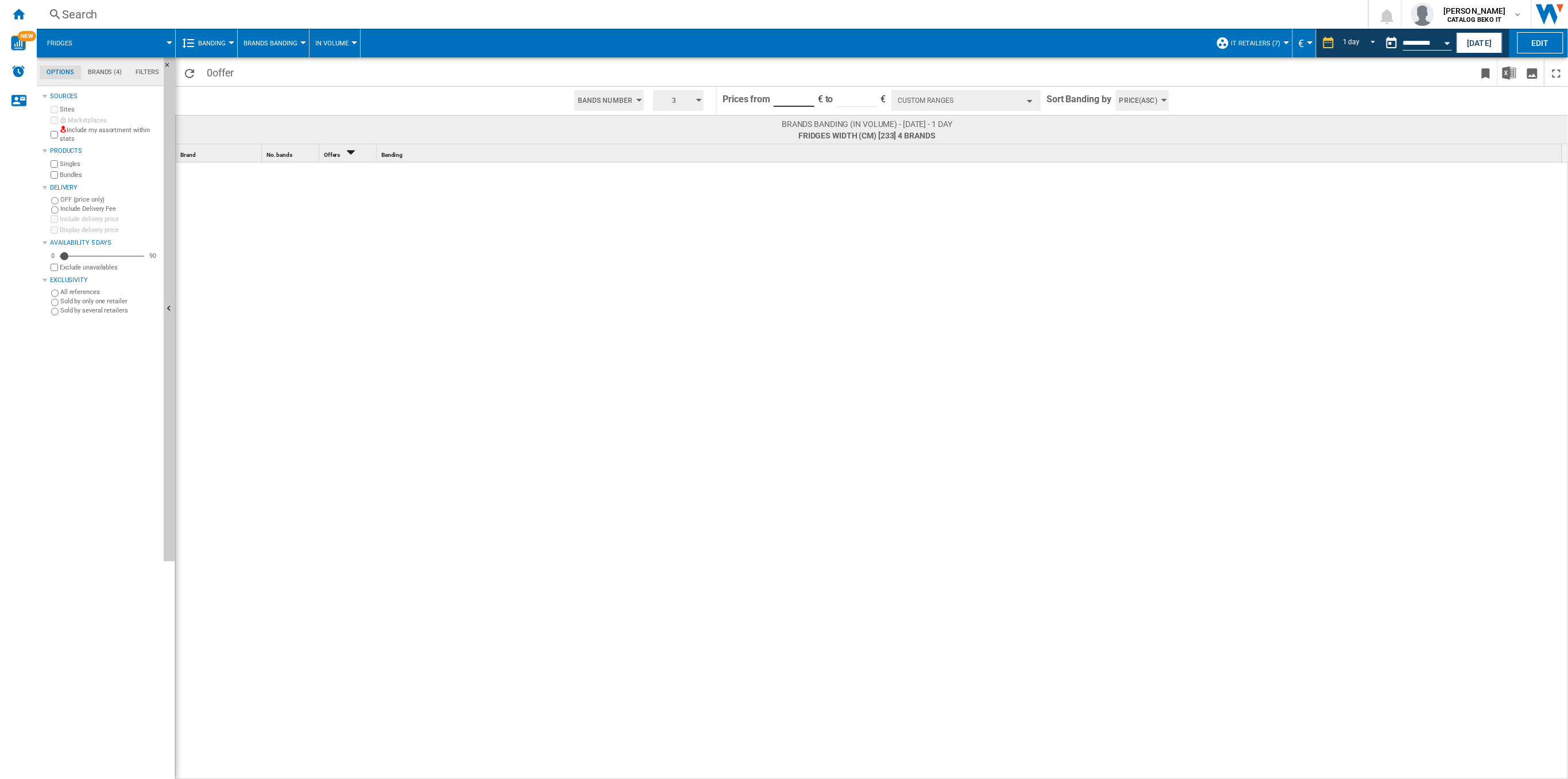
drag, startPoint x: 779, startPoint y: 103, endPoint x: 700, endPoint y: 103, distance: 79.0
click at [700, 103] on div "Bands Number Bands Number Bands Amount 3 3 4 5 6 7 8 9 10 Prices from * € to * …" at bounding box center [871, 100] width 1393 height 29
